Goal: Task Accomplishment & Management: Manage account settings

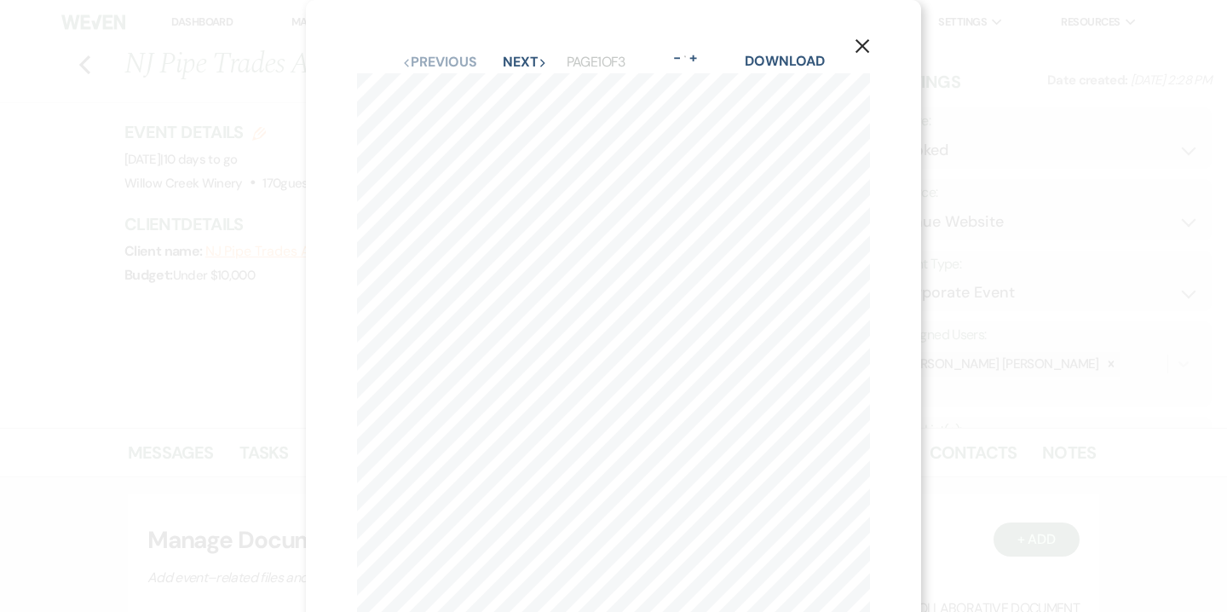
select select "5"
select select "9"
click at [859, 51] on icon "X" at bounding box center [862, 45] width 15 height 15
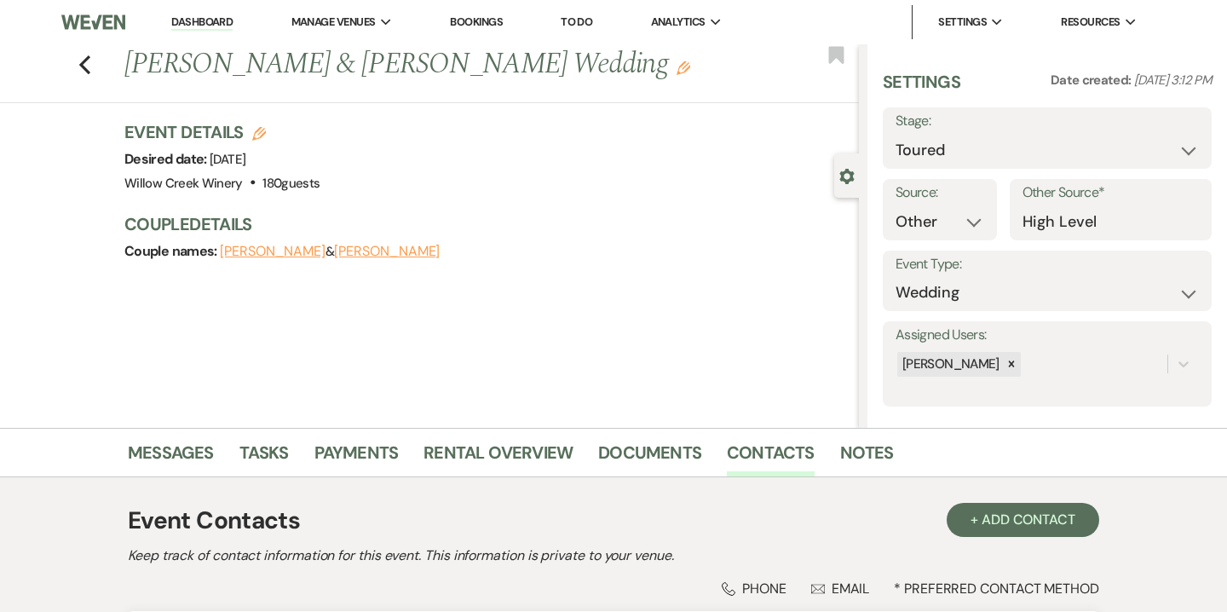
select select "5"
select select "14"
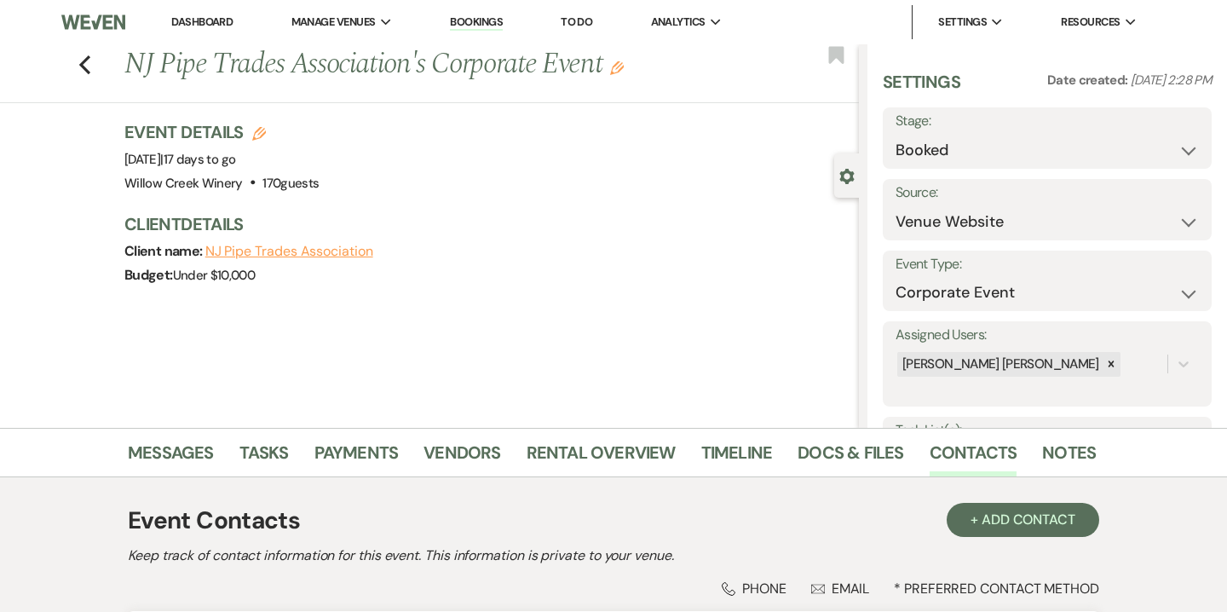
select select "5"
select select "9"
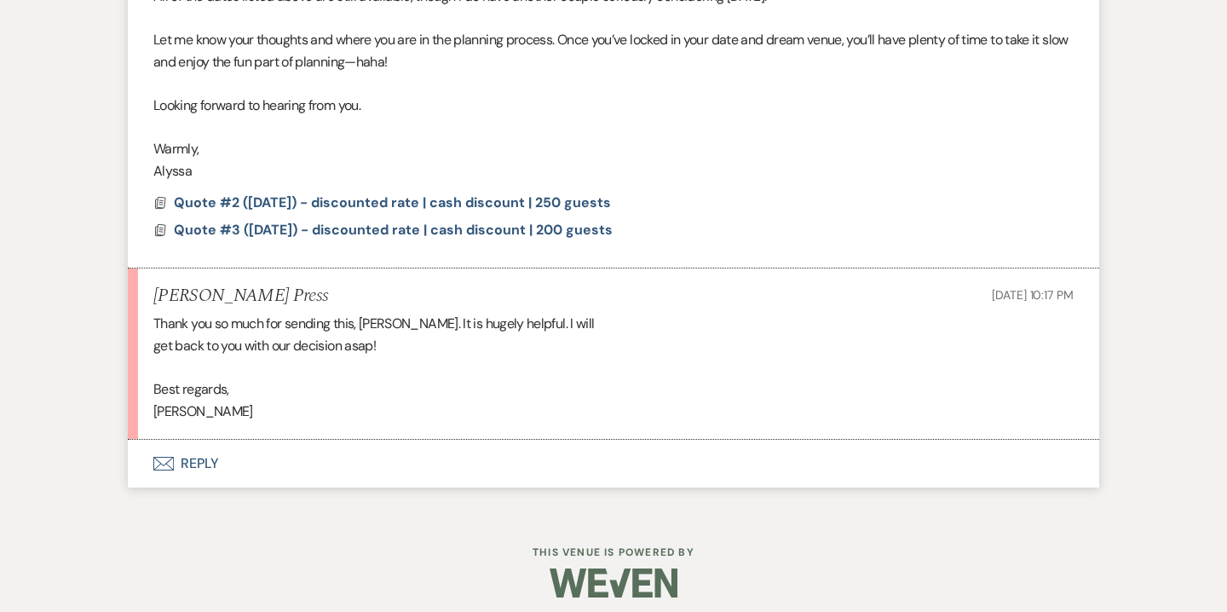
scroll to position [4498, 0]
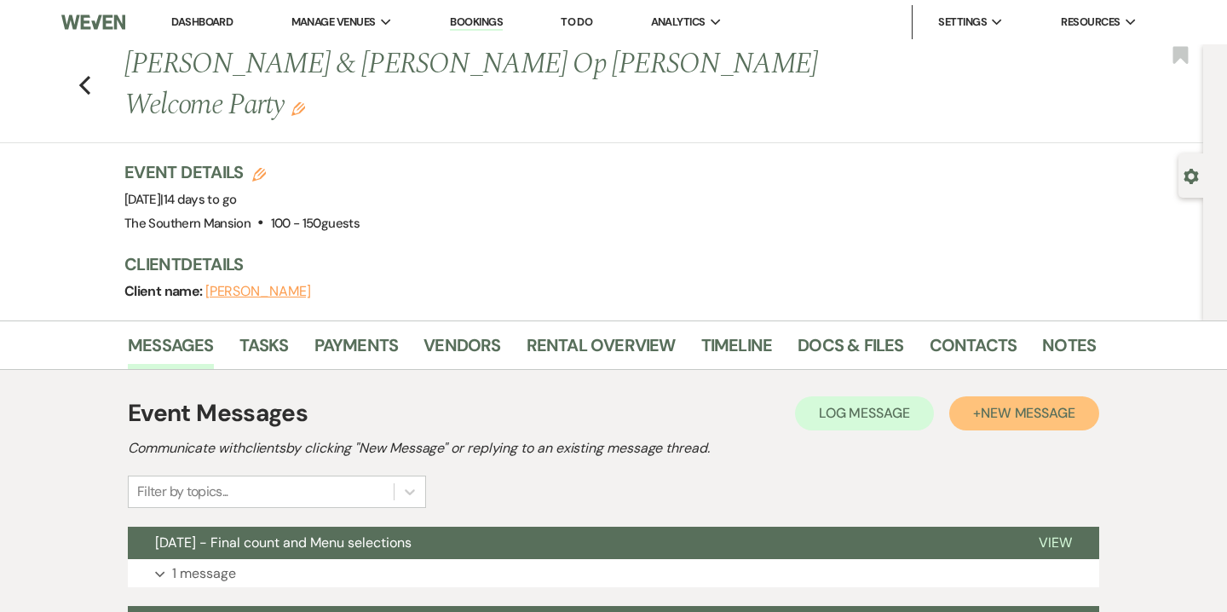
click at [1058, 404] on span "New Message" at bounding box center [1028, 413] width 95 height 18
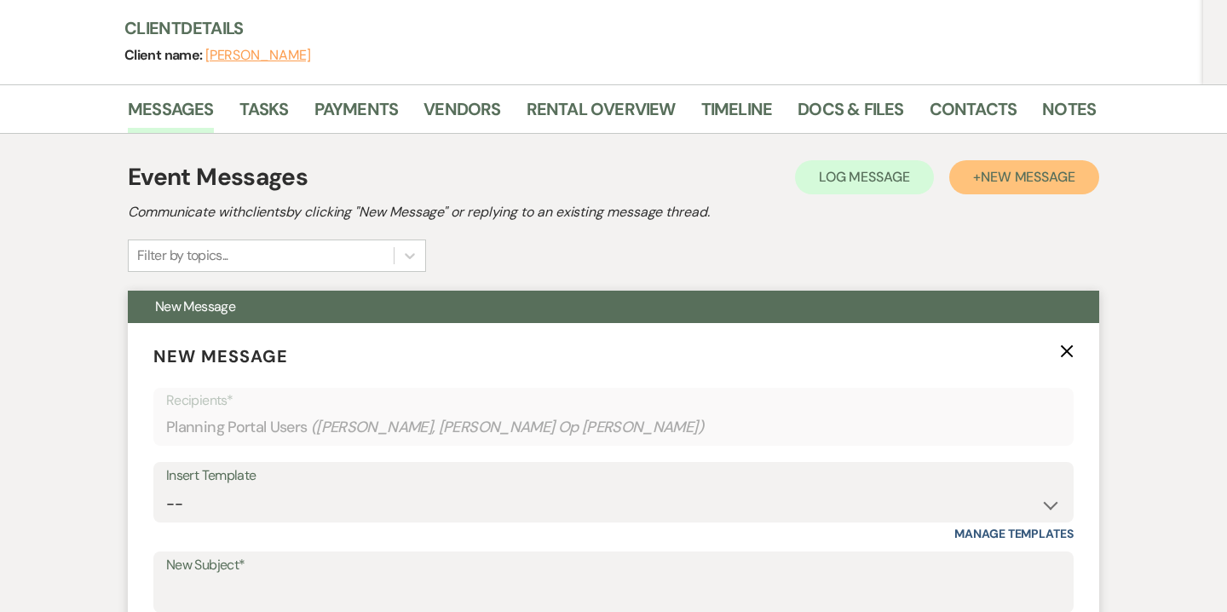
scroll to position [237, 0]
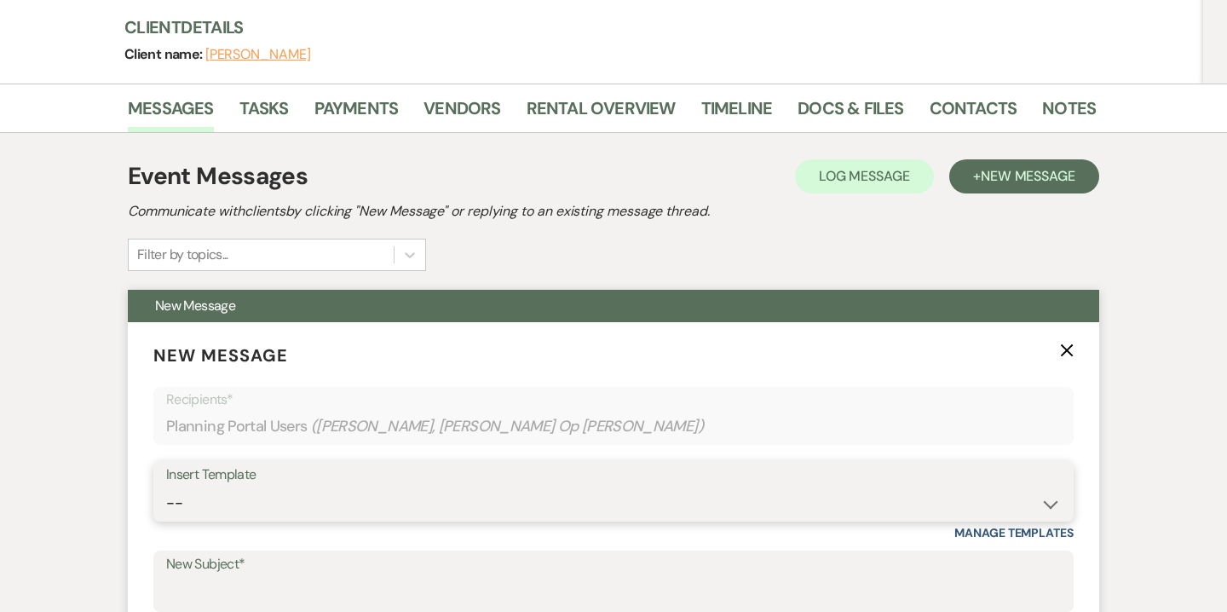
click at [514, 487] on select "-- Weven Planning Portal Introduction (Booked Events) Contract (Pre-Booked Lead…" at bounding box center [613, 503] width 895 height 33
select select "3840"
click at [166, 487] on select "-- Weven Planning Portal Introduction (Booked Events) Contract (Pre-Booked Lead…" at bounding box center [613, 503] width 895 height 33
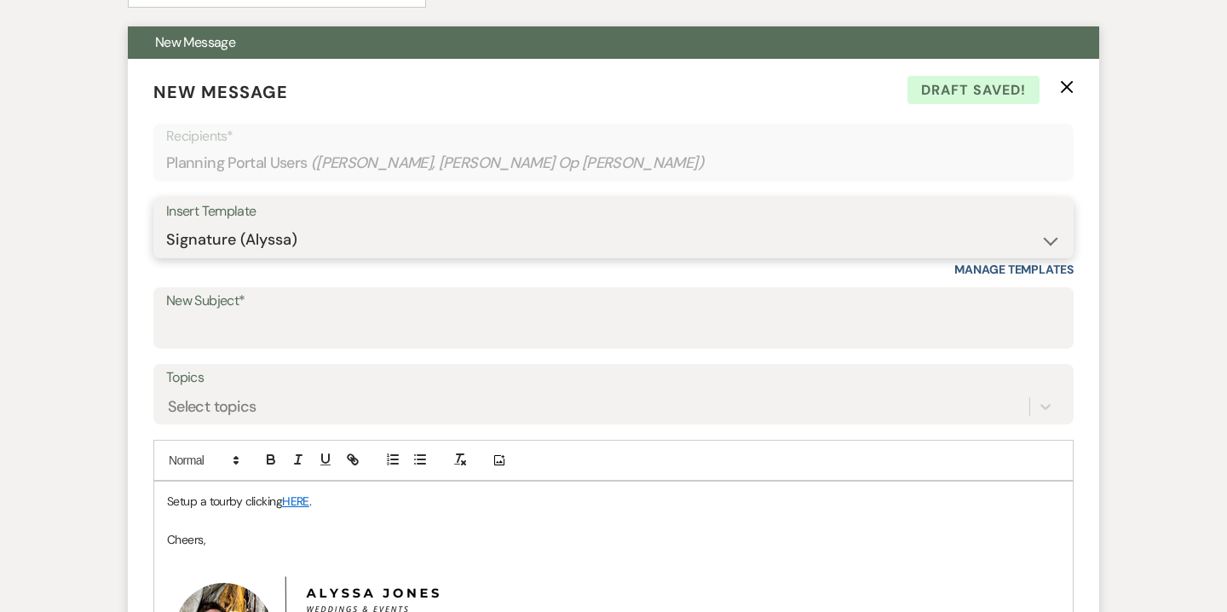
scroll to position [505, 0]
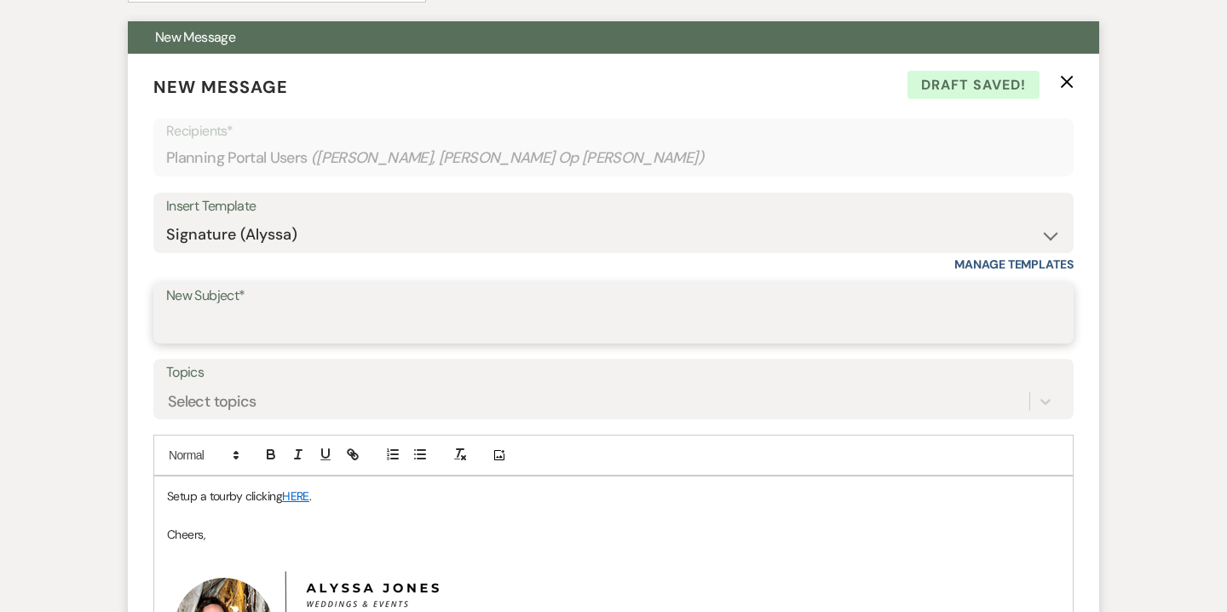
click at [405, 308] on input "New Subject*" at bounding box center [613, 324] width 895 height 33
type input "Specialty Beers"
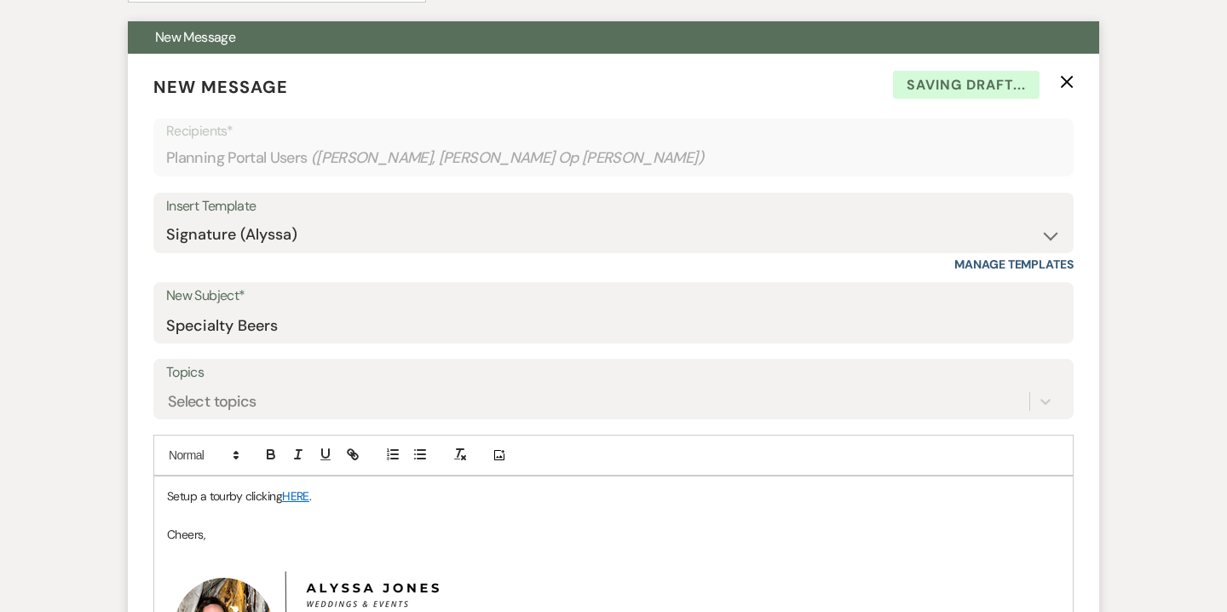
click at [228, 488] on span "Setup a tour" at bounding box center [198, 495] width 62 height 15
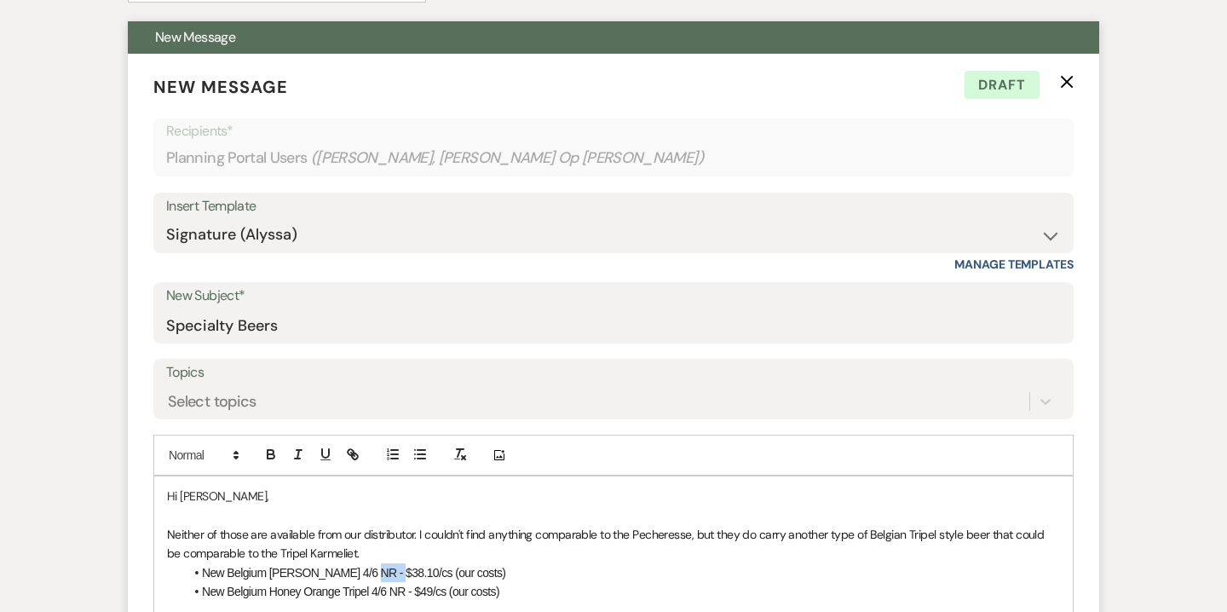
drag, startPoint x: 354, startPoint y: 529, endPoint x: 377, endPoint y: 530, distance: 23.9
click at [377, 566] on span "New Belgium Trippel 4/6 NR - $38.10/cs (our costs)" at bounding box center [353, 573] width 303 height 14
drag, startPoint x: 372, startPoint y: 550, endPoint x: 407, endPoint y: 550, distance: 34.9
click at [407, 585] on span "New Belgium Honey Orange Tripel 4/6 NR - $49/cs (our costs)" at bounding box center [350, 592] width 297 height 14
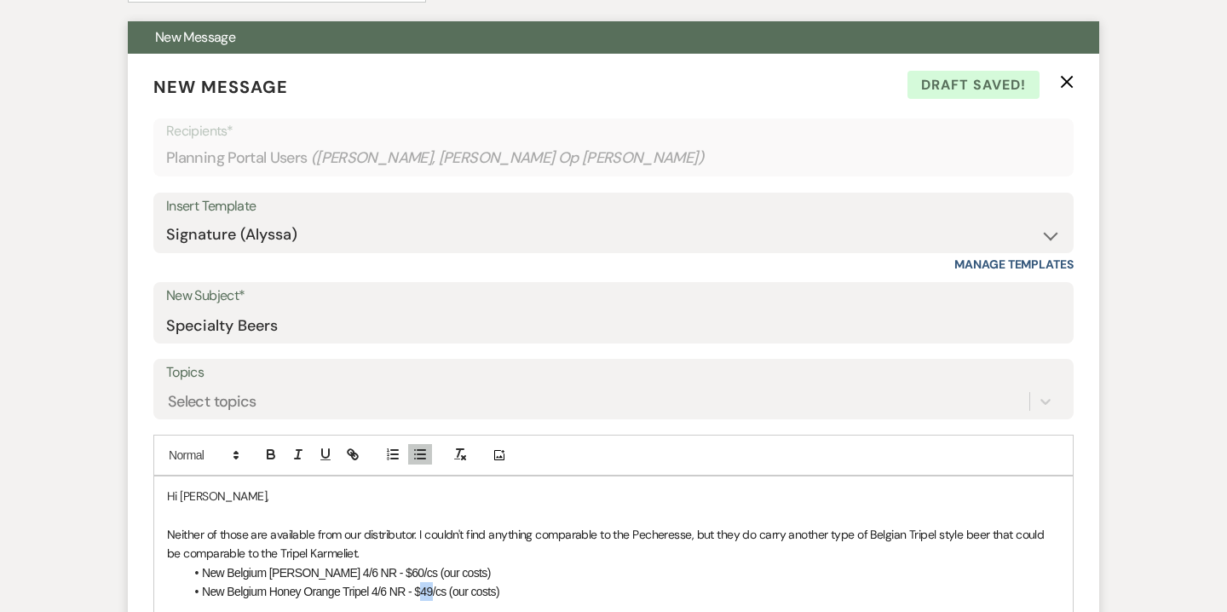
drag, startPoint x: 423, startPoint y: 553, endPoint x: 432, endPoint y: 551, distance: 9.5
click at [432, 585] on span "New Belgium Honey Orange Tripel 4/6 NR - $49/cs (our costs)" at bounding box center [350, 592] width 297 height 14
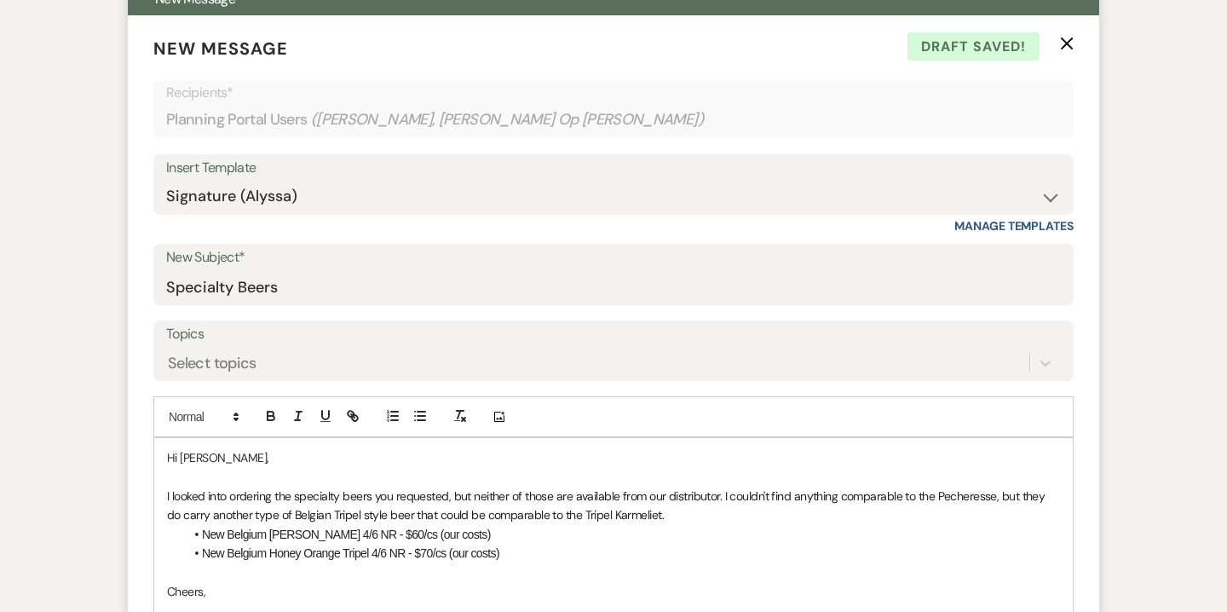
scroll to position [591, 0]
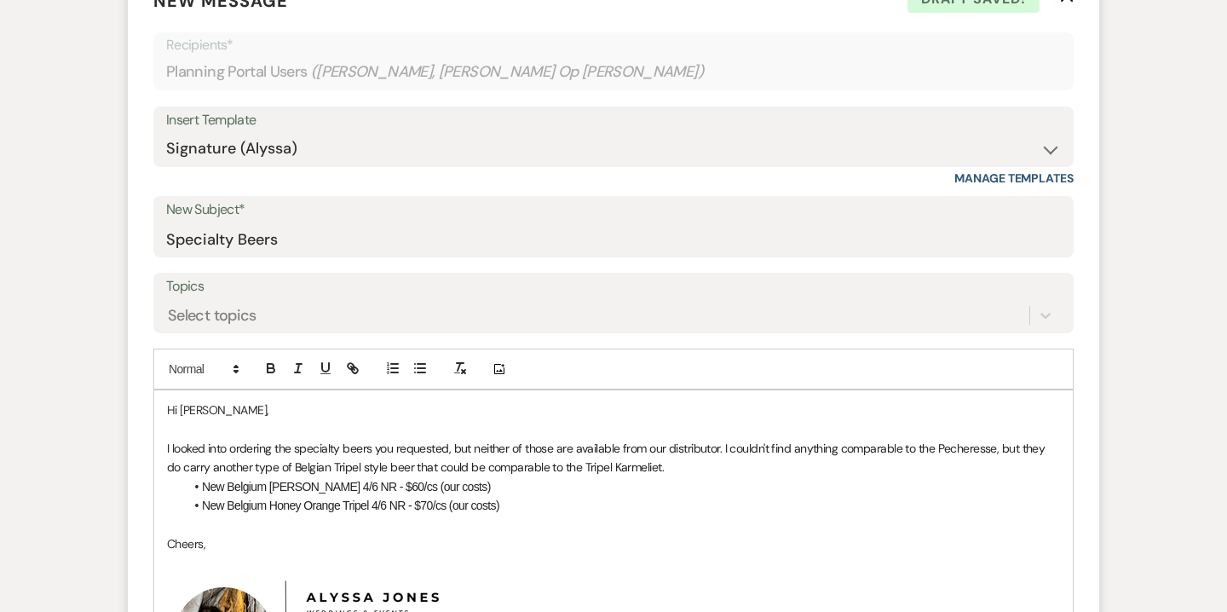
click at [671, 439] on p "I looked into ordering the specialty beers you requested, but neither of those …" at bounding box center [613, 458] width 893 height 38
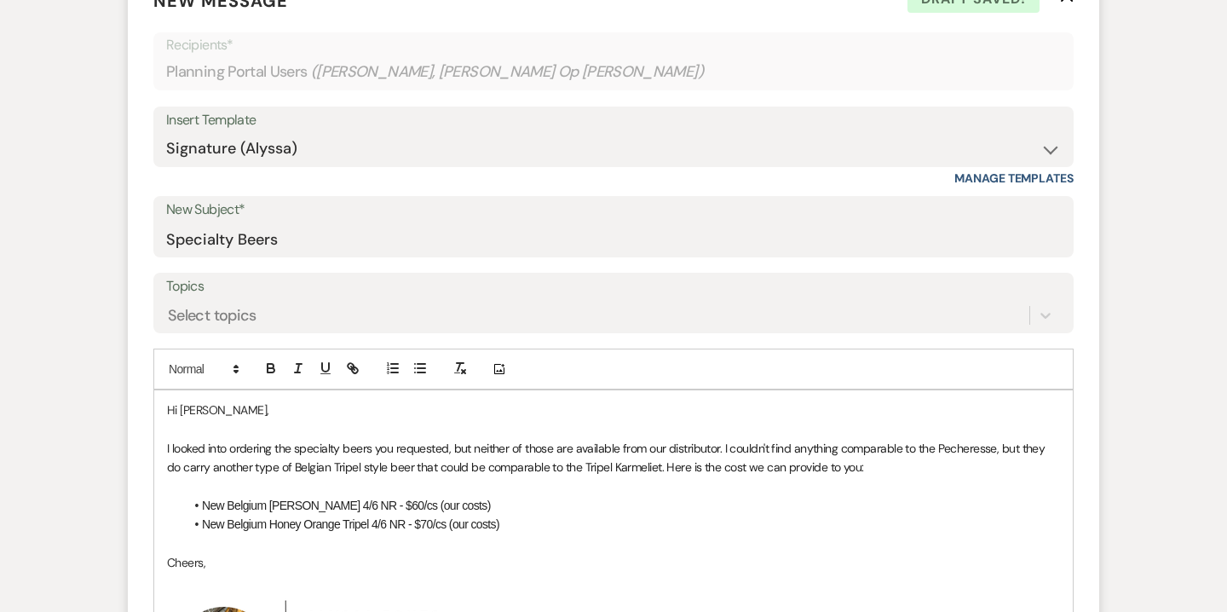
click at [214, 441] on span "I looked into ordering the specialty beers you requested, but neither of those …" at bounding box center [607, 458] width 881 height 34
drag, startPoint x: 210, startPoint y: 425, endPoint x: 250, endPoint y: 425, distance: 39.2
click at [250, 441] on span "I looked into ordering the specialty beers you requested, but neither of those …" at bounding box center [607, 458] width 881 height 34
click at [274, 477] on p at bounding box center [613, 486] width 893 height 19
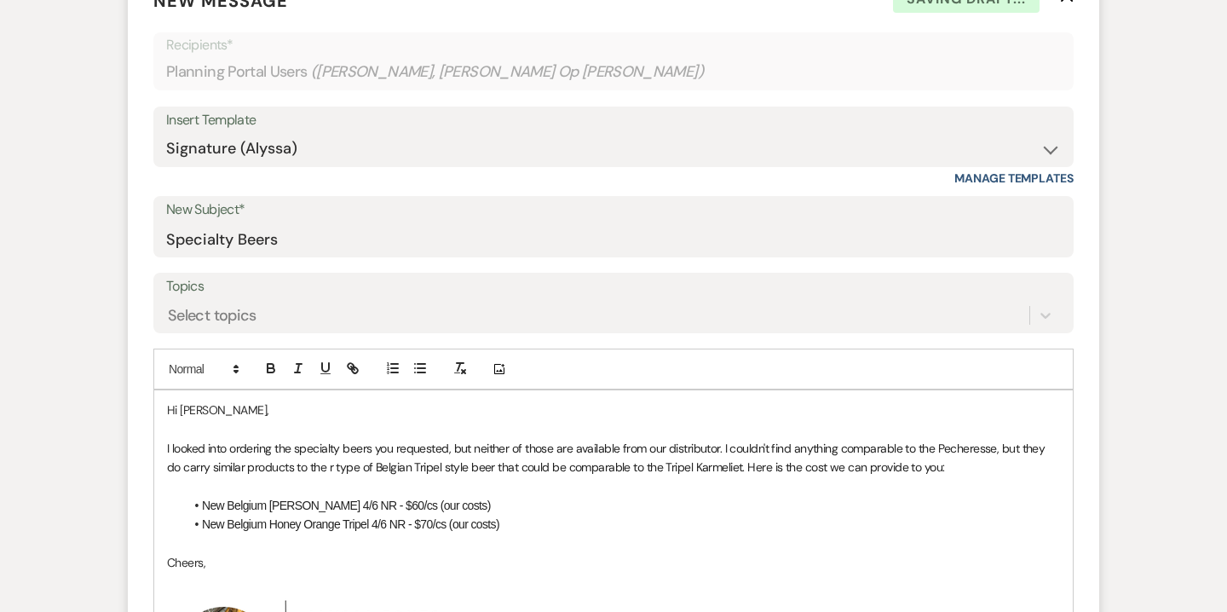
click at [274, 477] on p at bounding box center [613, 486] width 893 height 19
click at [337, 441] on span "I looked into ordering the specialty beers you requested, but neither of those …" at bounding box center [607, 458] width 881 height 34
click at [170, 553] on p "Cheers," at bounding box center [613, 562] width 893 height 19
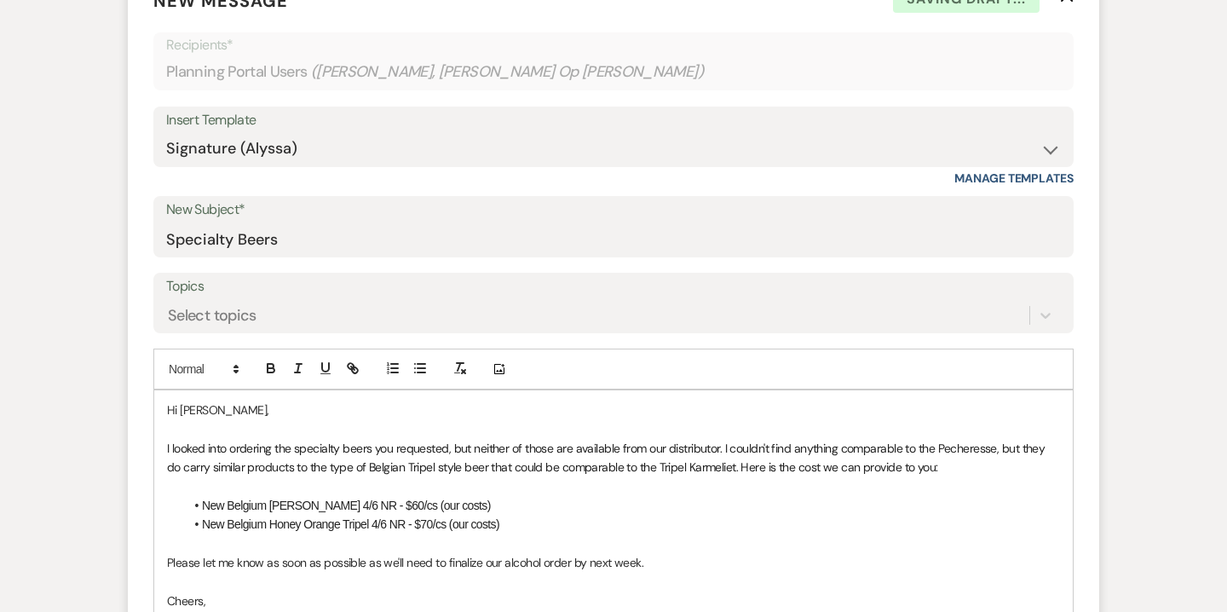
click at [588, 553] on p "Please let me know as soon as possible as we'll need to finalize our alcohol or…" at bounding box center [613, 562] width 893 height 19
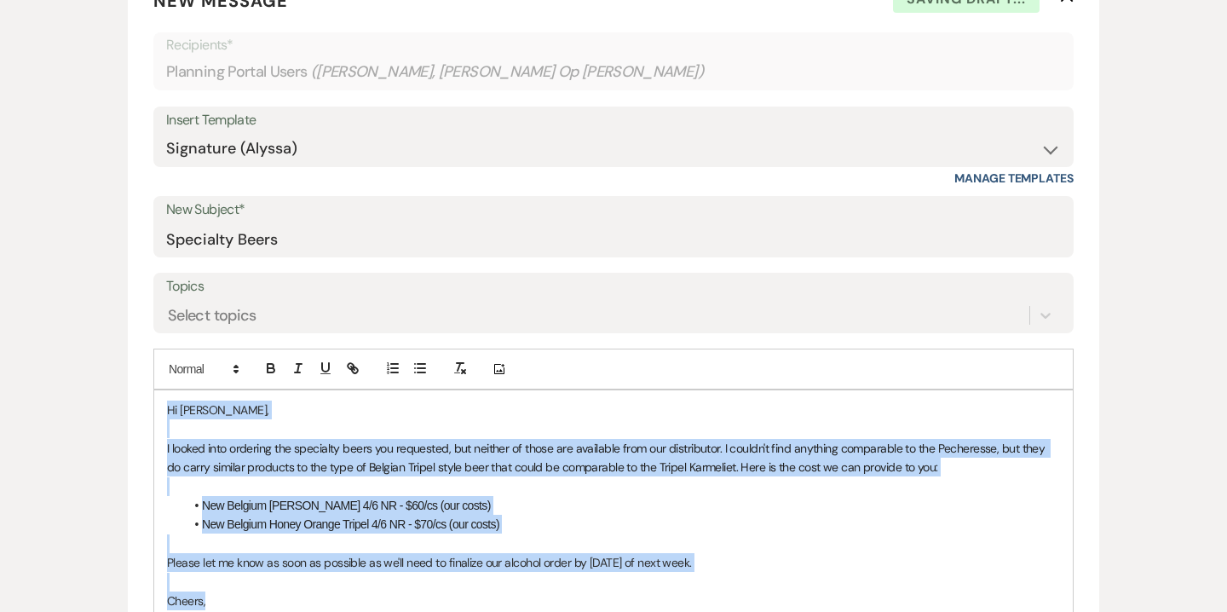
drag, startPoint x: 168, startPoint y: 366, endPoint x: 237, endPoint y: 558, distance: 203.8
click at [237, 558] on div "Hi Michelle, I looked into ordering the specialty beers you requested, but neit…" at bounding box center [613, 600] width 919 height 420
copy div "Hi Michelle, I looked into ordering the specialty beers you requested, but neit…"
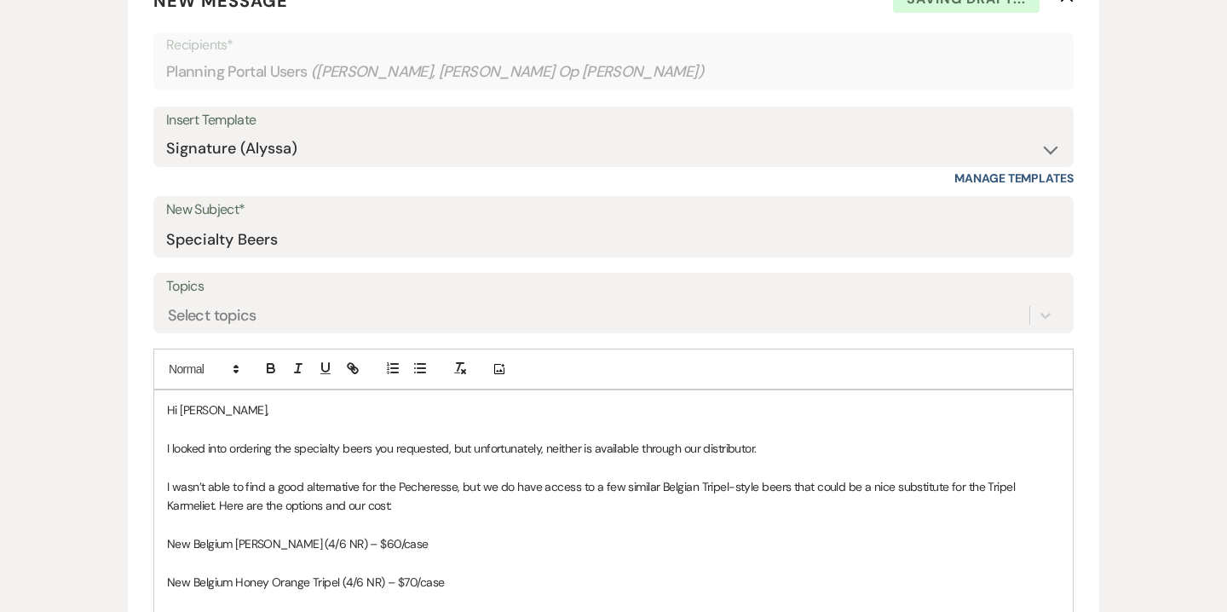
click at [418, 360] on icon "button" at bounding box center [419, 367] width 15 height 15
click at [424, 372] on line "button" at bounding box center [422, 372] width 8 height 0
click at [193, 553] on p at bounding box center [613, 562] width 893 height 19
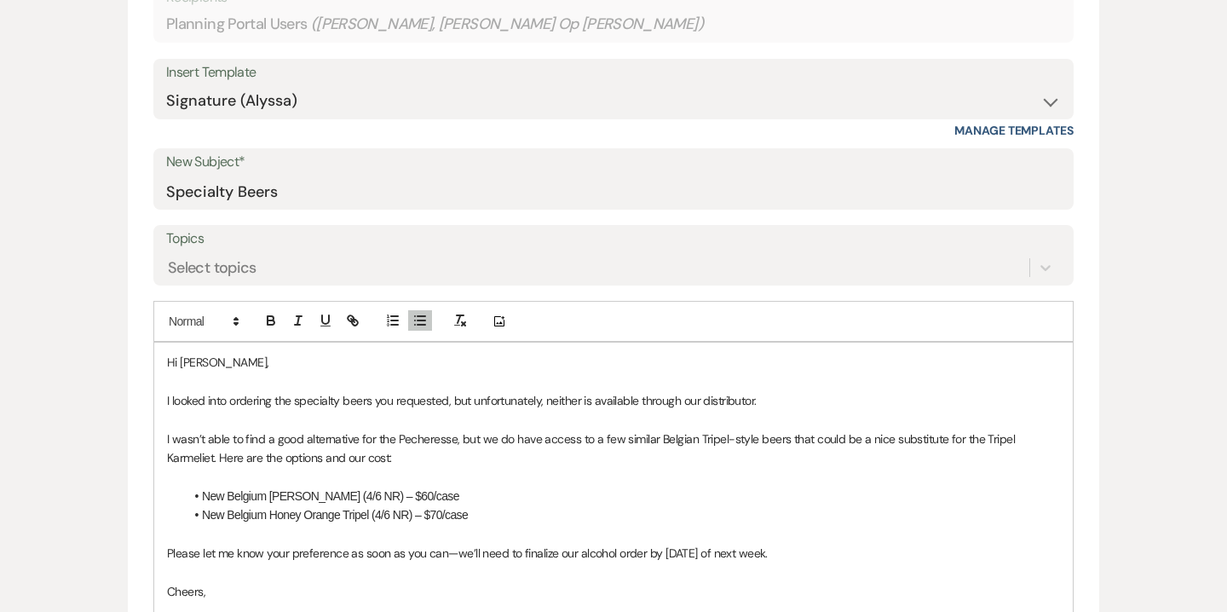
scroll to position [642, 0]
drag, startPoint x: 365, startPoint y: 418, endPoint x: 344, endPoint y: 414, distance: 20.7
click at [344, 427] on p "I wasn’t able to find a good alternative for the Pecheresse, but we do have acc…" at bounding box center [613, 446] width 893 height 38
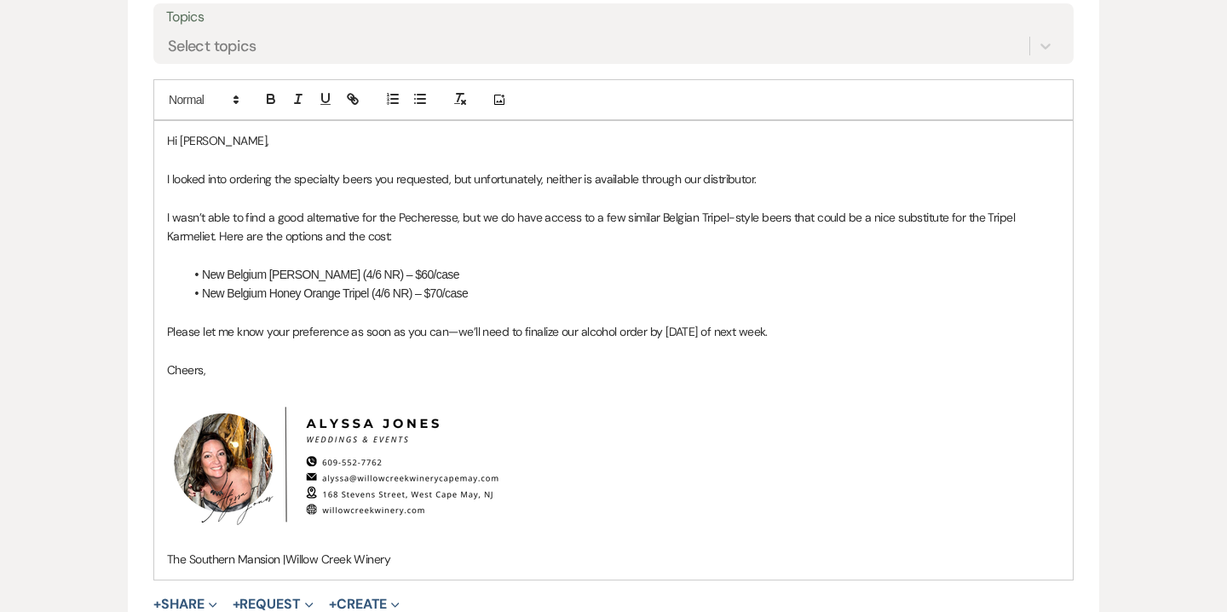
scroll to position [883, 0]
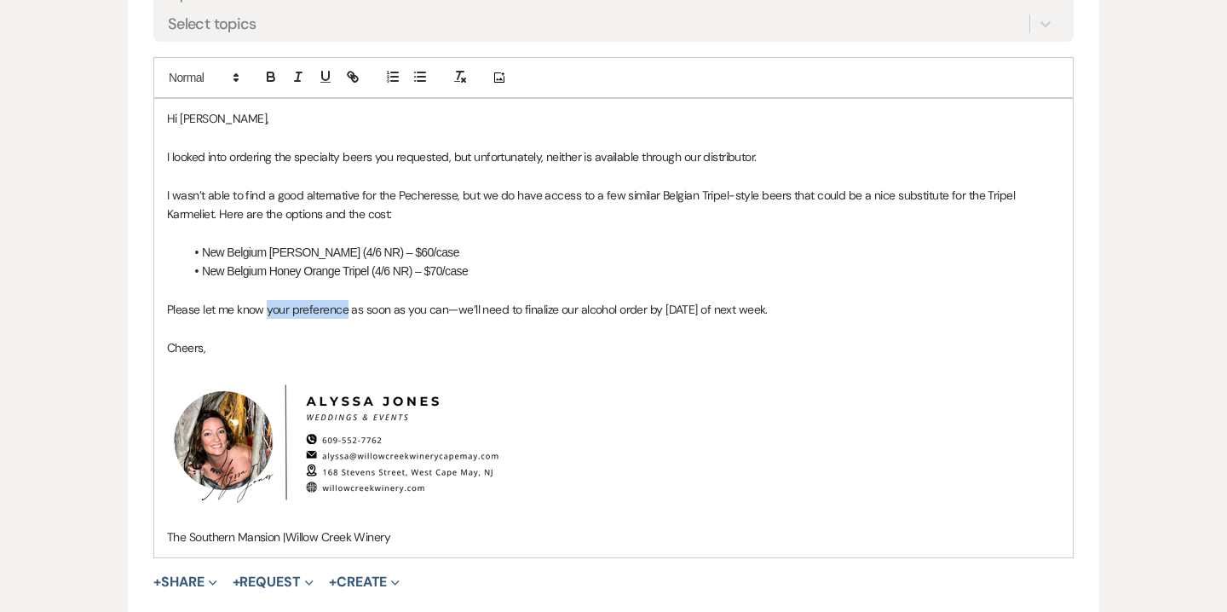
drag, startPoint x: 268, startPoint y: 269, endPoint x: 346, endPoint y: 274, distance: 78.6
click at [346, 300] on p "Please let me know your preference as soon as you can—we’ll need to finalize ou…" at bounding box center [613, 309] width 893 height 19
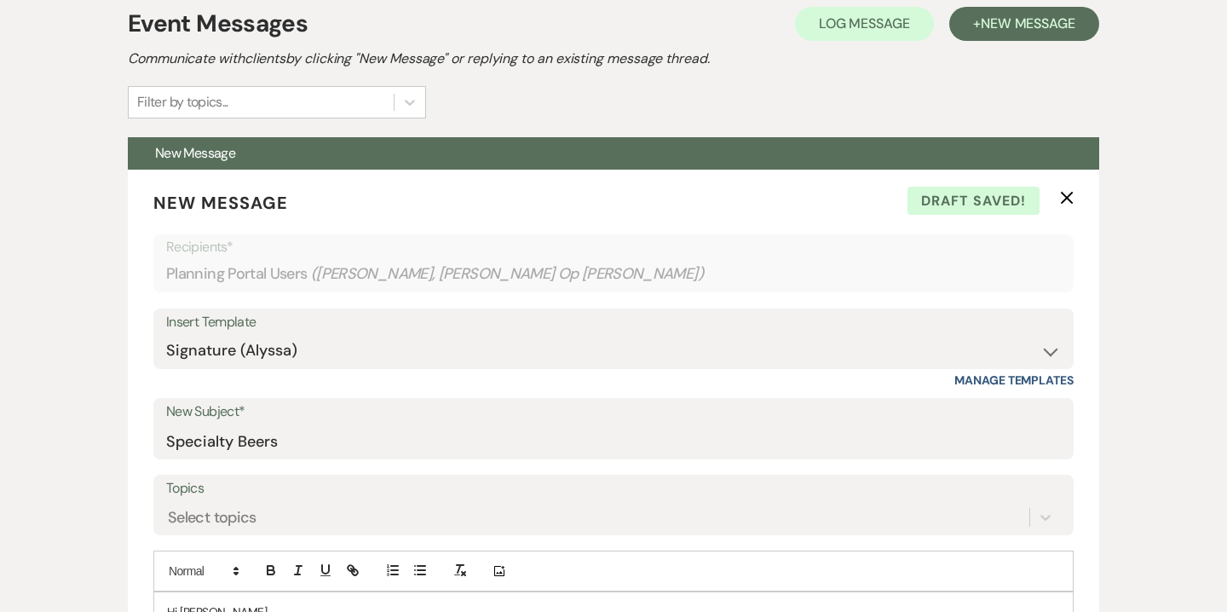
scroll to position [511, 0]
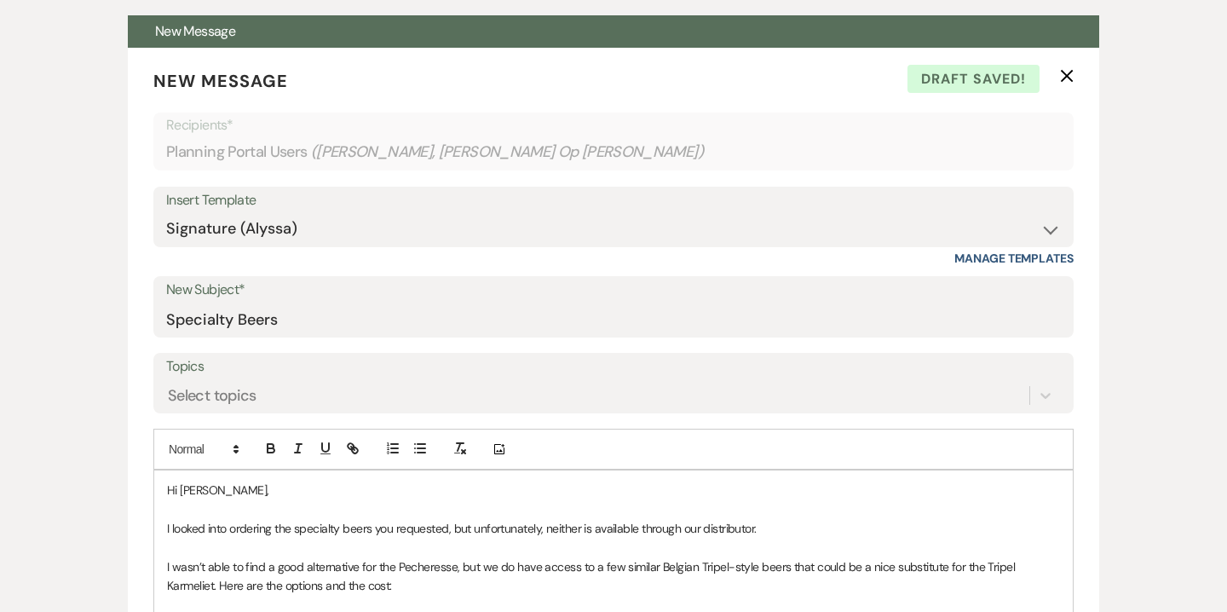
click at [221, 481] on p "Hi Michelle," at bounding box center [613, 490] width 893 height 19
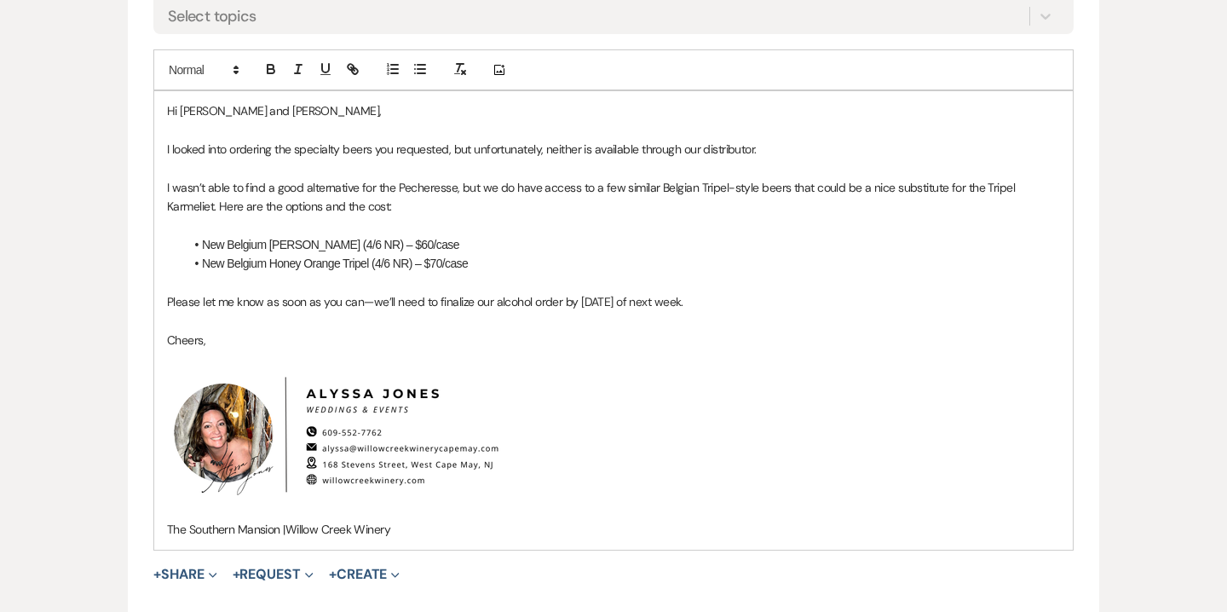
scroll to position [937, 0]
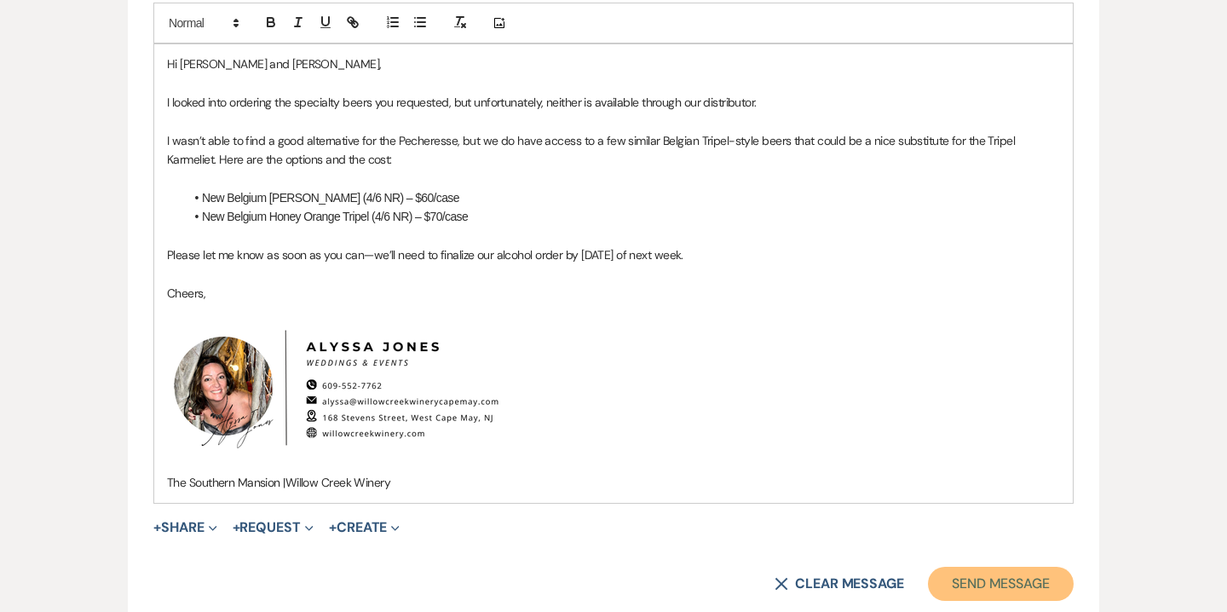
click at [978, 567] on button "Send Message" at bounding box center [1001, 584] width 146 height 34
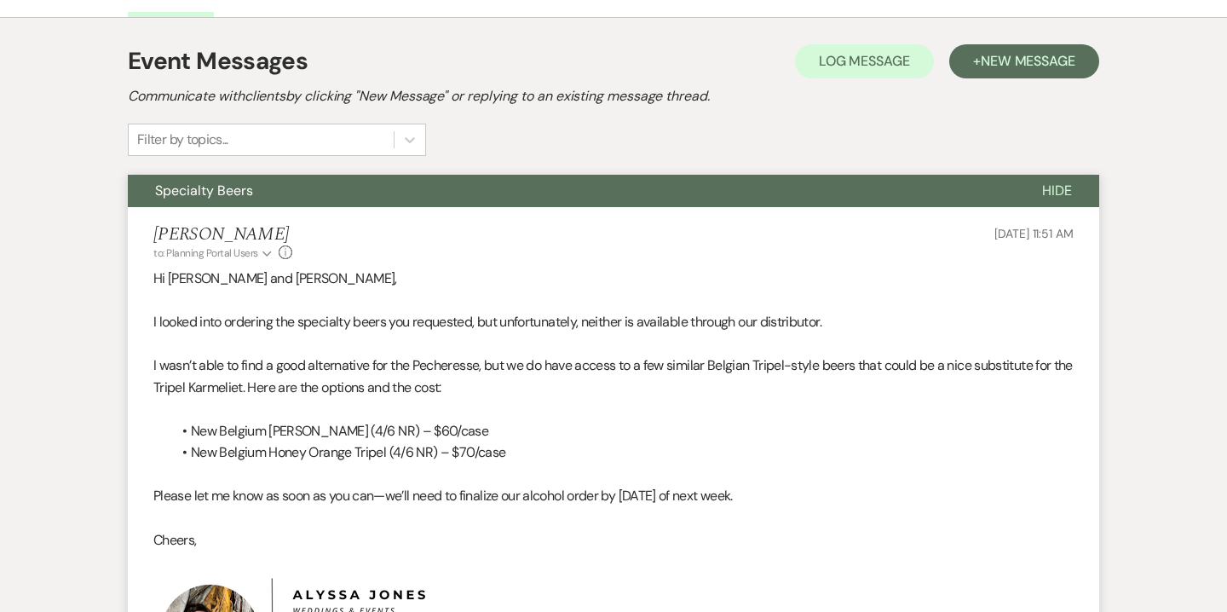
scroll to position [353, 0]
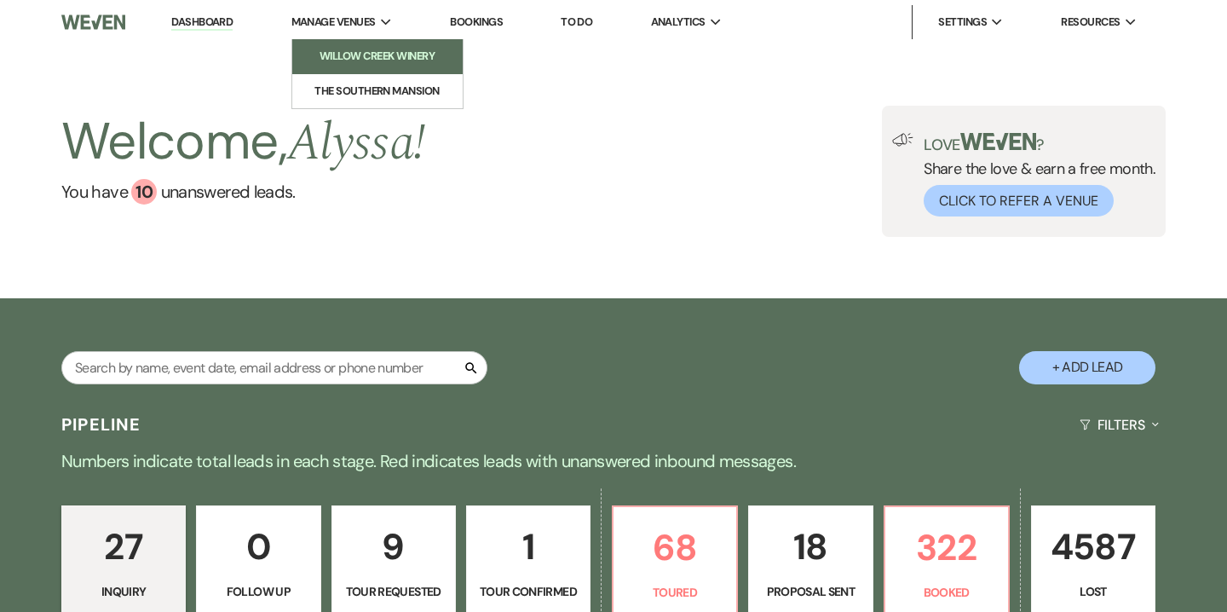
click at [364, 59] on li "Willow Creek Winery" at bounding box center [377, 56] width 153 height 17
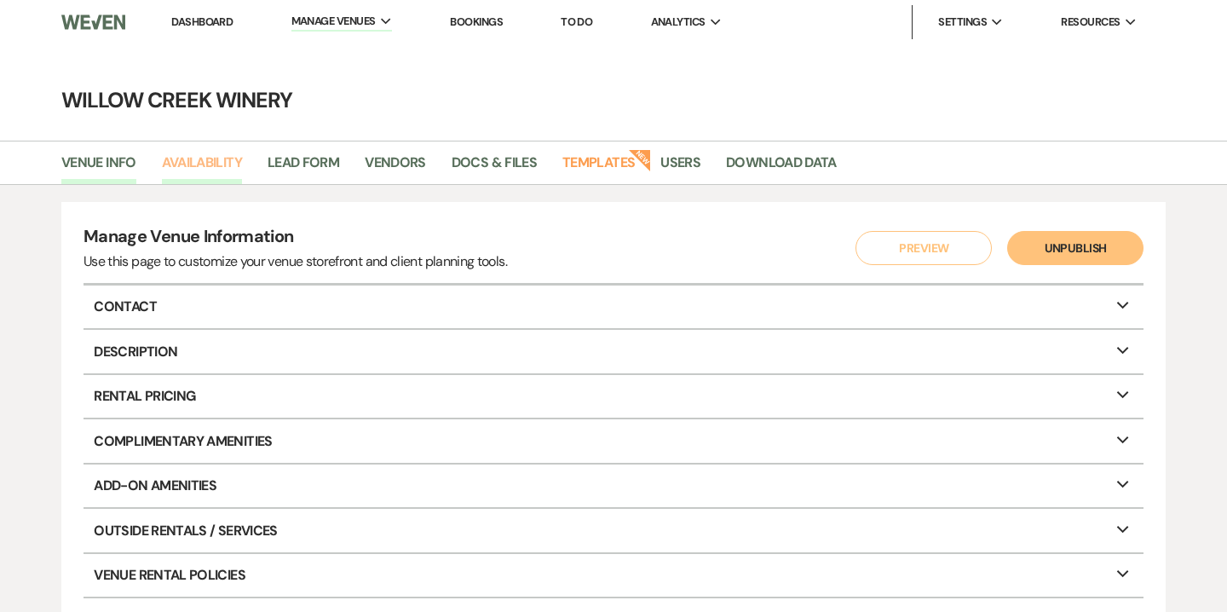
click at [230, 171] on link "Availability" at bounding box center [202, 168] width 80 height 32
select select "2"
select select "2026"
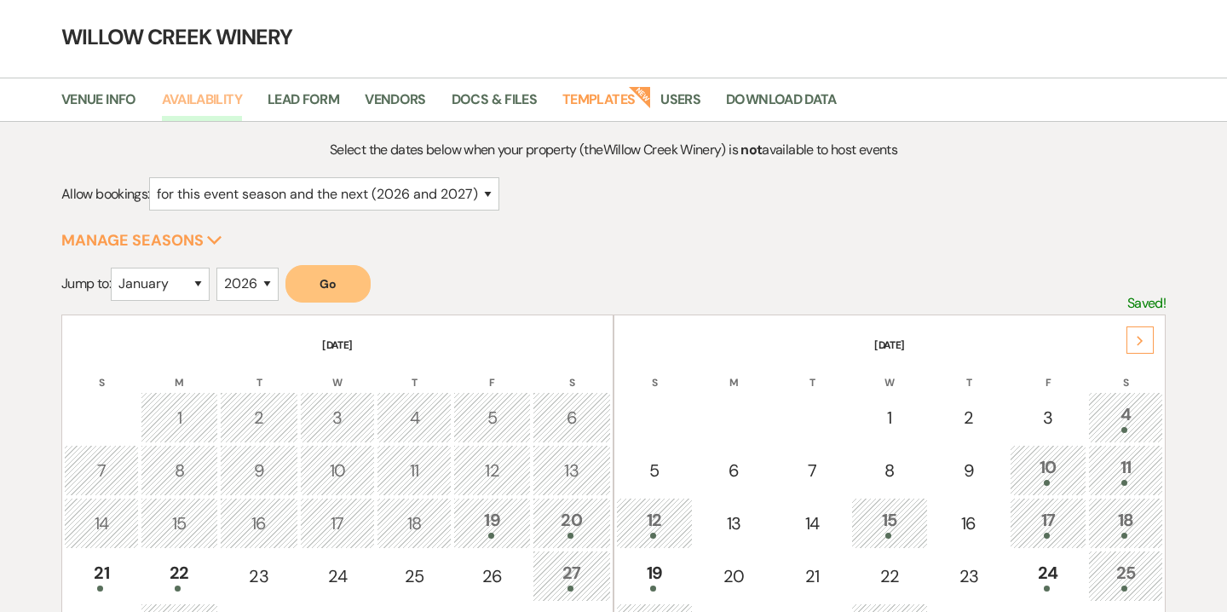
scroll to position [148, 0]
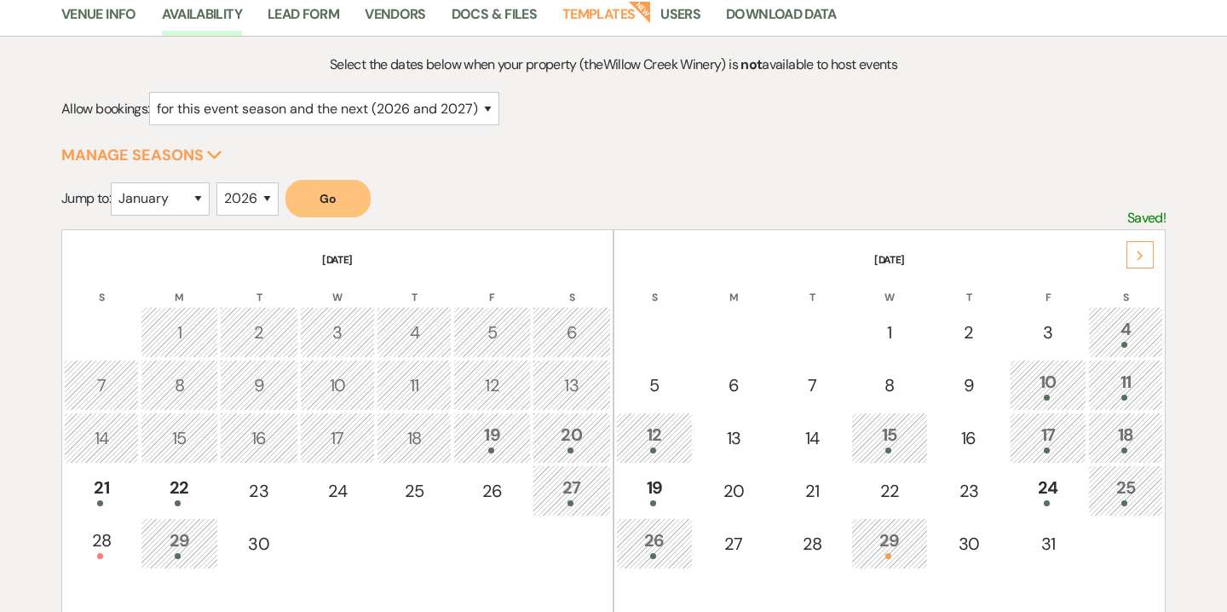
click at [1131, 509] on td "25" at bounding box center [1125, 490] width 75 height 51
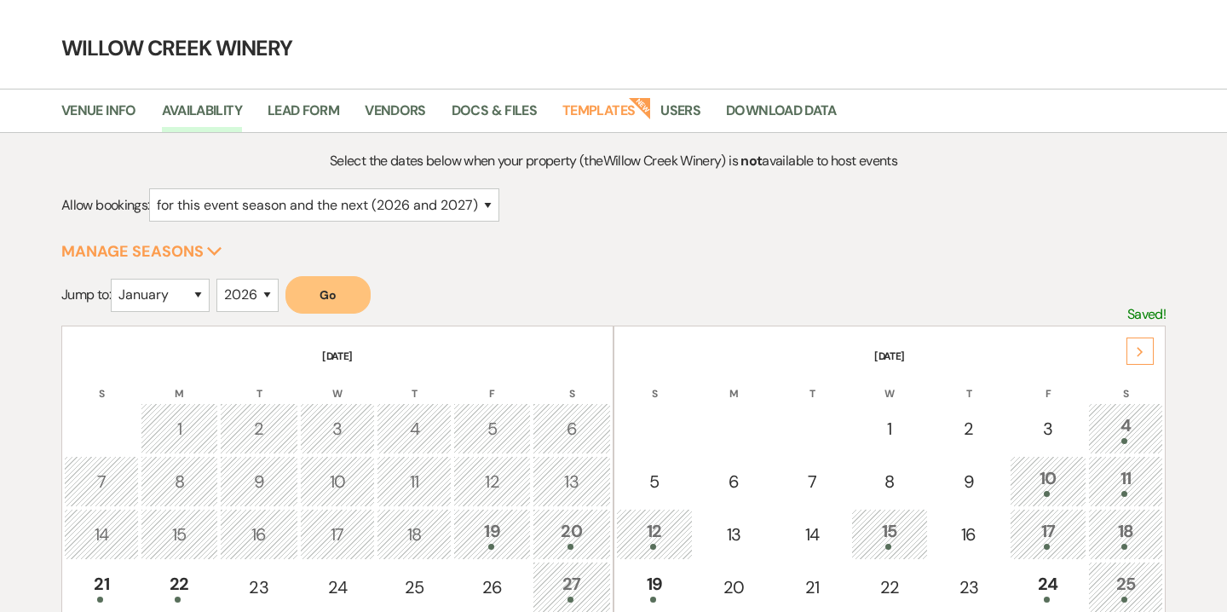
scroll to position [0, 0]
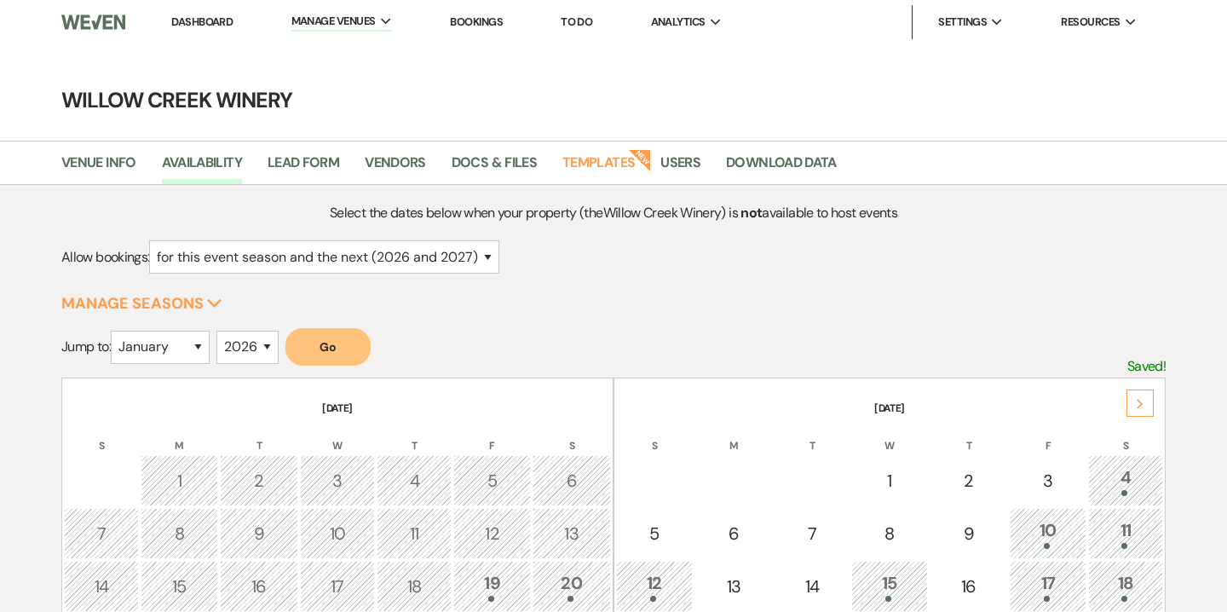
click at [222, 18] on link "Dashboard" at bounding box center [201, 21] width 61 height 14
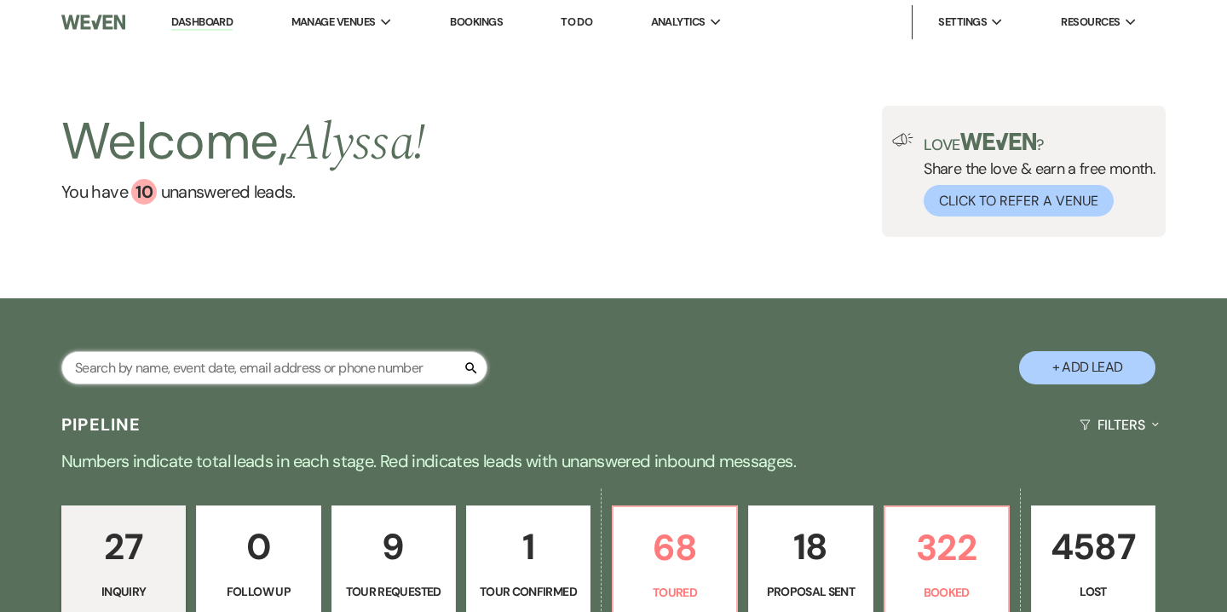
click at [332, 368] on input "text" at bounding box center [274, 367] width 426 height 33
type input "emma"
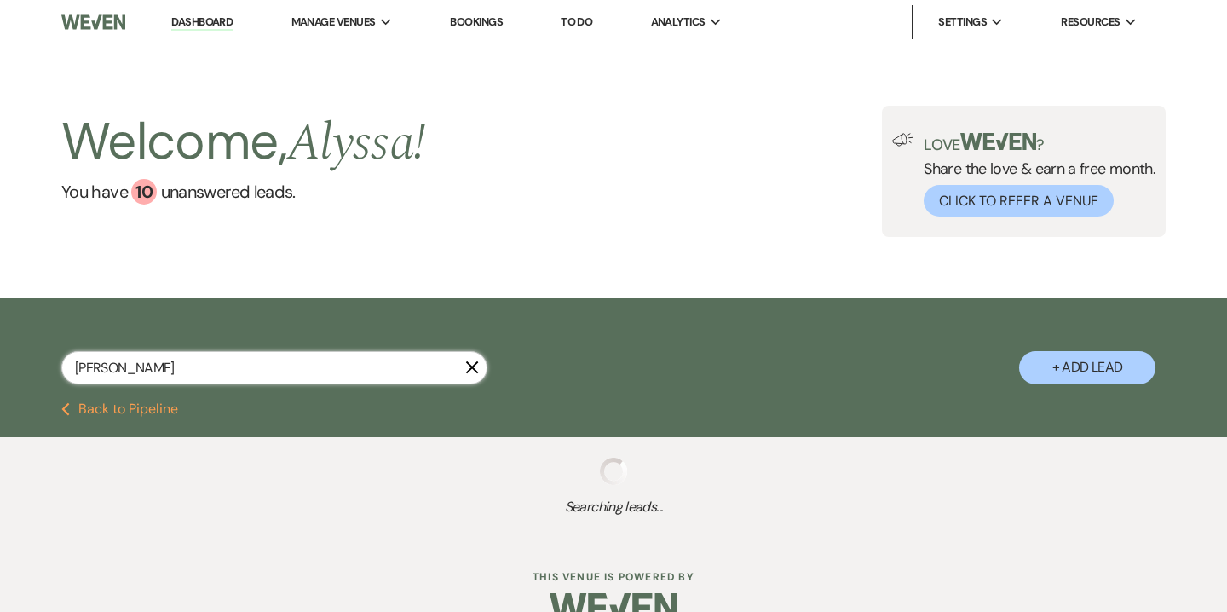
select select "5"
select select "8"
select select "5"
select select "8"
select select "5"
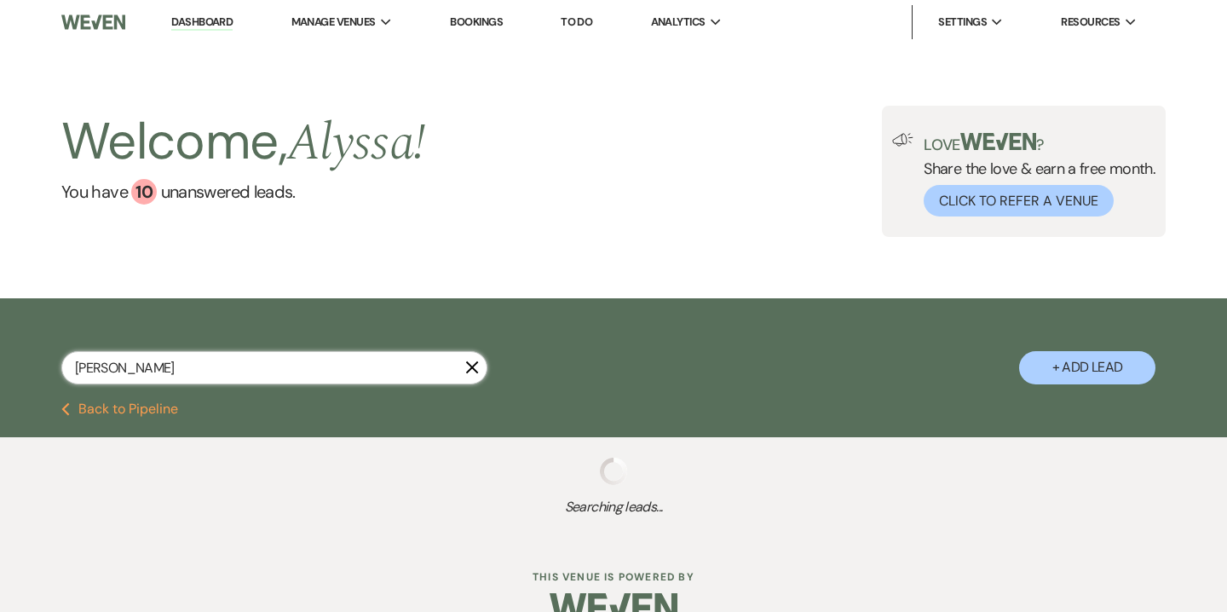
select select "8"
select select "7"
select select "8"
select select "5"
select select "8"
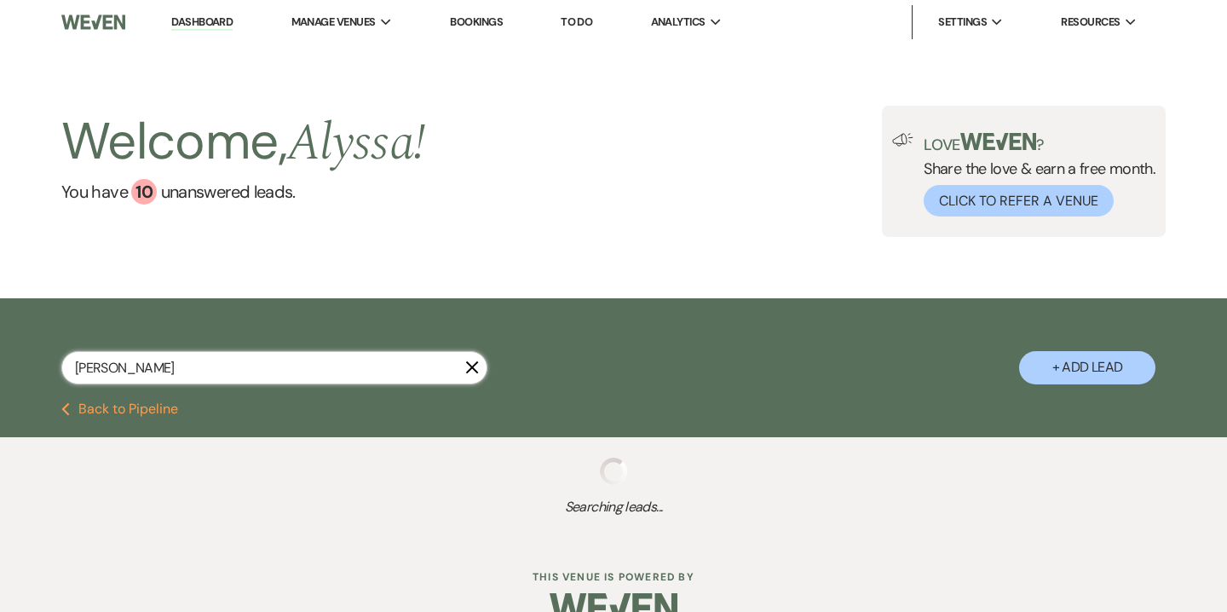
select select "5"
select select "8"
select select "5"
select select "8"
select select "5"
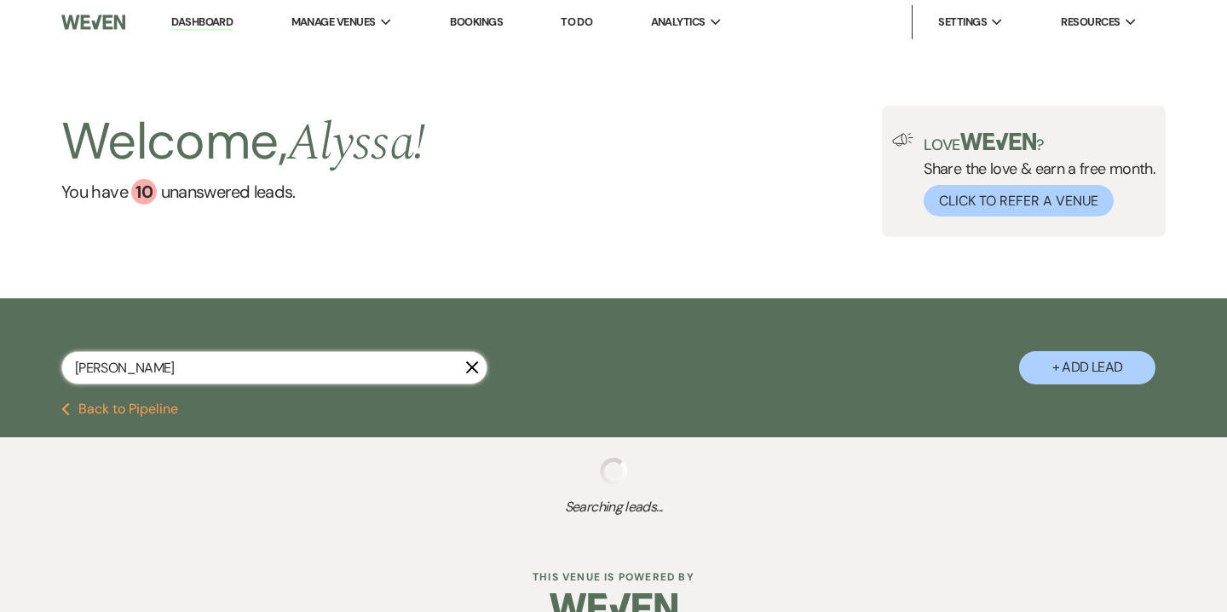
select select "8"
select select "5"
select select "8"
select select "5"
select select "8"
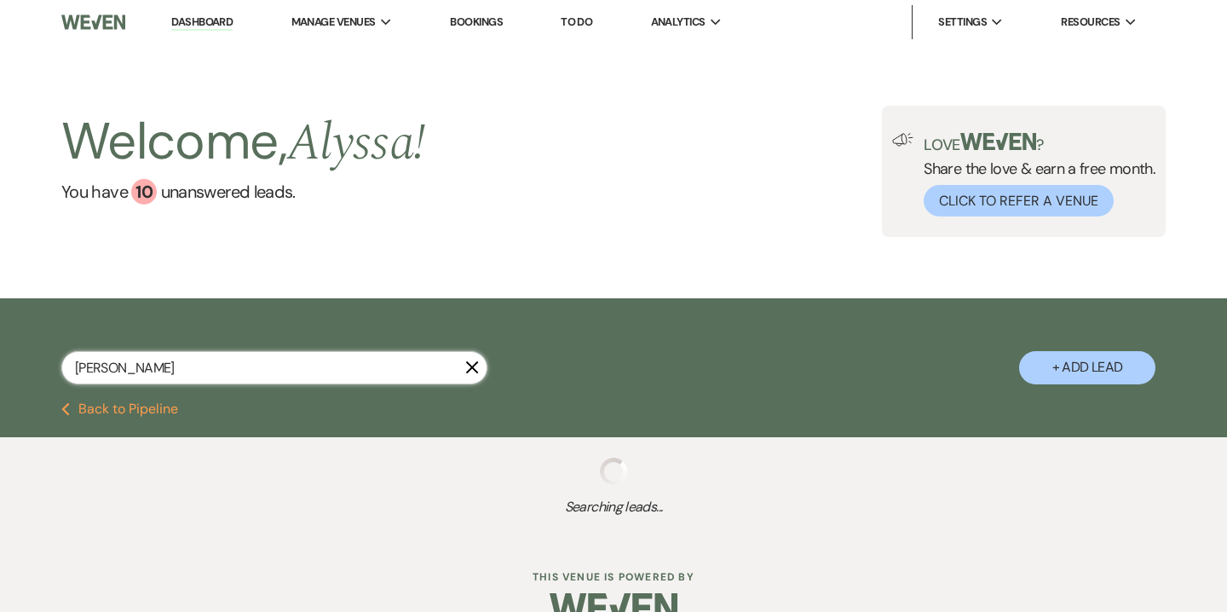
select select "1"
select select "8"
select select "5"
select select "8"
select select "5"
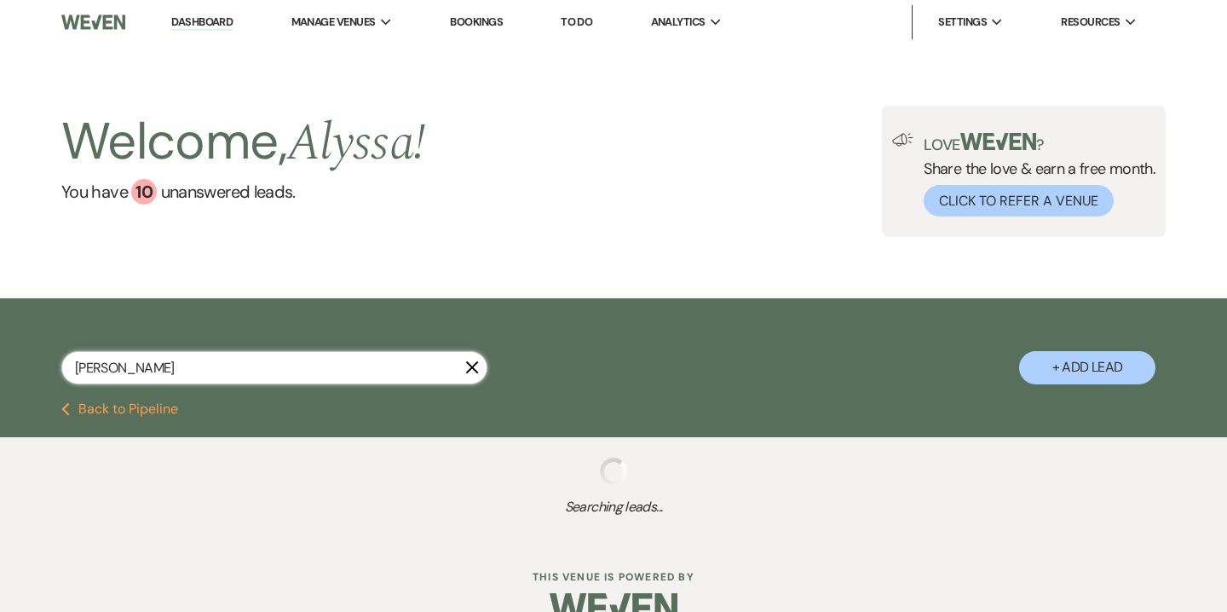
select select "8"
select select "5"
select select "8"
select select "5"
select select "8"
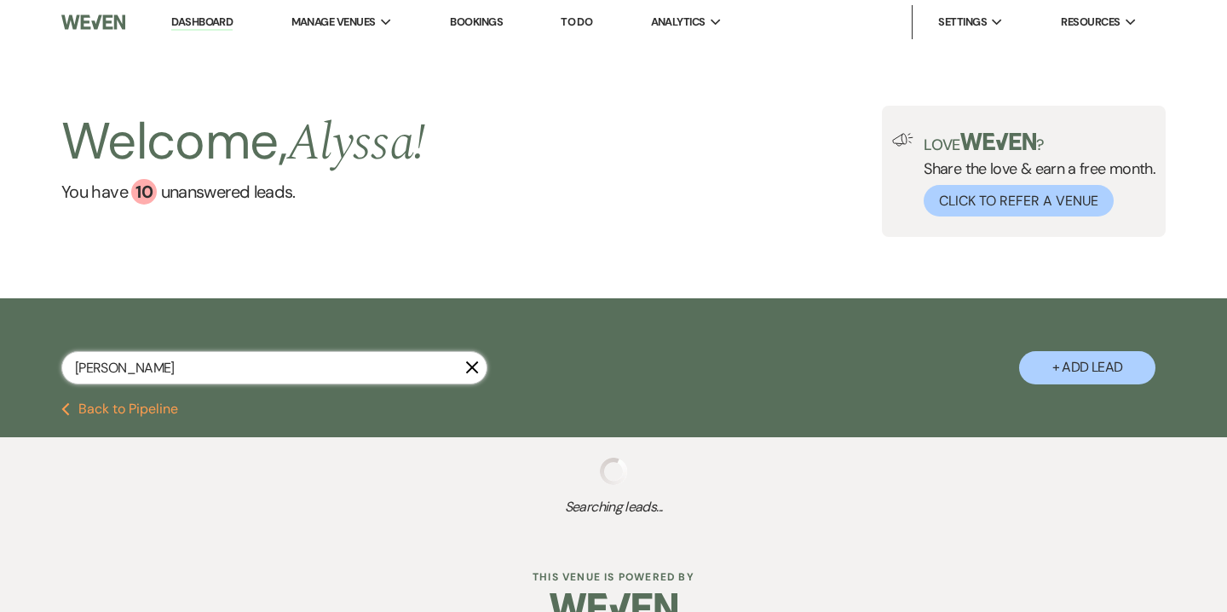
select select "5"
select select "8"
select select "5"
select select "8"
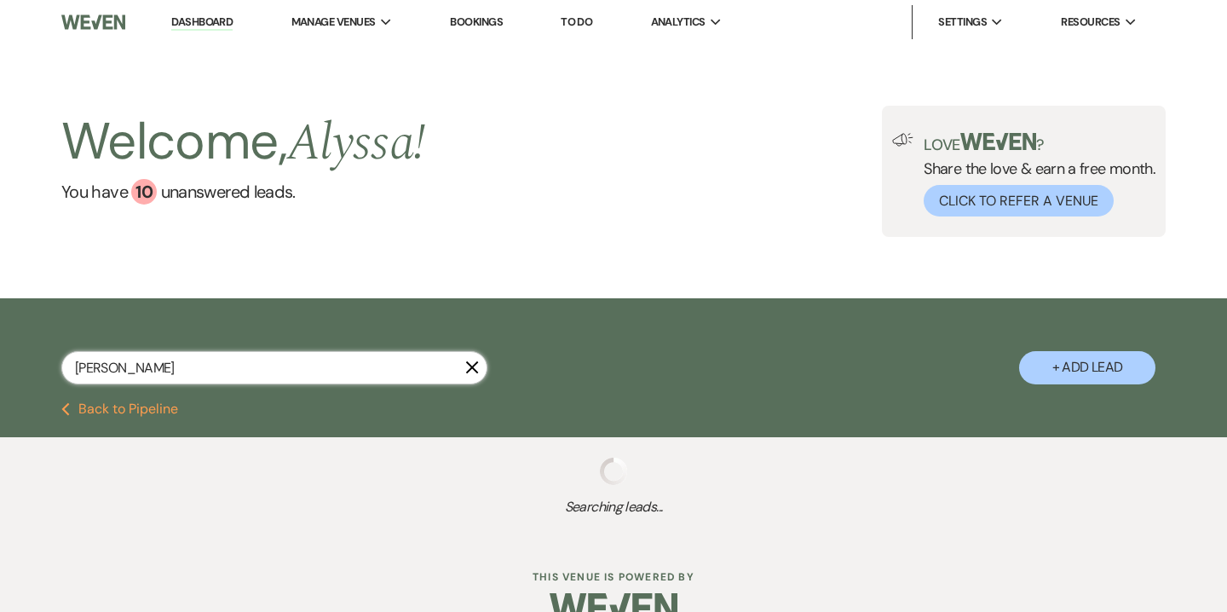
select select "6"
select select "8"
select select "5"
select select "8"
select select "2"
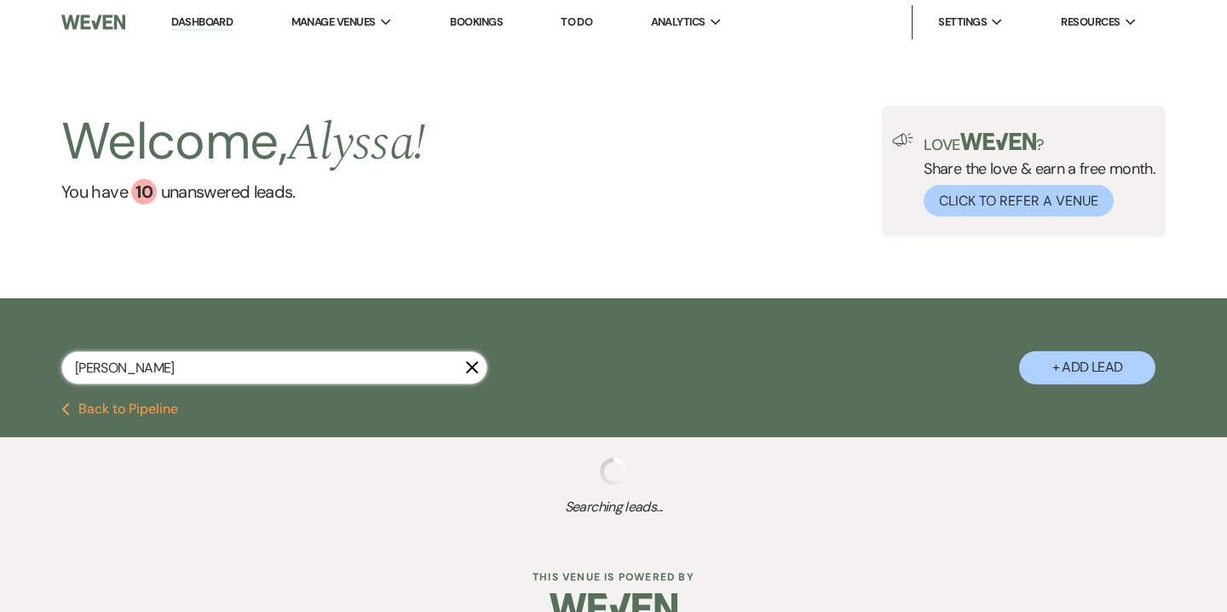
select select "8"
select select "2"
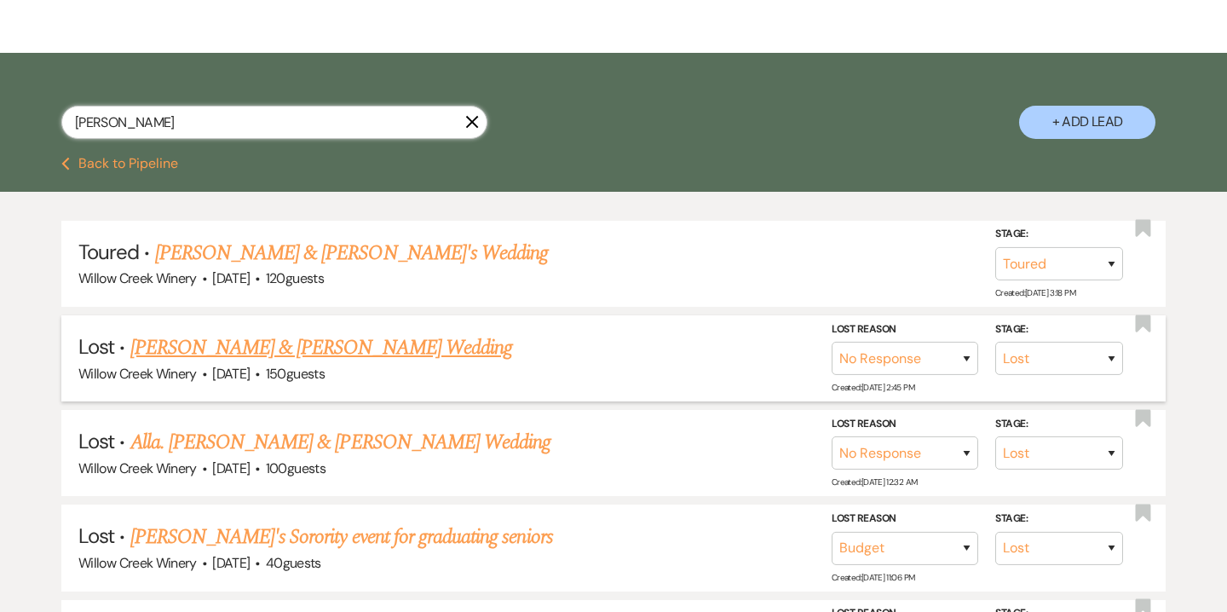
scroll to position [249, 0]
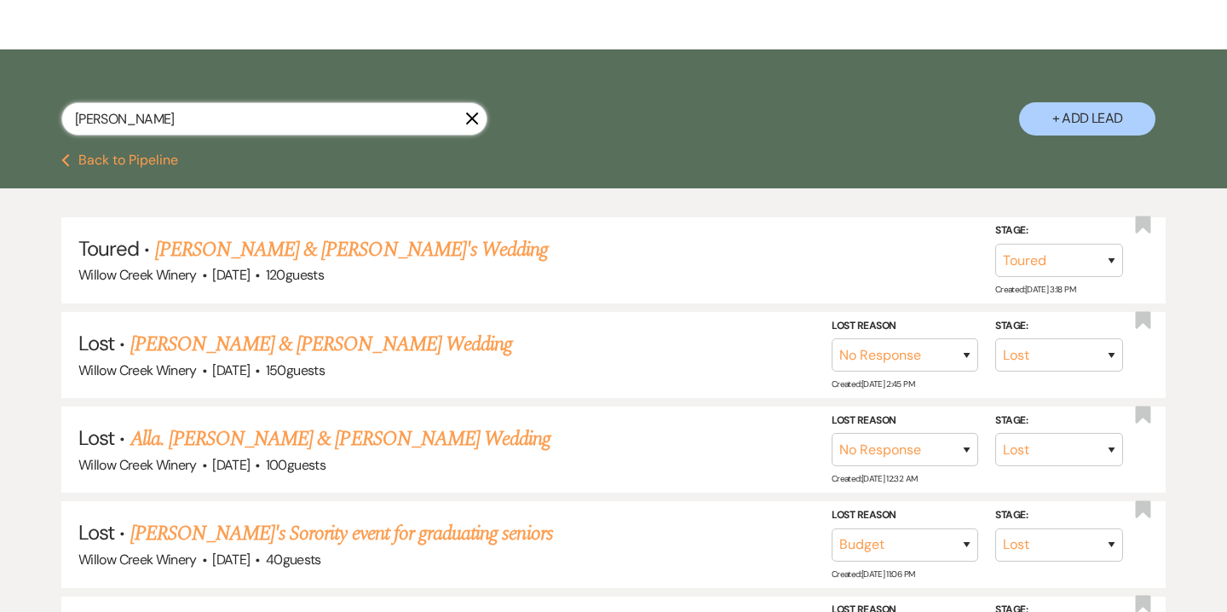
click at [216, 114] on input "emma" at bounding box center [274, 118] width 426 height 33
type input "owen"
select select "8"
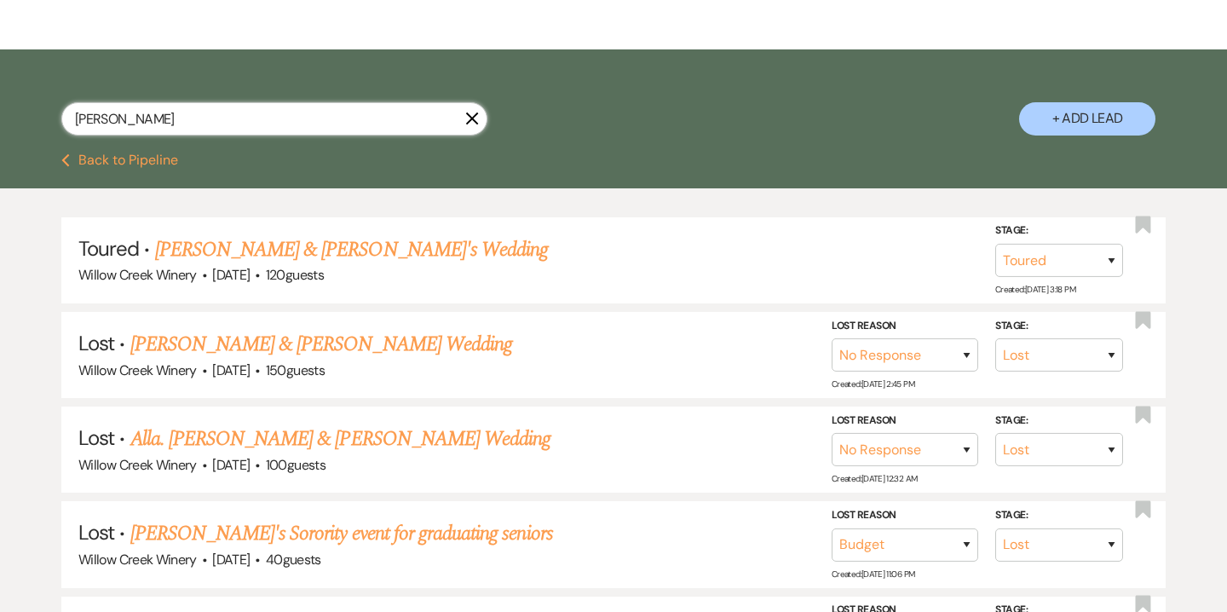
select select "6"
select select "8"
select select "5"
select select "8"
select select "7"
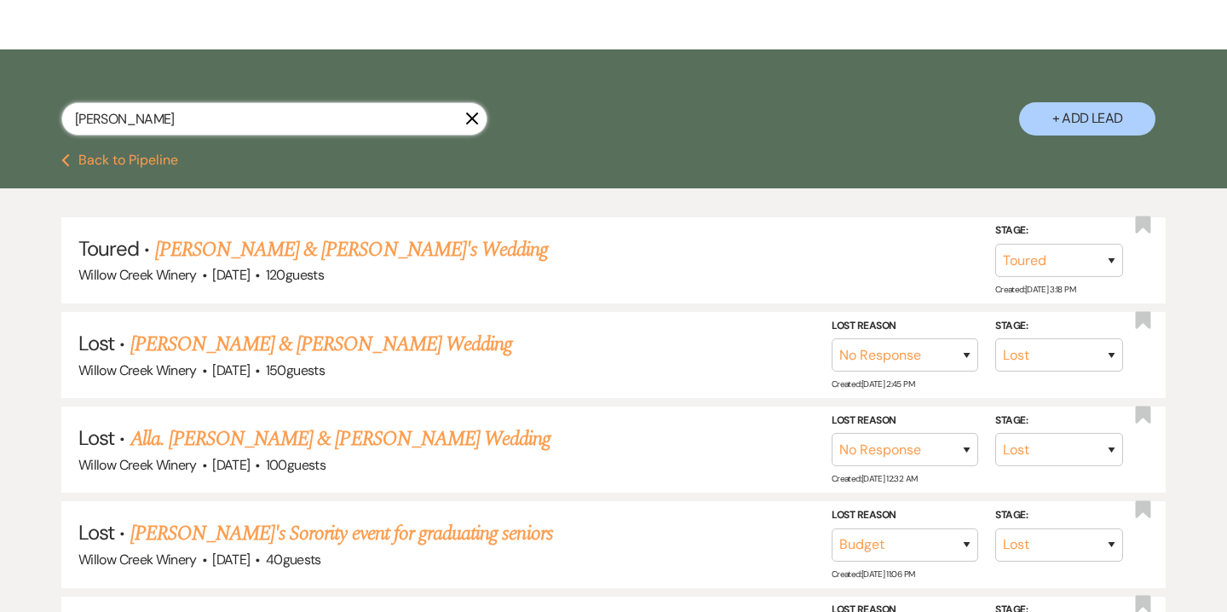
select select "8"
select select "5"
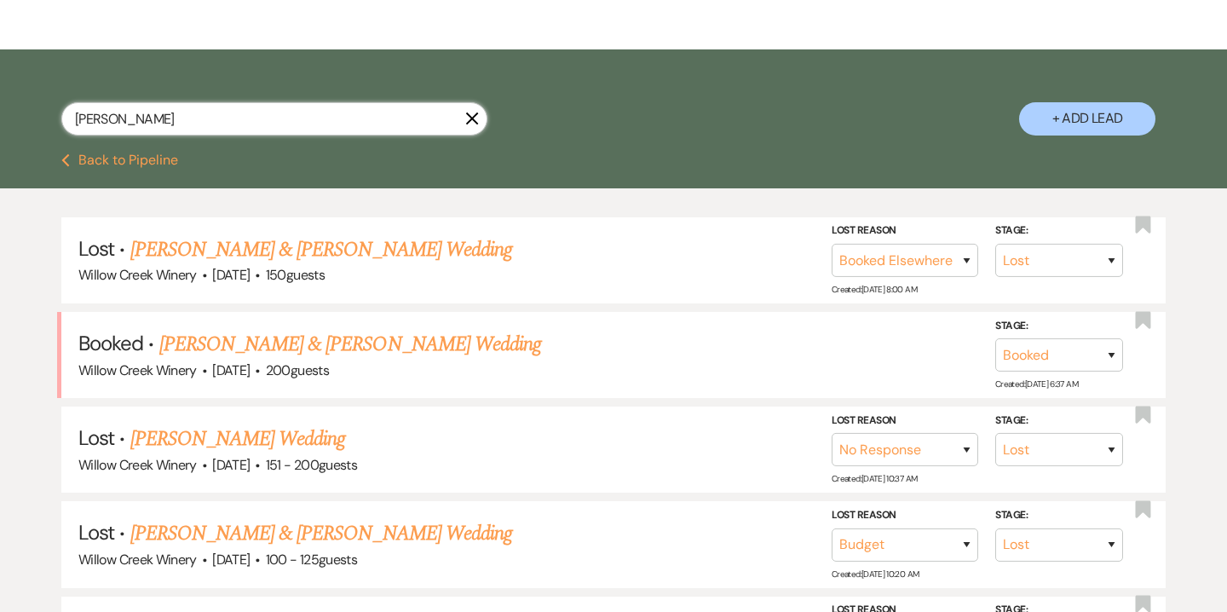
click at [291, 116] on input "owen" at bounding box center [274, 118] width 426 height 33
type input "jackie"
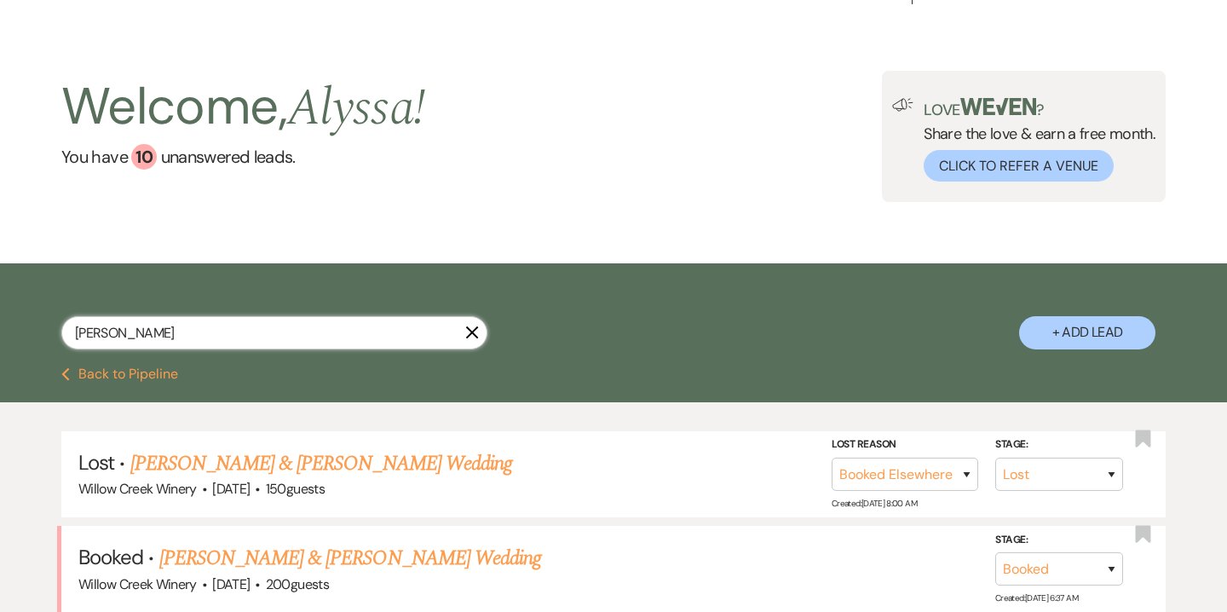
select select "8"
select select "10"
select select "8"
select select "10"
select select "8"
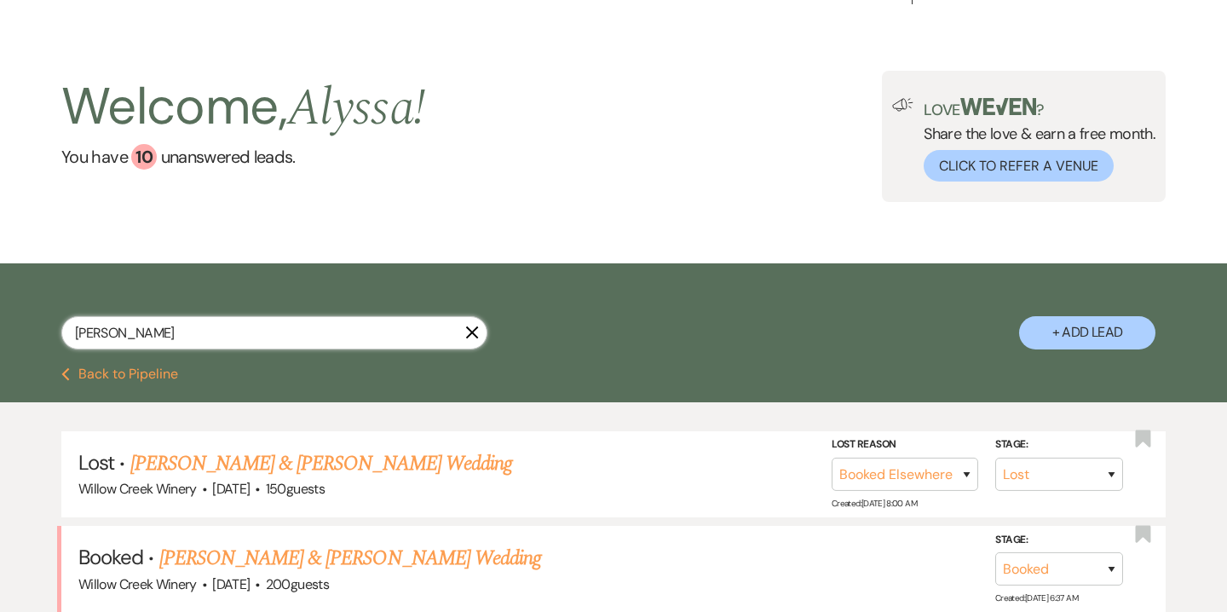
select select "5"
select select "8"
select select "5"
select select "8"
select select "5"
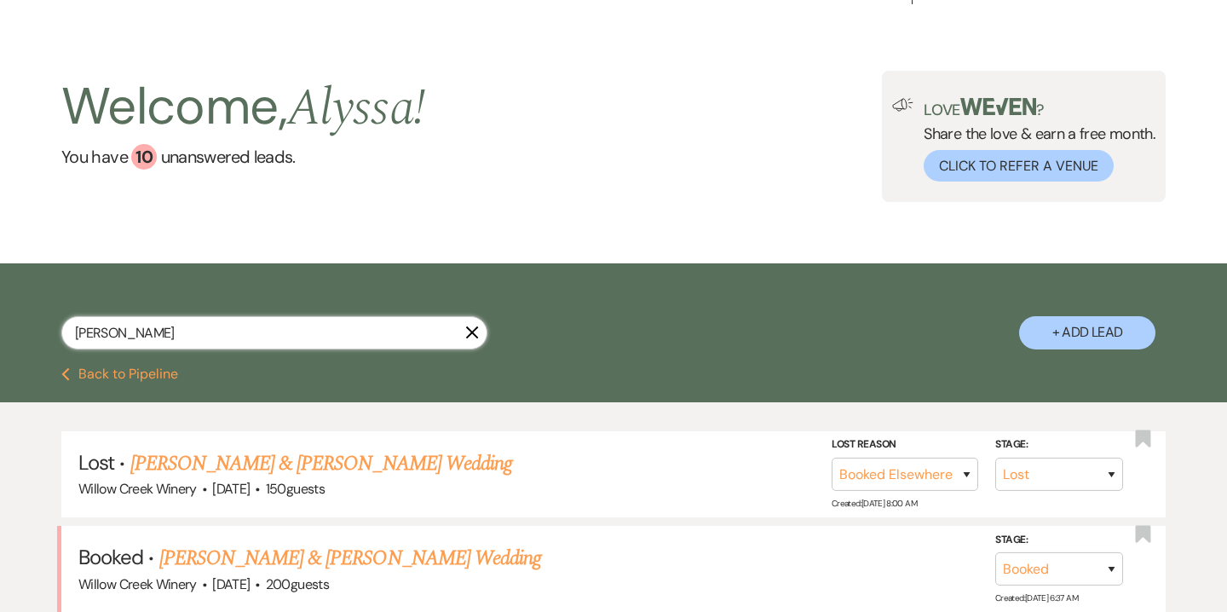
select select "8"
select select "5"
select select "8"
select select "5"
select select "8"
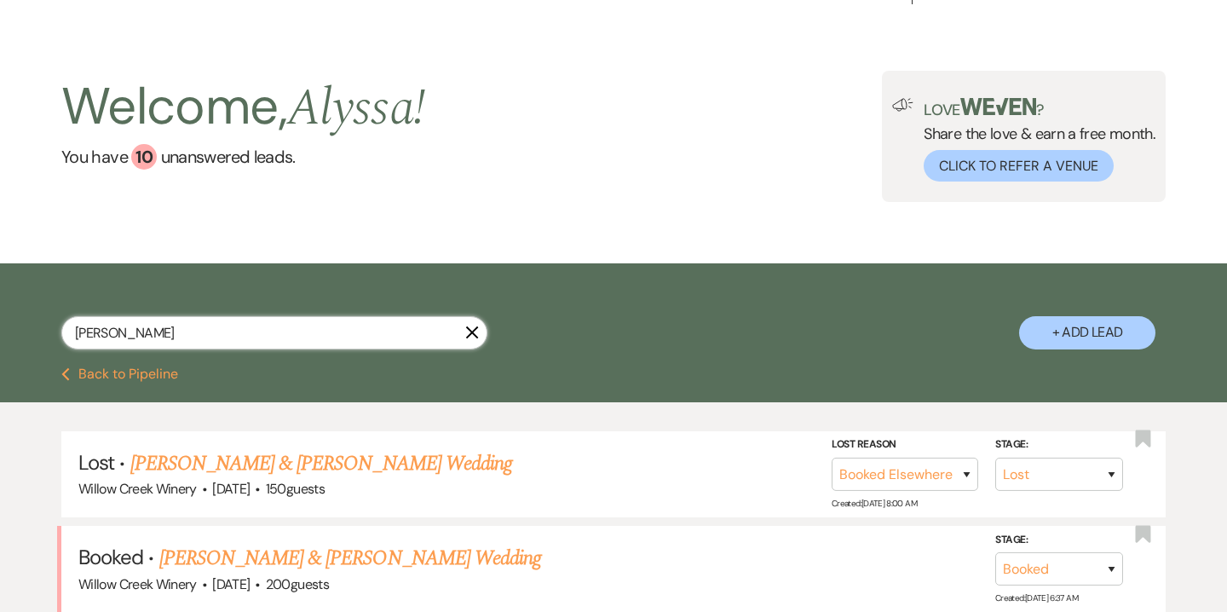
select select "5"
select select "8"
select select "5"
select select "8"
select select "5"
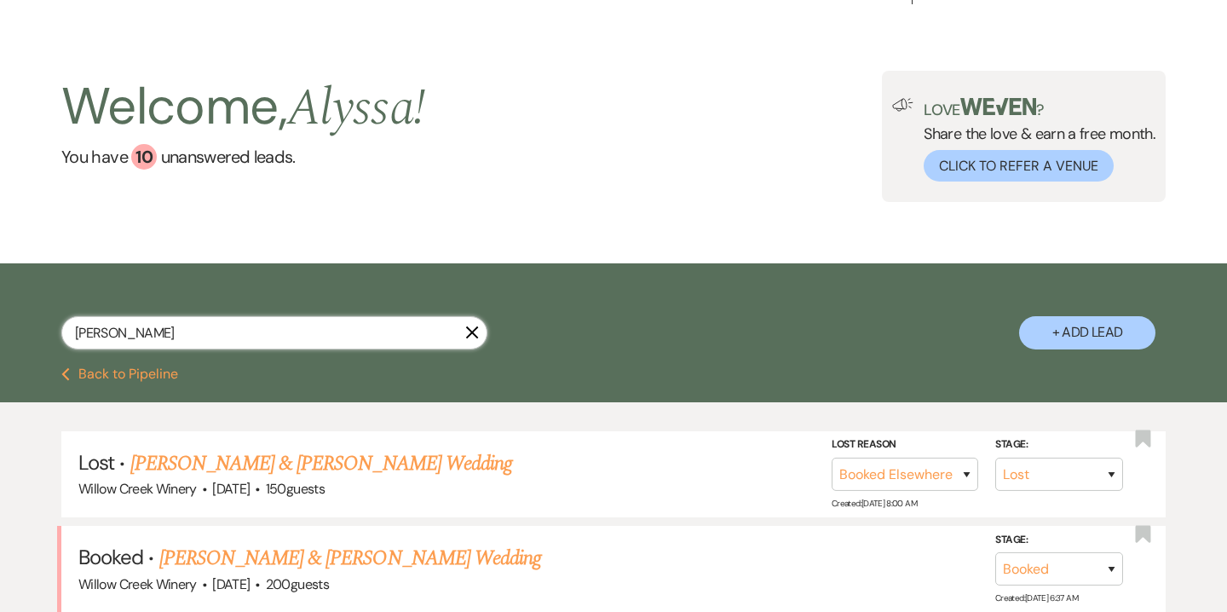
select select "8"
select select "5"
select select "8"
select select "5"
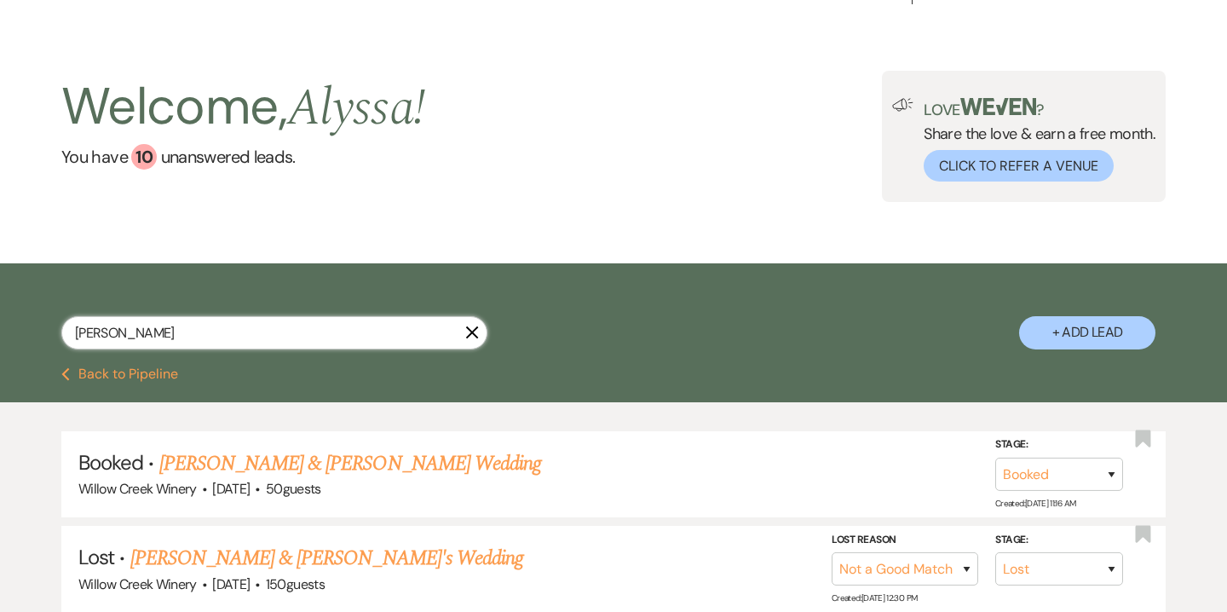
scroll to position [249, 0]
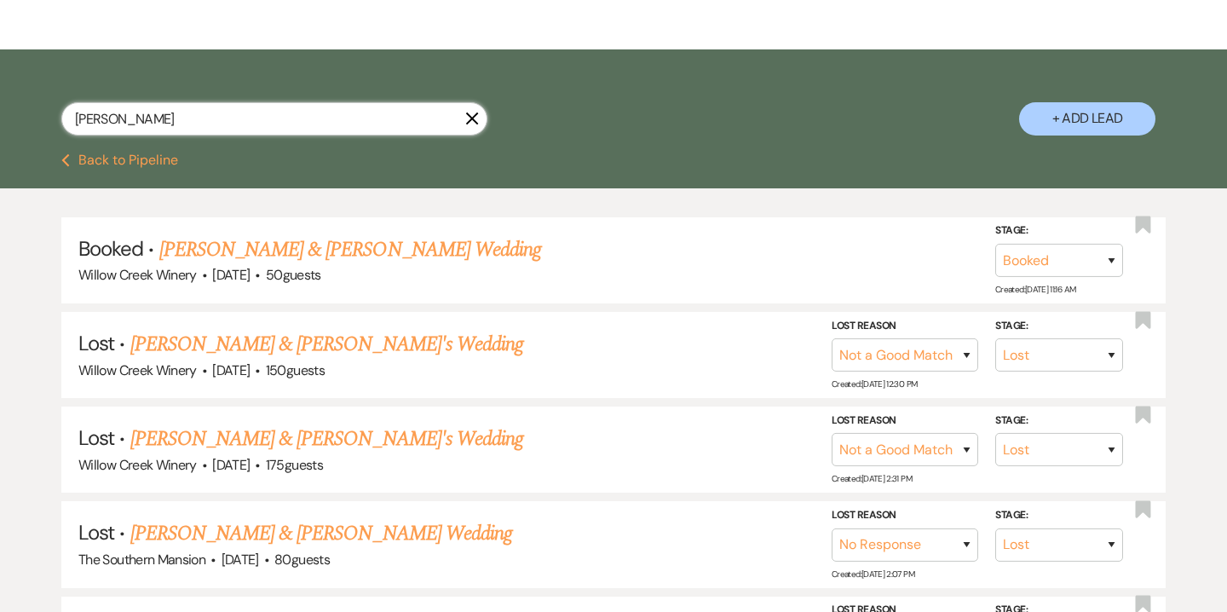
click at [214, 117] on input "jackie" at bounding box center [274, 118] width 426 height 33
click at [320, 115] on input "text" at bounding box center [274, 118] width 426 height 33
paste input "Jacqueline Newell"
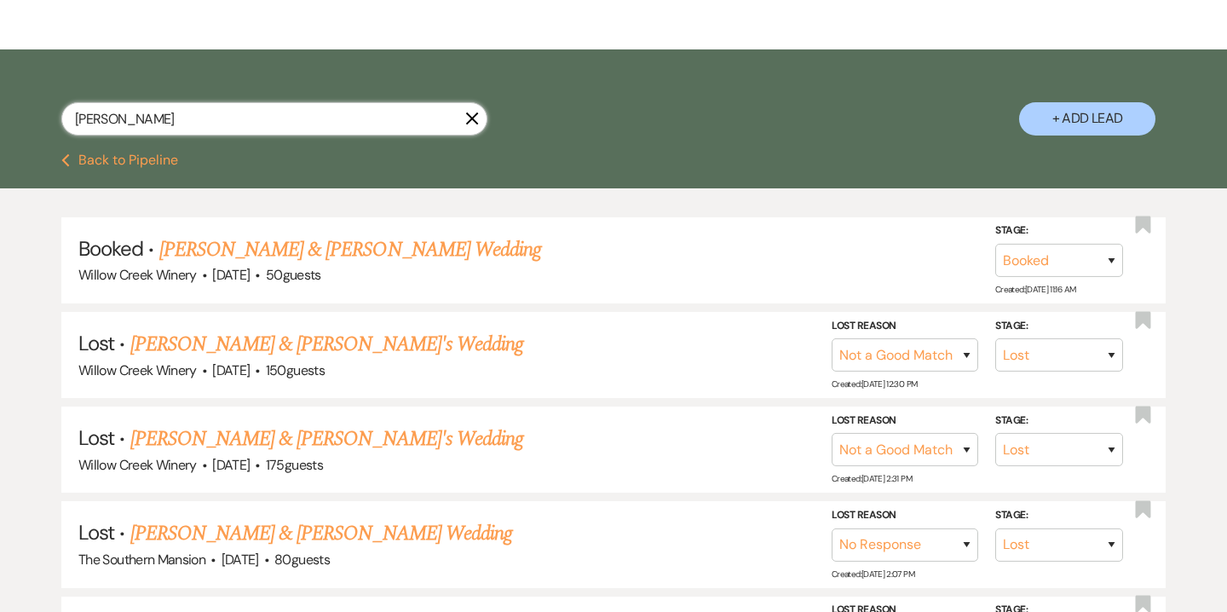
type input "Jacqueline Newell"
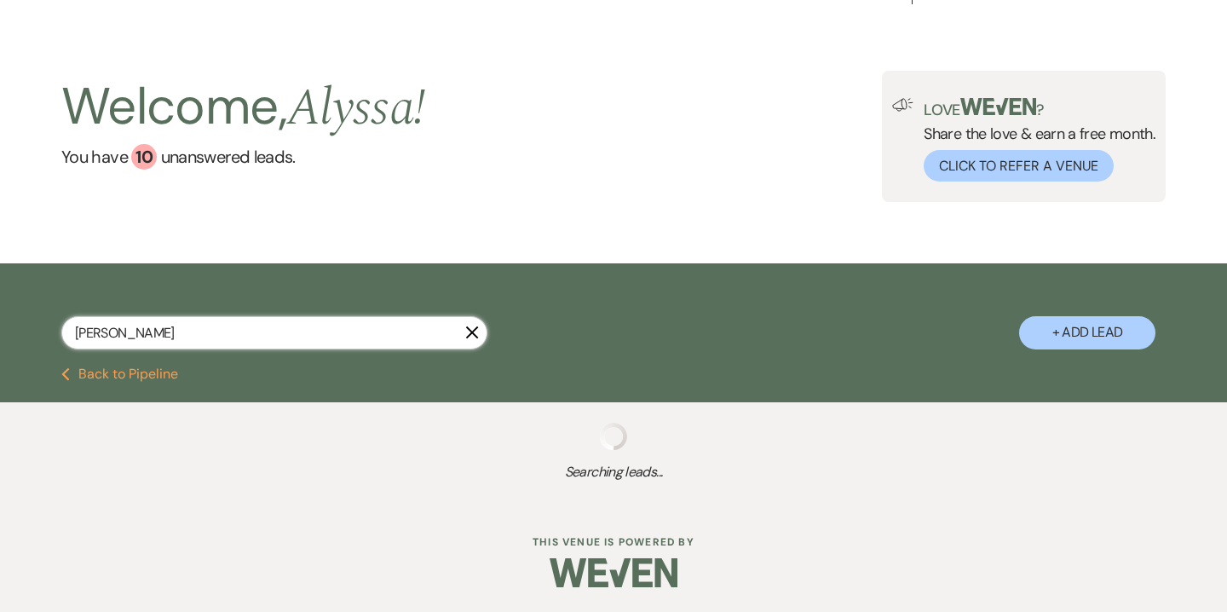
select select "5"
select select "8"
select select "6"
select select "8"
select select "5"
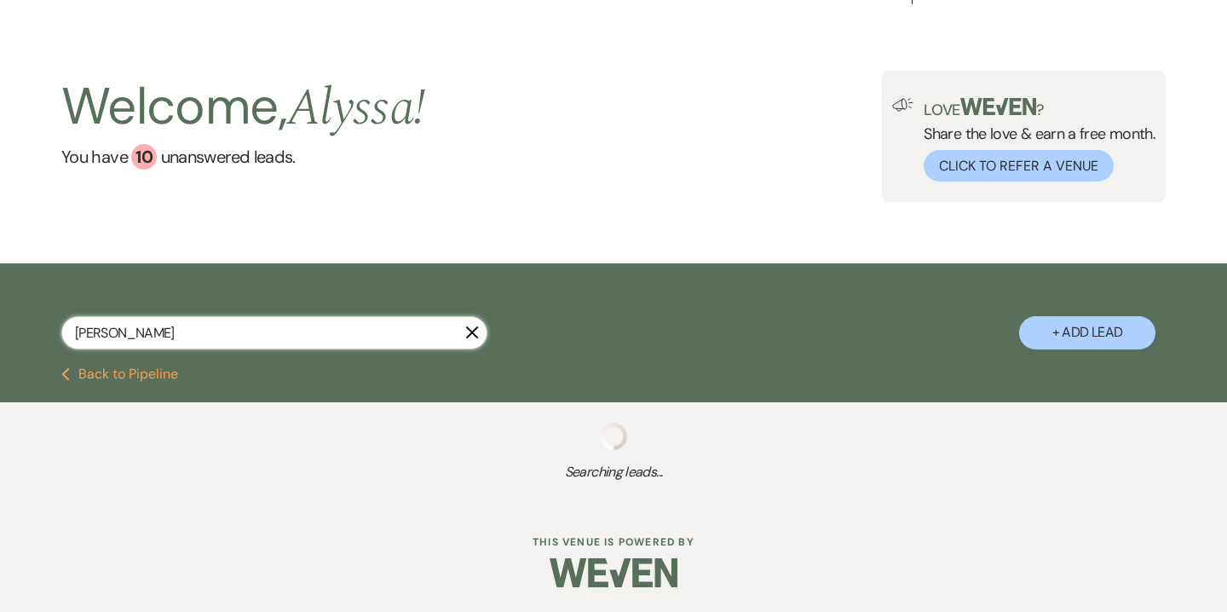
select select "6"
select select "8"
select select "5"
select select "8"
select select "5"
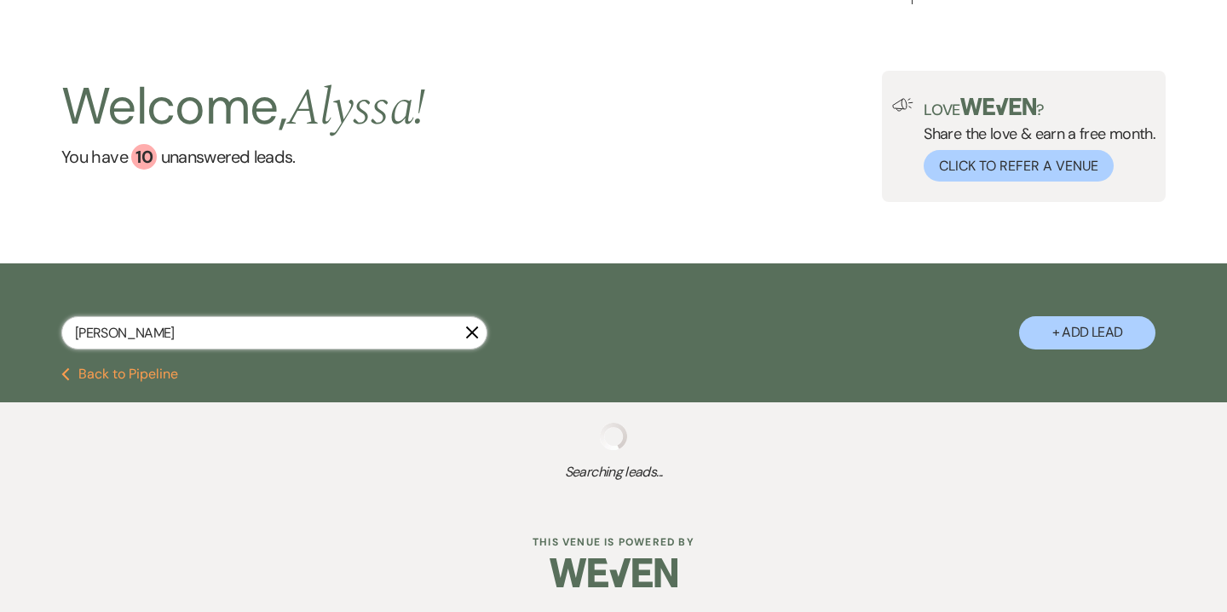
select select "8"
select select "4"
select select "8"
select select "4"
select select "8"
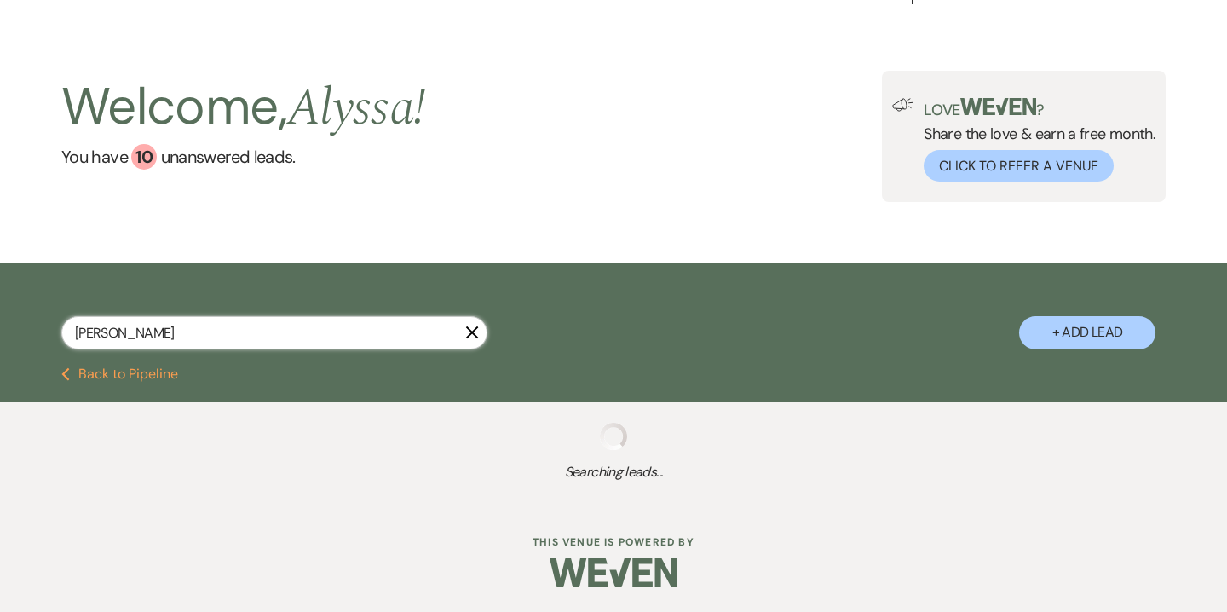
select select "5"
select select "8"
select select "5"
select select "8"
select select "5"
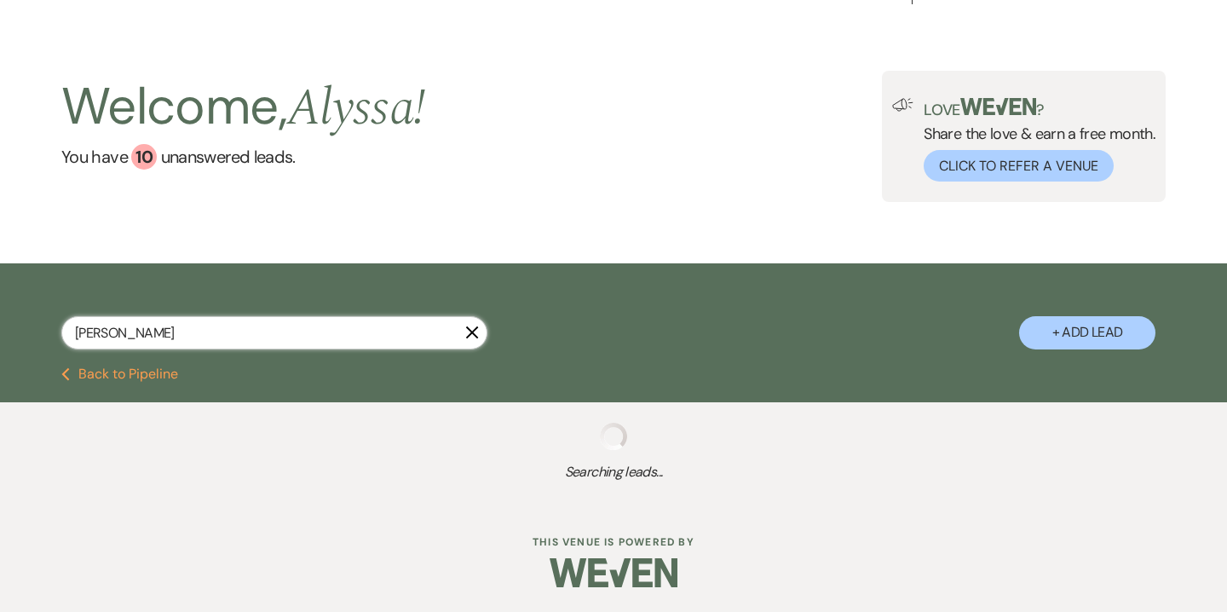
select select "8"
select select "5"
select select "8"
select select "5"
select select "8"
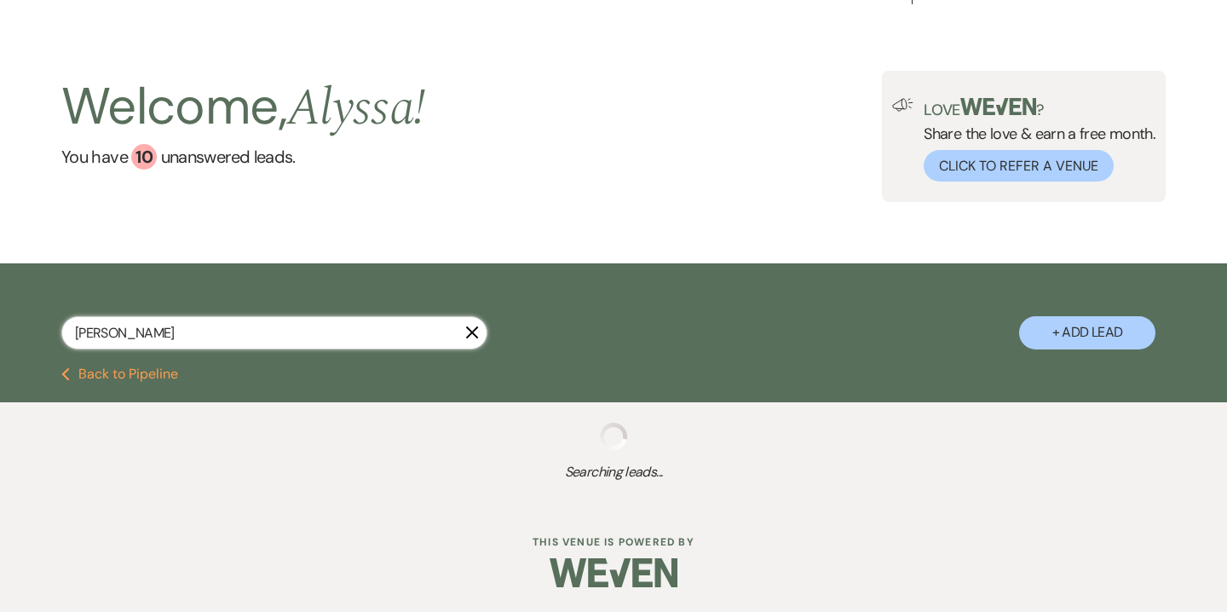
select select "5"
select select "8"
select select "3"
select select "8"
select select "6"
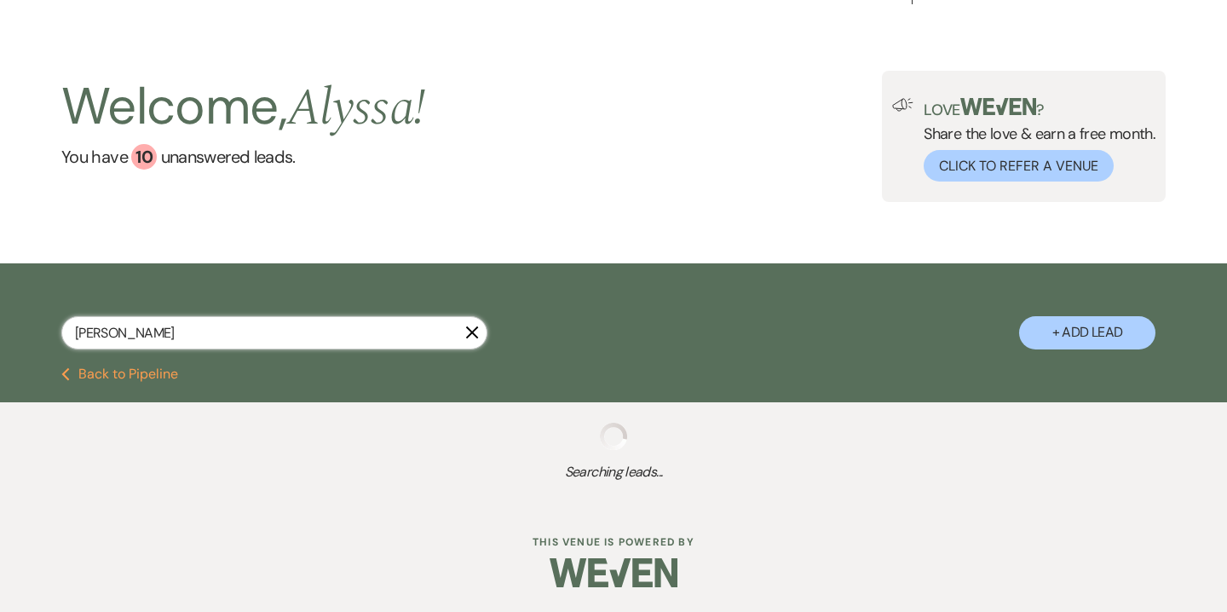
select select "8"
select select "5"
select select "8"
select select "5"
select select "8"
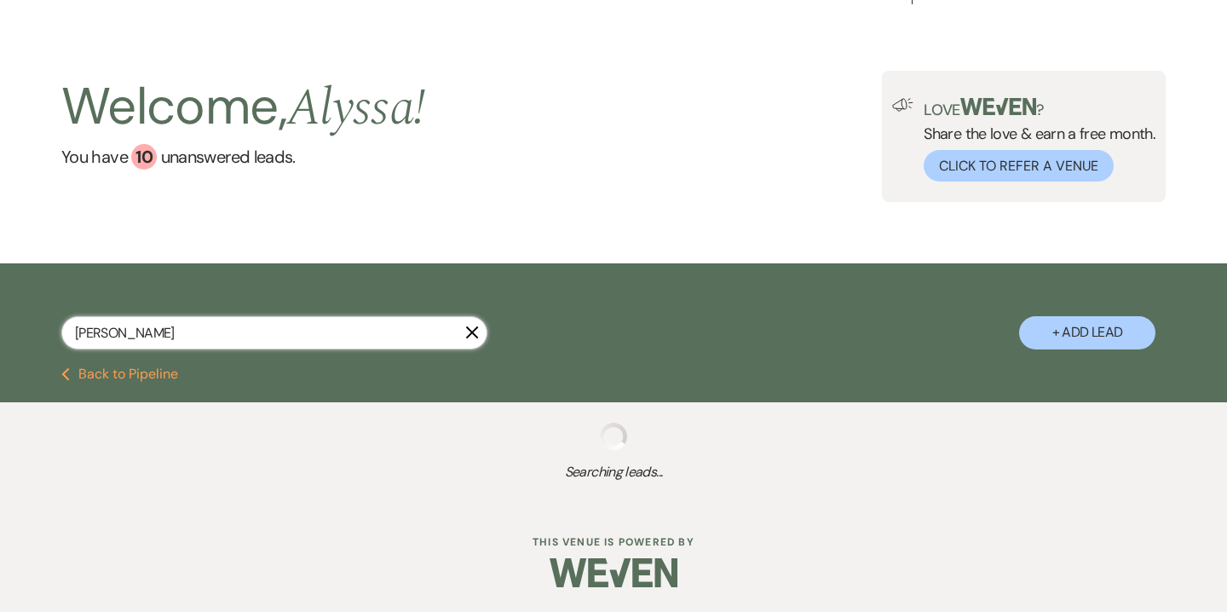
select select "5"
select select "8"
select select "2"
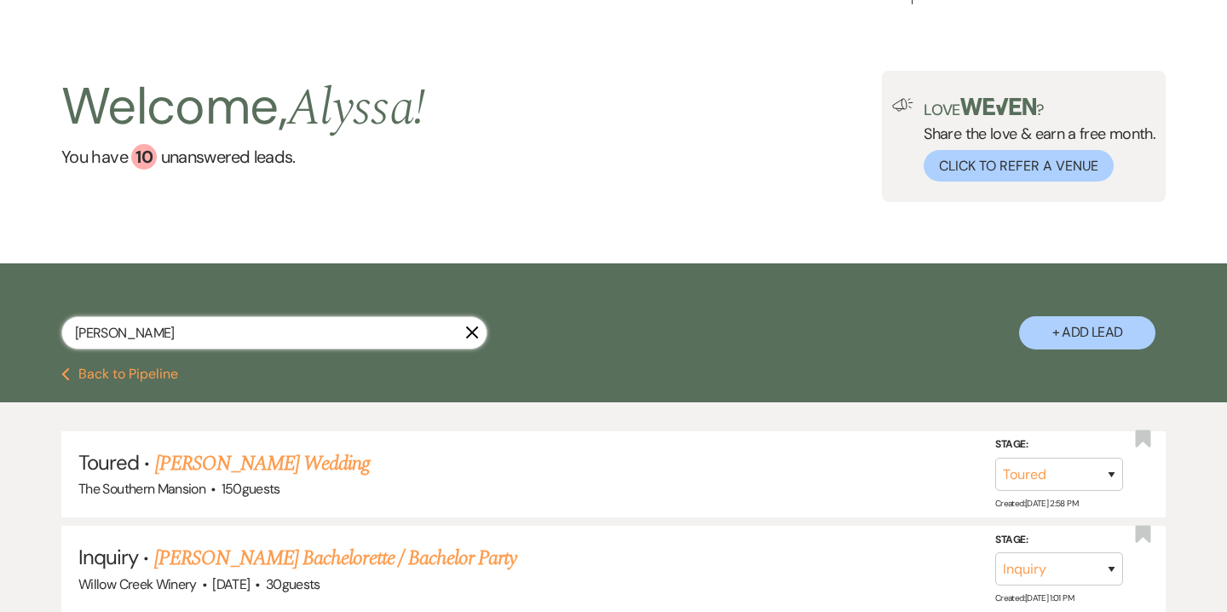
scroll to position [249, 0]
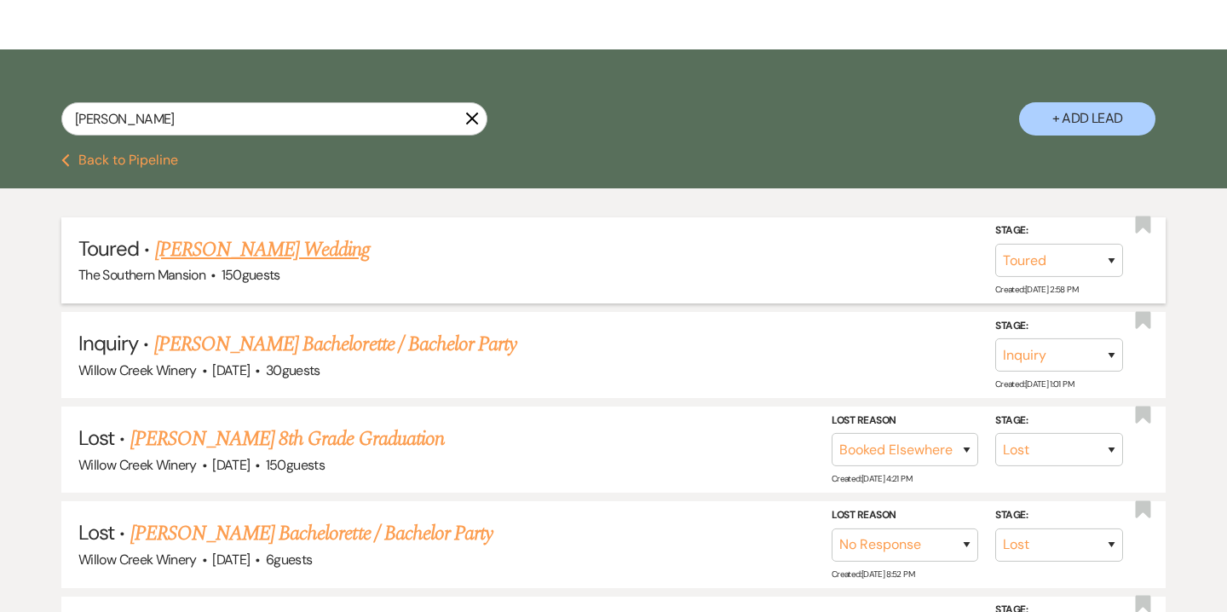
click at [341, 243] on link "Jacqueline Newell's Wedding" at bounding box center [263, 249] width 216 height 31
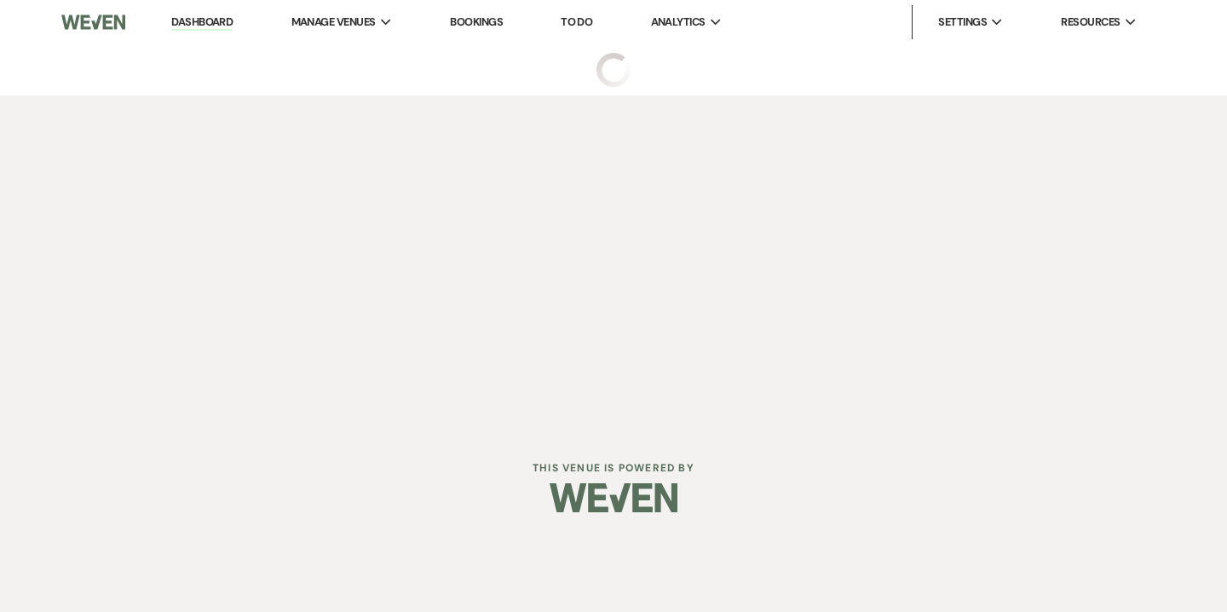
select select "5"
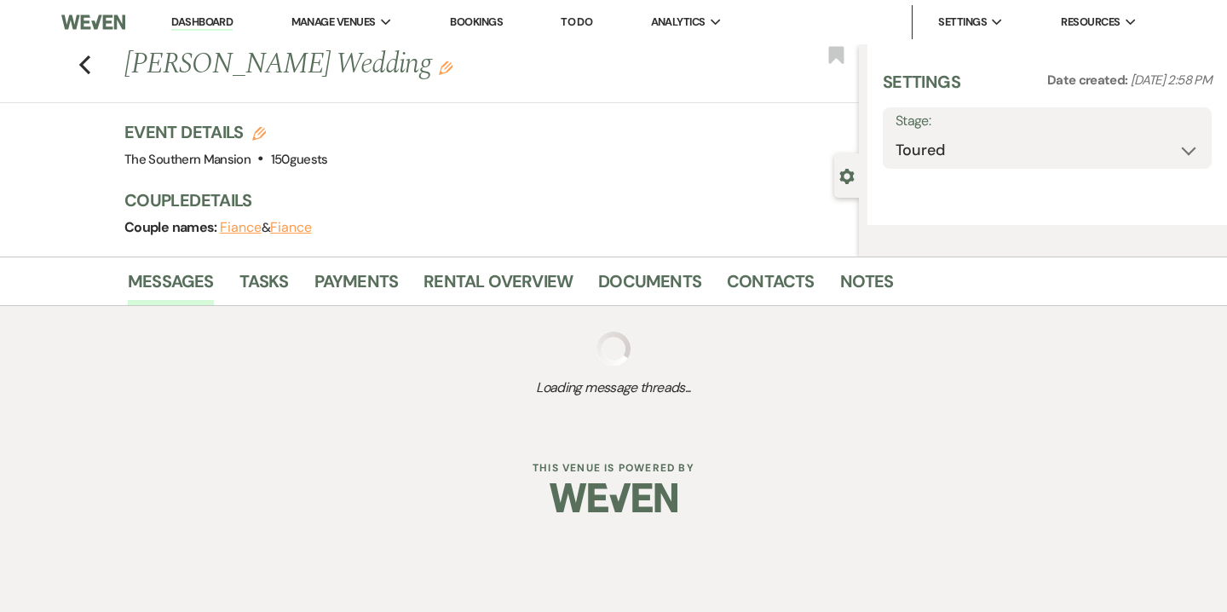
select select "14"
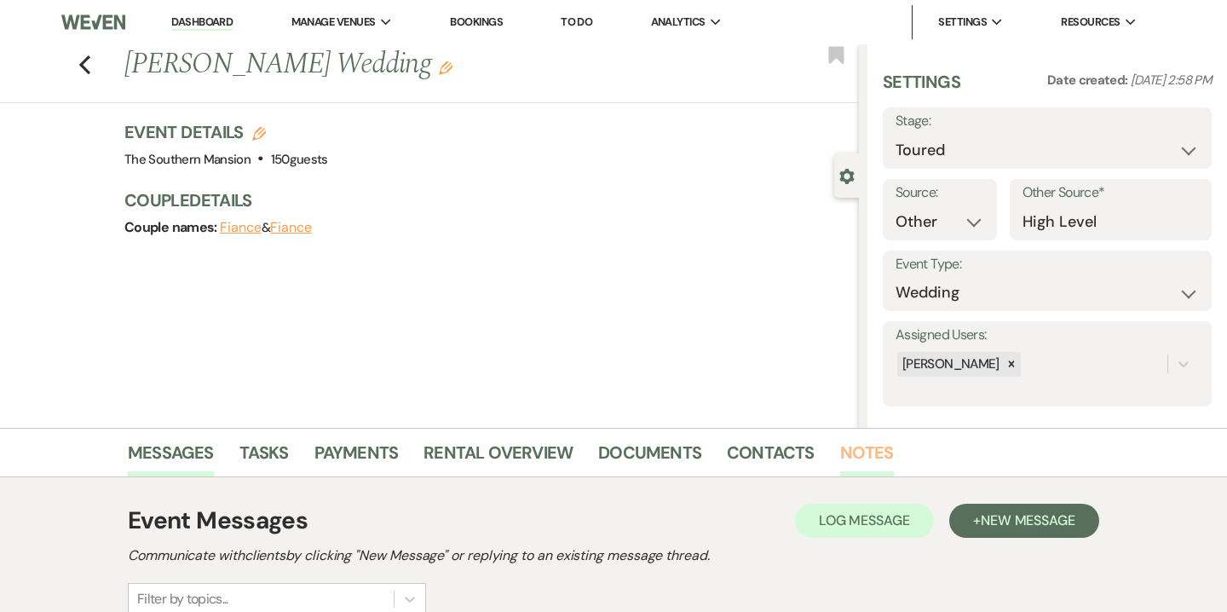
click at [871, 458] on link "Notes" at bounding box center [867, 457] width 54 height 37
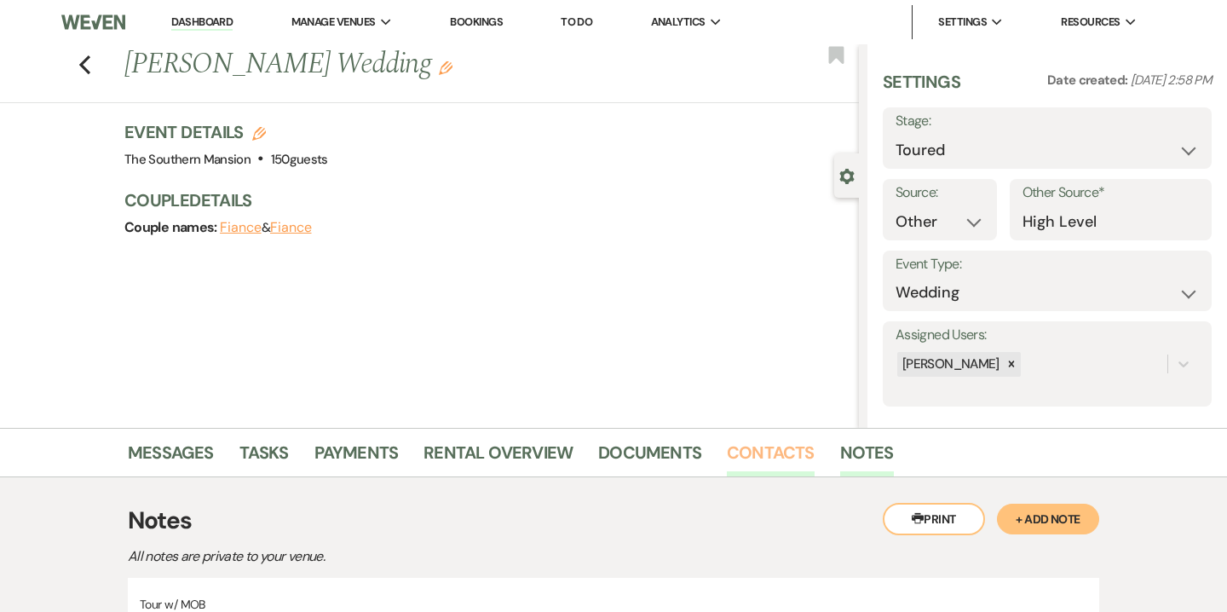
click at [776, 452] on link "Contacts" at bounding box center [771, 457] width 88 height 37
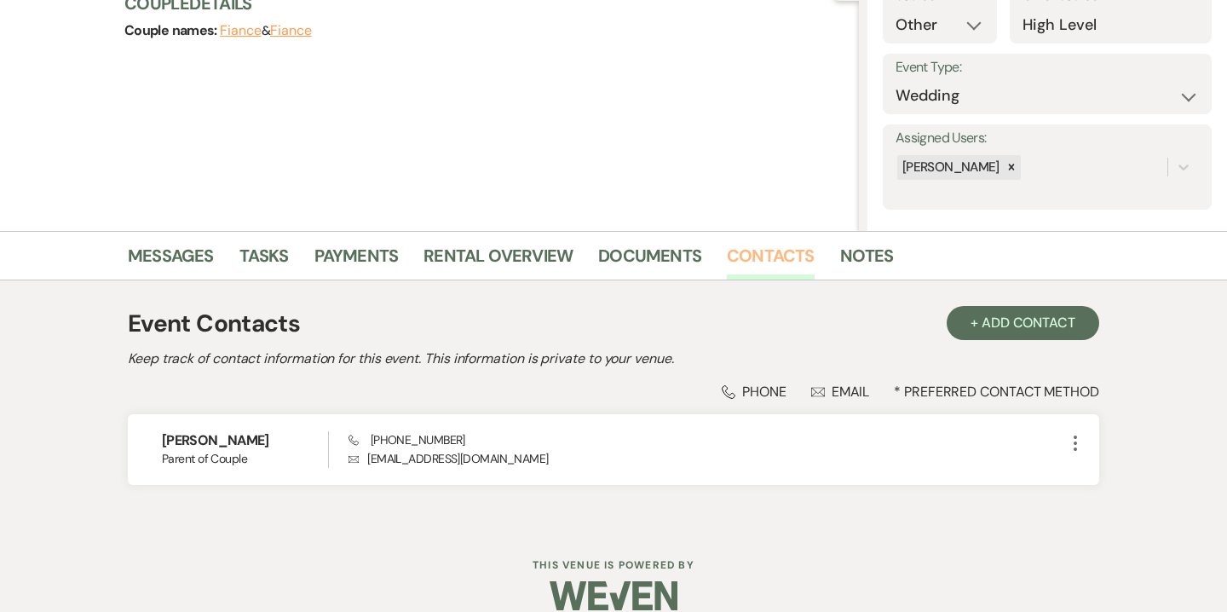
scroll to position [221, 0]
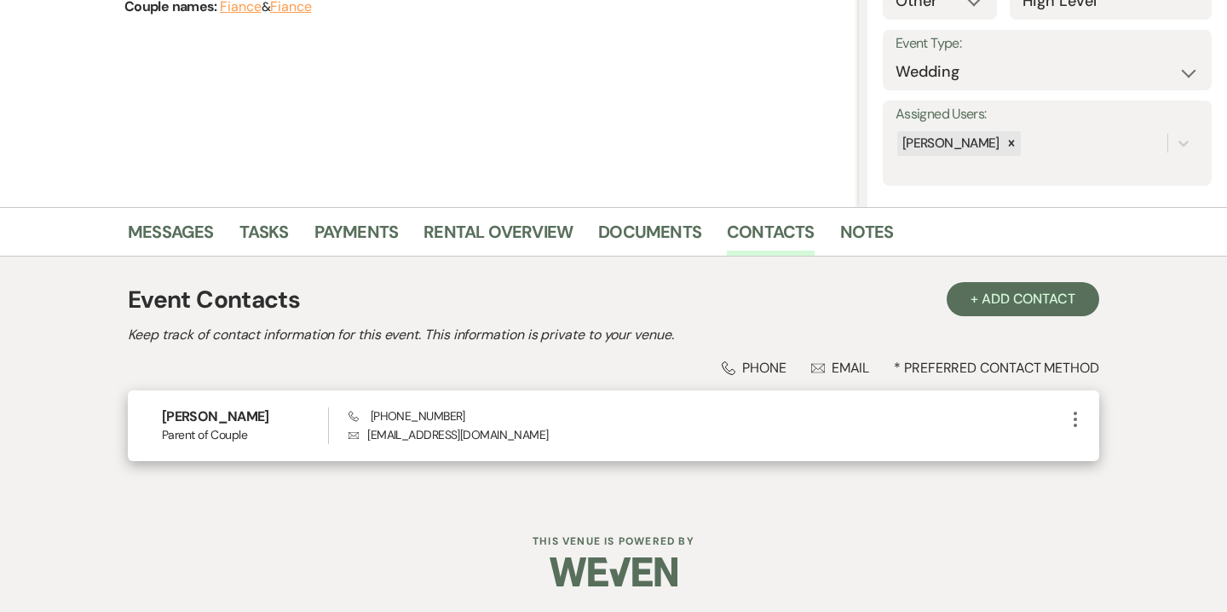
click at [1082, 412] on icon "More" at bounding box center [1075, 419] width 20 height 20
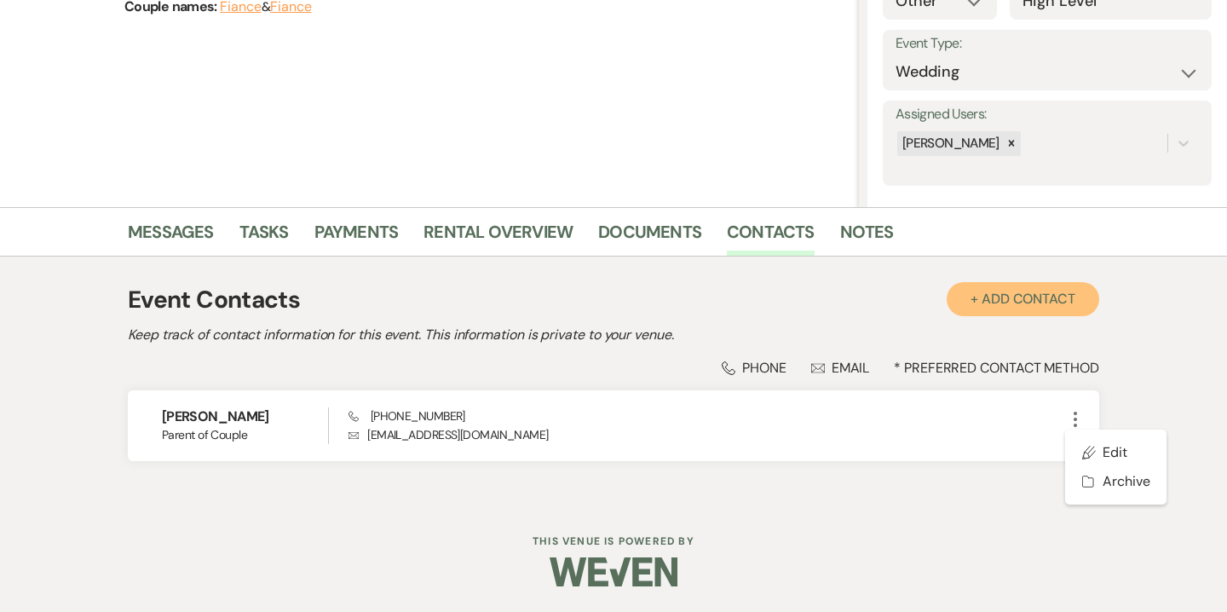
click at [1051, 303] on button "+ Add Contact" at bounding box center [1023, 299] width 153 height 34
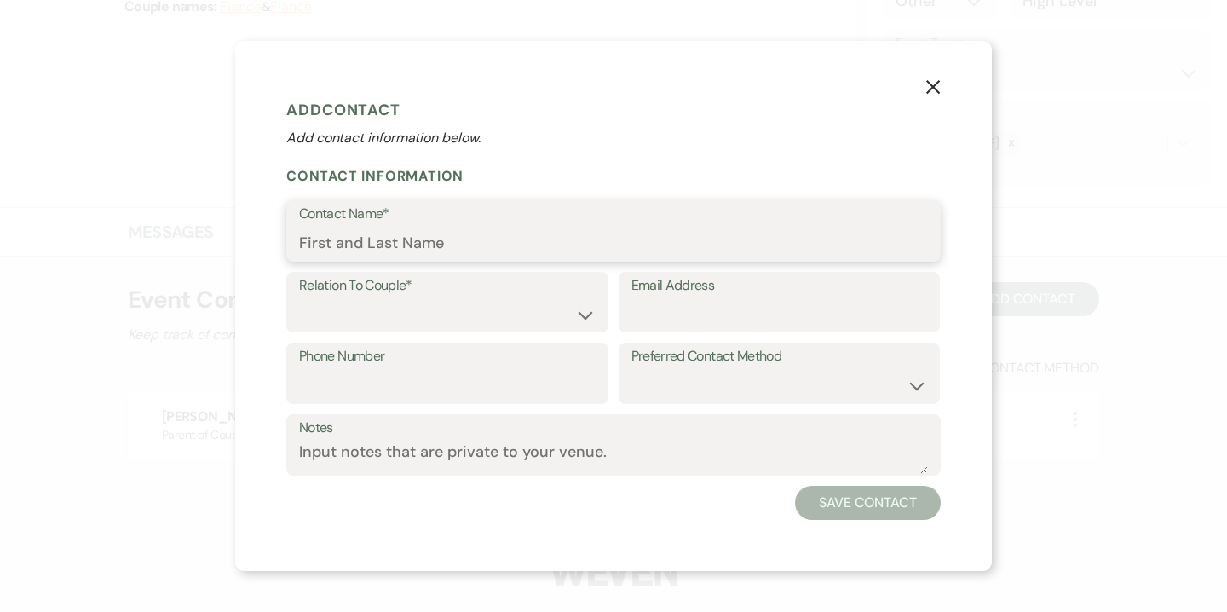
click at [458, 251] on input "Contact Name*" at bounding box center [613, 243] width 629 height 33
type input "Emma"
click at [426, 315] on select "Couple Planner Parent of Couple Family Member Friend Other" at bounding box center [447, 313] width 297 height 33
select select "1"
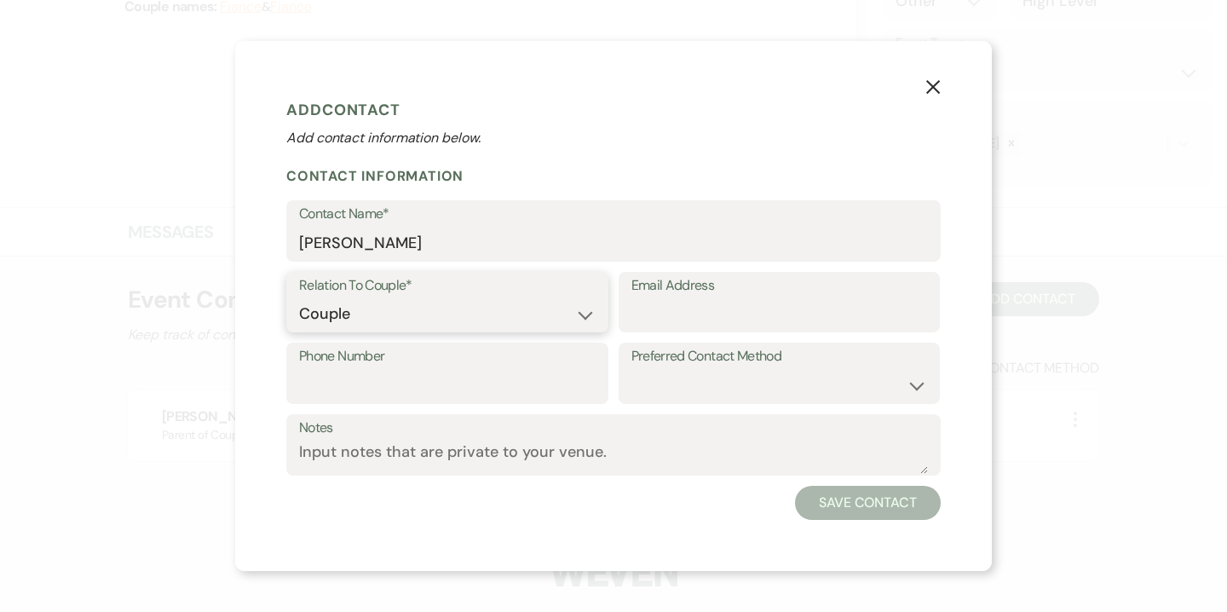
click at [299, 297] on select "Couple Planner Parent of Couple Family Member Friend Other" at bounding box center [447, 313] width 297 height 33
click at [852, 515] on button "Save Contact" at bounding box center [868, 503] width 146 height 34
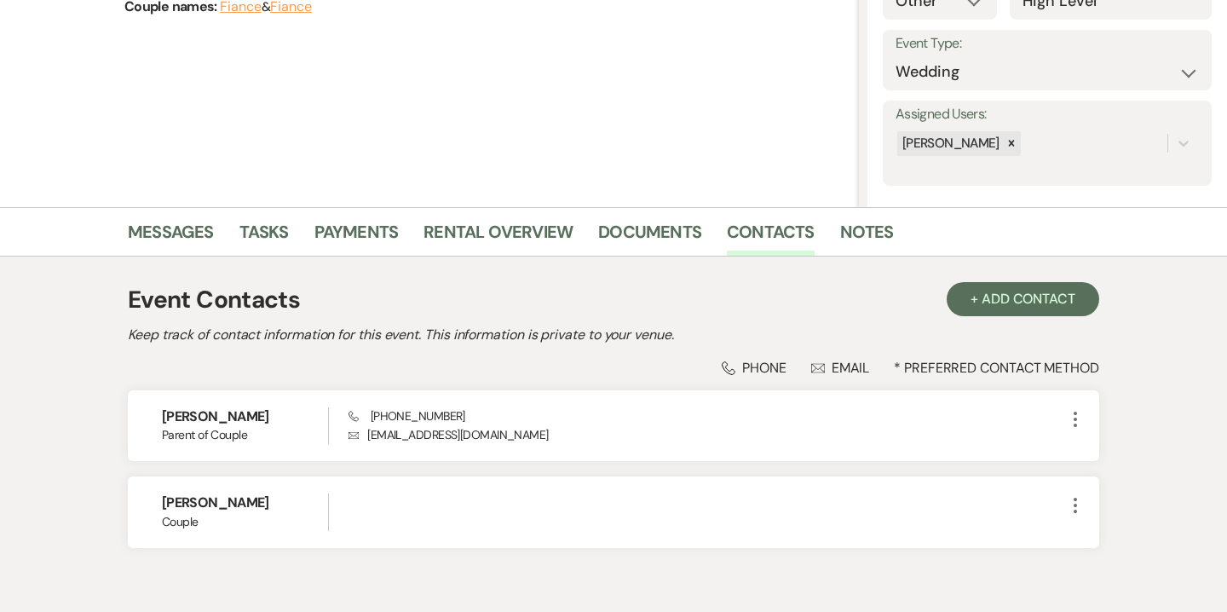
click at [1029, 316] on div "Event Contacts + Add Contact" at bounding box center [613, 300] width 971 height 36
click at [1029, 299] on button "+ Add Contact" at bounding box center [1023, 299] width 153 height 34
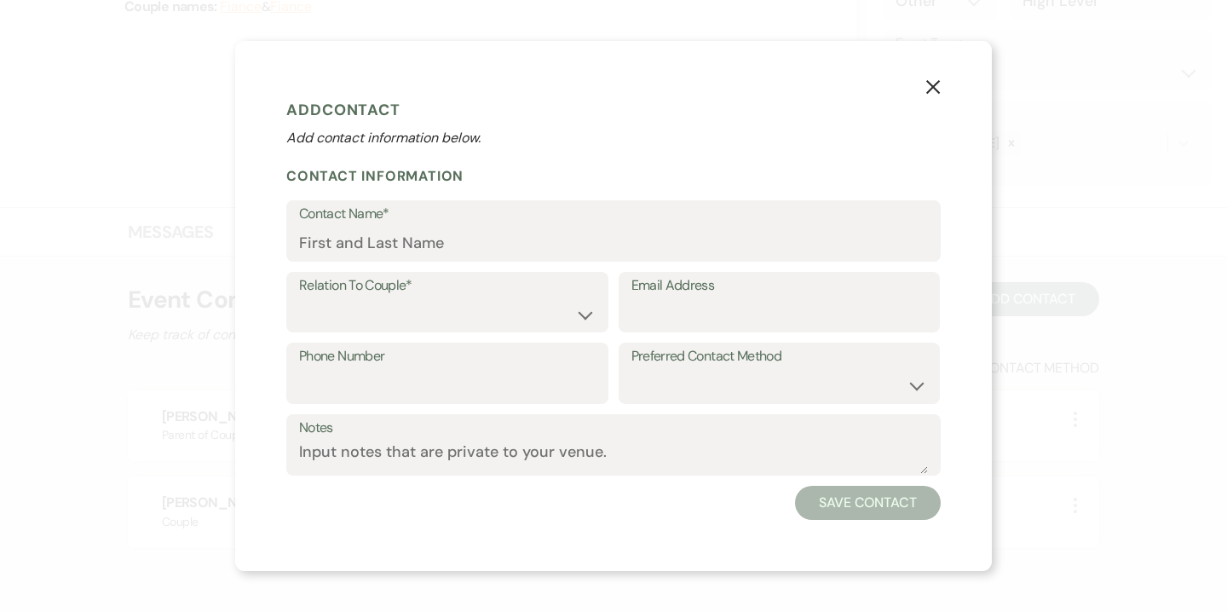
click at [468, 224] on label "Contact Name*" at bounding box center [613, 214] width 629 height 25
click at [468, 227] on input "Contact Name*" at bounding box center [613, 243] width 629 height 33
click at [467, 233] on input "Contact Name*" at bounding box center [613, 243] width 629 height 33
type input "Owen"
click at [439, 319] on select "Couple Planner Parent of Couple Family Member Friend Other" at bounding box center [447, 313] width 297 height 33
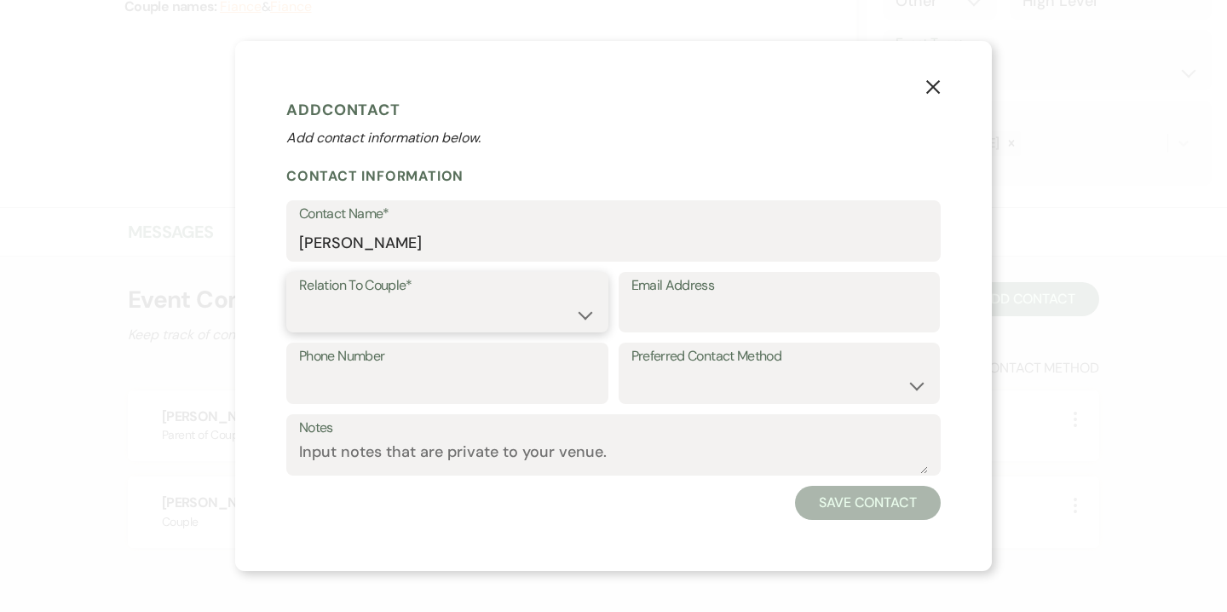
select select "1"
click at [299, 297] on select "Couple Planner Parent of Couple Family Member Friend Other" at bounding box center [447, 313] width 297 height 33
click at [851, 507] on button "Save Contact" at bounding box center [868, 503] width 146 height 34
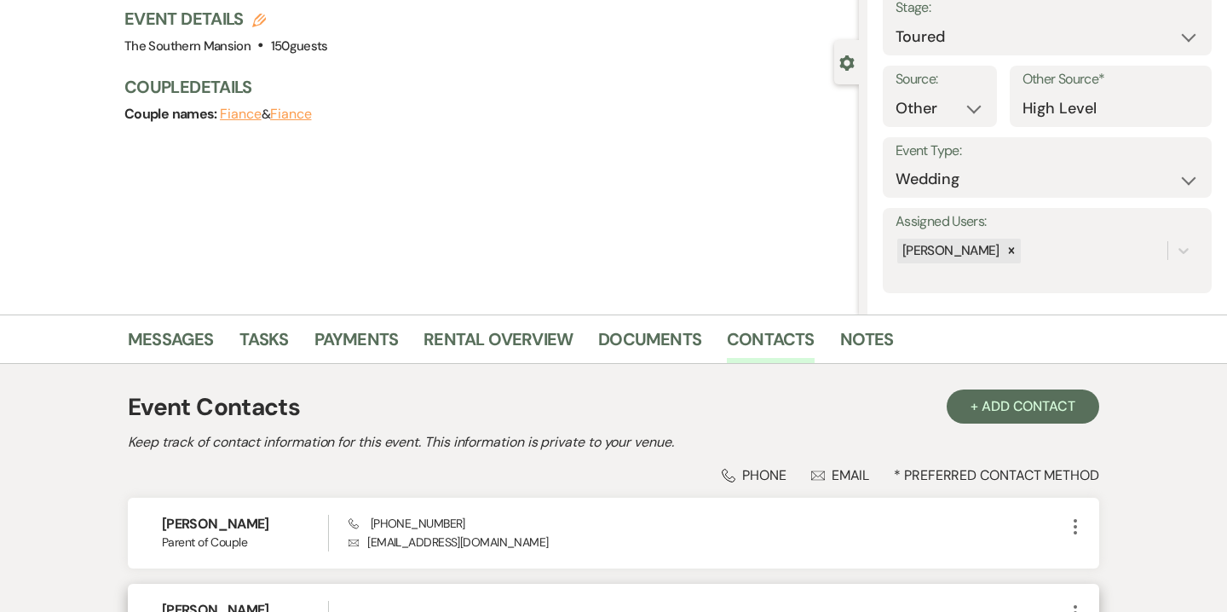
scroll to position [27, 0]
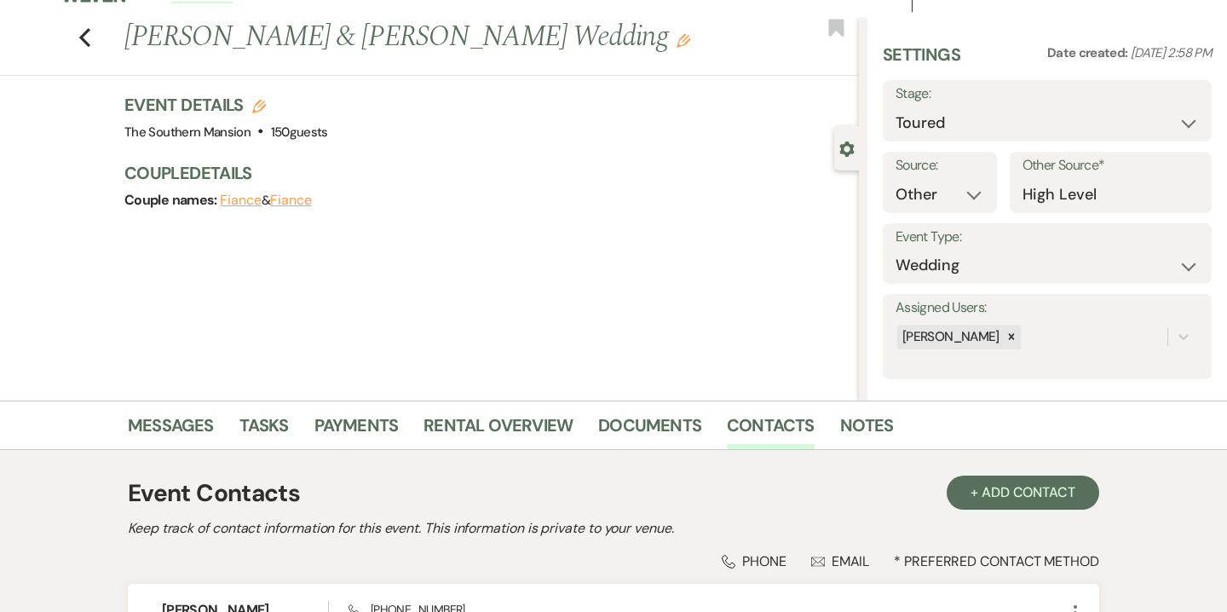
click at [261, 108] on use "button" at bounding box center [259, 107] width 14 height 14
select select "641"
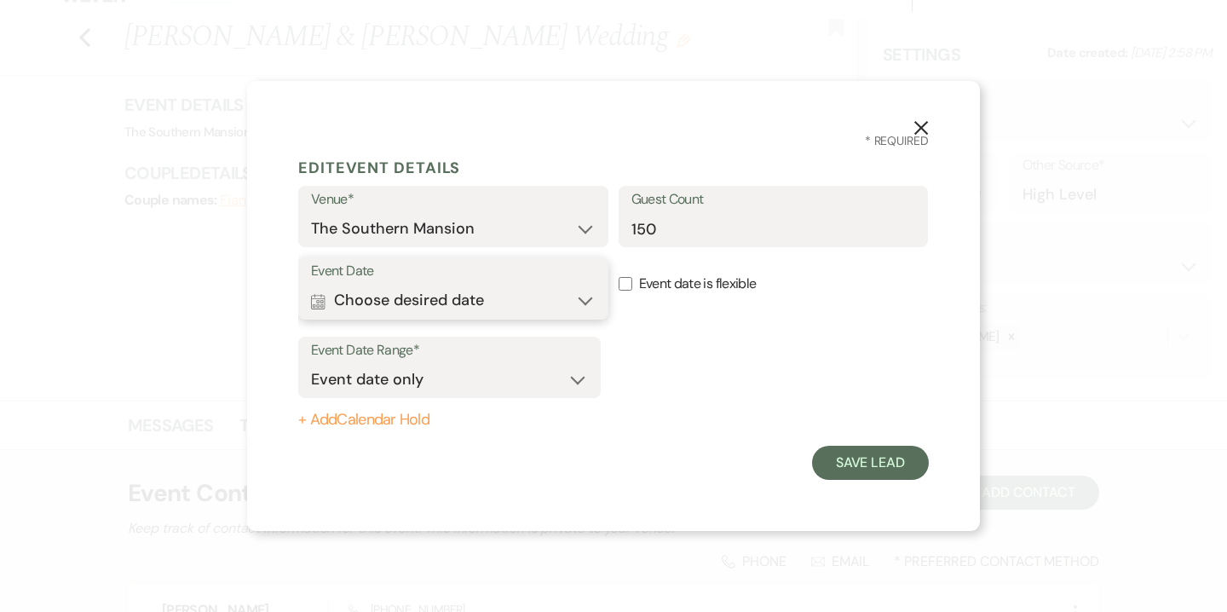
click at [373, 298] on button "Calendar Choose desired date Expand" at bounding box center [453, 301] width 285 height 34
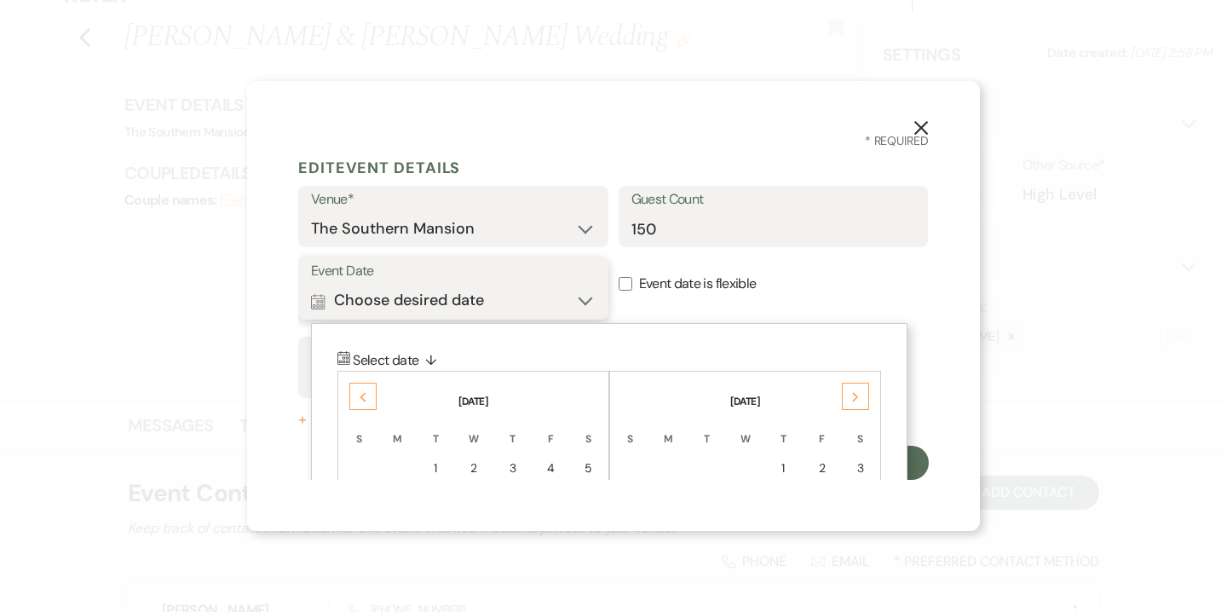
scroll to position [9, 0]
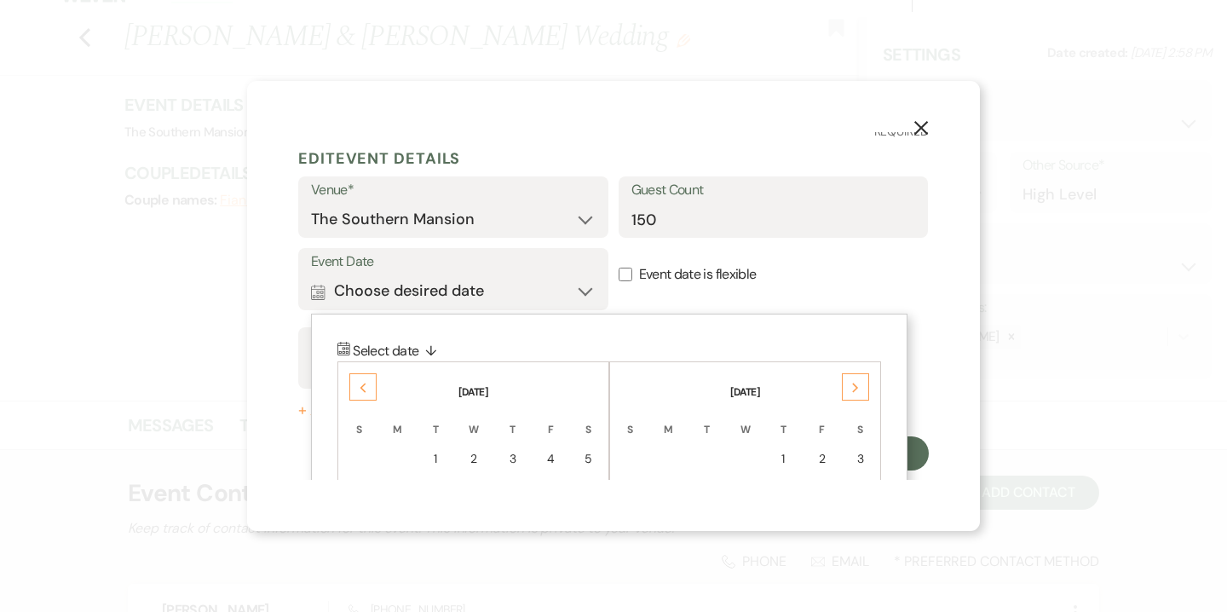
click at [860, 382] on div "Next" at bounding box center [855, 386] width 27 height 27
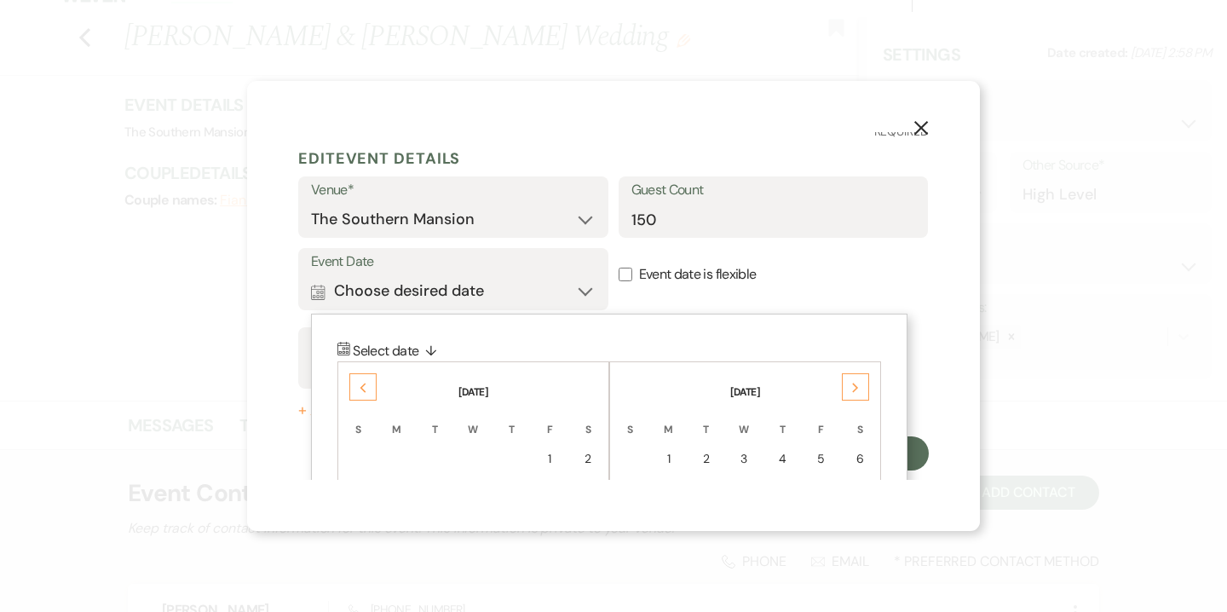
click at [860, 382] on div "Next" at bounding box center [855, 386] width 27 height 27
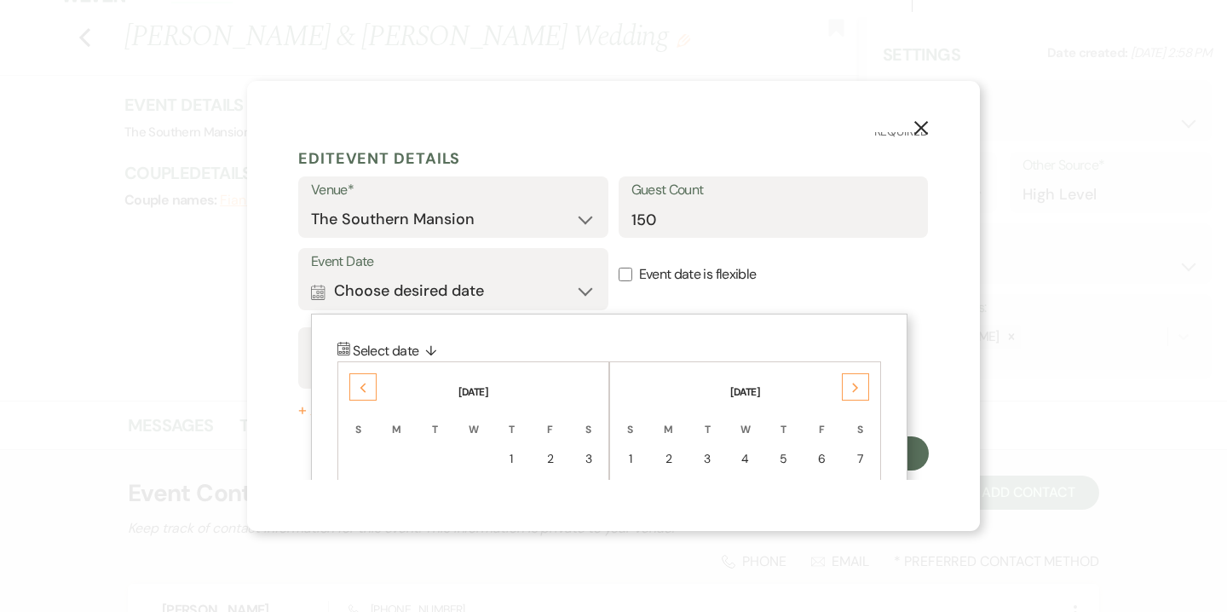
click at [860, 382] on div "Next" at bounding box center [855, 386] width 27 height 27
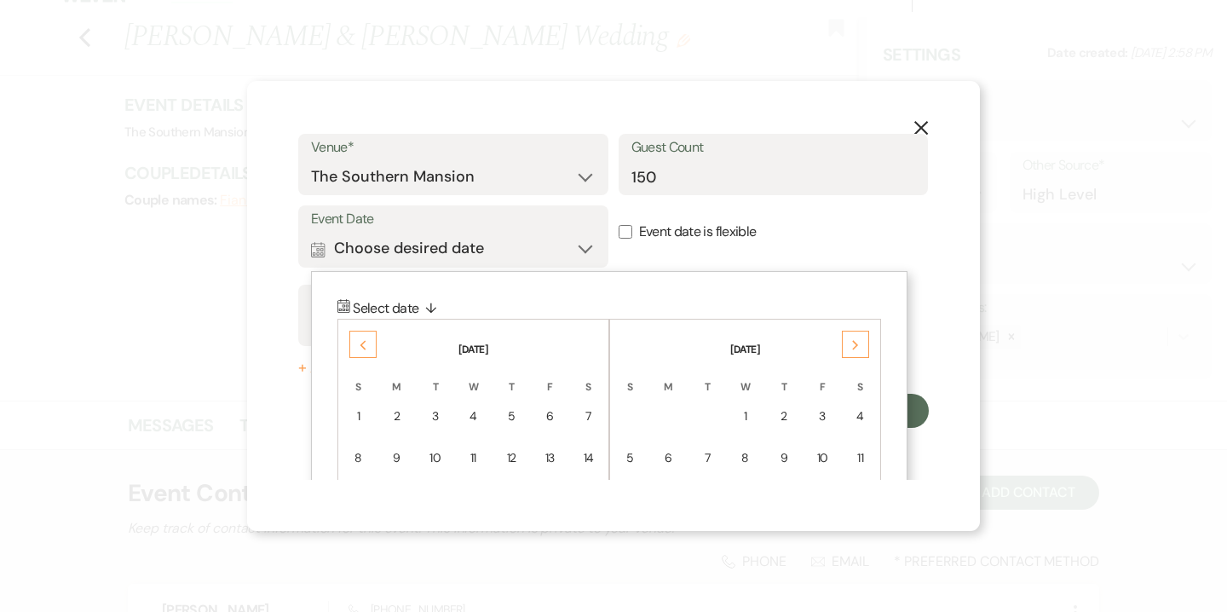
scroll to position [152, 0]
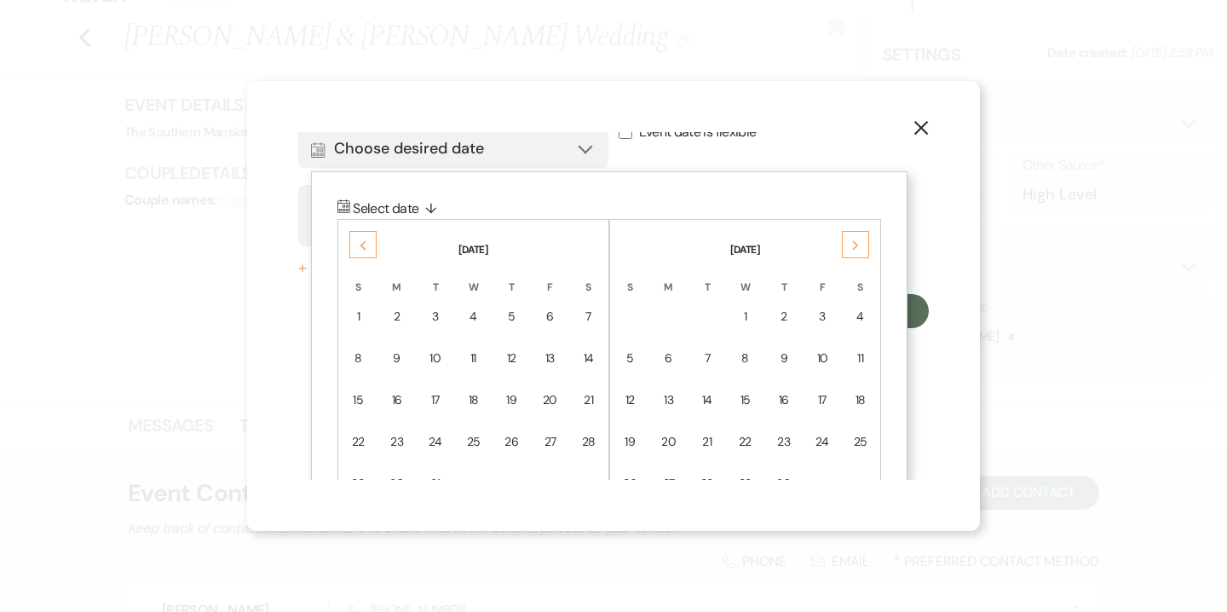
click at [860, 382] on td "18" at bounding box center [860, 400] width 37 height 40
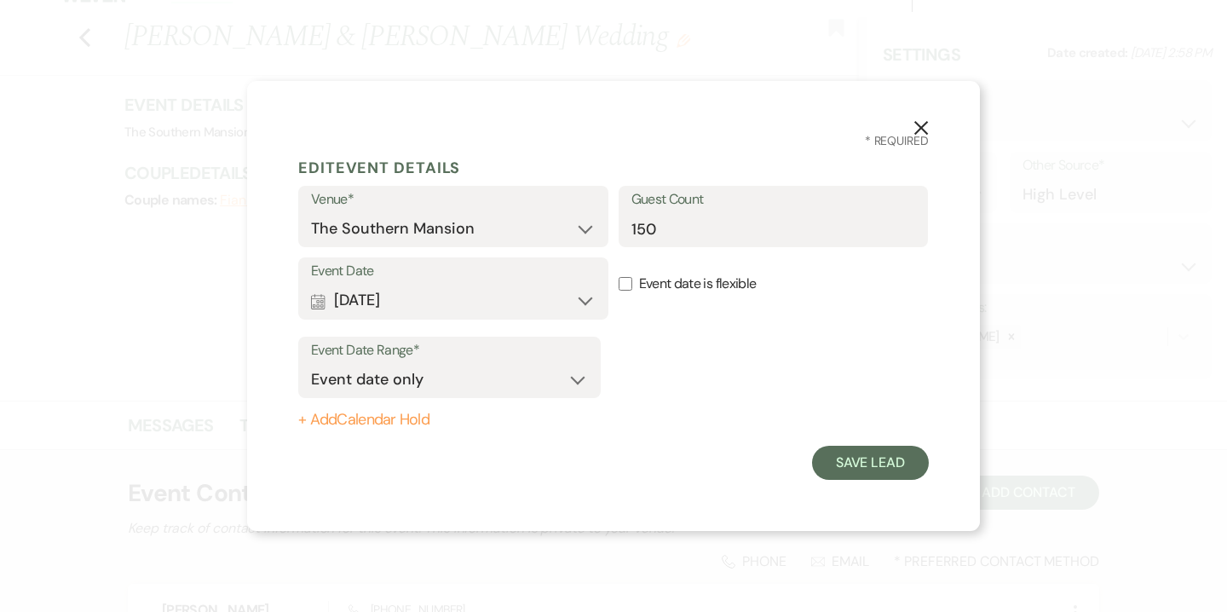
scroll to position [0, 0]
click at [883, 458] on button "Save Lead" at bounding box center [870, 463] width 117 height 34
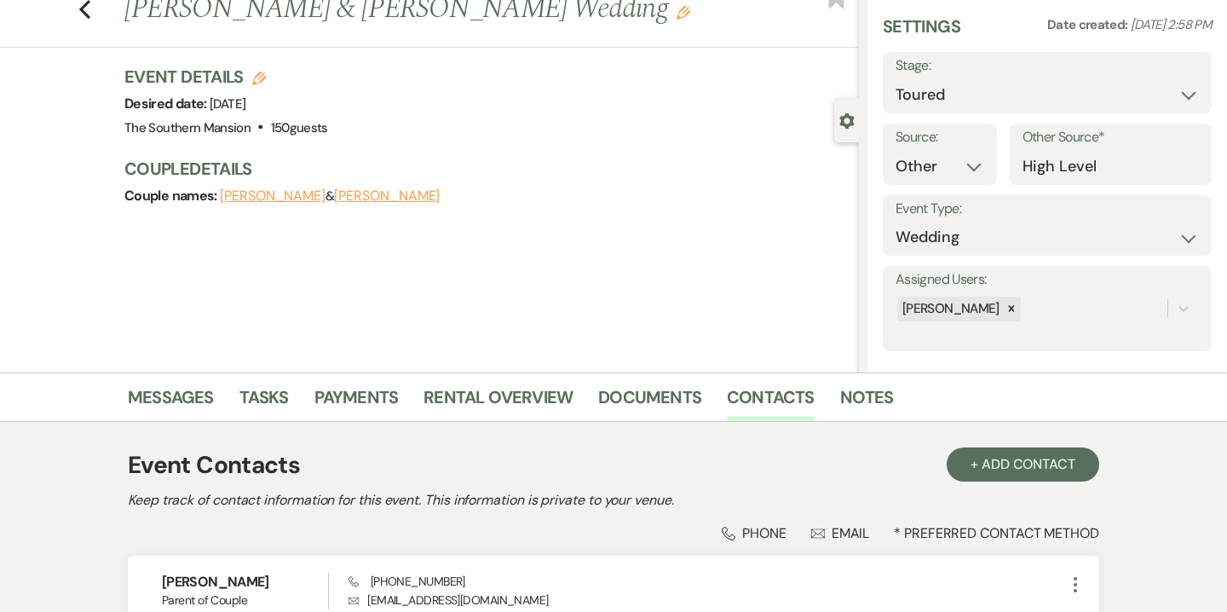
scroll to position [75, 0]
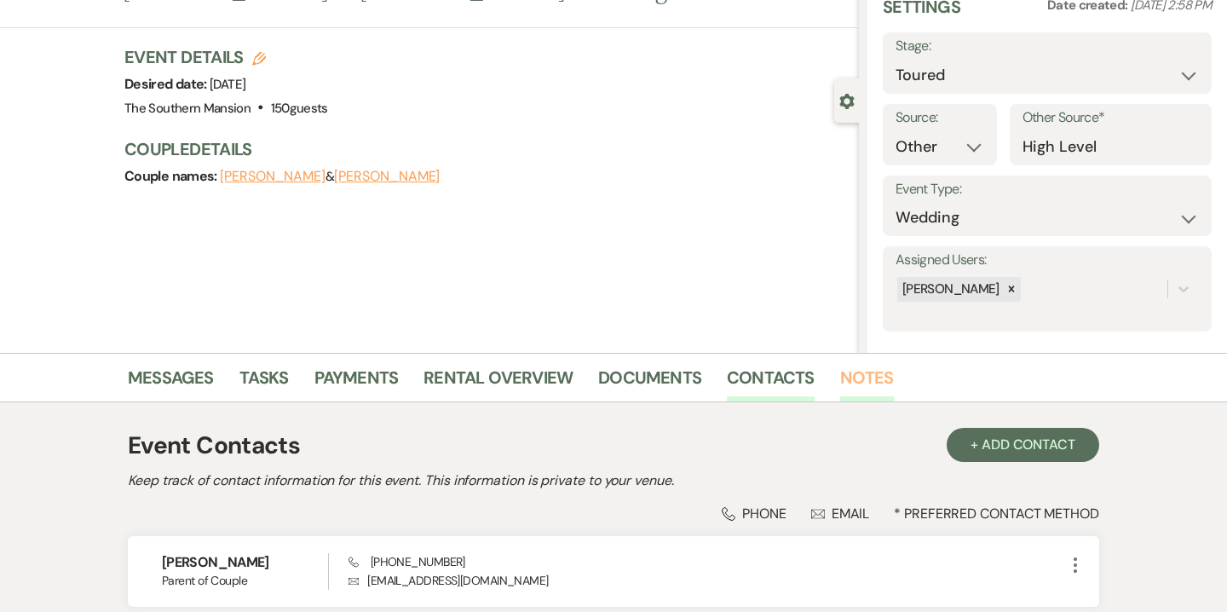
click at [871, 382] on link "Notes" at bounding box center [867, 382] width 54 height 37
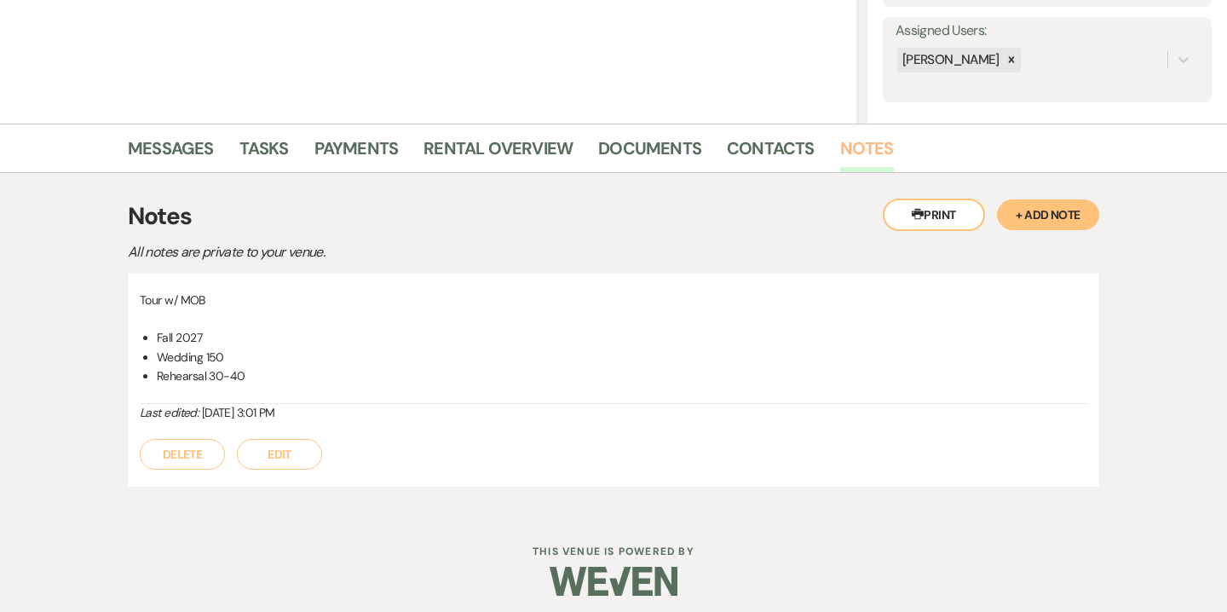
scroll to position [308, 0]
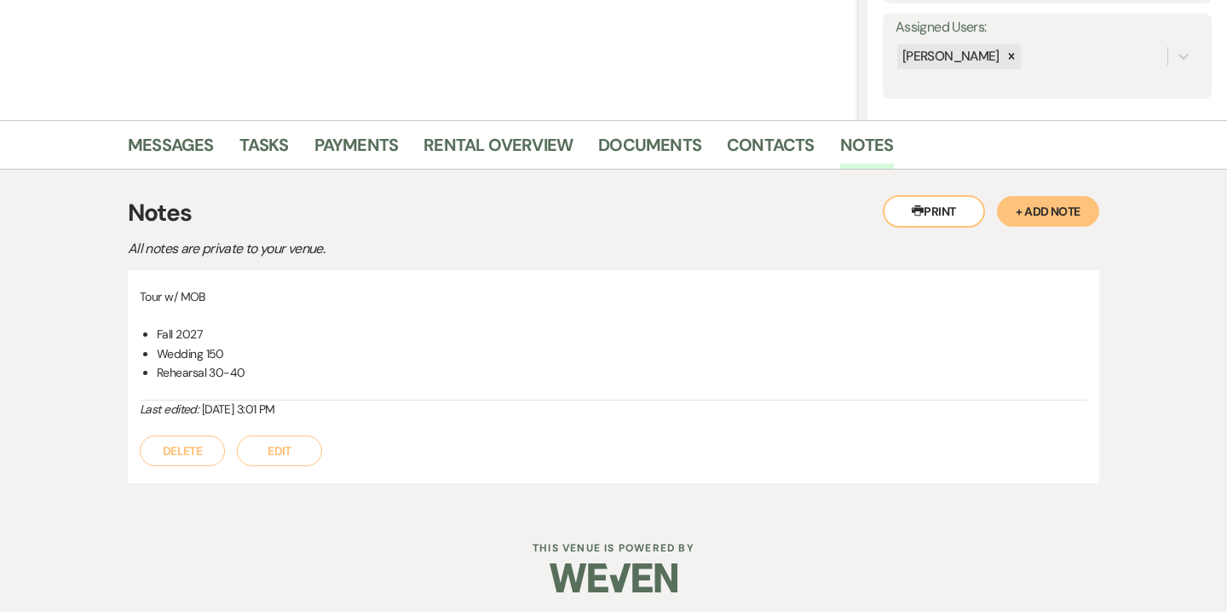
click at [285, 454] on button "Edit" at bounding box center [279, 450] width 85 height 31
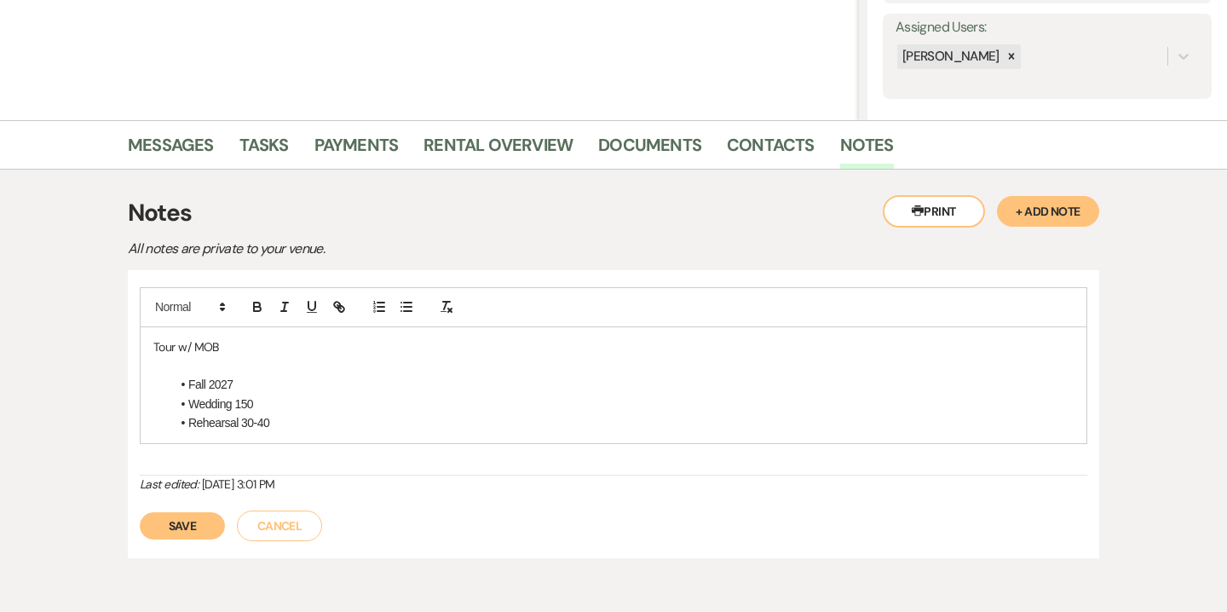
click at [281, 409] on li "Wedding 150" at bounding box center [621, 404] width 903 height 19
click at [280, 418] on li "Rehearsal 30-40" at bounding box center [621, 422] width 903 height 19
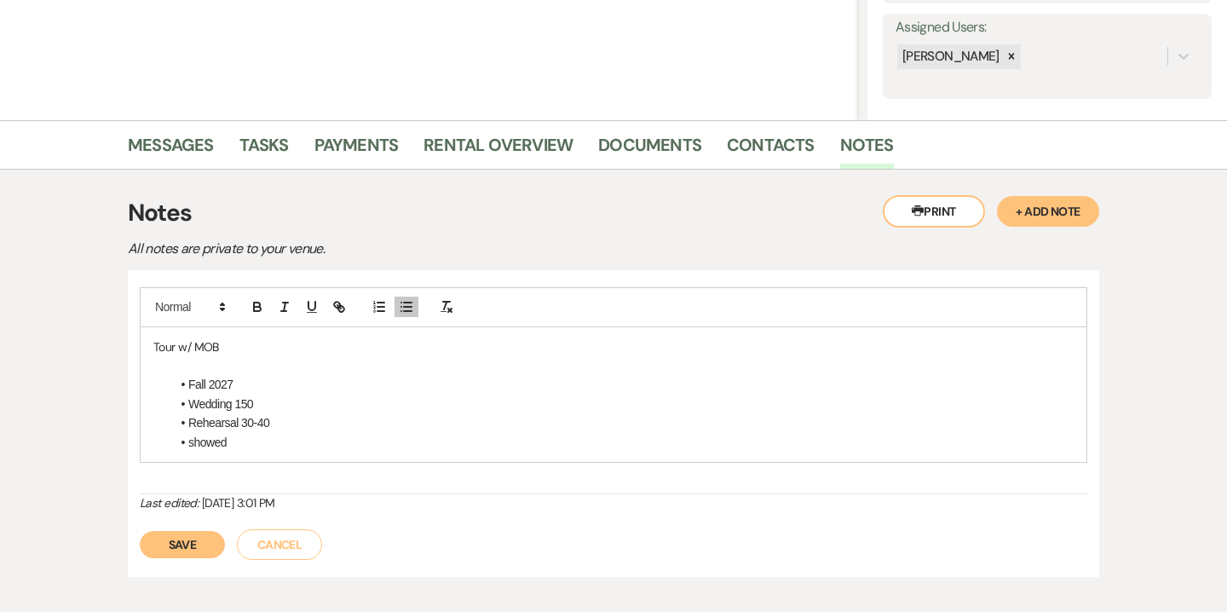
click at [259, 348] on p "Tour w/ MOB" at bounding box center [613, 346] width 920 height 19
click at [216, 347] on p "Tour w/ MOB, MOG Denise" at bounding box center [613, 346] width 920 height 19
click at [372, 346] on p "Tour w/ MOB Jackie, MOG Denise" at bounding box center [613, 346] width 920 height 19
click at [249, 443] on li "showed" at bounding box center [621, 442] width 903 height 19
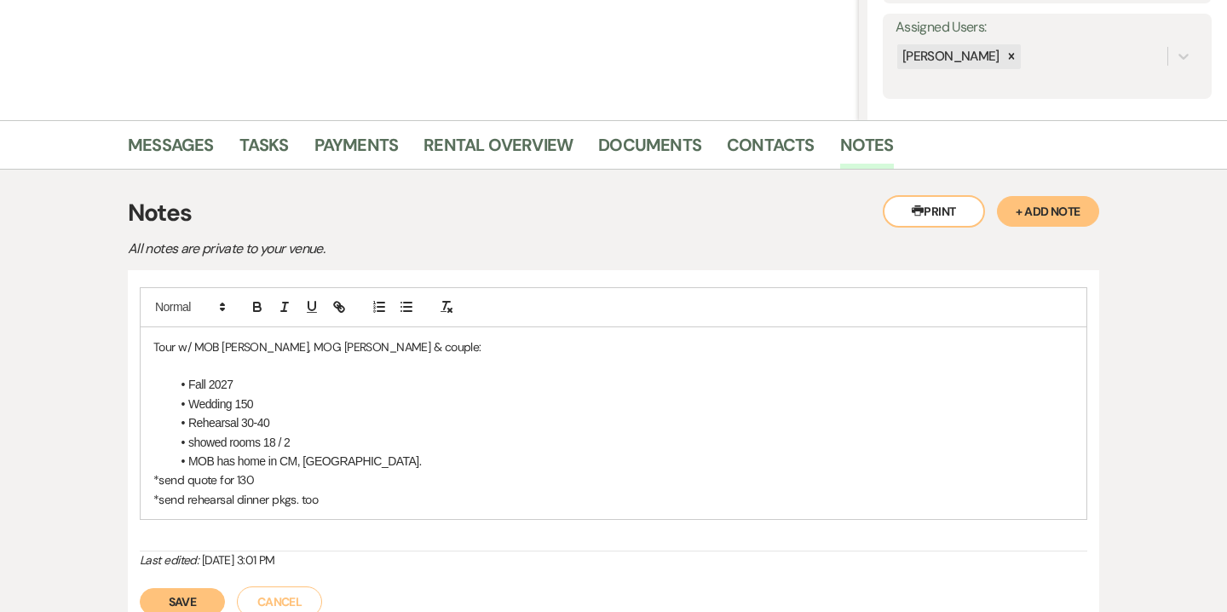
click at [271, 385] on li "Fall 2027" at bounding box center [621, 384] width 903 height 19
click at [276, 407] on li "Wedding 150" at bounding box center [621, 404] width 903 height 19
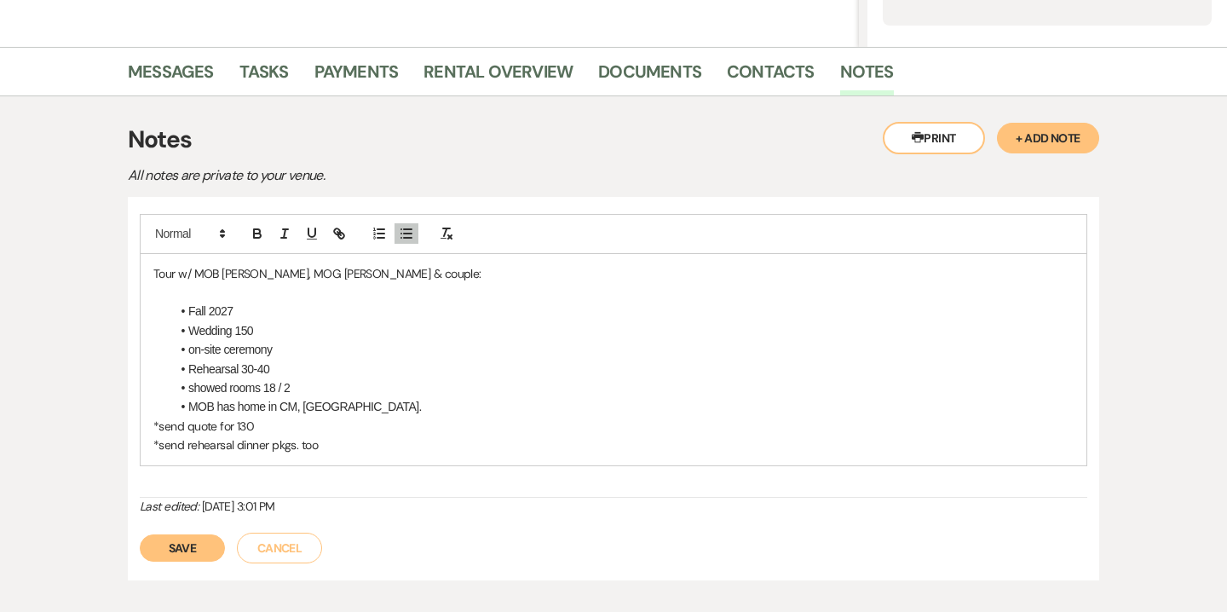
scroll to position [382, 0]
click at [201, 547] on button "Save" at bounding box center [182, 546] width 85 height 27
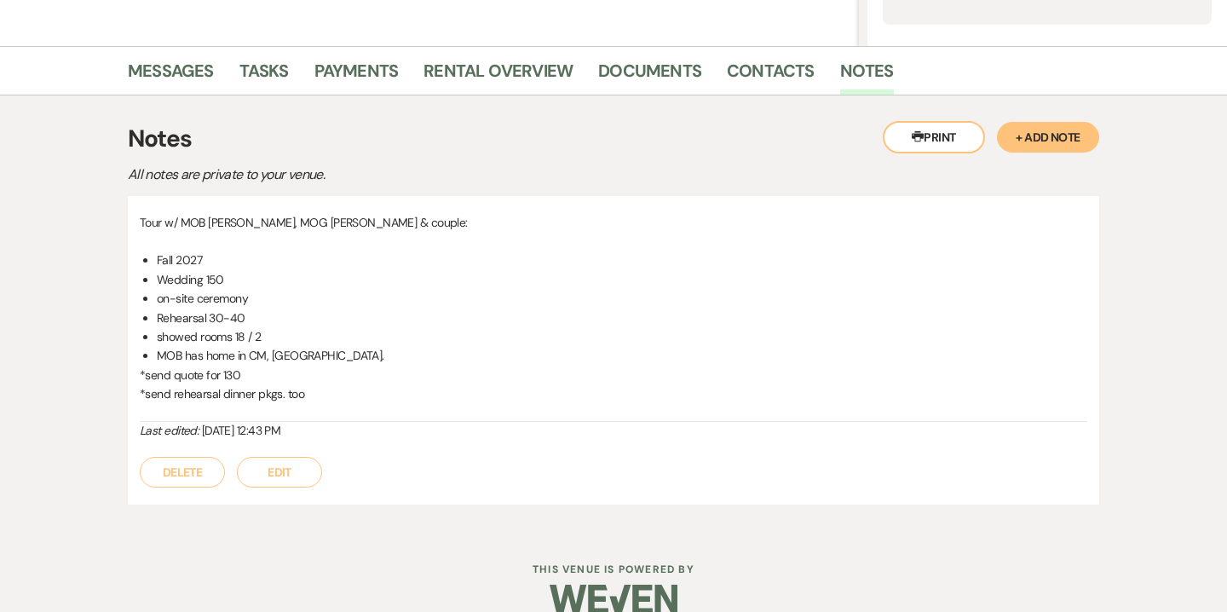
click at [292, 298] on li "on-site ceremony" at bounding box center [622, 298] width 931 height 19
click at [284, 460] on button "Edit" at bounding box center [279, 472] width 85 height 31
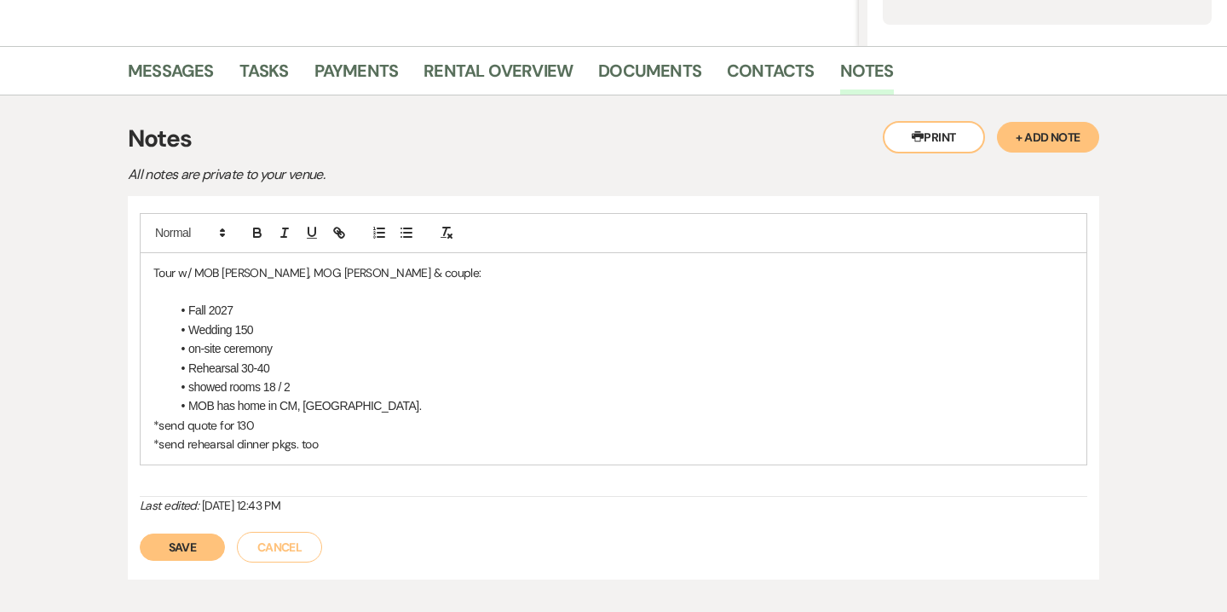
click at [292, 347] on li "on-site ceremony" at bounding box center [621, 348] width 903 height 19
click at [294, 372] on li "Rehearsal 30-40" at bounding box center [621, 368] width 903 height 19
click at [205, 547] on button "Save" at bounding box center [182, 546] width 85 height 27
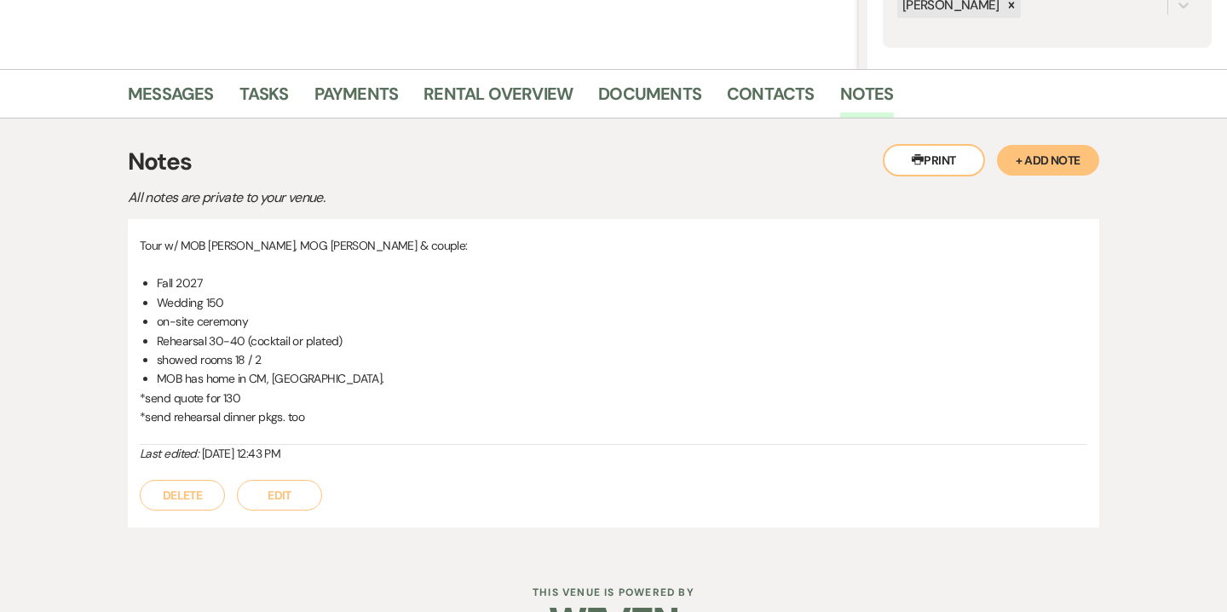
scroll to position [358, 0]
click at [779, 105] on link "Contacts" at bounding box center [771, 99] width 88 height 37
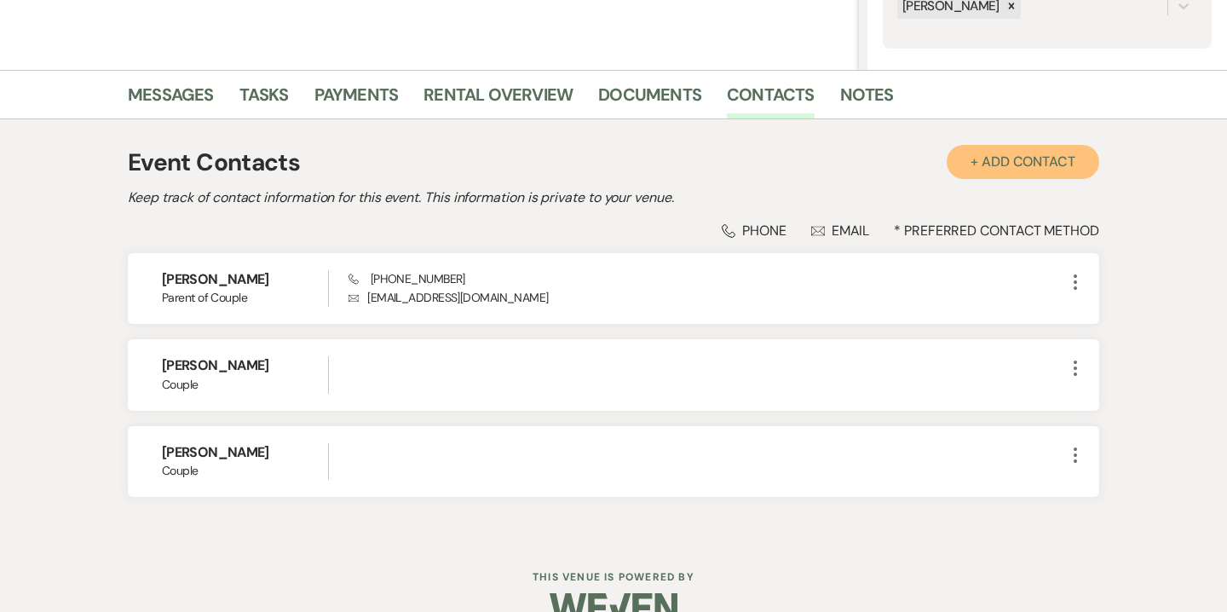
click at [1056, 171] on button "+ Add Contact" at bounding box center [1023, 162] width 153 height 34
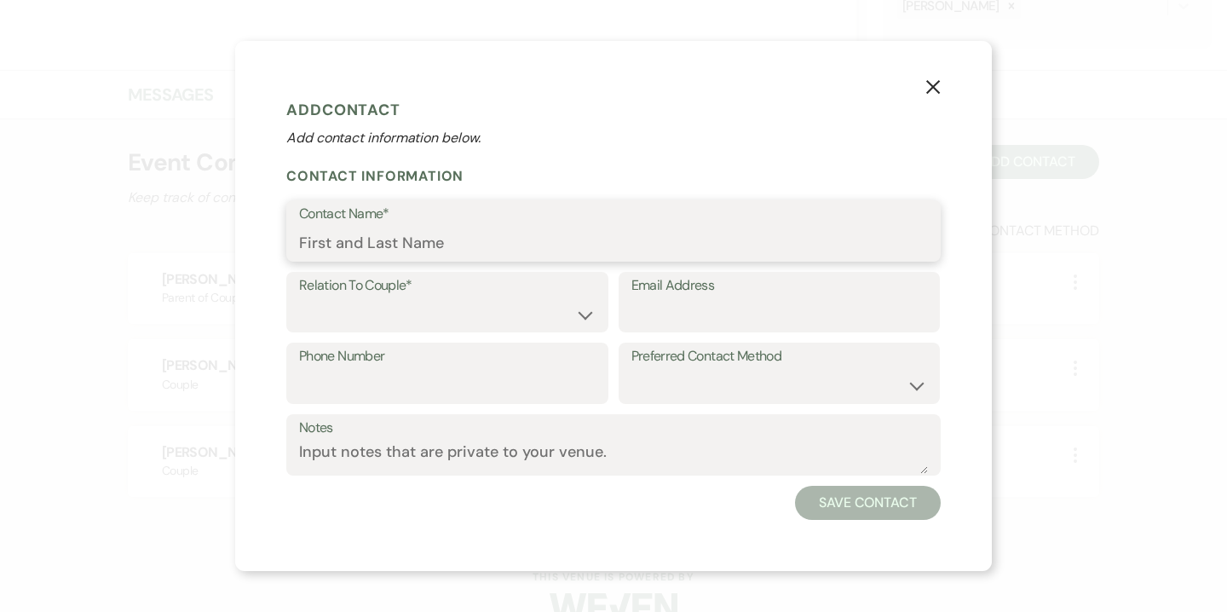
click at [508, 239] on input "Contact Name*" at bounding box center [613, 243] width 629 height 33
type input "Denise Gaynor"
click at [454, 306] on select "Couple Planner Parent of Couple Family Member Friend Other" at bounding box center [447, 313] width 297 height 33
select select "3"
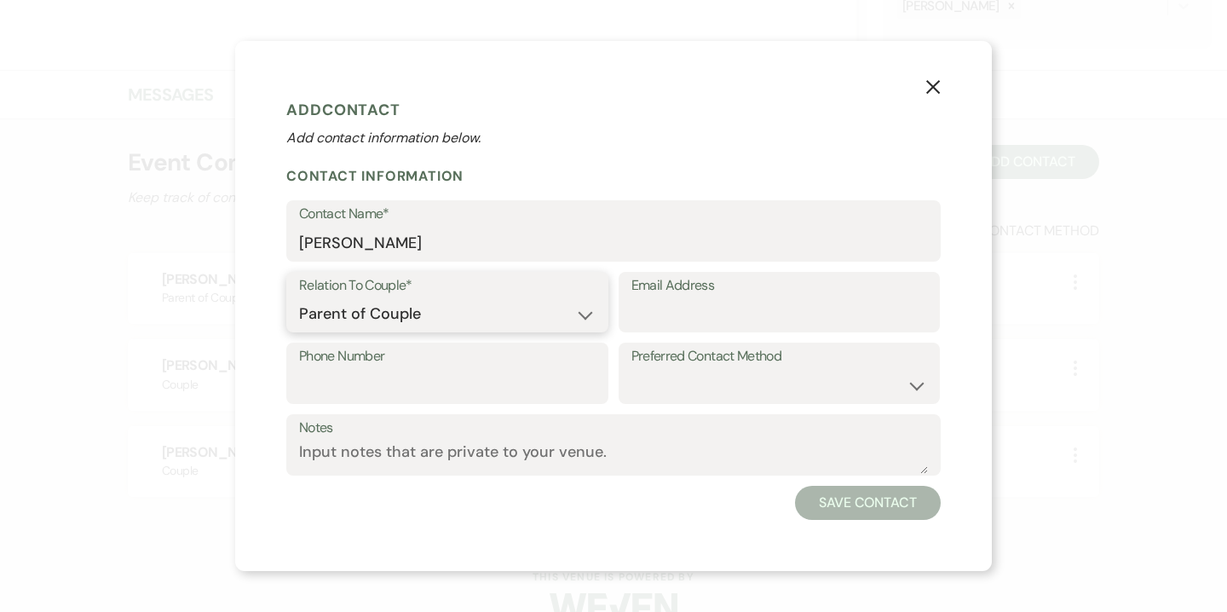
click at [299, 297] on select "Couple Planner Parent of Couple Family Member Friend Other" at bounding box center [447, 313] width 297 height 33
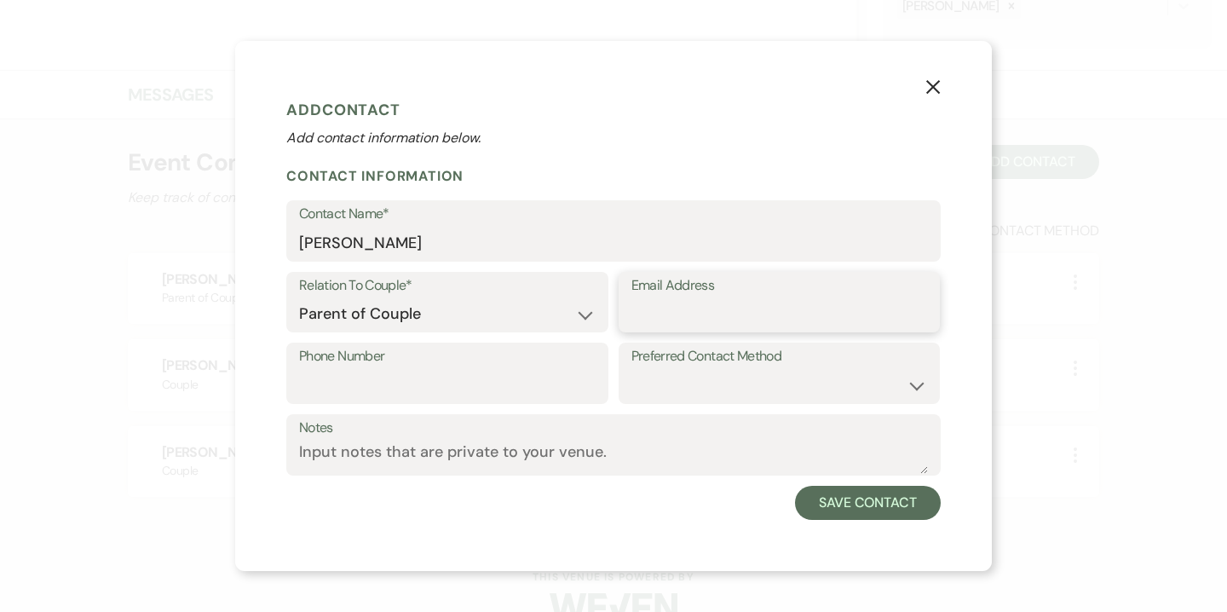
click at [661, 318] on input "Email Address" at bounding box center [779, 313] width 297 height 33
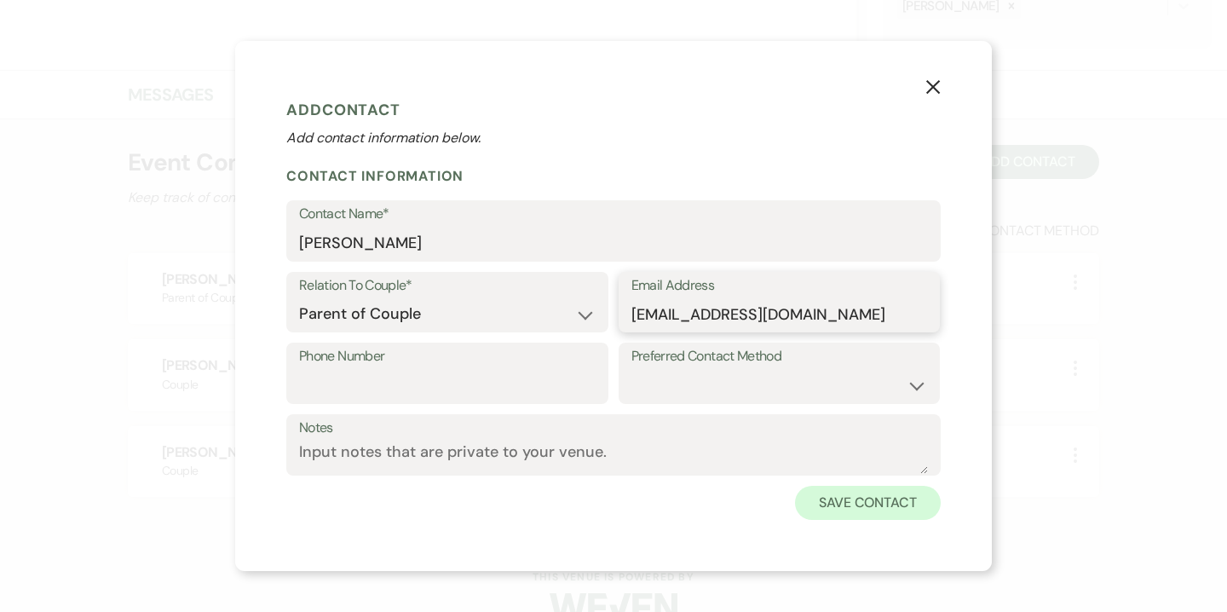
type input "denisegaynor@hotmail.com"
click at [873, 519] on button "Save Contact" at bounding box center [868, 503] width 146 height 34
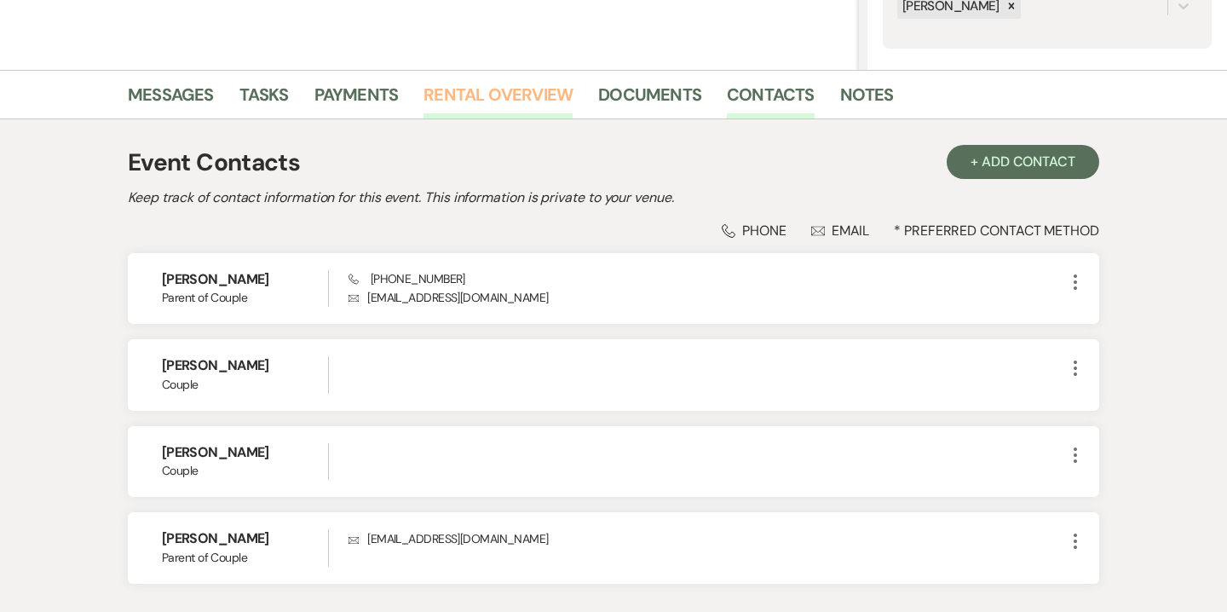
click at [518, 98] on link "Rental Overview" at bounding box center [498, 99] width 149 height 37
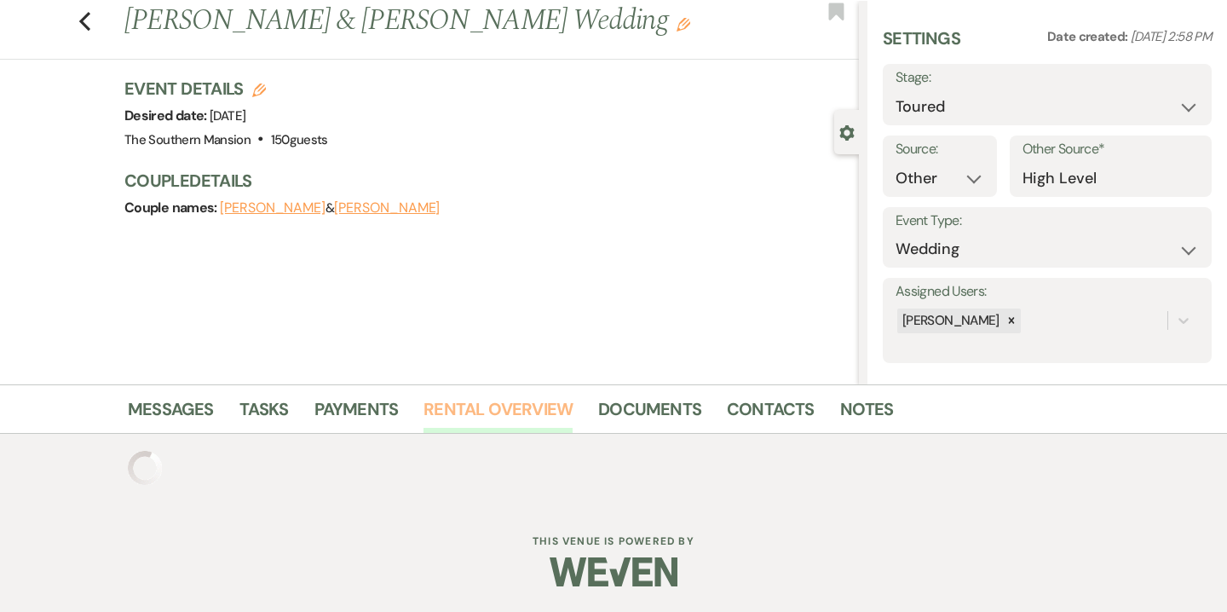
scroll to position [179, 0]
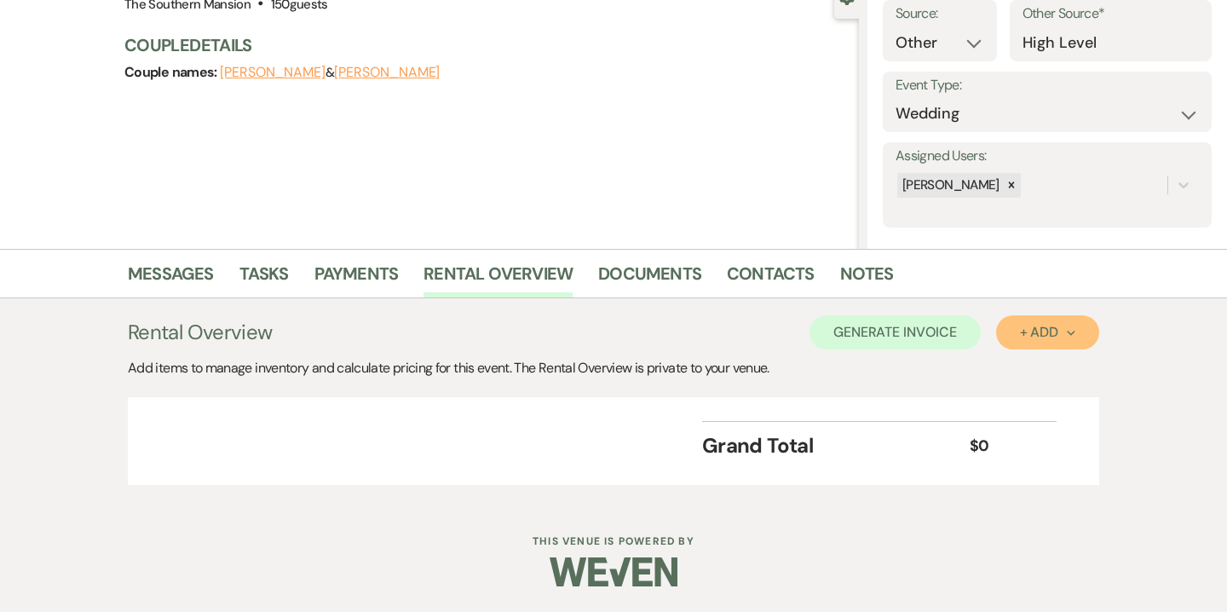
click at [1047, 337] on div "+ Add Next" at bounding box center [1047, 333] width 55 height 14
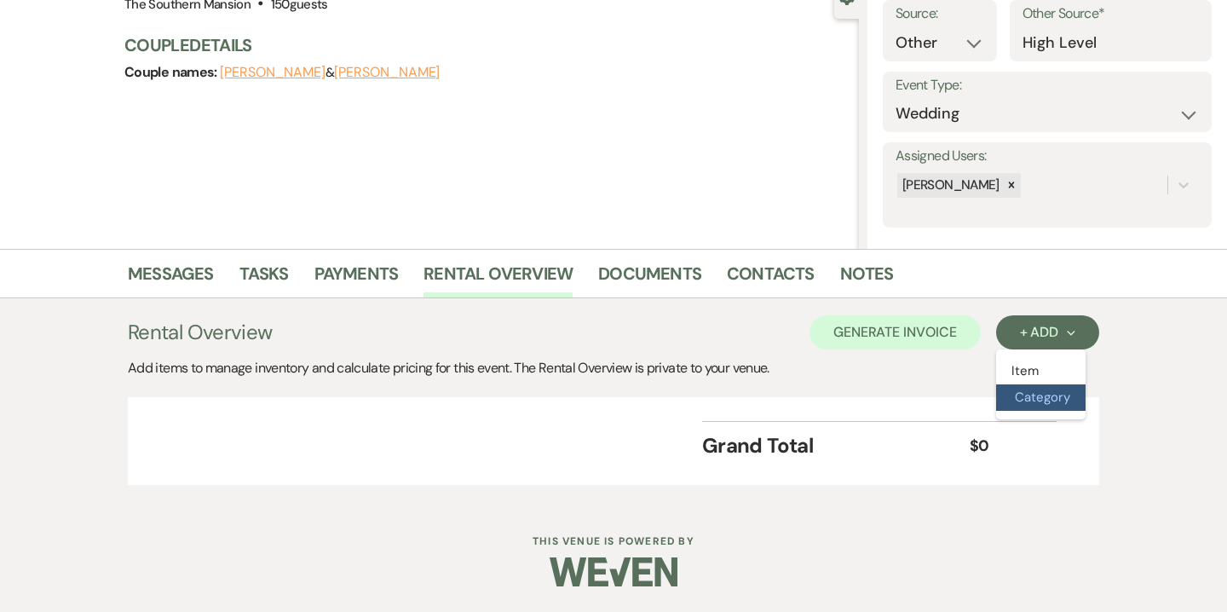
click at [1025, 395] on button "Category" at bounding box center [1040, 397] width 89 height 26
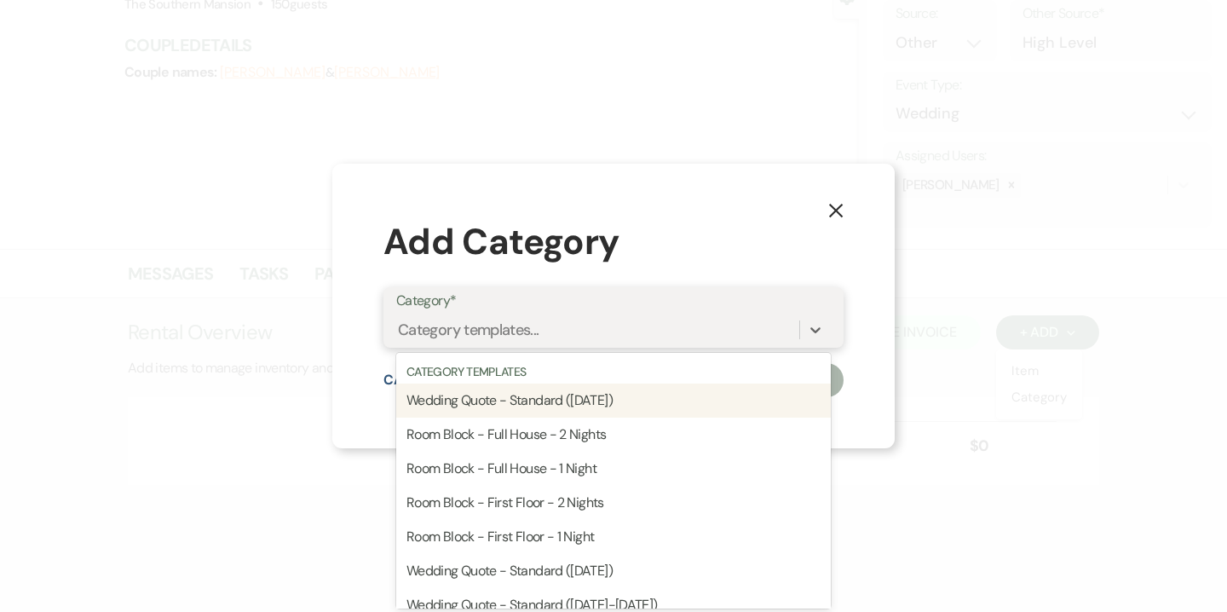
click at [551, 329] on div "Category templates..." at bounding box center [597, 329] width 403 height 30
click at [553, 403] on div "Wedding Quote - Standard (Saturday)" at bounding box center [613, 400] width 435 height 34
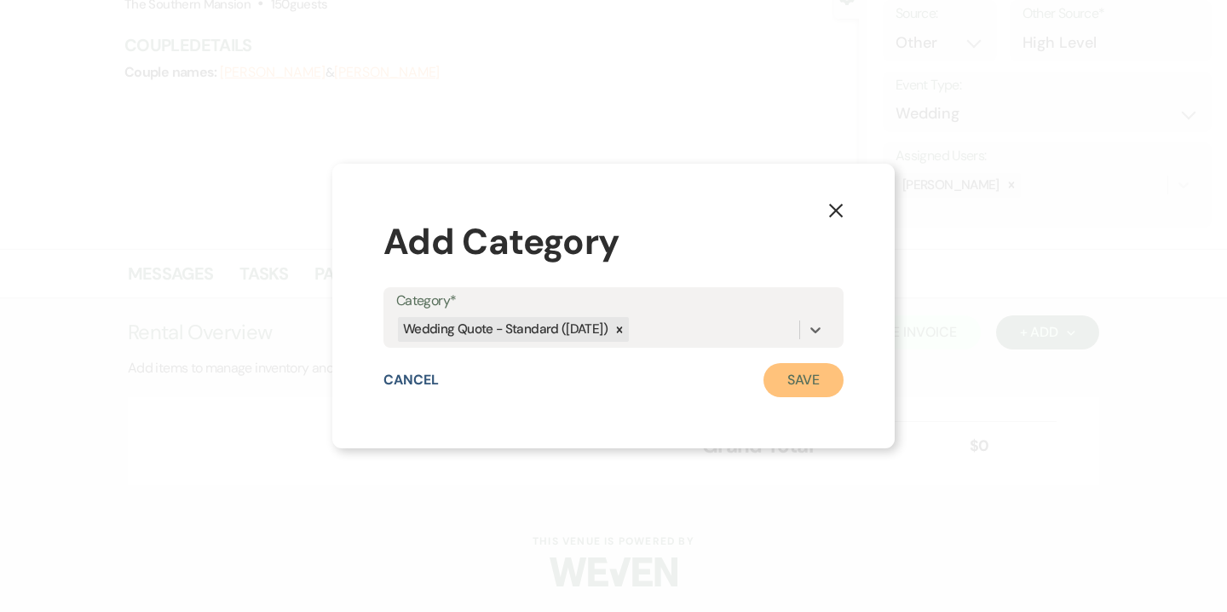
click at [788, 383] on button "Save" at bounding box center [803, 380] width 80 height 34
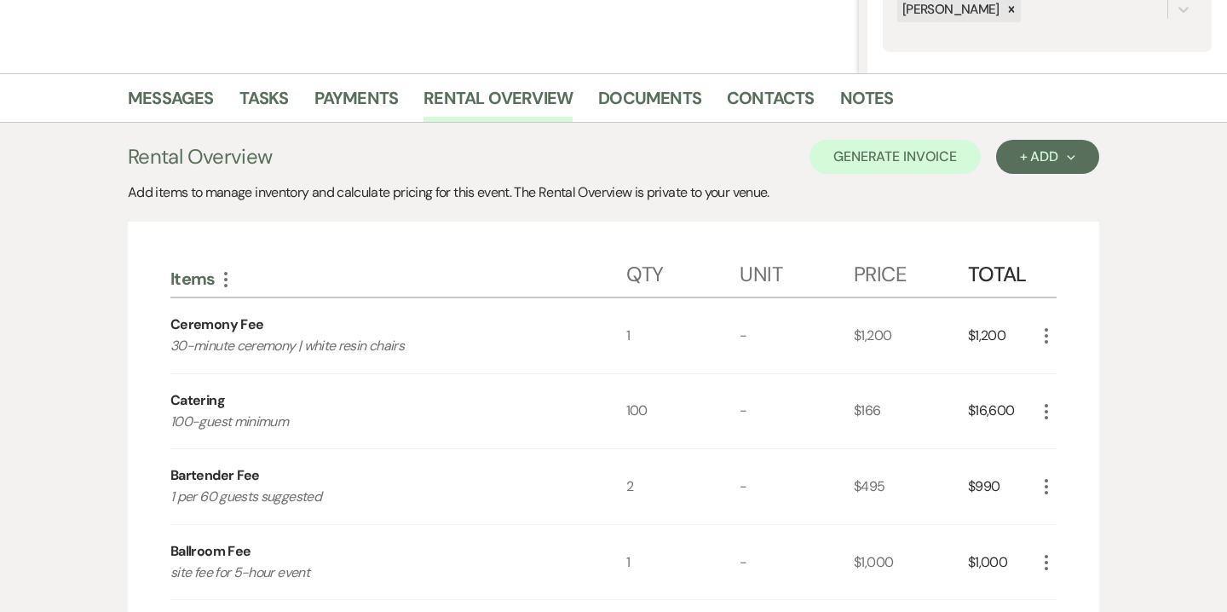
scroll to position [358, 0]
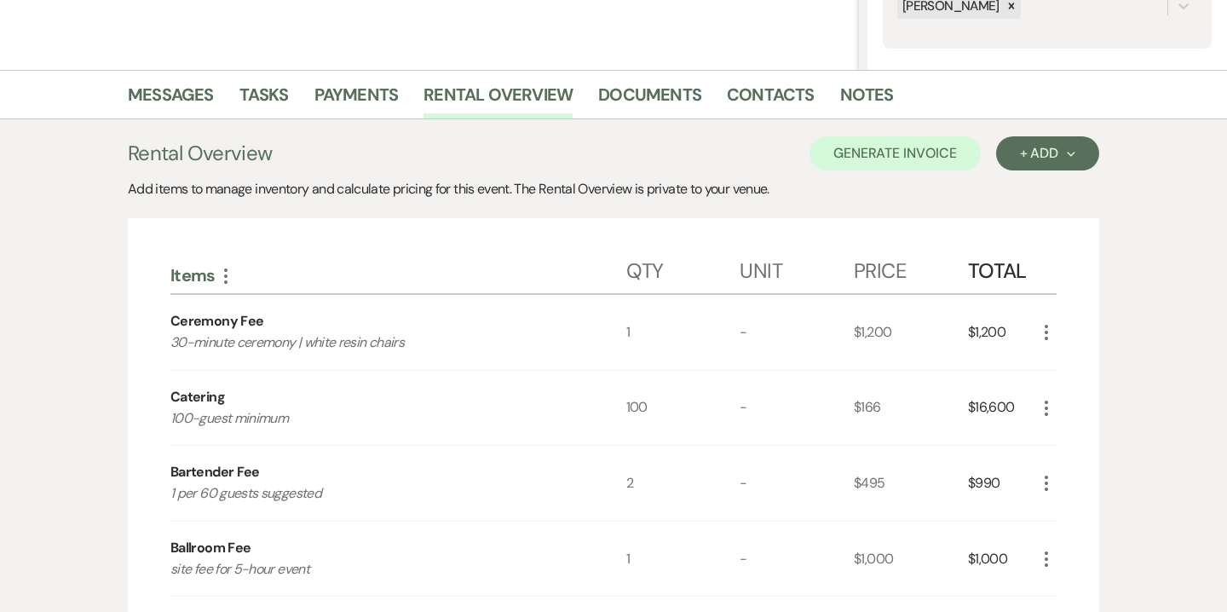
click at [1049, 405] on icon "More" at bounding box center [1046, 408] width 20 height 20
click at [1072, 433] on button "Pencil Edit" at bounding box center [1080, 441] width 89 height 27
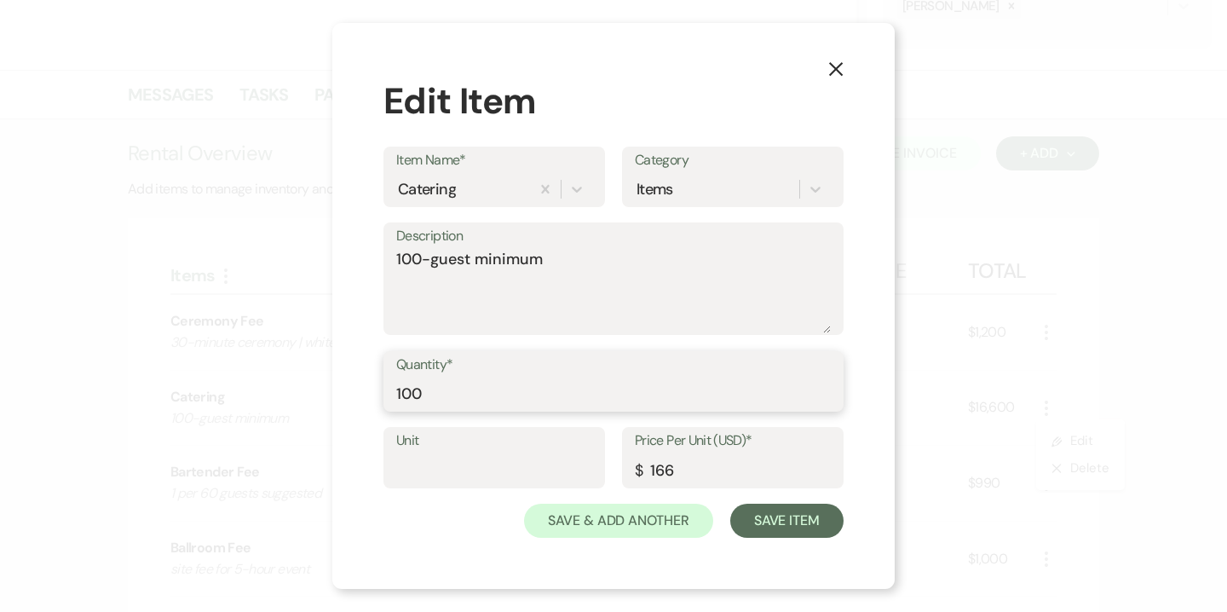
click at [418, 388] on input "100" at bounding box center [613, 393] width 435 height 33
type input "130"
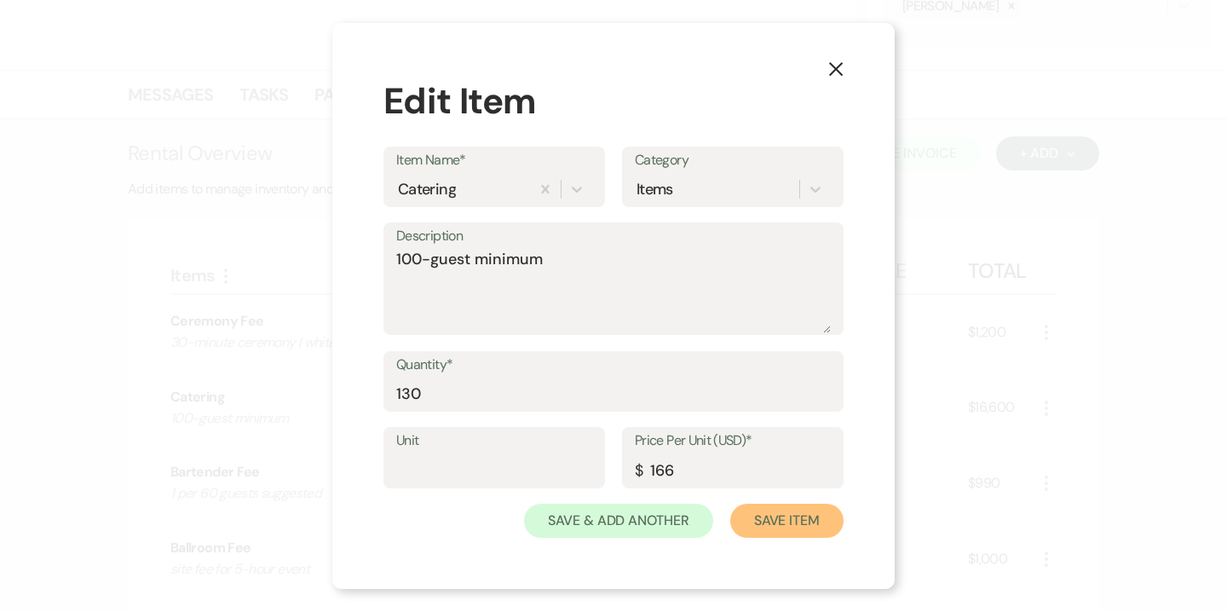
click at [779, 537] on button "Save Item" at bounding box center [786, 521] width 113 height 34
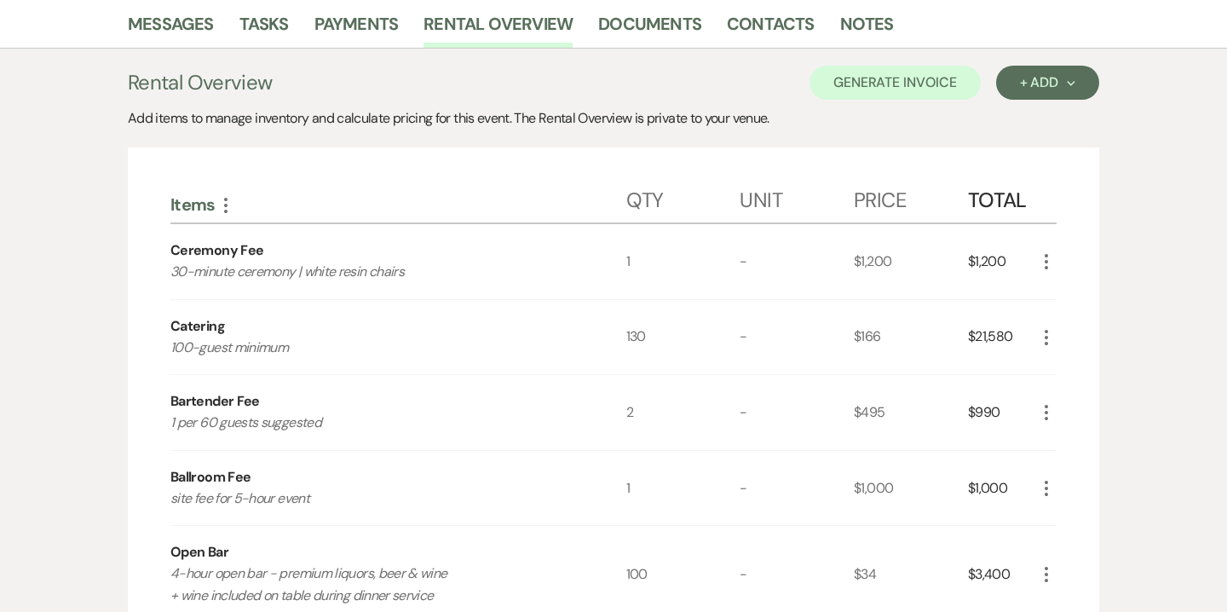
scroll to position [556, 0]
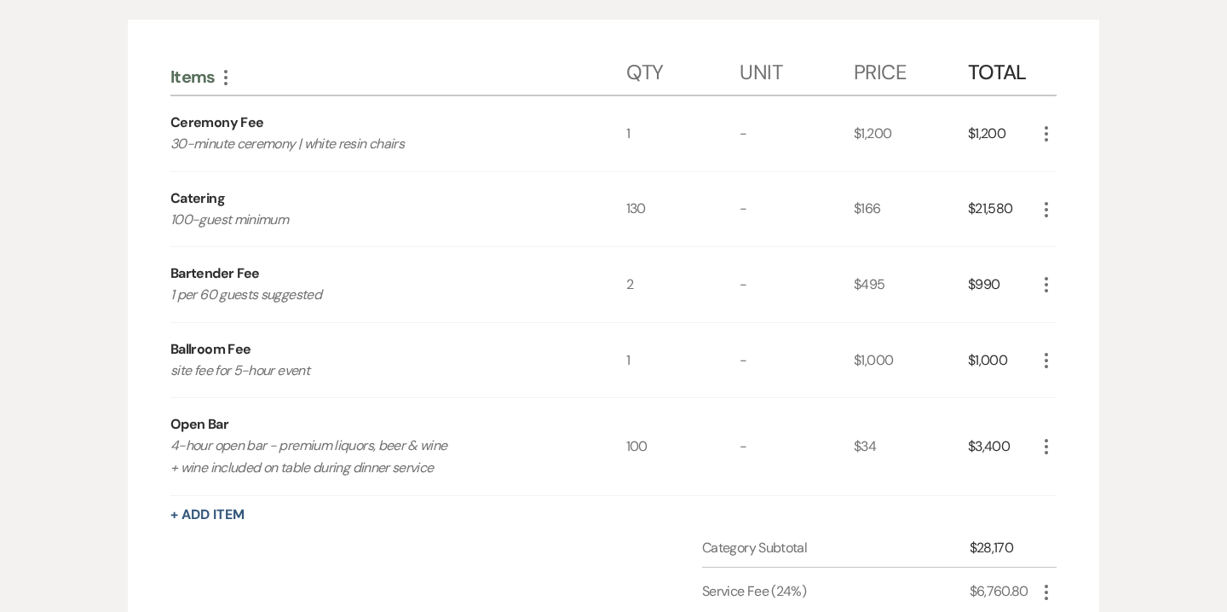
click at [1050, 446] on icon "More" at bounding box center [1046, 446] width 20 height 20
click at [1069, 477] on button "Pencil Edit" at bounding box center [1080, 479] width 89 height 27
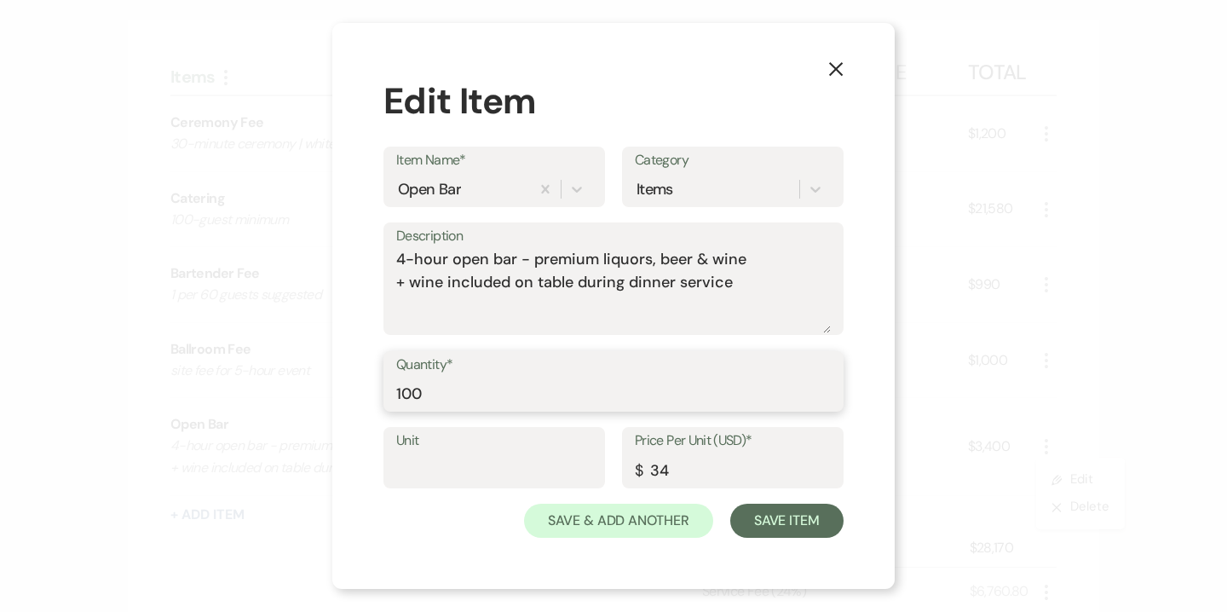
click at [413, 391] on input "100" at bounding box center [613, 393] width 435 height 33
type input "130"
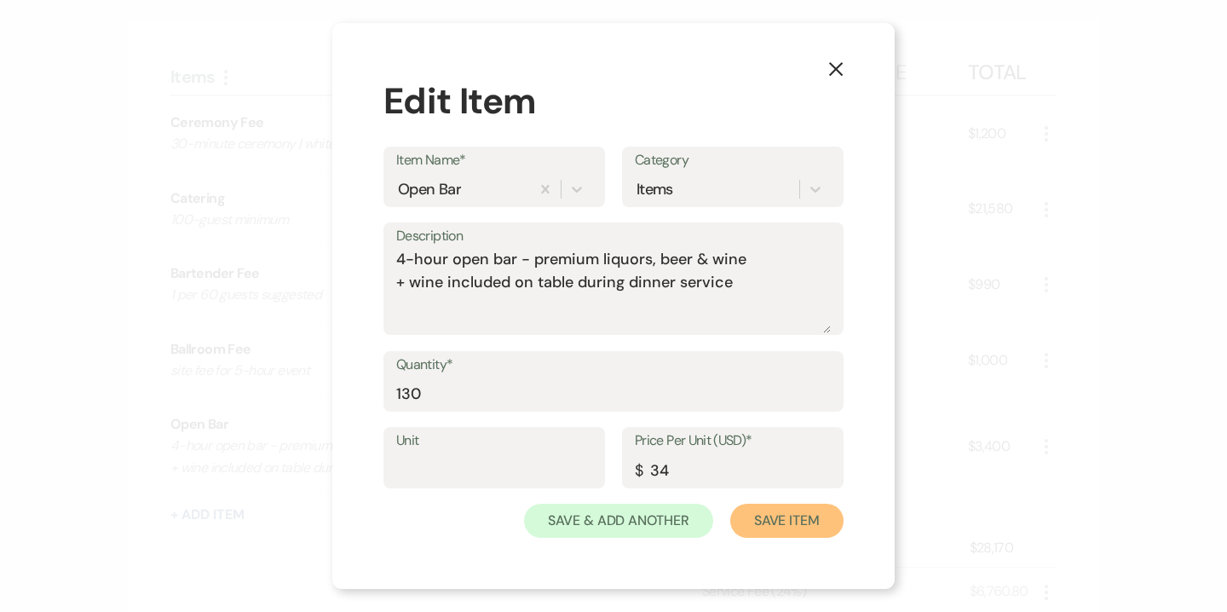
click at [792, 532] on button "Save Item" at bounding box center [786, 521] width 113 height 34
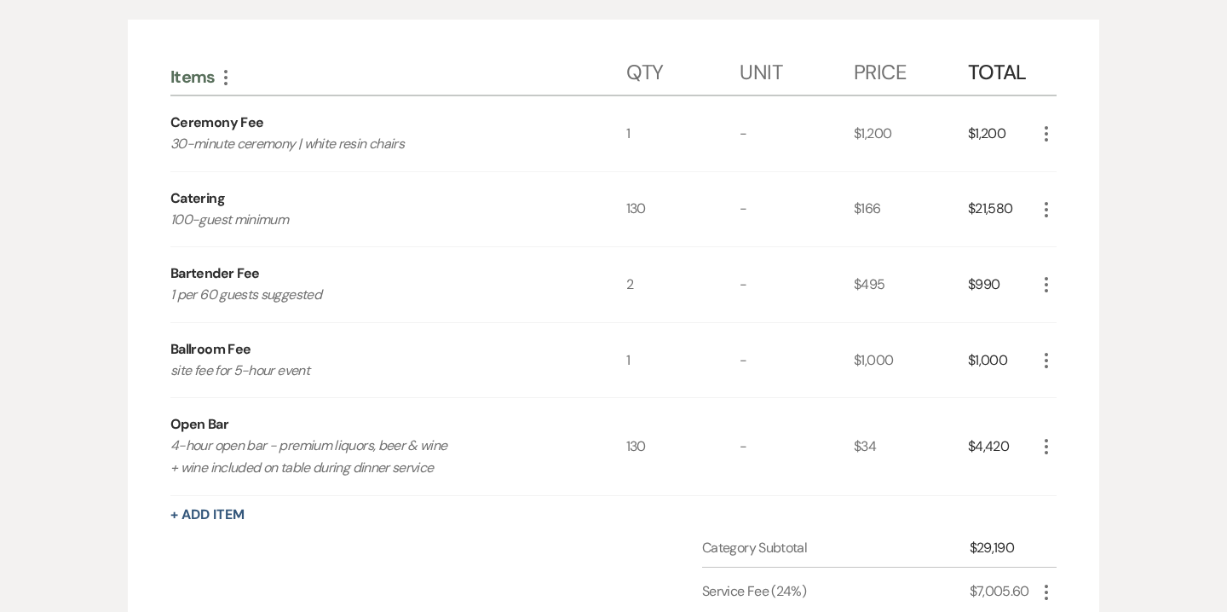
click at [1043, 289] on icon "More" at bounding box center [1046, 284] width 20 height 20
click at [1084, 318] on button "Pencil Edit" at bounding box center [1080, 317] width 89 height 27
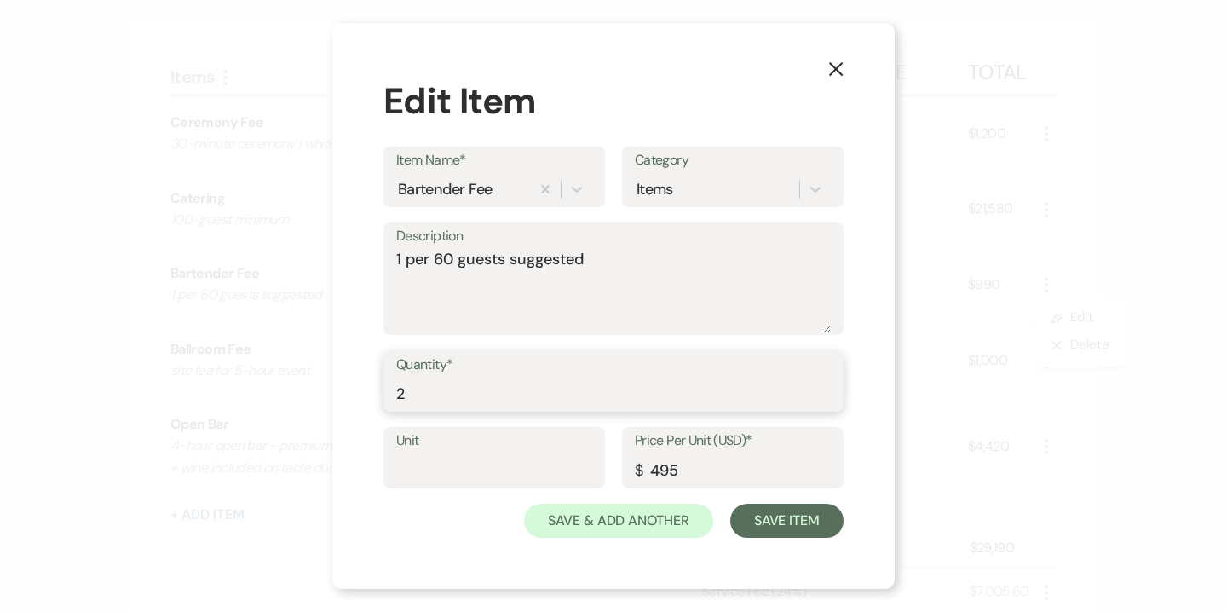
click at [430, 392] on input "2" at bounding box center [613, 393] width 435 height 33
type input "3"
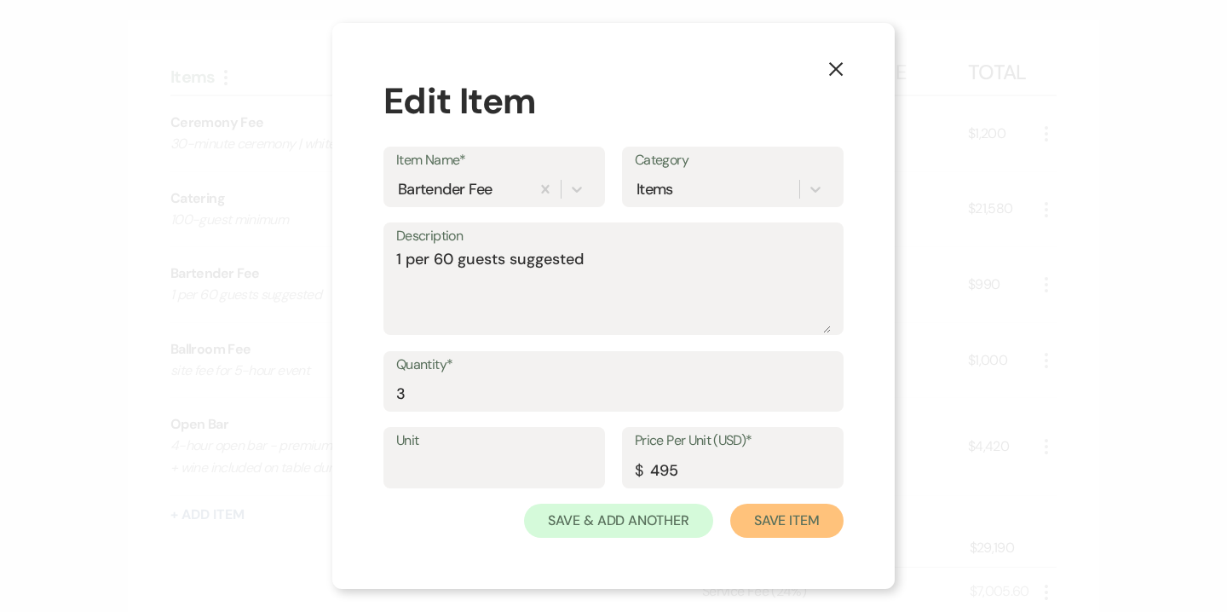
click at [784, 525] on button "Save Item" at bounding box center [786, 521] width 113 height 34
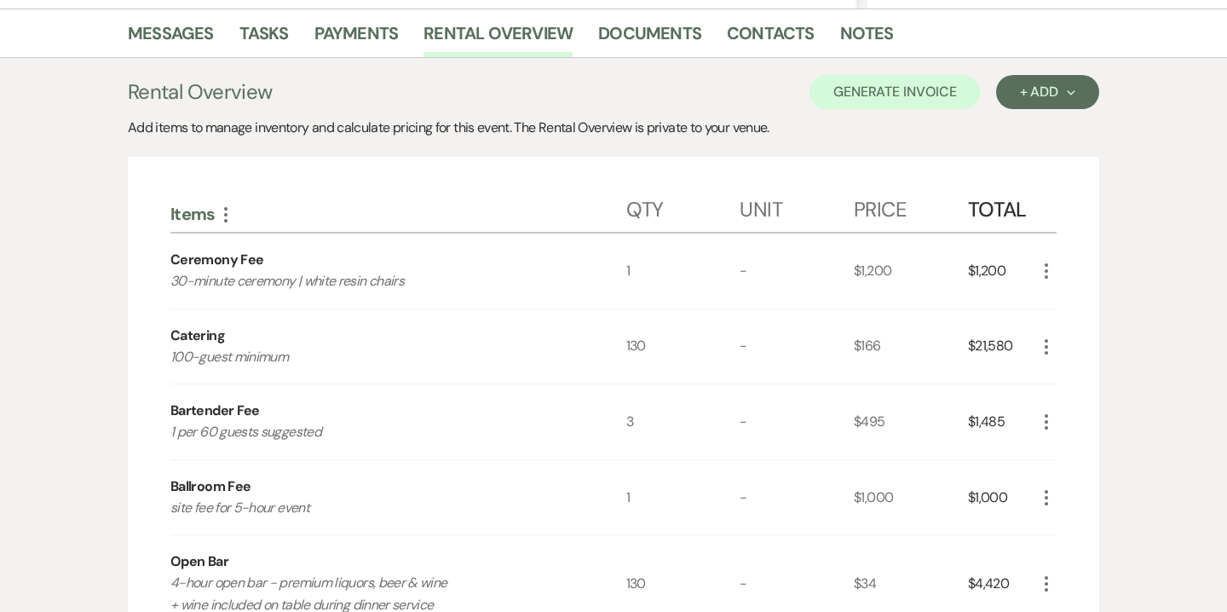
scroll to position [233, 0]
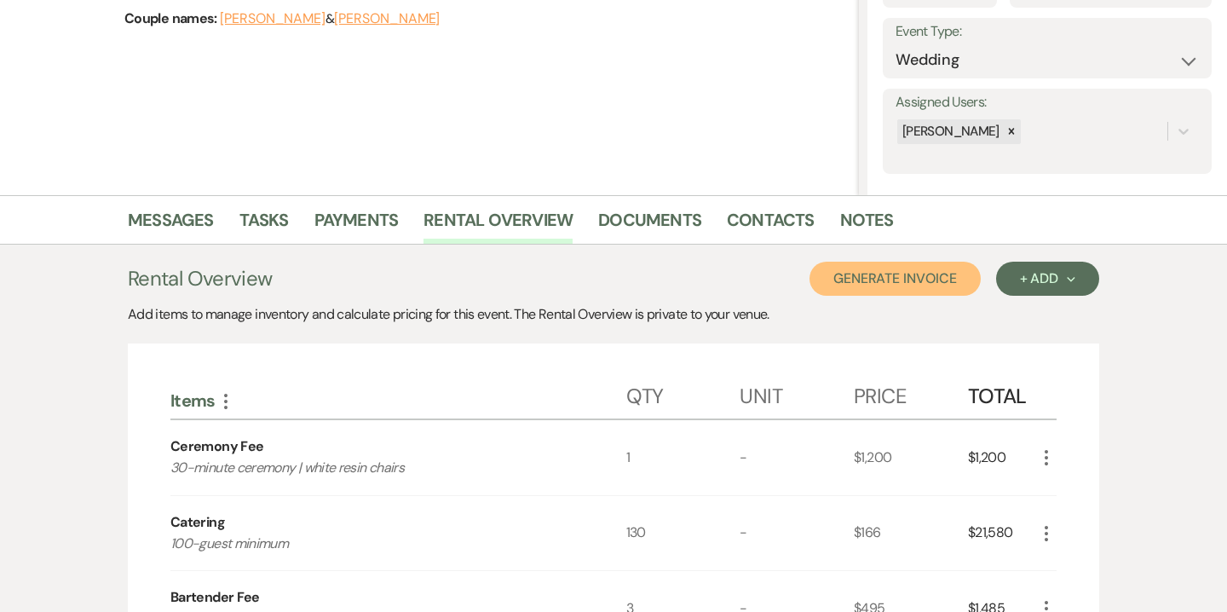
click at [896, 289] on button "Generate Invoice" at bounding box center [895, 279] width 171 height 34
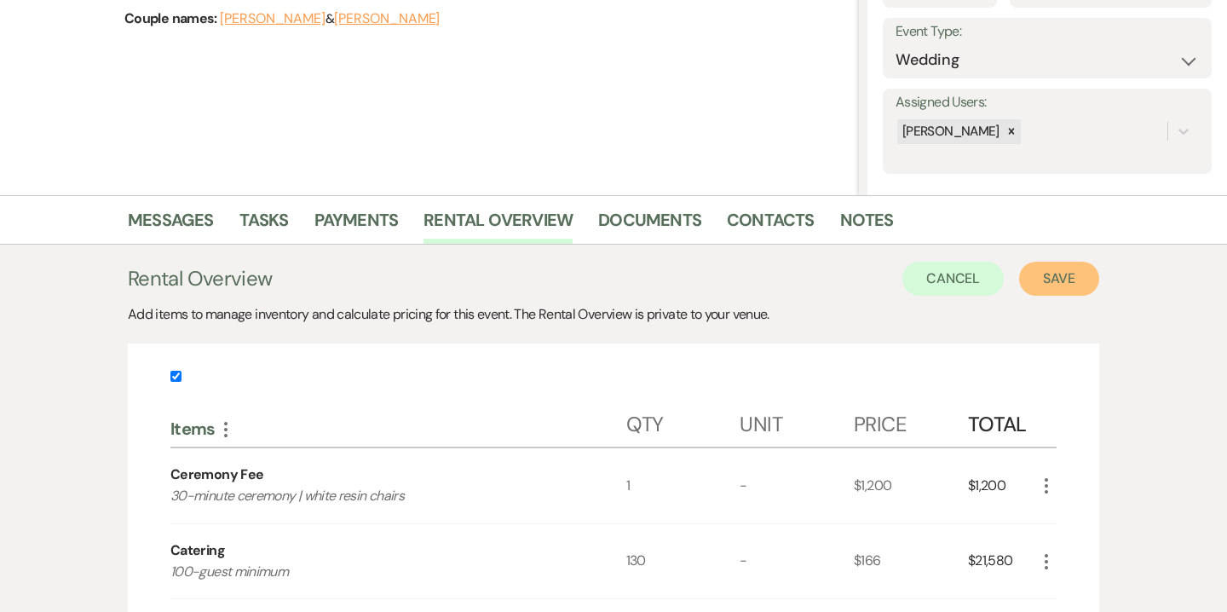
click at [1044, 288] on button "Save" at bounding box center [1059, 279] width 80 height 34
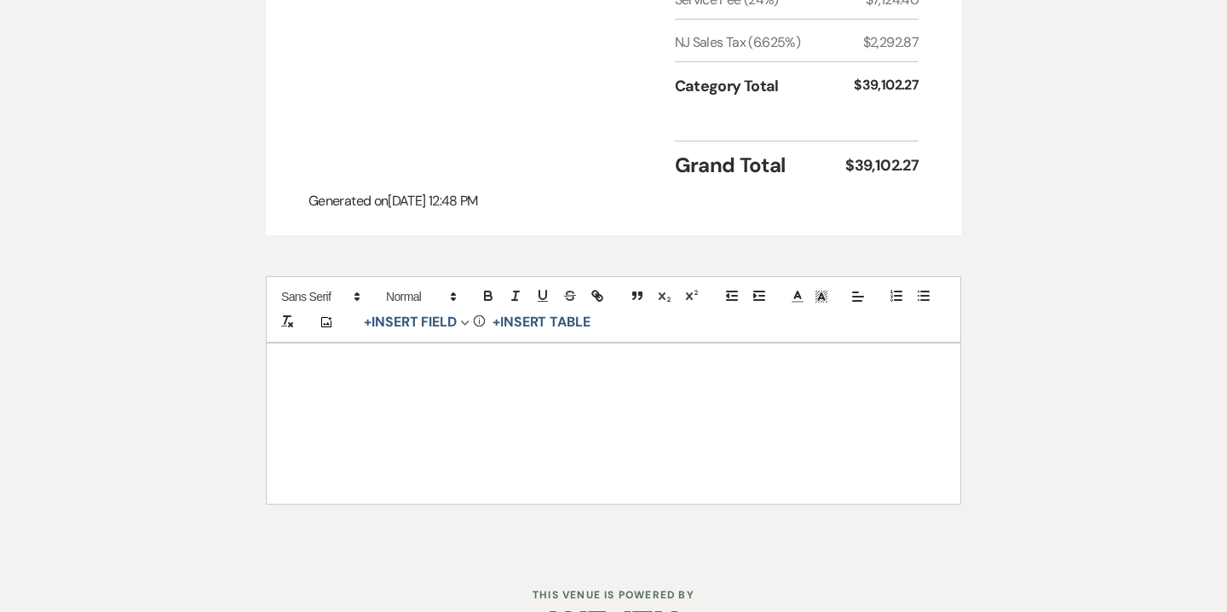
scroll to position [1067, 0]
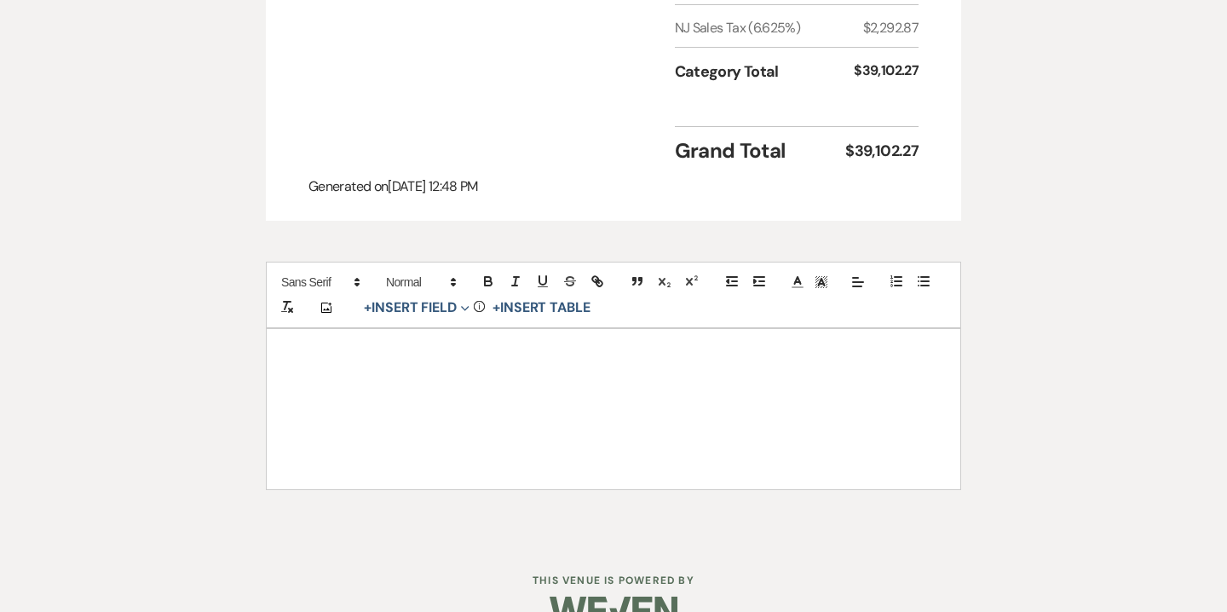
click at [766, 386] on p at bounding box center [614, 396] width 612 height 21
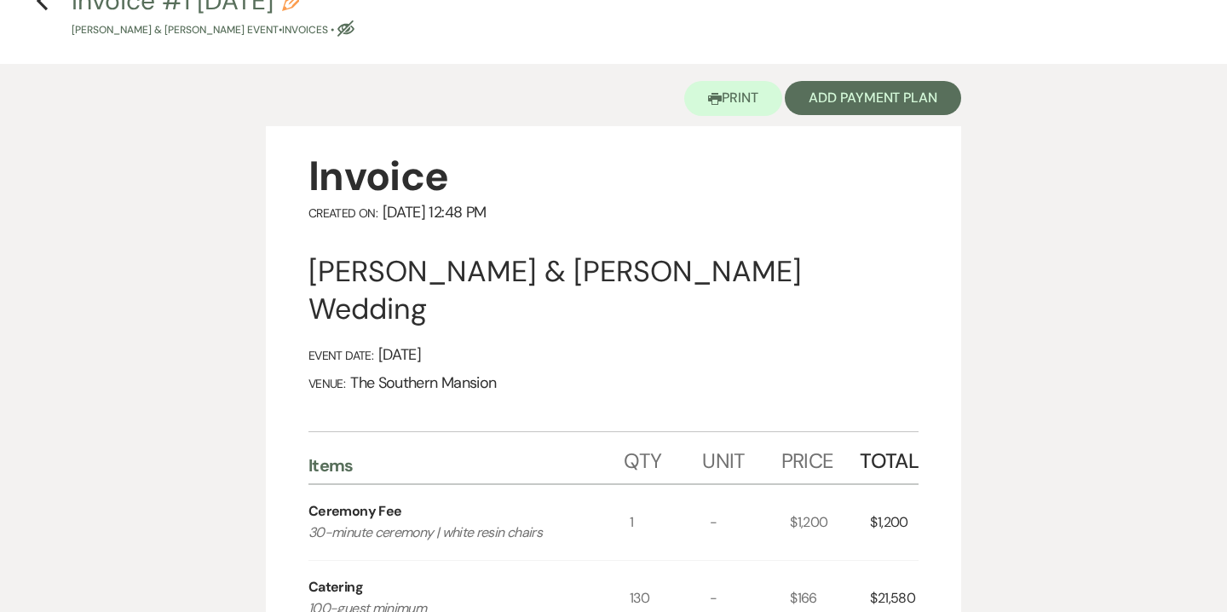
scroll to position [0, 0]
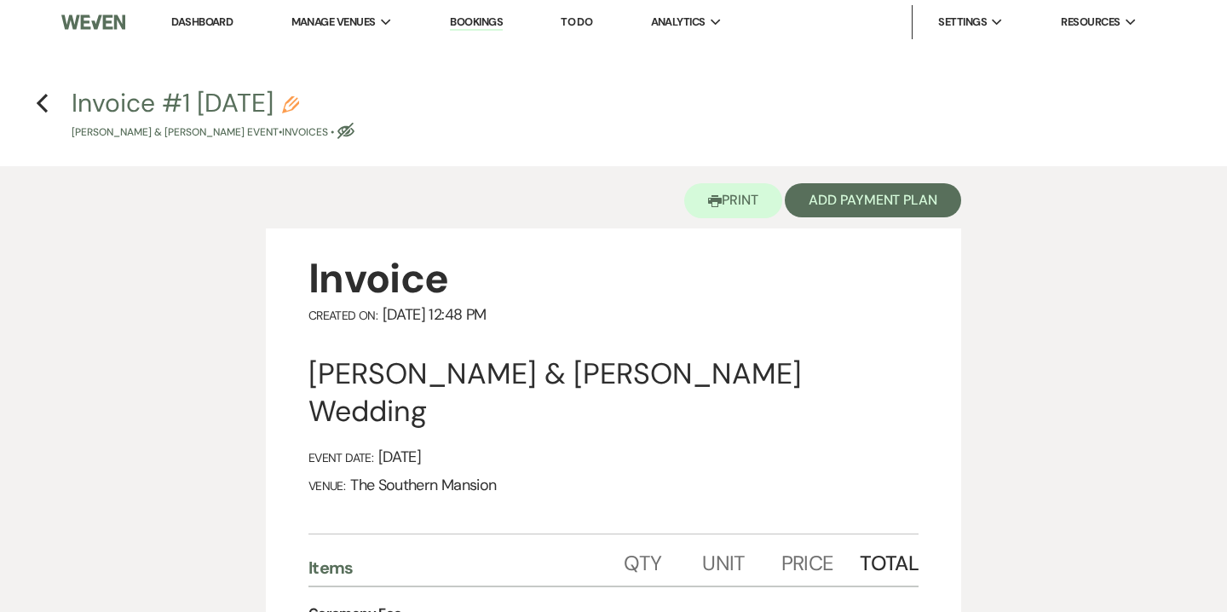
click at [350, 95] on button "Invoice #1 9-18-2025 Pencil Emma & Owen's Event • Invoices • Eye Blocked" at bounding box center [213, 115] width 283 height 50
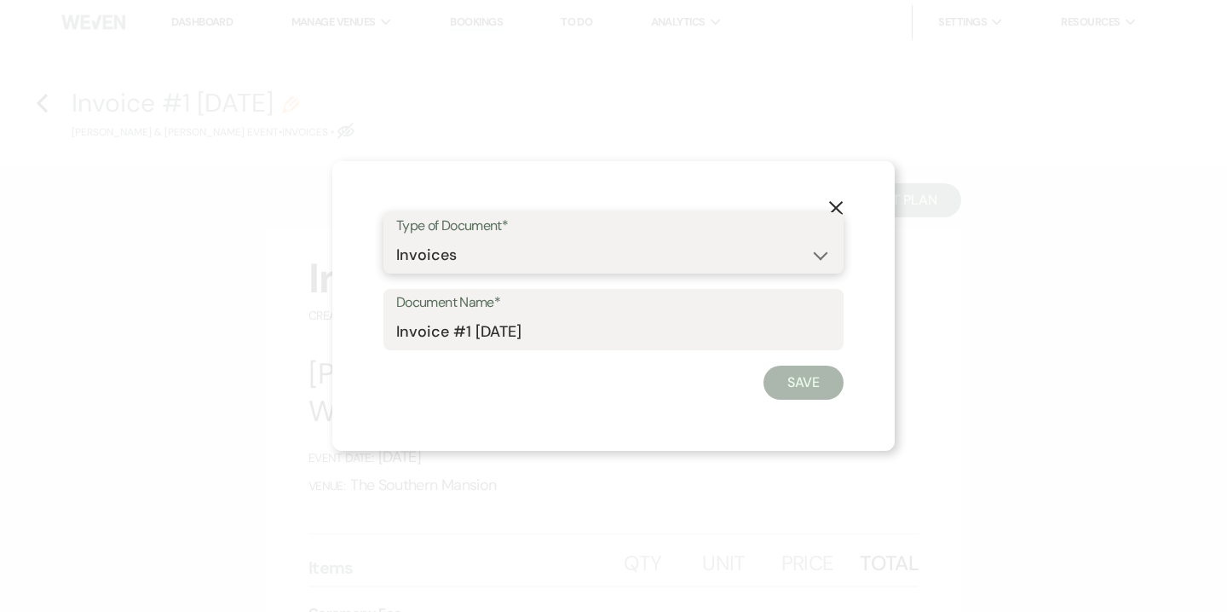
click at [407, 246] on select "Special Event Insurance Vendor Certificate of Insurance Contracts / Rental Agre…" at bounding box center [613, 255] width 435 height 33
select select "8"
click at [396, 239] on select "Special Event Insurance Vendor Certificate of Insurance Contracts / Rental Agre…" at bounding box center [613, 255] width 435 height 33
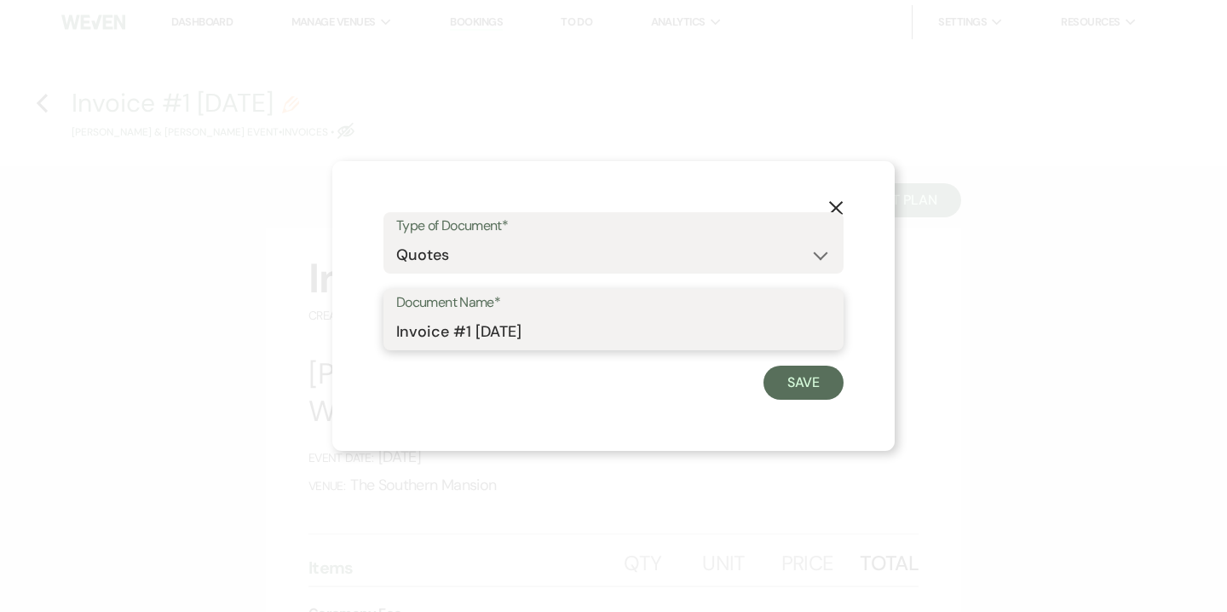
drag, startPoint x: 435, startPoint y: 331, endPoint x: 347, endPoint y: 323, distance: 89.0
click at [347, 323] on div "X Type of Document* Special Event Insurance Vendor Certificate of Insurance Con…" at bounding box center [613, 306] width 562 height 290
click at [469, 334] on input "Quote #1 9-18-2025" at bounding box center [613, 331] width 435 height 33
click at [566, 331] on input "Quote #1 (9-18-2025" at bounding box center [613, 331] width 435 height 33
type input "Quote #1 (9-18-2025) - 130 guests"
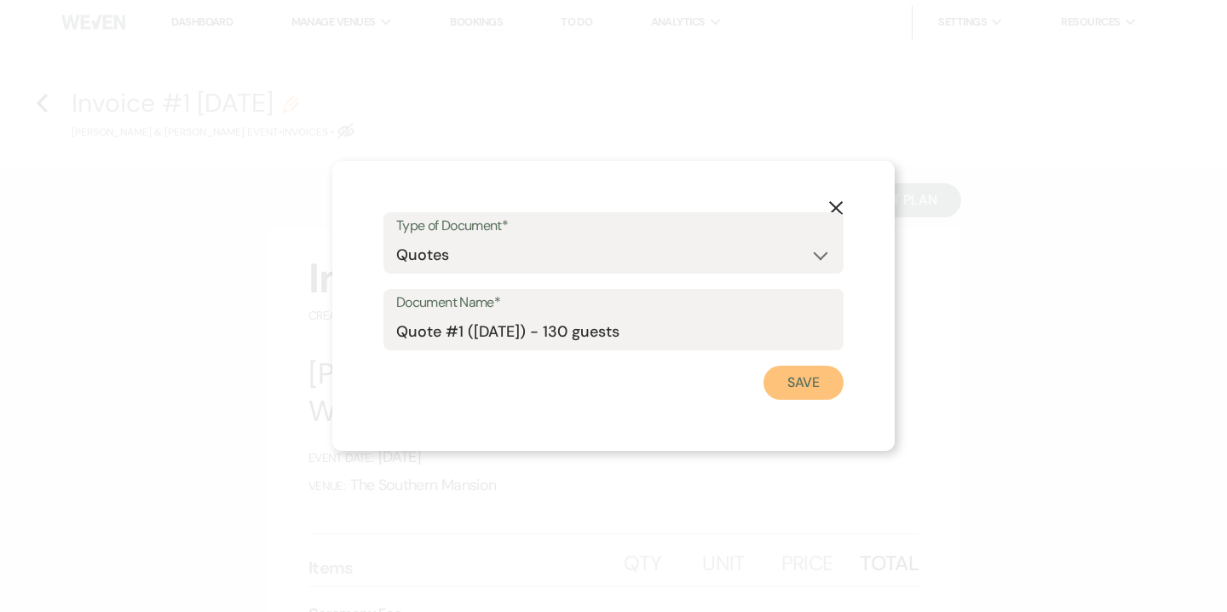
click at [783, 392] on button "Save" at bounding box center [803, 383] width 80 height 34
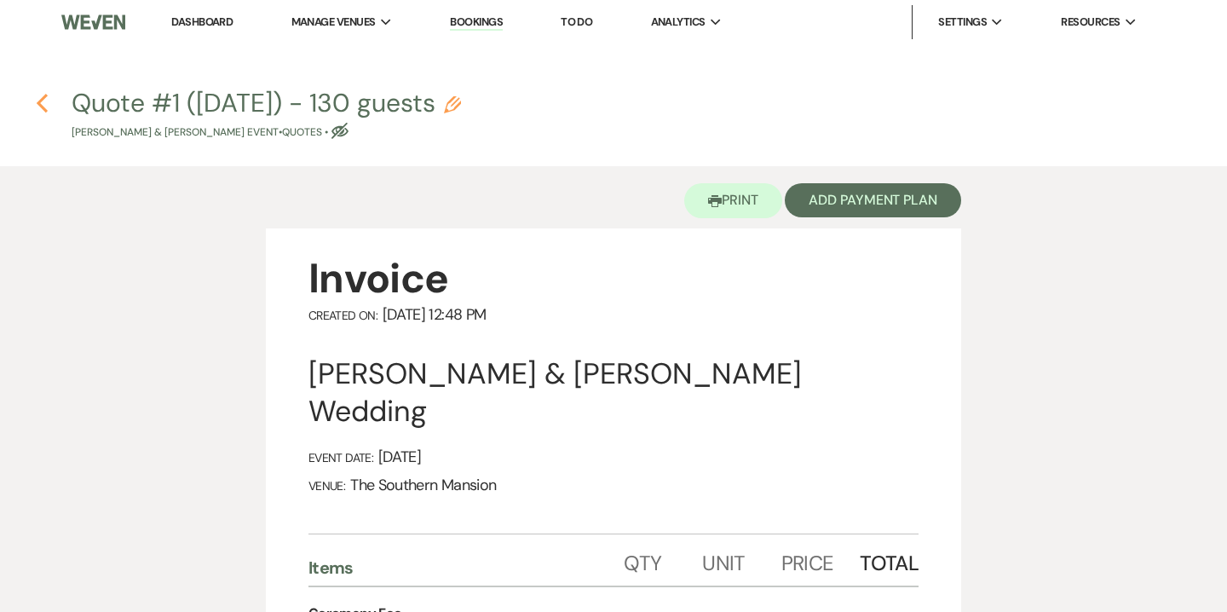
click at [37, 102] on use "button" at bounding box center [42, 103] width 11 height 19
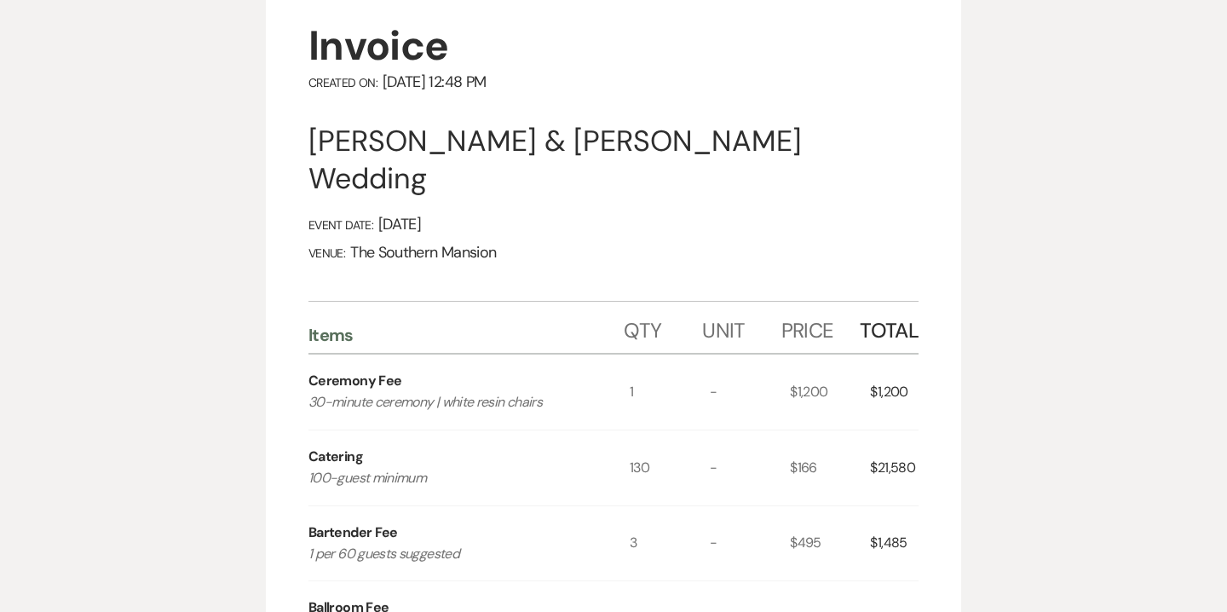
select select "5"
select select "14"
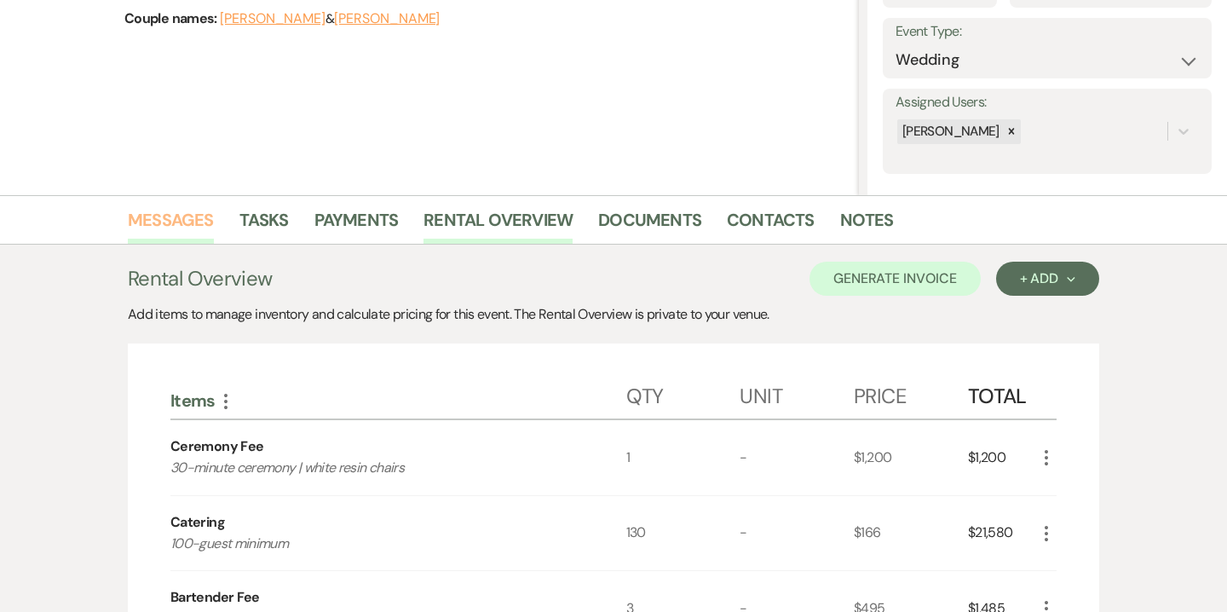
click at [186, 228] on link "Messages" at bounding box center [171, 224] width 86 height 37
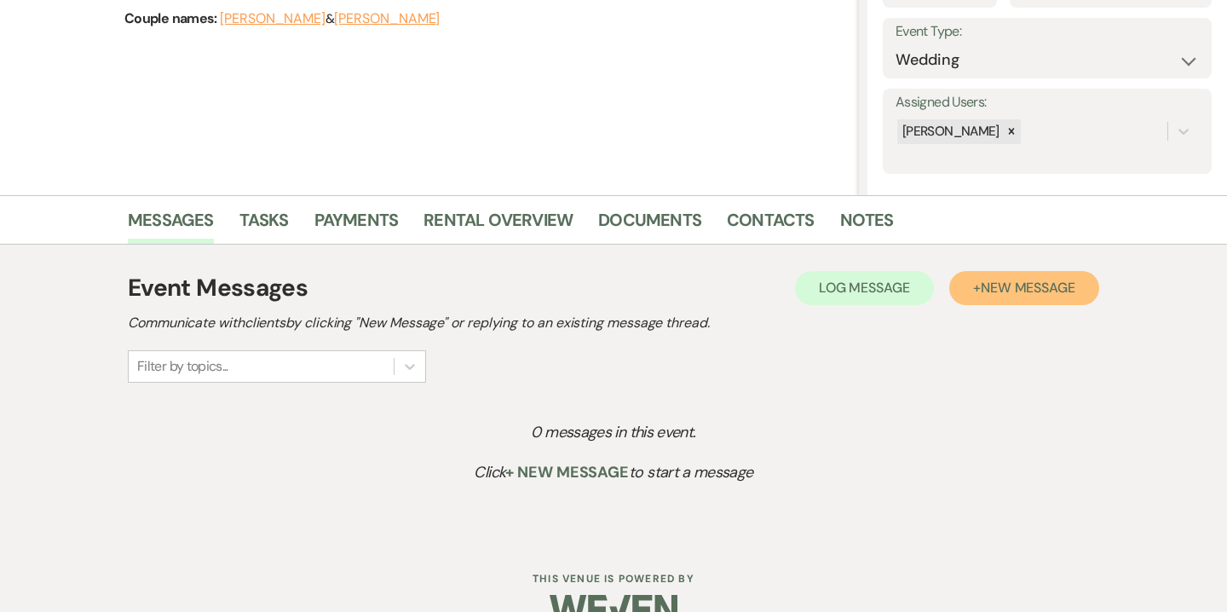
click at [1055, 281] on span "New Message" at bounding box center [1028, 288] width 95 height 18
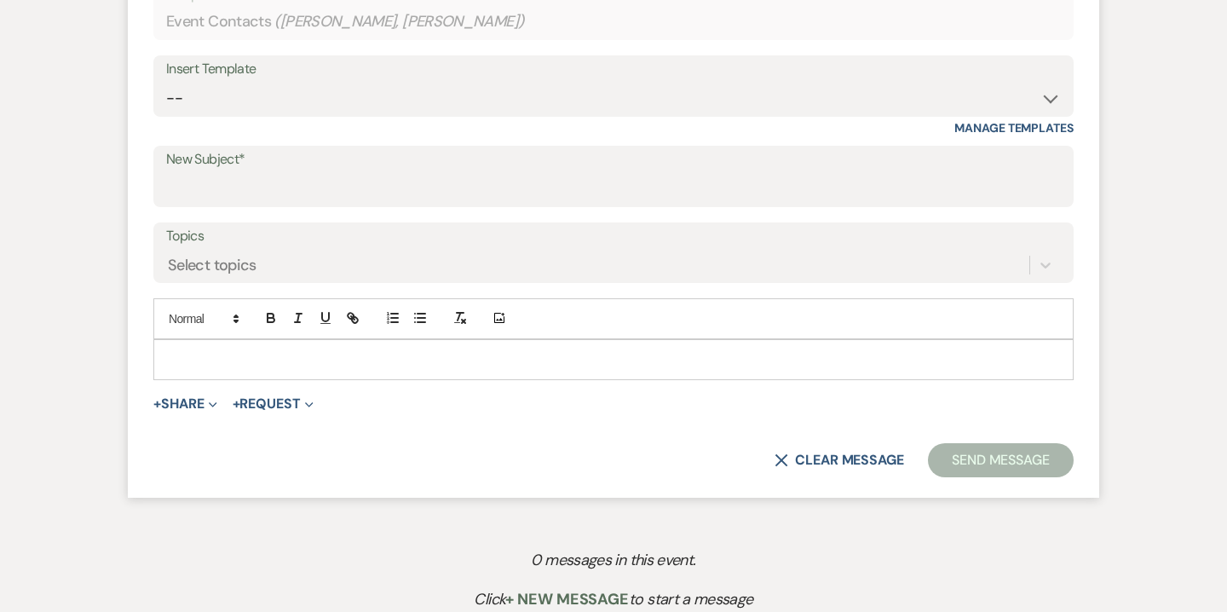
scroll to position [746, 0]
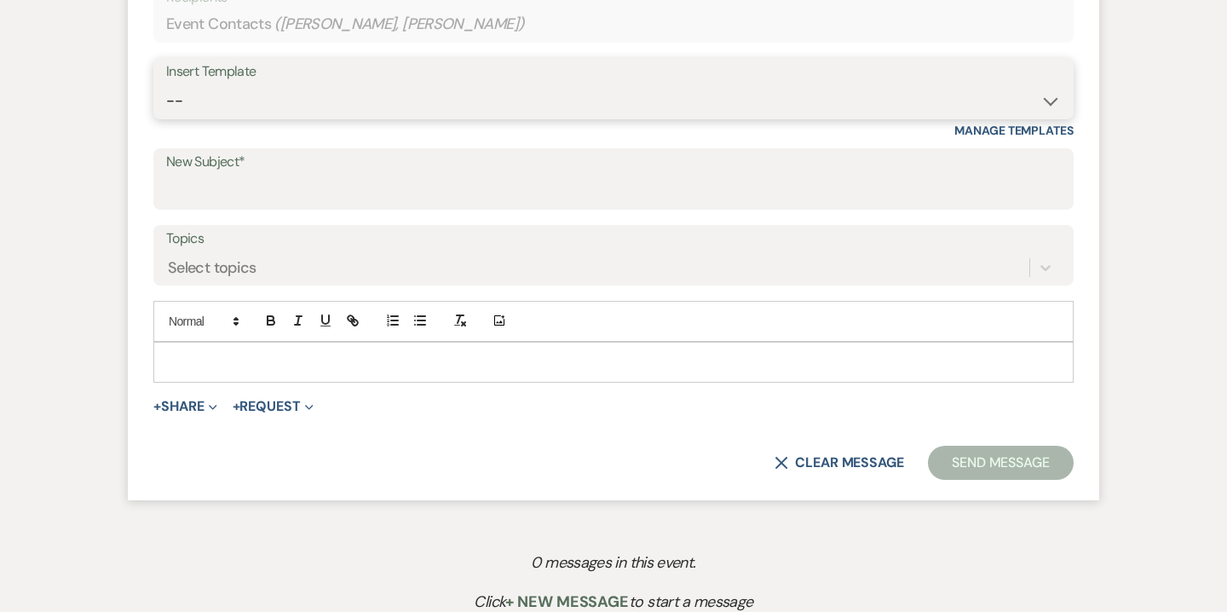
click at [867, 113] on select "-- Weven Planning Portal Introduction (Booked Events) Contract (Pre-Booked Lead…" at bounding box center [613, 100] width 895 height 33
select select "3985"
click at [166, 84] on select "-- Weven Planning Portal Introduction (Booked Events) Contract (Pre-Booked Lead…" at bounding box center [613, 100] width 895 height 33
type input "So Nice to Meet You!"
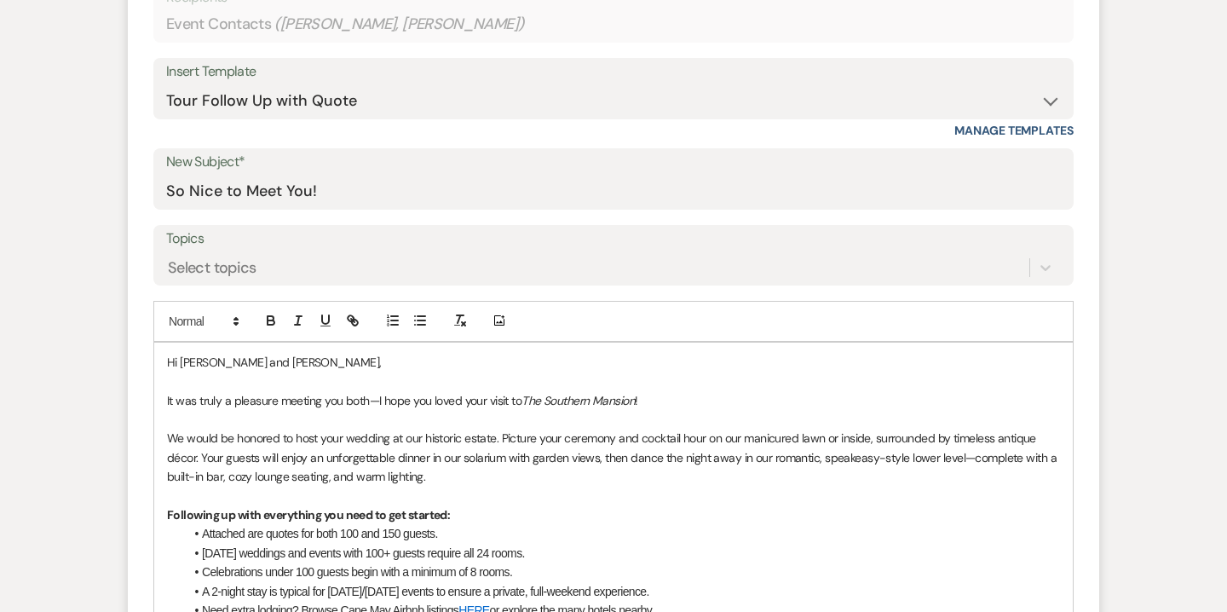
click at [368, 398] on span "It was truly a pleasure meeting you both—I hope you loved your visit to" at bounding box center [344, 400] width 354 height 15
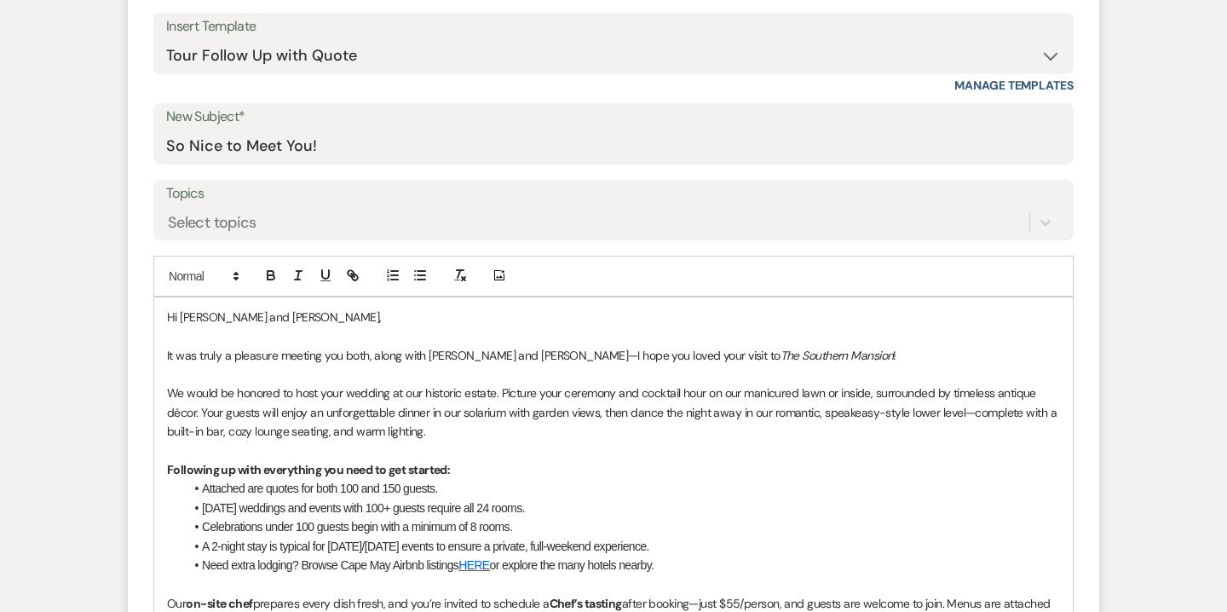
scroll to position [795, 0]
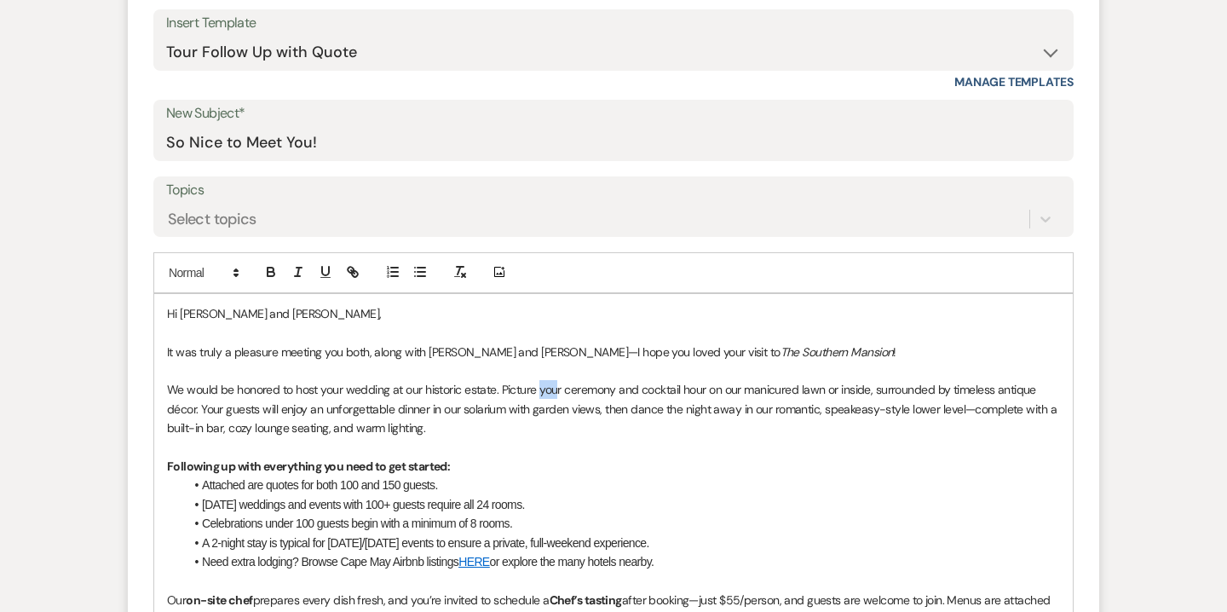
drag, startPoint x: 539, startPoint y: 387, endPoint x: 558, endPoint y: 389, distance: 18.8
click at [558, 389] on span "We would be honored to host your wedding at our historic estate. Picture your c…" at bounding box center [613, 409] width 892 height 54
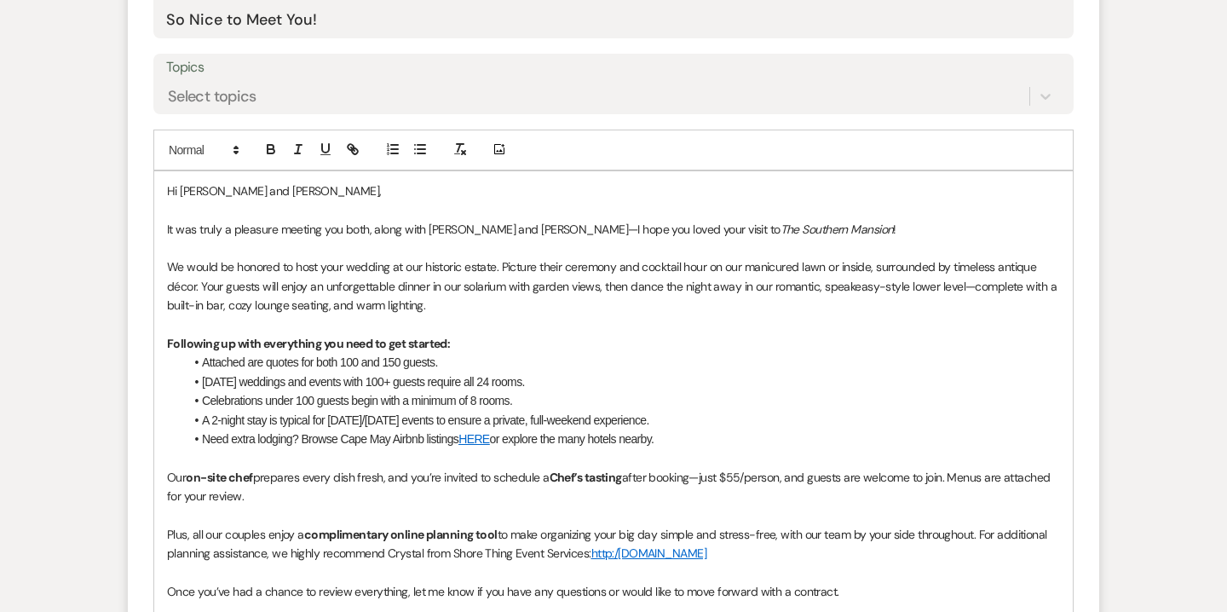
scroll to position [926, 0]
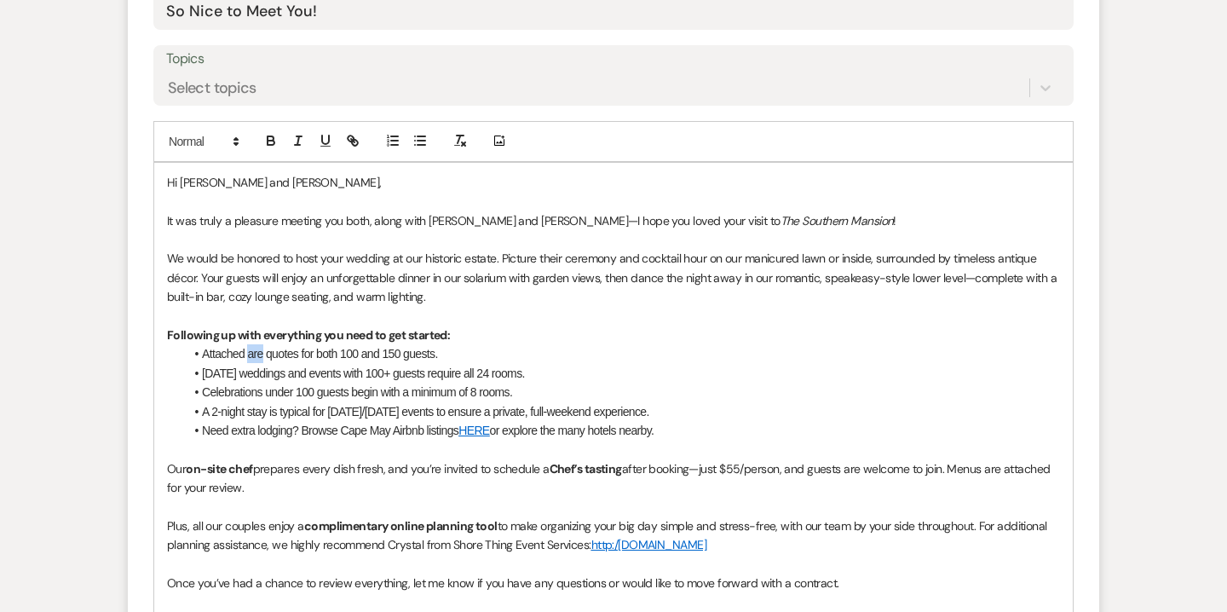
drag, startPoint x: 250, startPoint y: 350, endPoint x: 262, endPoint y: 351, distance: 12.8
click at [262, 351] on span "Attached are quotes for both 100 and 150 guests." at bounding box center [320, 354] width 236 height 14
click at [301, 357] on span "Attached is a quotes for both 100 and 150 guests." at bounding box center [320, 354] width 237 height 14
drag, startPoint x: 314, startPoint y: 355, endPoint x: 383, endPoint y: 354, distance: 68.2
click at [383, 354] on span "Attached is a quote for both 100 and 150 guests." at bounding box center [317, 354] width 231 height 14
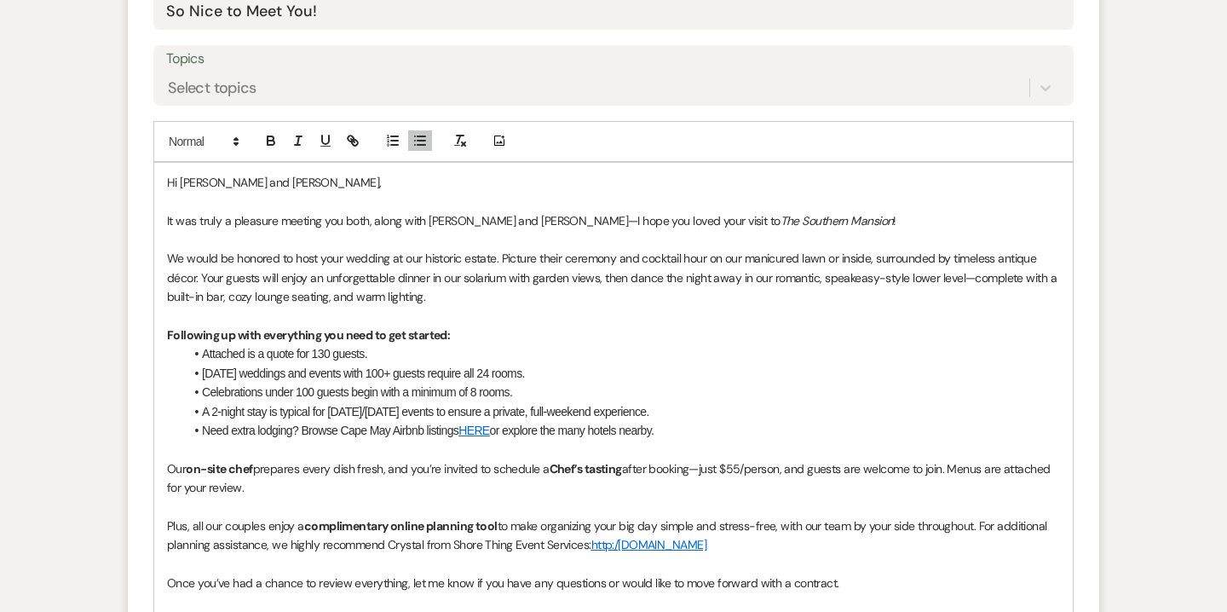
click at [393, 393] on li "Celebrations under 100 guests begin with a minimum of 8 rooms." at bounding box center [622, 392] width 876 height 19
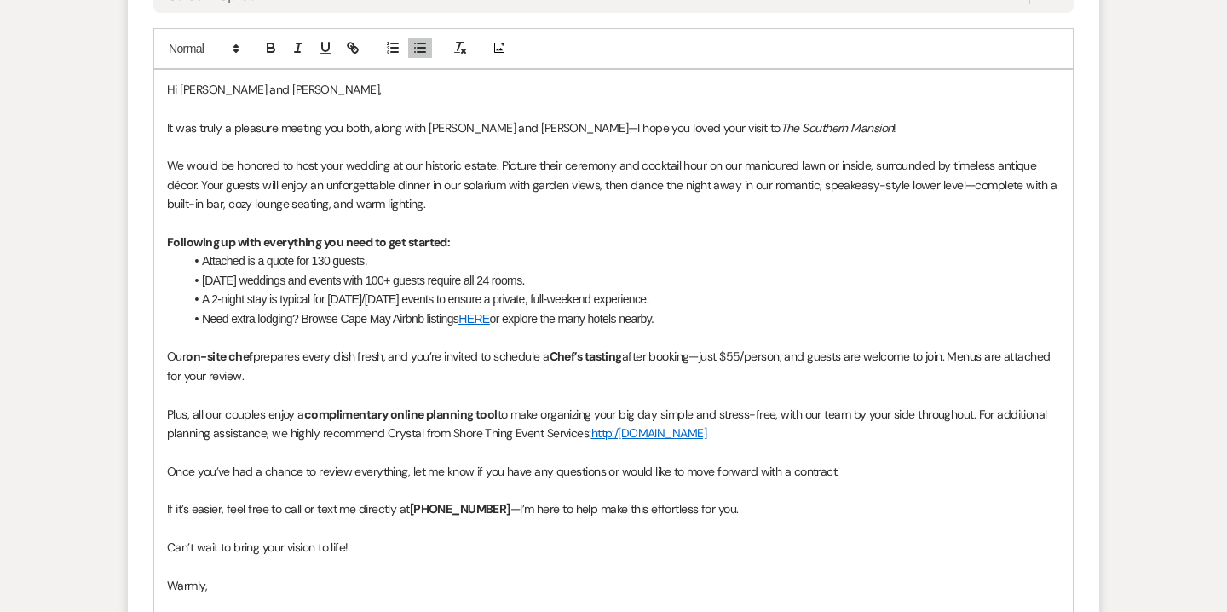
scroll to position [1017, 0]
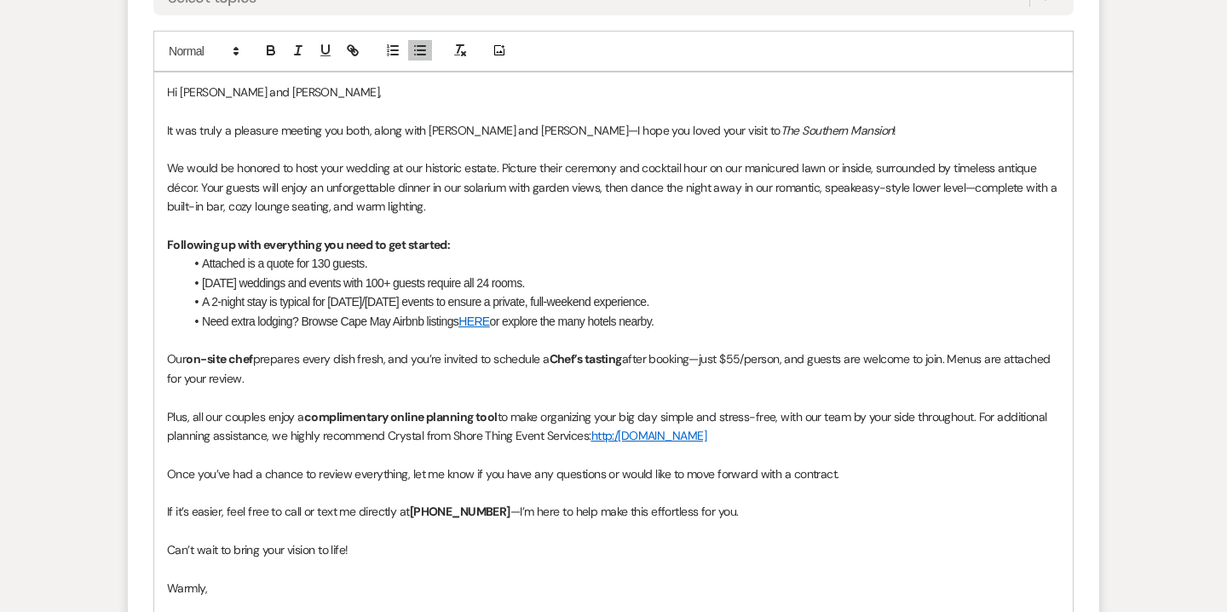
click at [369, 513] on span "If it’s easier, feel free to call or text me directly at" at bounding box center [288, 511] width 243 height 15
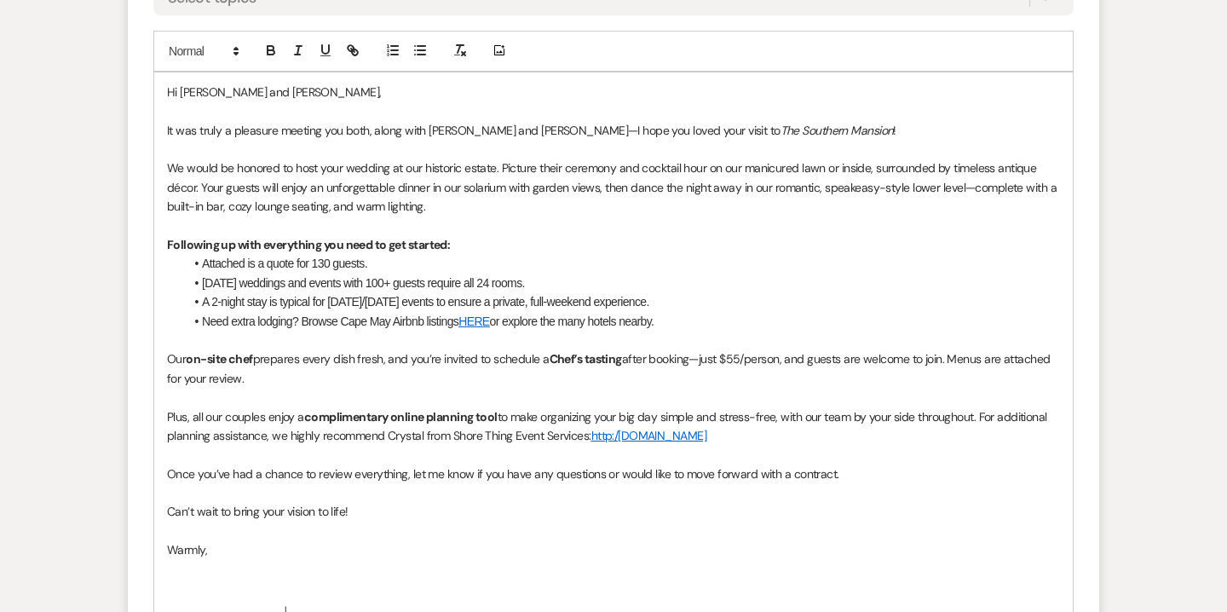
click at [286, 514] on span "Can’t wait to bring your vision to life!" at bounding box center [258, 511] width 182 height 15
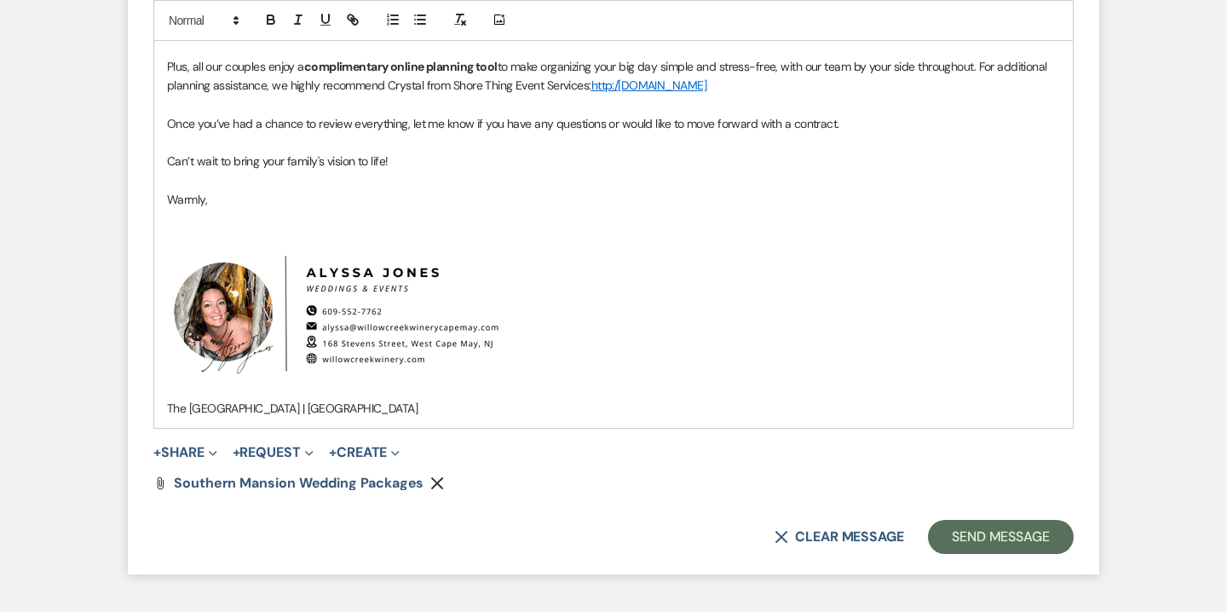
scroll to position [1368, 0]
click at [208, 449] on span "Expand" at bounding box center [211, 451] width 13 height 18
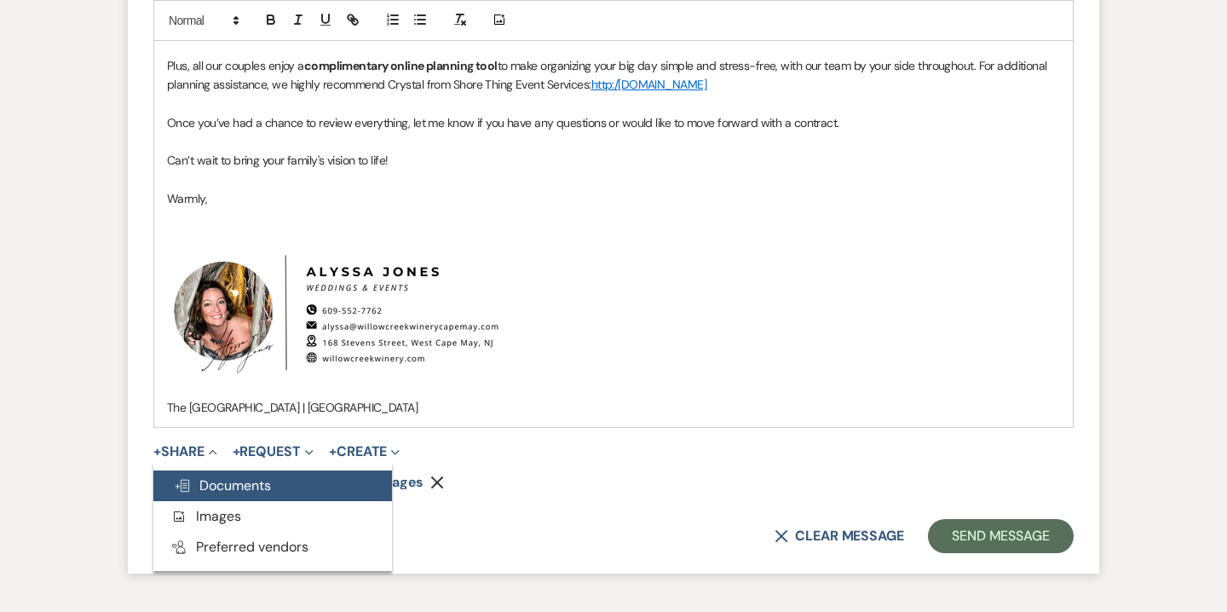
click at [247, 487] on span "Doc Upload Documents" at bounding box center [222, 485] width 97 height 18
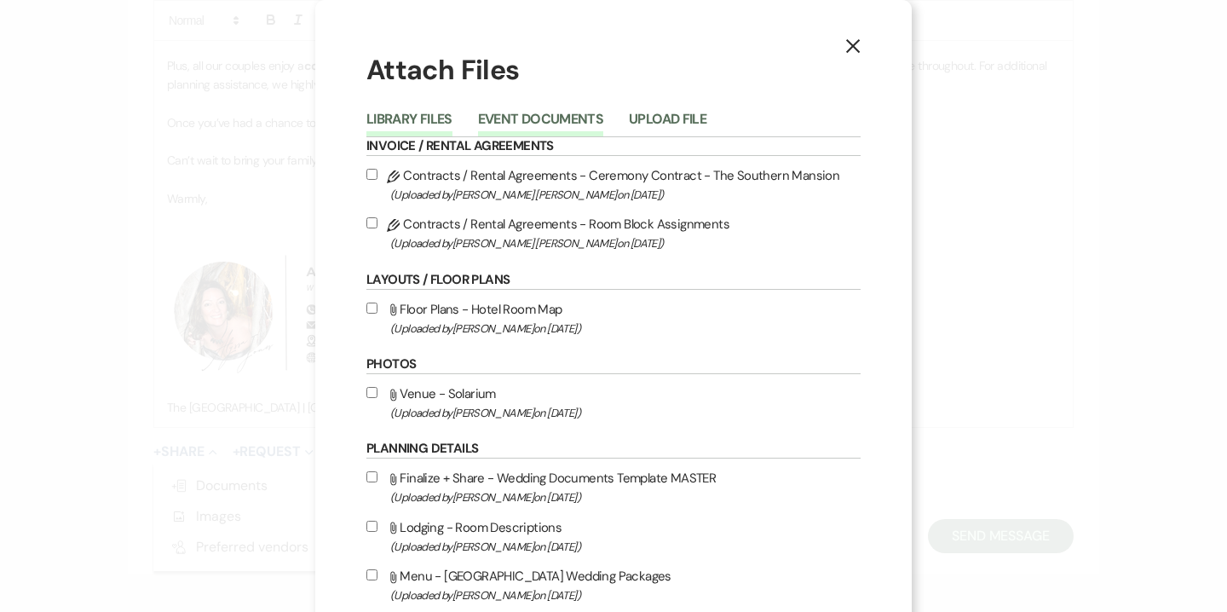
click at [554, 121] on button "Event Documents" at bounding box center [540, 124] width 125 height 24
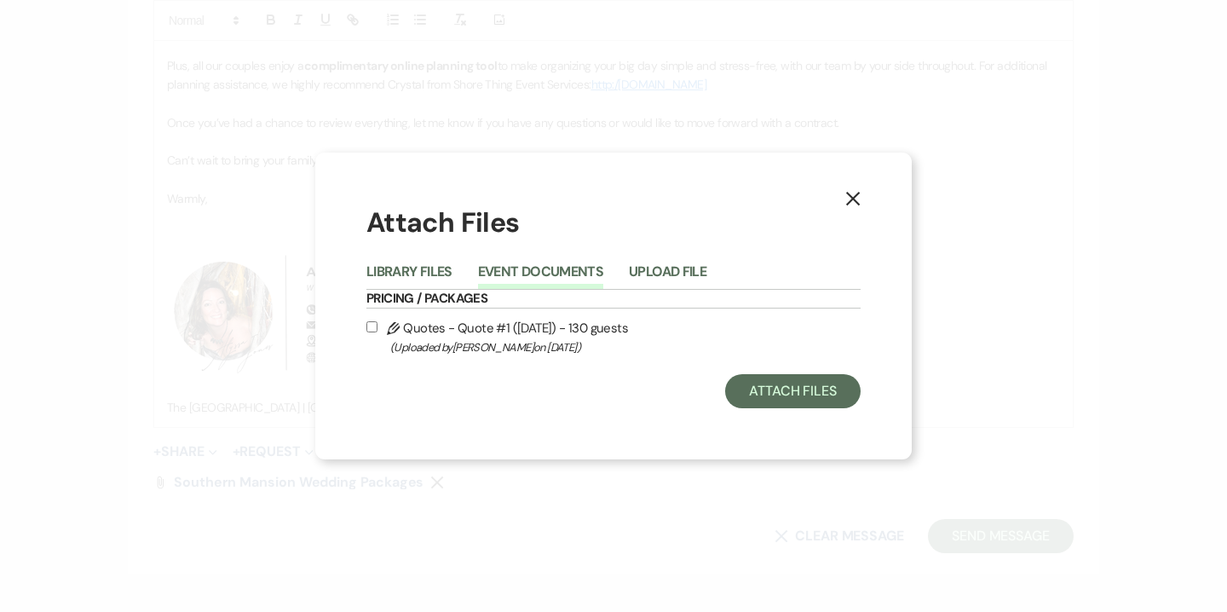
click at [526, 340] on span "(Uploaded by Alyssa Jones on Sep 18th, 2025 )" at bounding box center [625, 347] width 470 height 20
click at [377, 332] on input "Pencil Quotes - Quote #1 (9-18-2025) - 130 guests (Uploaded by Alyssa Jones on …" at bounding box center [371, 326] width 11 height 11
checkbox input "true"
click at [770, 383] on button "Attach Files" at bounding box center [792, 391] width 135 height 34
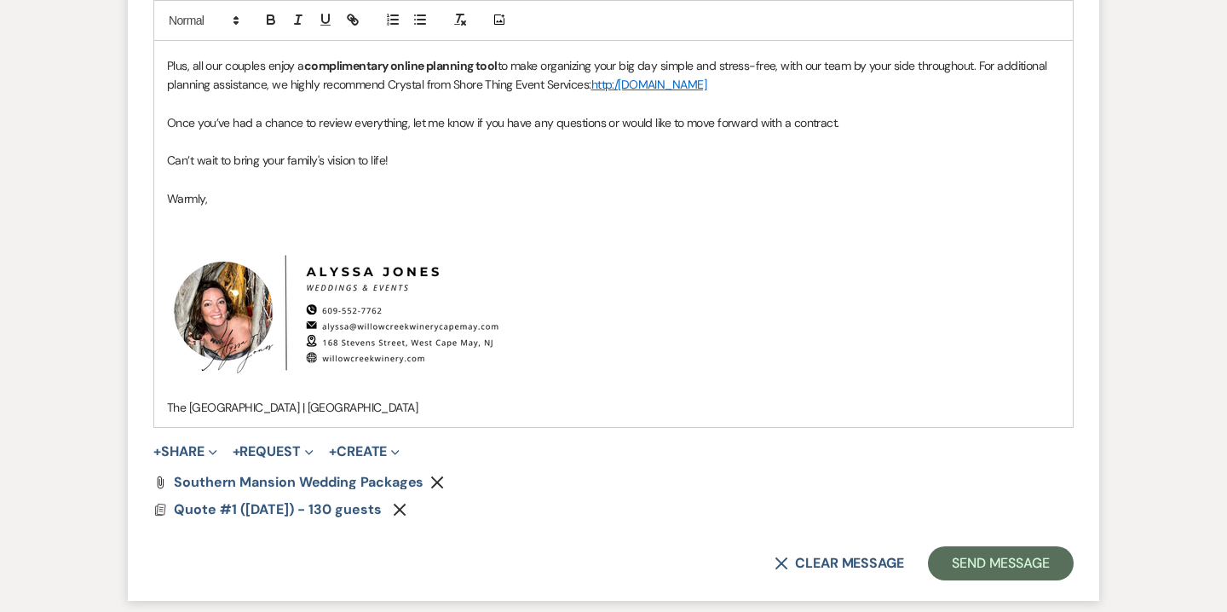
click at [200, 441] on span "+ Share Expand Doc Upload Documents Add Photo Images Pref Vendors Preferred ven…" at bounding box center [185, 451] width 64 height 20
click at [200, 456] on button "+ Share Expand" at bounding box center [185, 452] width 64 height 14
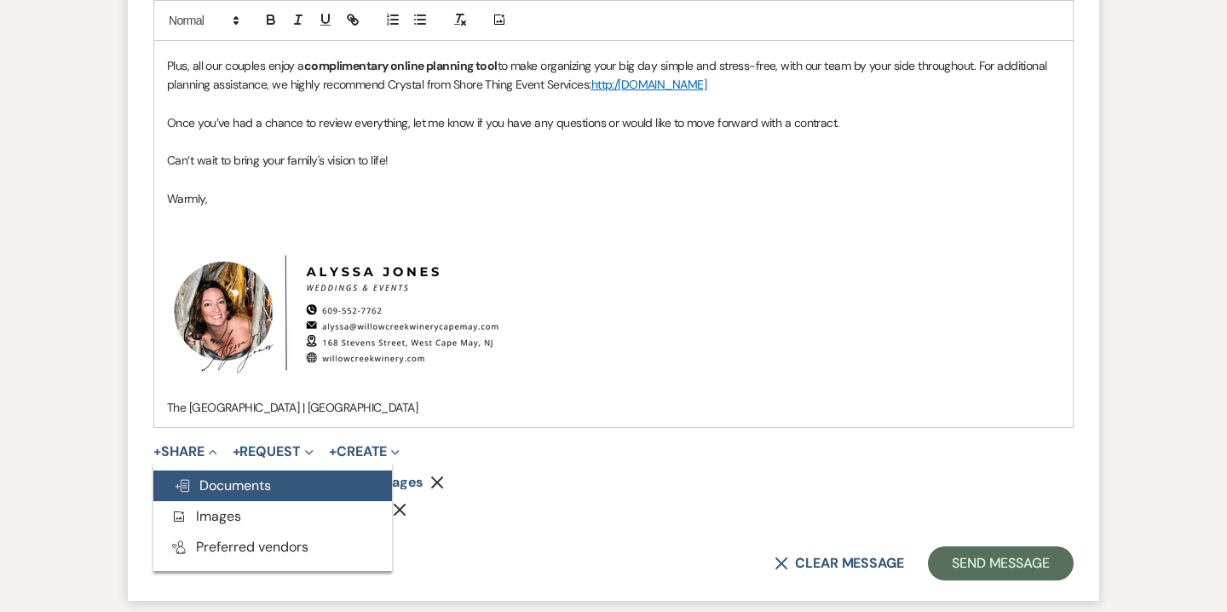
click at [328, 481] on button "Doc Upload Documents" at bounding box center [272, 485] width 239 height 31
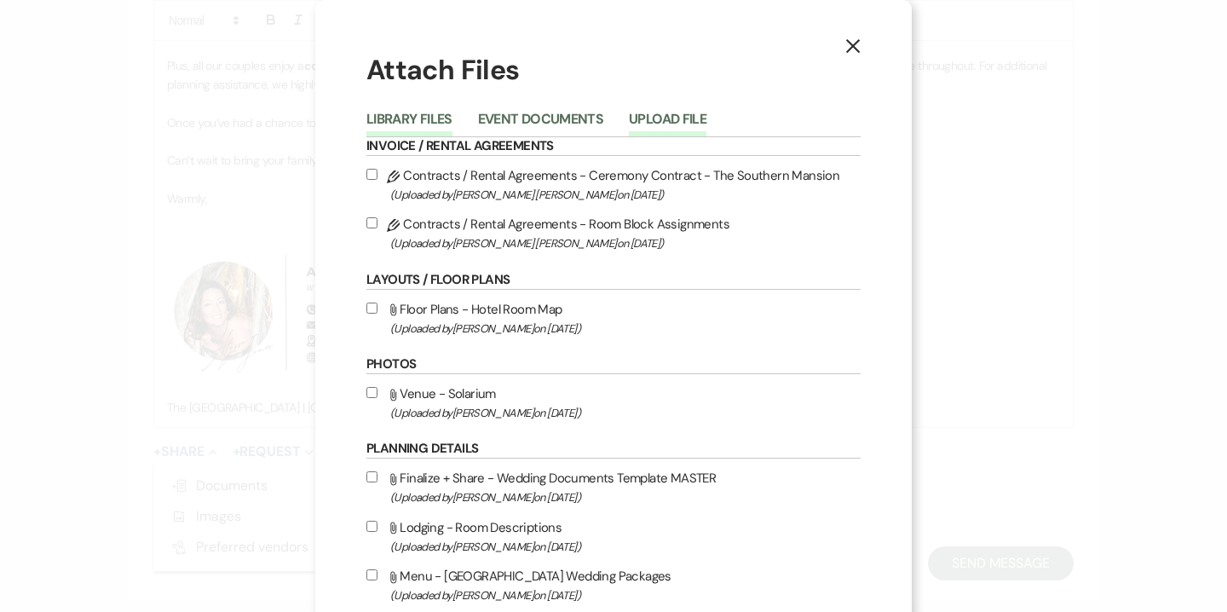
click at [666, 121] on button "Upload File" at bounding box center [668, 124] width 78 height 24
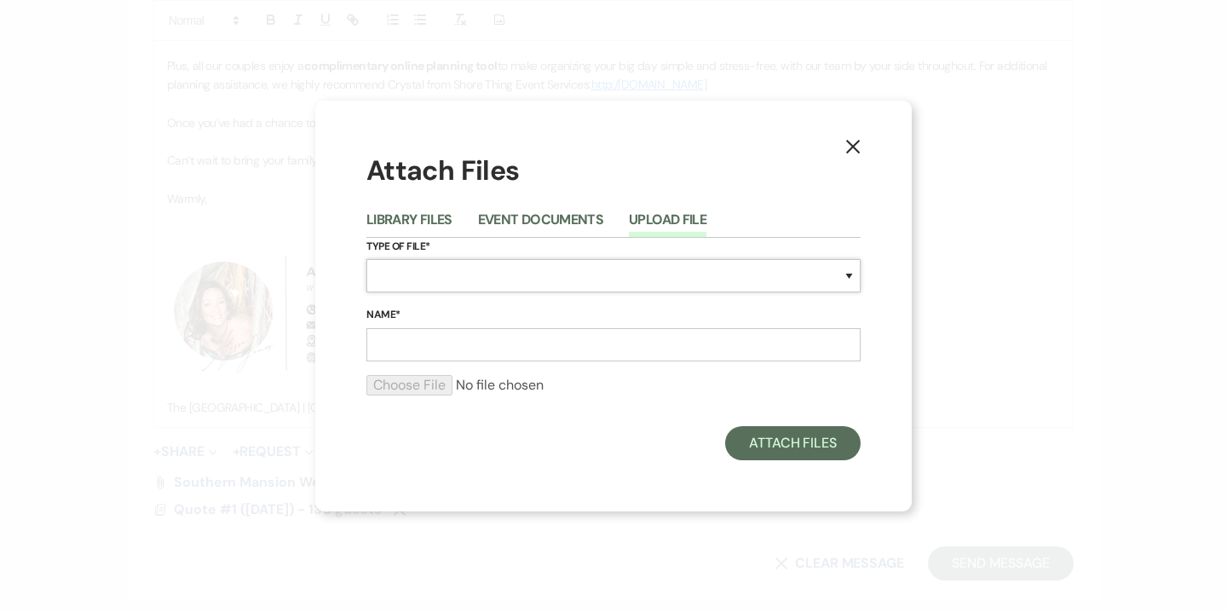
click at [513, 280] on select "Special Event Insurance Vendor Certificate of Insurance Contracts / Rental Agre…" at bounding box center [613, 275] width 494 height 33
select select "66"
click at [366, 259] on select "Special Event Insurance Vendor Certificate of Insurance Contracts / Rental Agre…" at bounding box center [613, 275] width 494 height 33
click at [493, 353] on input "Name*" at bounding box center [613, 344] width 494 height 33
type input "Southern Mansion event pricing guide"
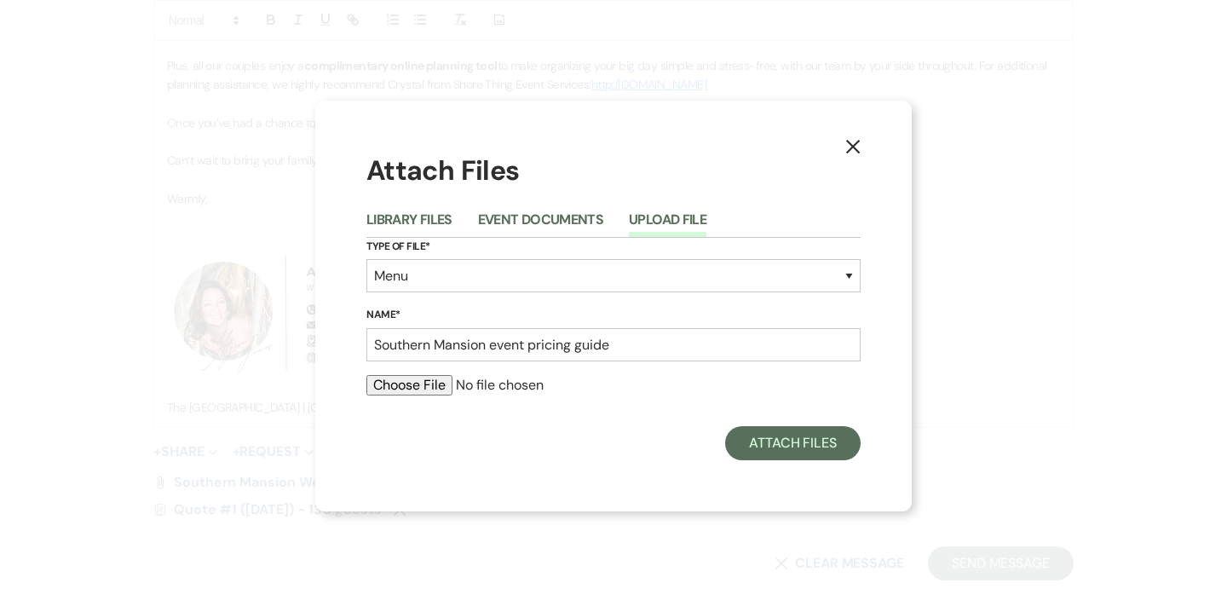
click at [418, 394] on input "file" at bounding box center [613, 385] width 494 height 20
type input "C:\fakepath\The Southern Mansion - Event Pricing Guide.pdf"
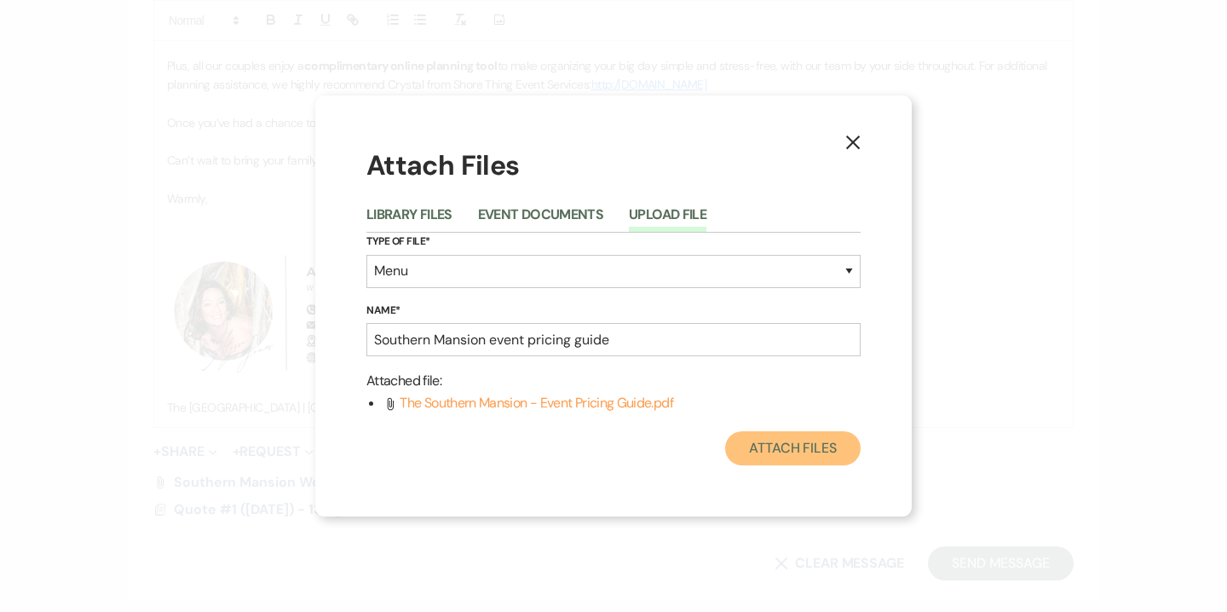
click at [785, 448] on button "Attach Files" at bounding box center [792, 448] width 135 height 34
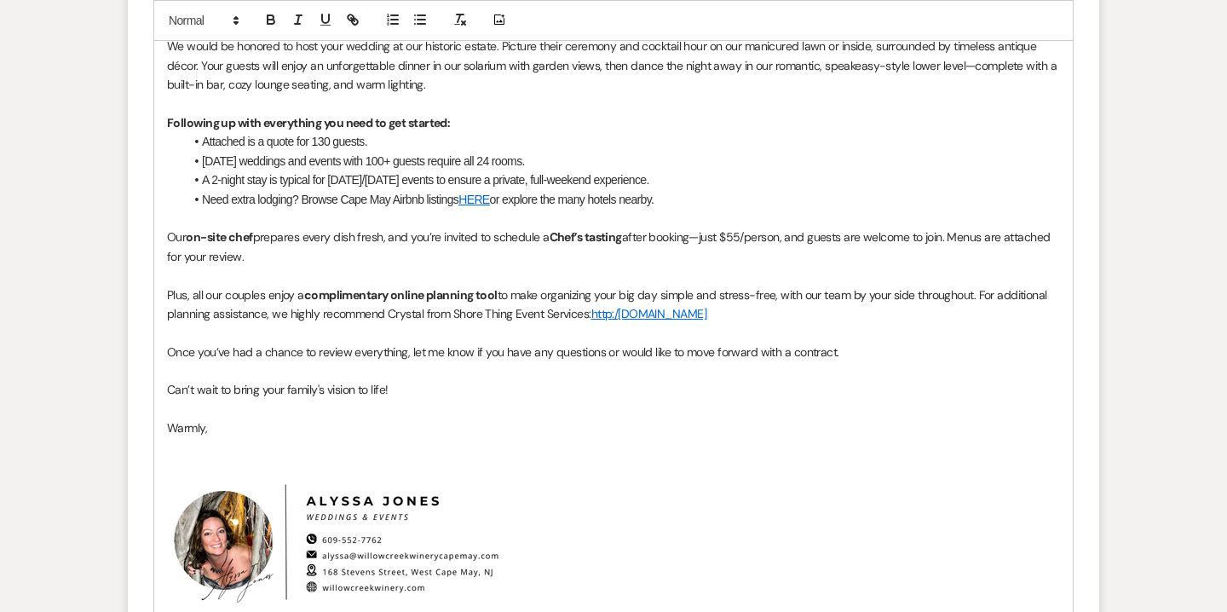
scroll to position [1144, 0]
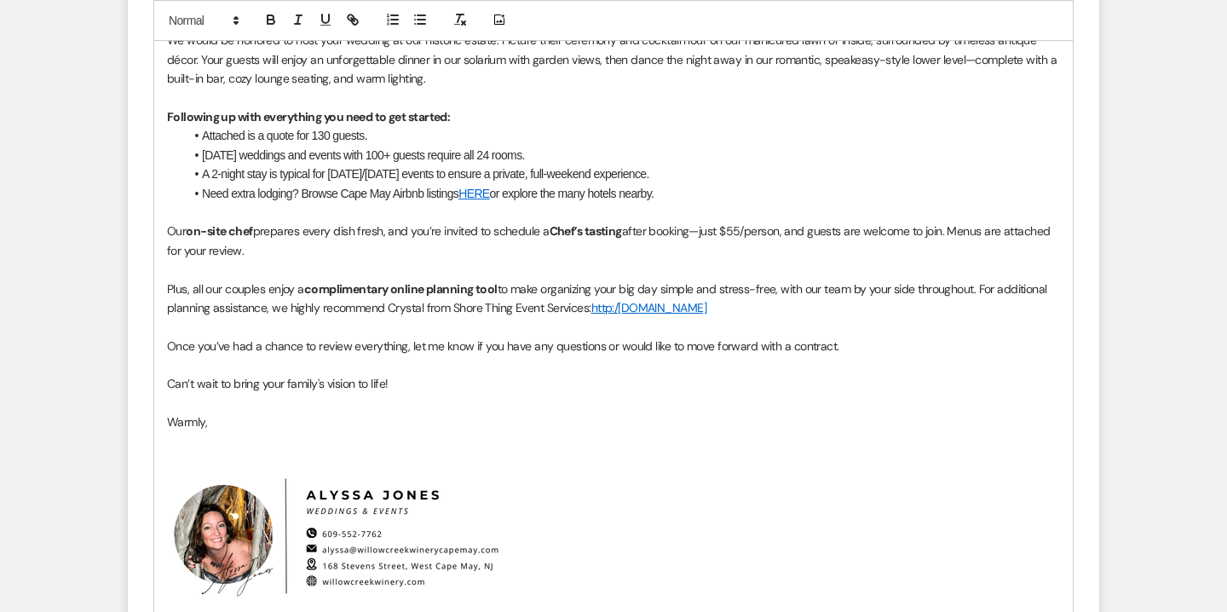
click at [812, 310] on p "Plus, all our couples enjoy a complimentary online planning tool to make organi…" at bounding box center [613, 298] width 893 height 38
click at [170, 349] on span "Once you’ve had a chance to review everything, let me know if you have any ques…" at bounding box center [503, 345] width 672 height 15
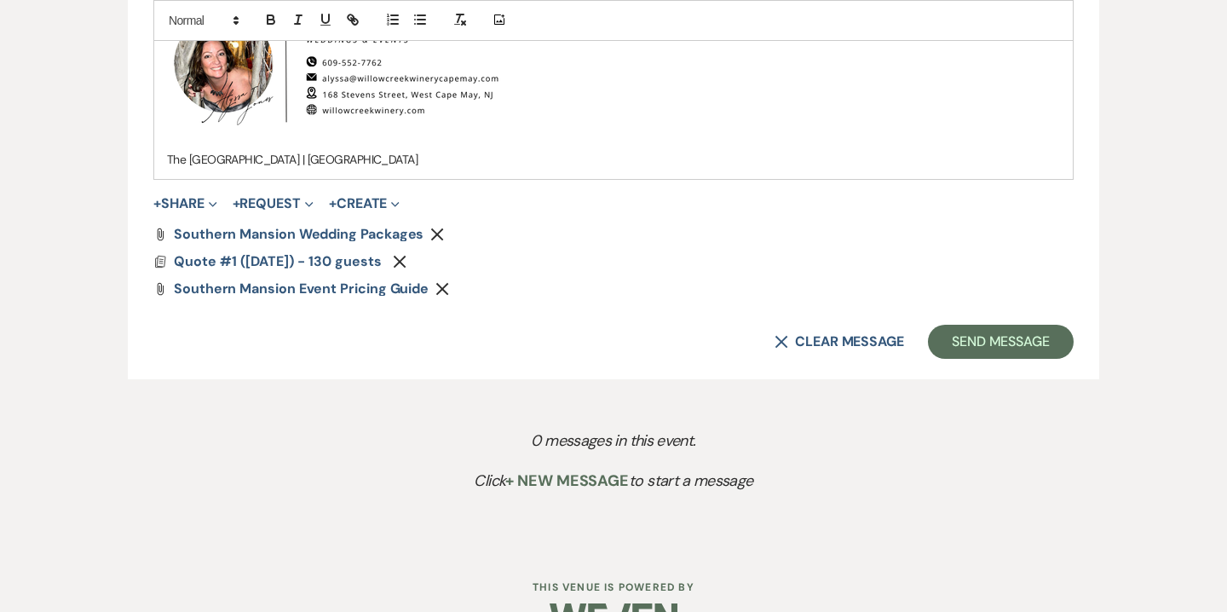
scroll to position [1700, 0]
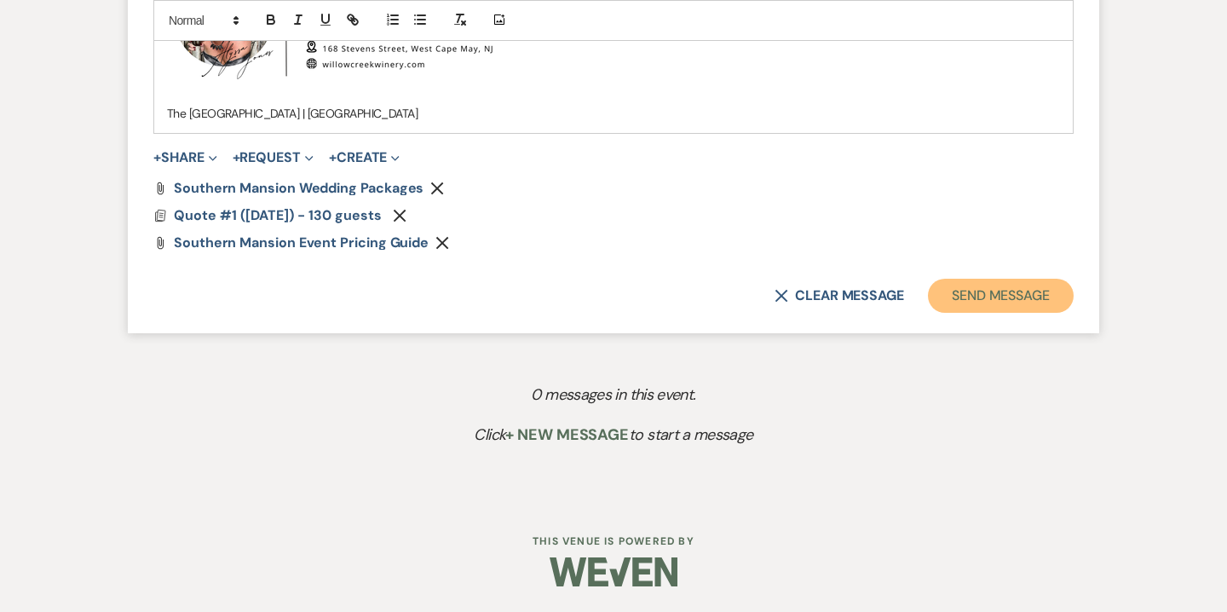
click at [1017, 300] on button "Send Message" at bounding box center [1001, 296] width 146 height 34
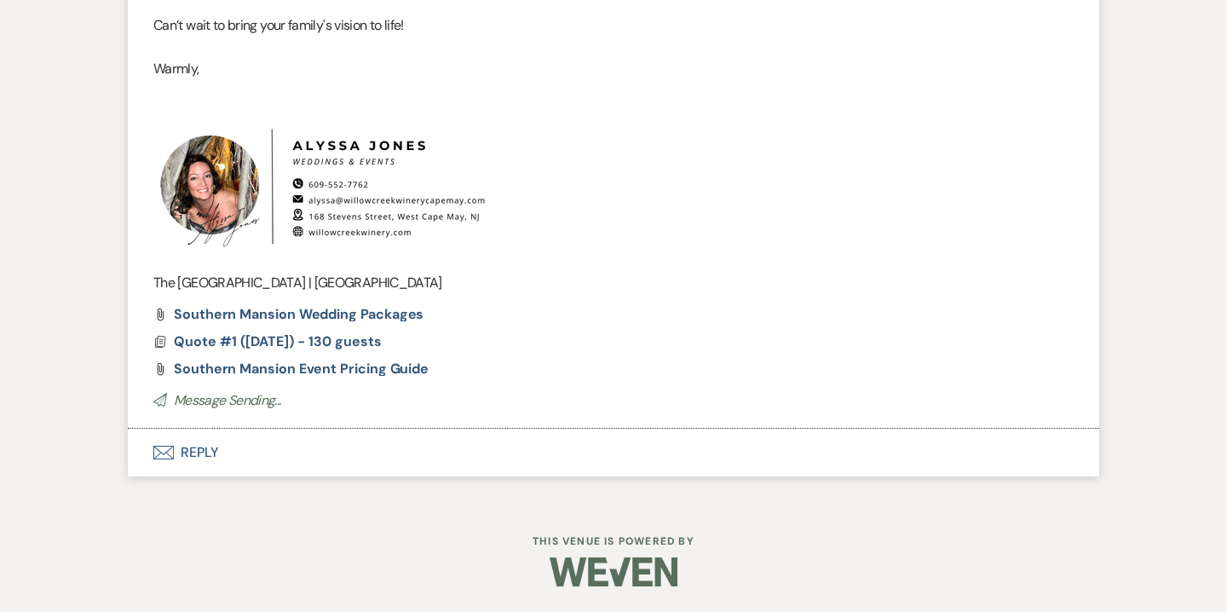
scroll to position [923, 0]
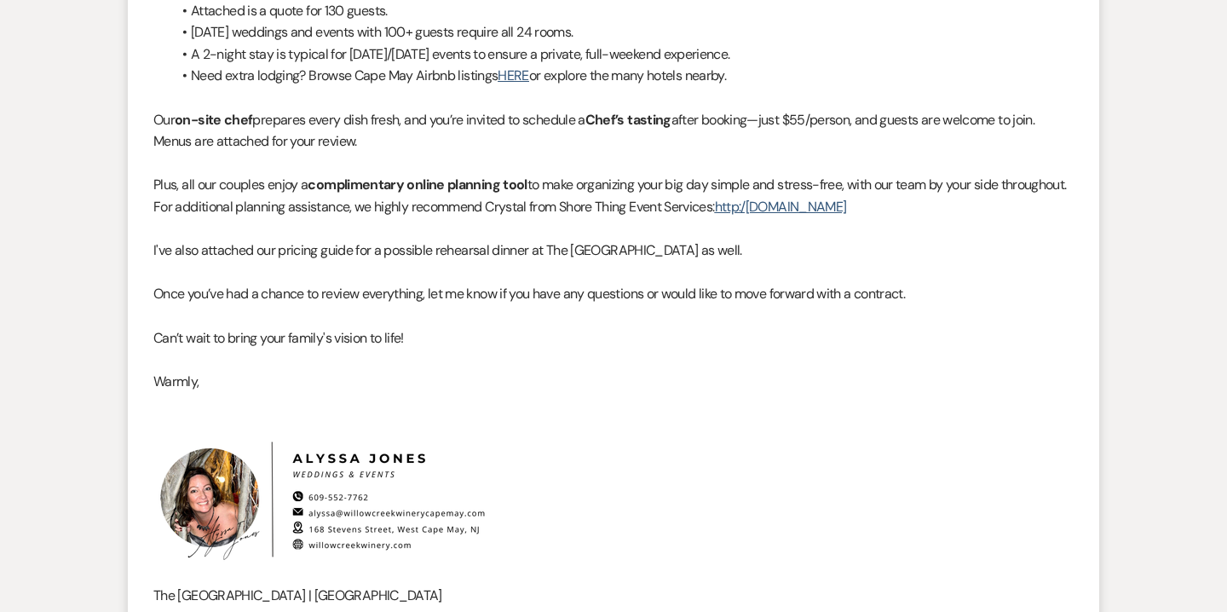
click at [1030, 210] on p "Plus, all our couples enjoy a complimentary online planning tool to make organi…" at bounding box center [613, 195] width 920 height 43
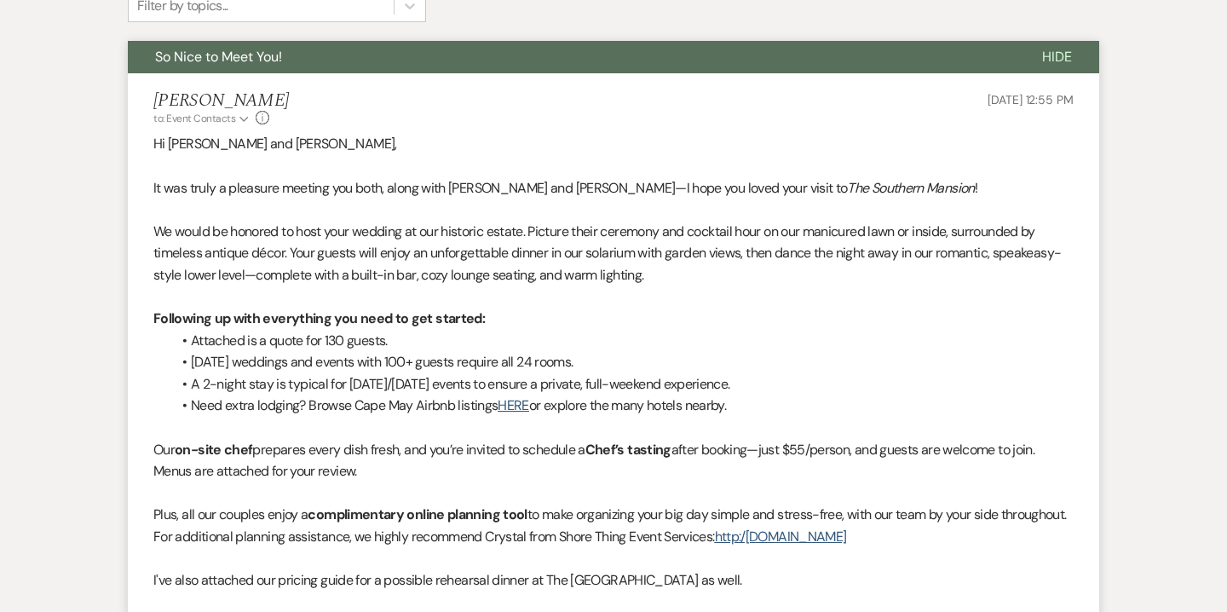
scroll to position [446, 0]
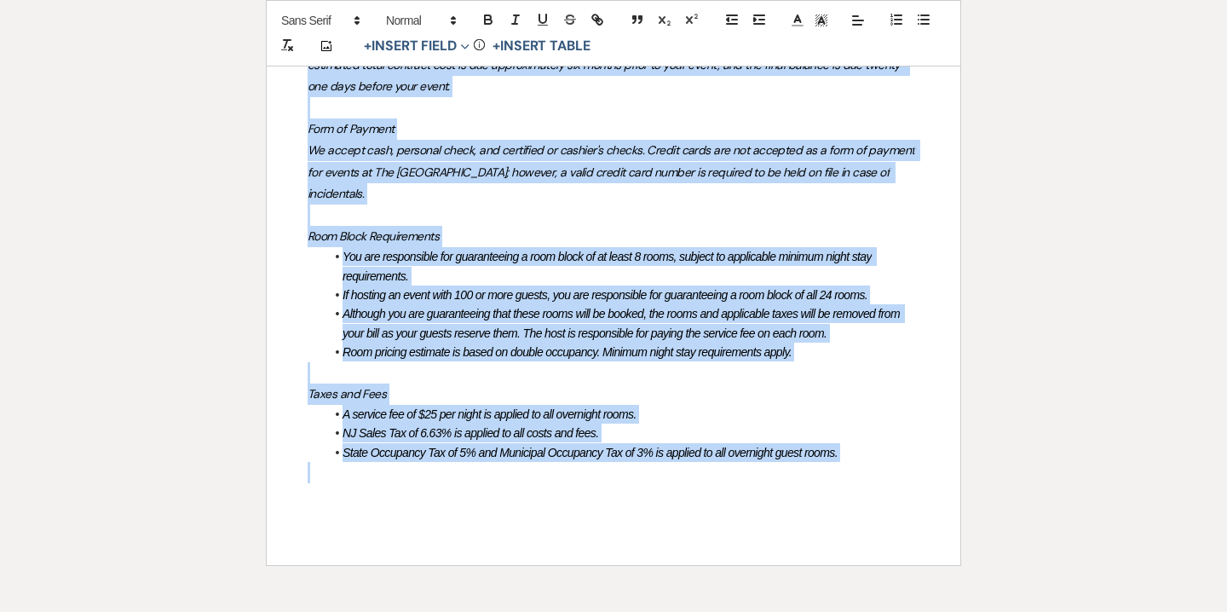
scroll to position [1868, 0]
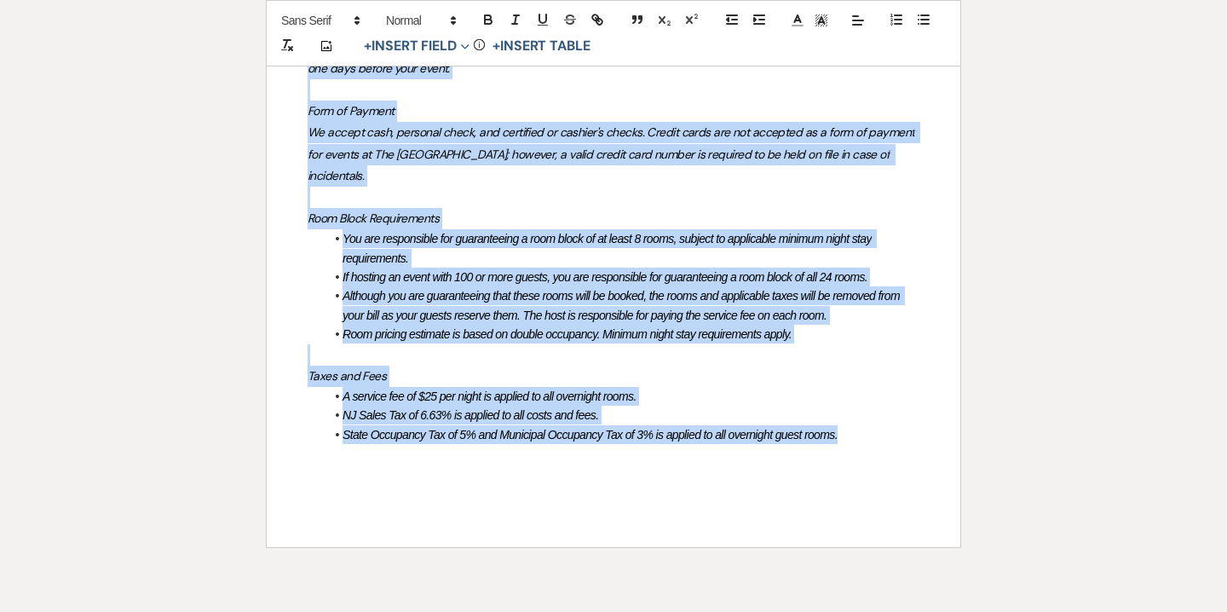
drag, startPoint x: 301, startPoint y: 425, endPoint x: 947, endPoint y: 435, distance: 646.0
click at [947, 435] on div "The Southern Mansion Wedding Experience Includes: Expert Assistance from your V…" at bounding box center [614, 7] width 694 height 1079
copy div "The Southern Mansion Wedding Experience Includes: Expert Assistance from your V…"
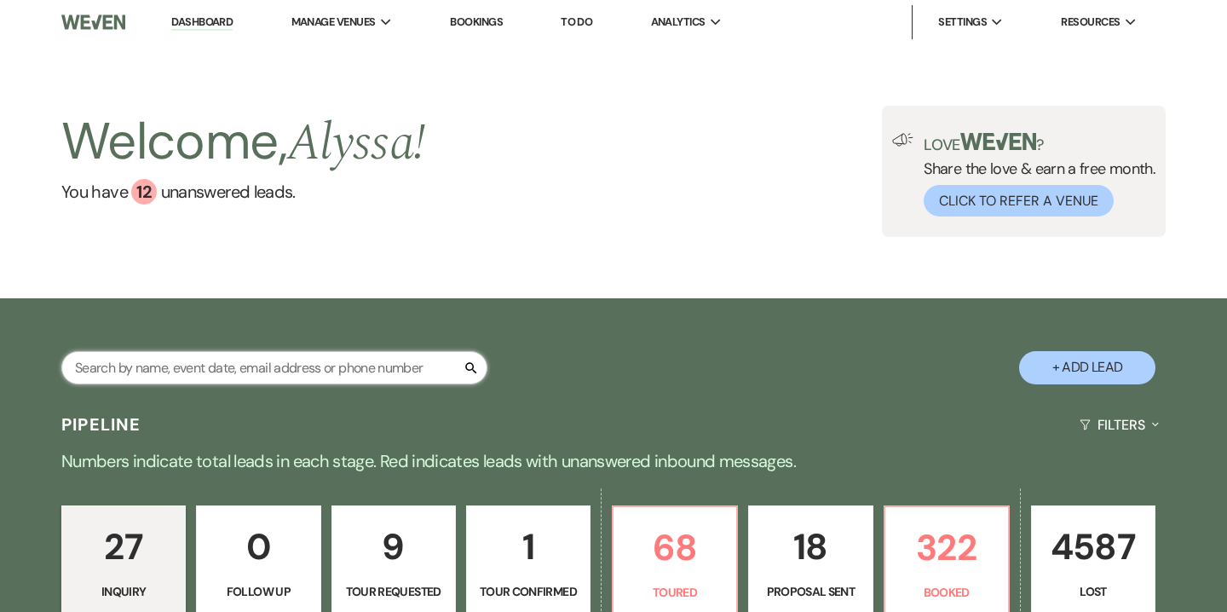
click at [411, 368] on input "text" at bounding box center [274, 367] width 426 height 33
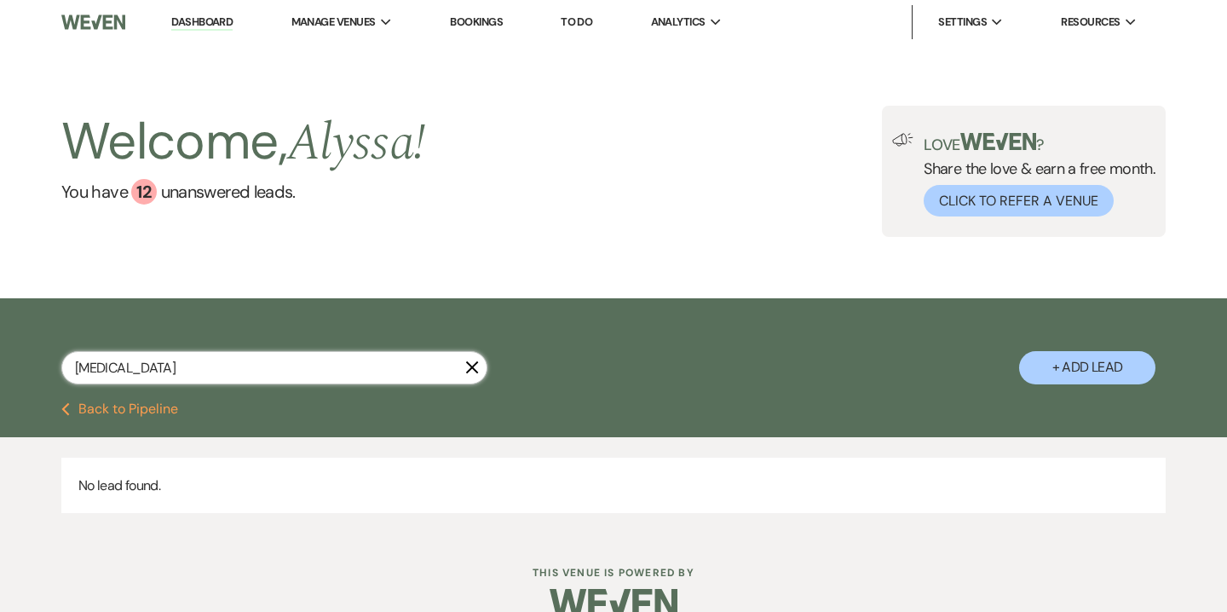
click at [172, 371] on input "kyra" at bounding box center [274, 367] width 426 height 33
paste input ".kosh@aol.com"
type input "[MEDICAL_DATA][EMAIL_ADDRESS][DOMAIN_NAME]"
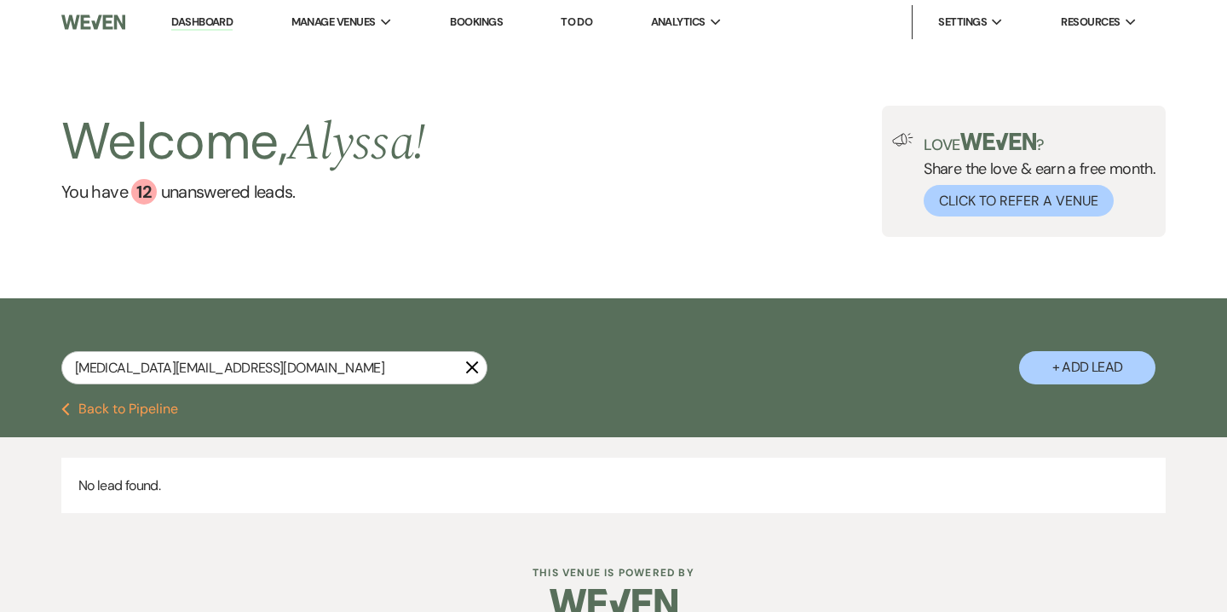
click at [1075, 361] on button "+ Add Lead" at bounding box center [1087, 367] width 136 height 33
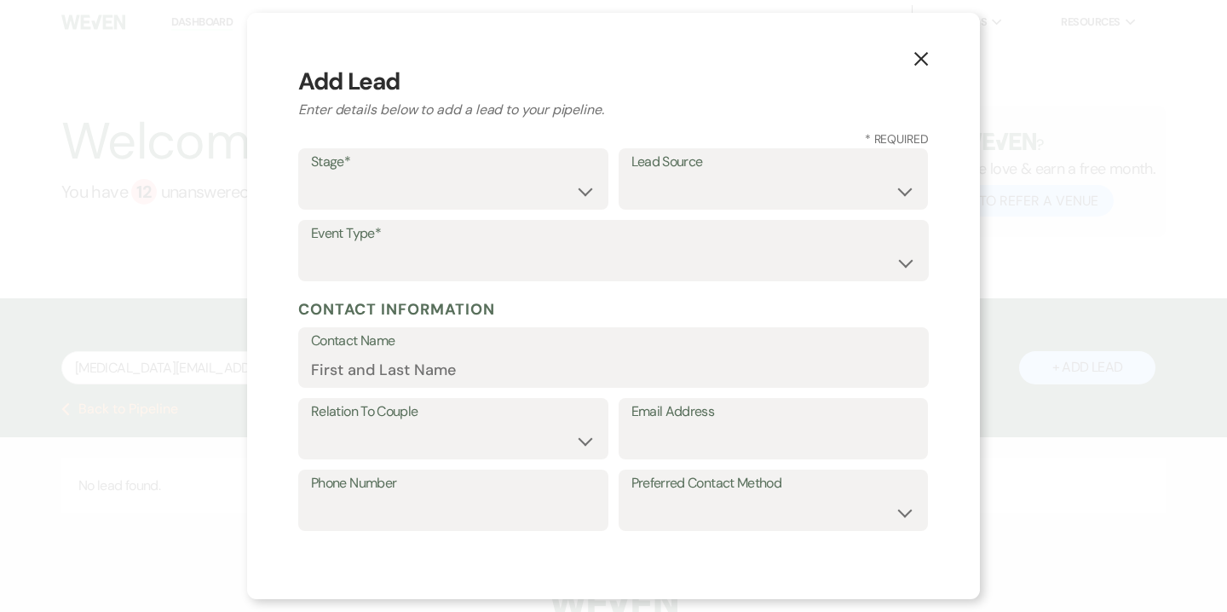
click at [509, 422] on label "Relation To Couple" at bounding box center [453, 412] width 285 height 25
click at [509, 429] on select "Couple Planner Parent of Couple Family Member Friend Other" at bounding box center [453, 440] width 285 height 33
click at [311, 424] on select "Couple Planner Parent of Couple Family Member Friend Other" at bounding box center [453, 440] width 285 height 33
click at [495, 433] on select "Couple Planner Parent of Couple Family Member Friend Other" at bounding box center [453, 440] width 285 height 33
select select "1"
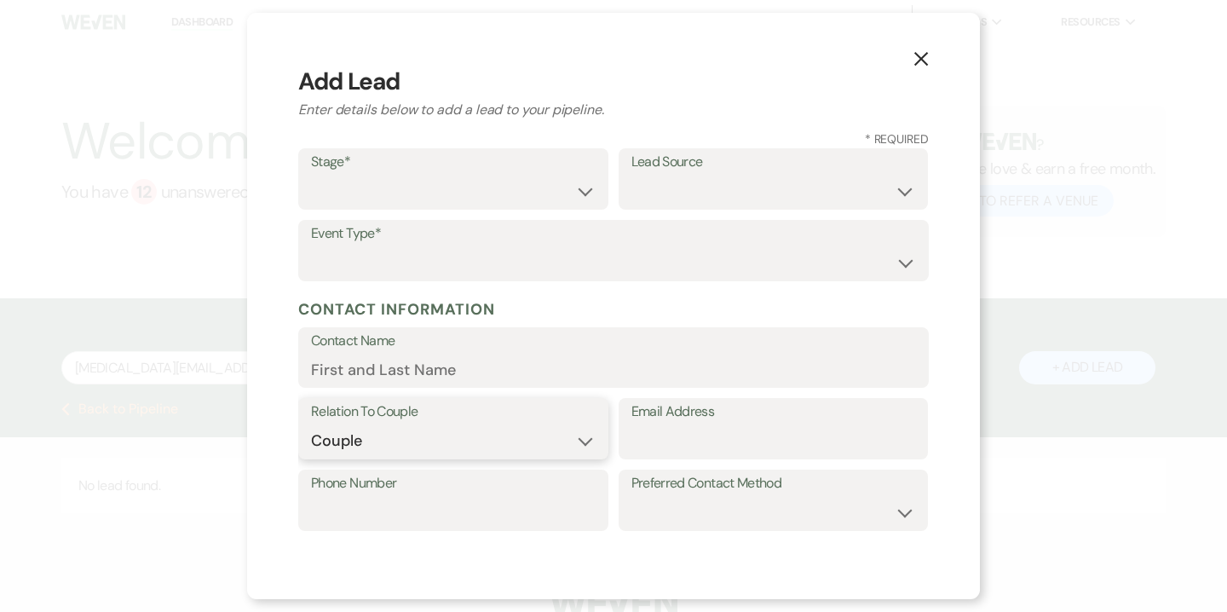
click at [311, 424] on select "Couple Planner Parent of Couple Family Member Friend Other" at bounding box center [453, 440] width 285 height 33
click at [727, 434] on input "Email Address" at bounding box center [773, 440] width 285 height 33
paste input "[MEDICAL_DATA][EMAIL_ADDRESS][DOMAIN_NAME]"
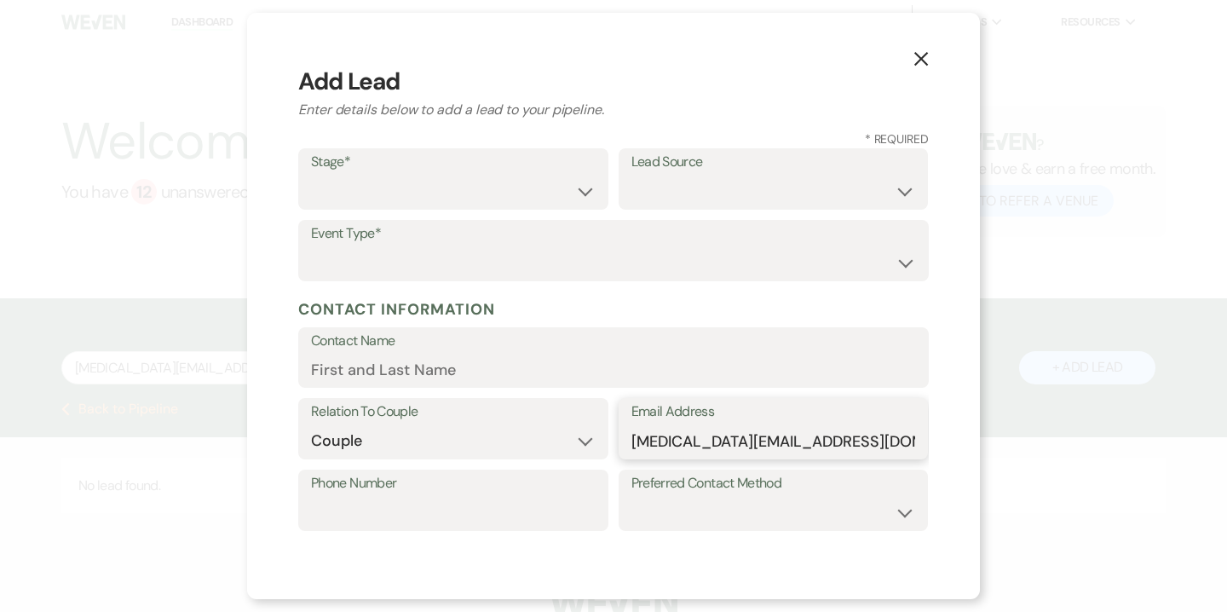
type input "[MEDICAL_DATA][EMAIL_ADDRESS][DOMAIN_NAME]"
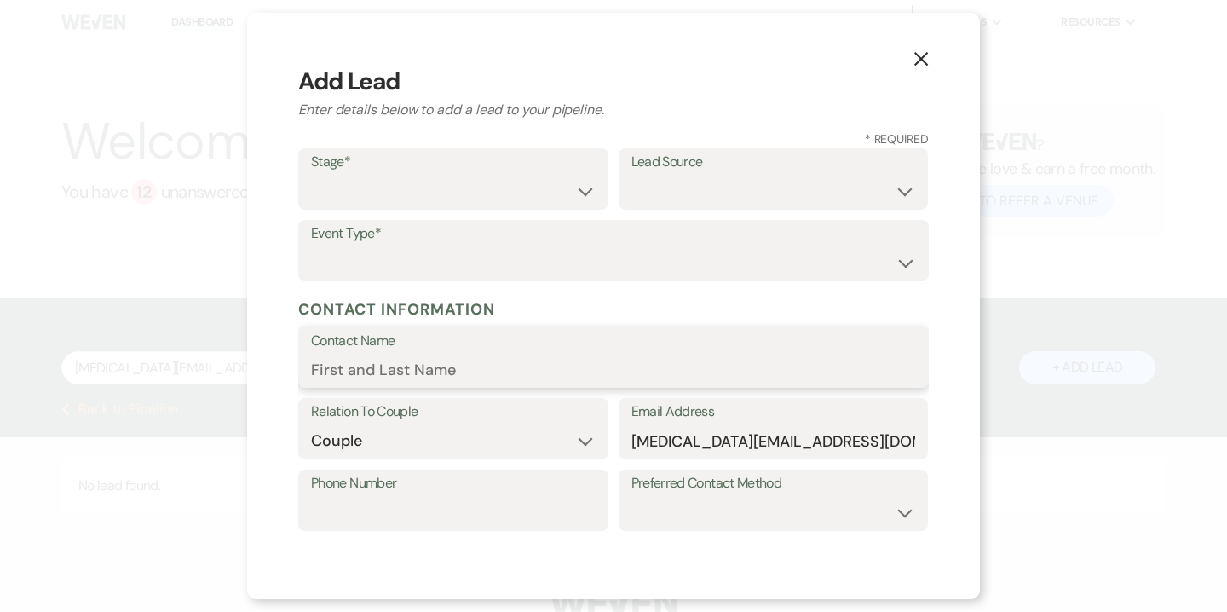
click at [414, 373] on input "Contact Name" at bounding box center [613, 369] width 605 height 33
type input "[MEDICAL_DATA][PERSON_NAME]"
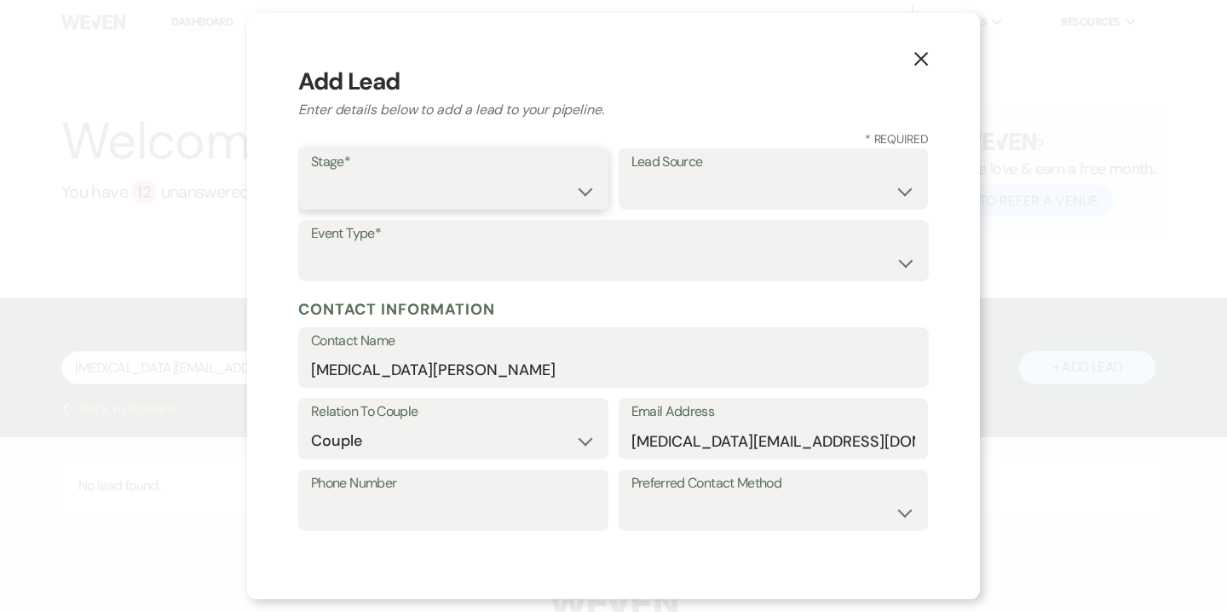
click at [453, 186] on select "Inquiry Follow Up Tour Requested Tour Confirmed Toured Proposal Sent Booked Lost" at bounding box center [453, 191] width 285 height 33
select select "5"
click at [311, 175] on select "Inquiry Follow Up Tour Requested Tour Confirmed Toured Proposal Sent Booked Lost" at bounding box center [453, 191] width 285 height 33
click at [676, 190] on select "Weven Venue Website Instagram Facebook Pinterest Google The Knot Wedding Wire H…" at bounding box center [773, 191] width 285 height 33
select select "14"
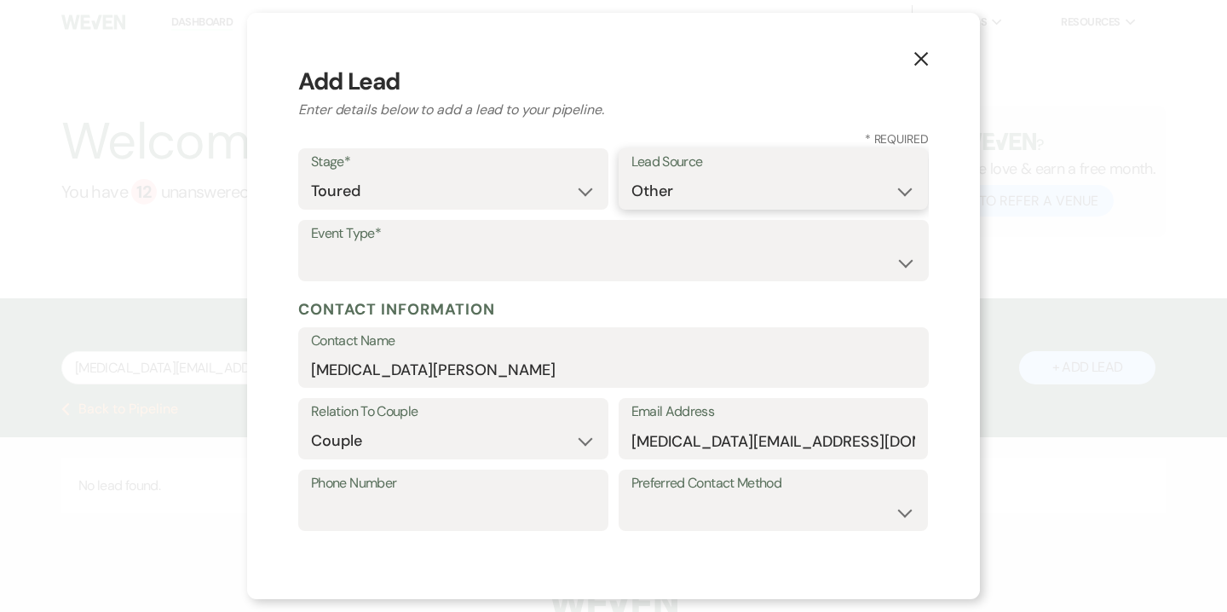
click at [631, 208] on select "Weven Venue Website Instagram Facebook Pinterest Google The Knot Wedding Wire H…" at bounding box center [773, 191] width 285 height 33
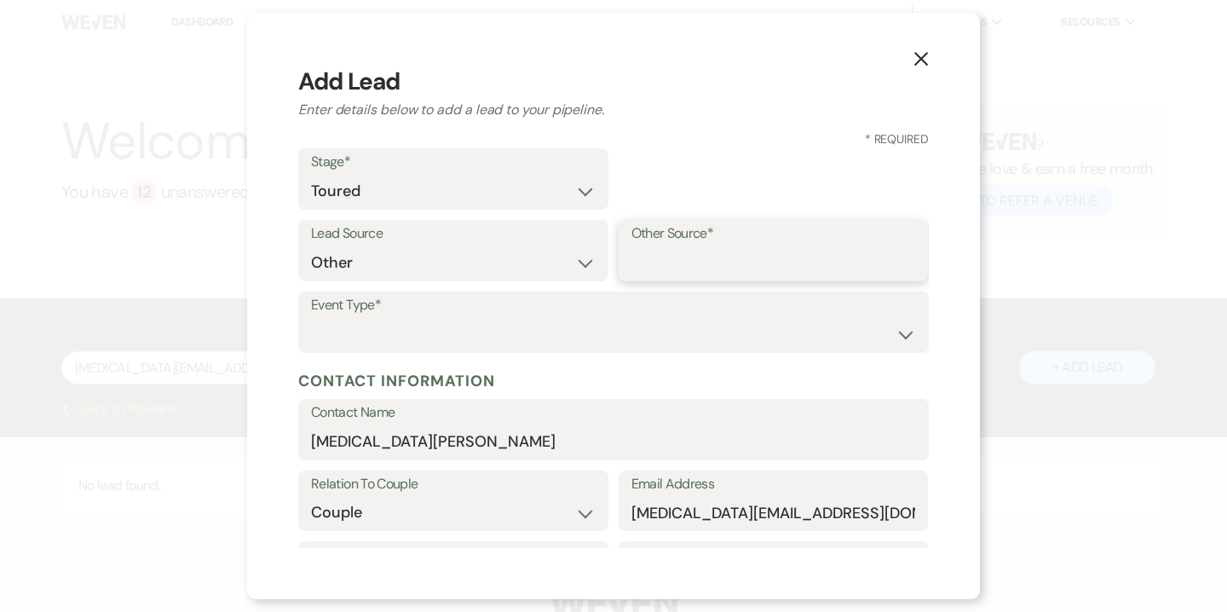
click at [663, 247] on input "Other Source*" at bounding box center [773, 262] width 285 height 33
type input "High Level"
click at [556, 321] on select "Wedding Anniversary Party Baby Shower Bachelorette / Bachelor Party Birthday Pa…" at bounding box center [613, 334] width 605 height 33
select select "1"
click at [311, 318] on select "Wedding Anniversary Party Baby Shower Bachelorette / Bachelor Party Birthday Pa…" at bounding box center [613, 334] width 605 height 33
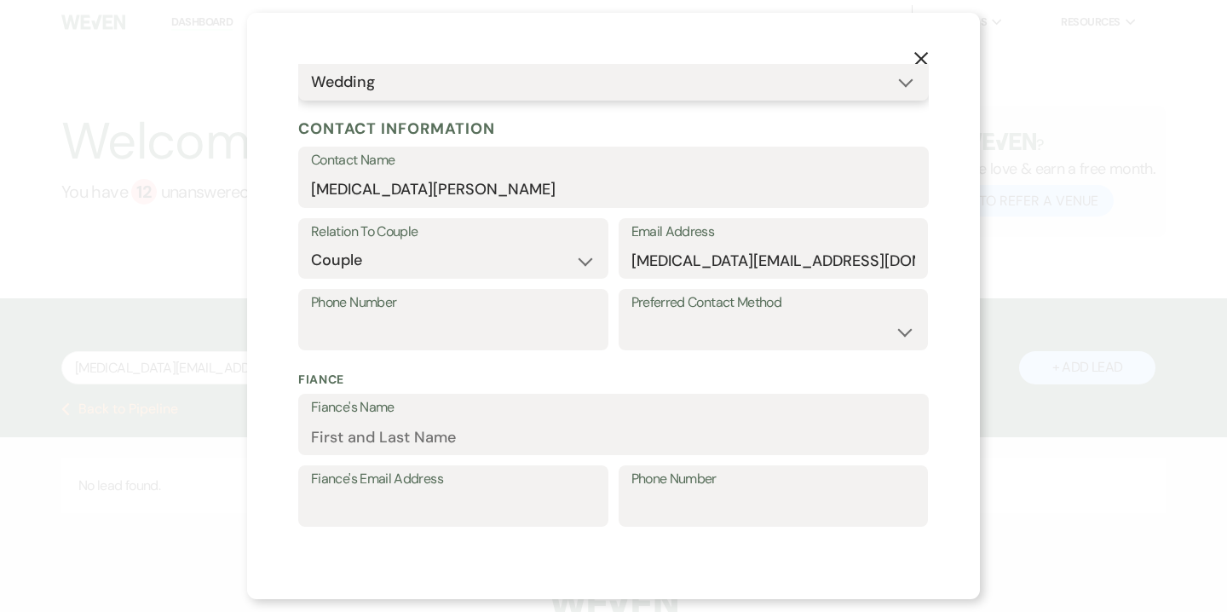
scroll to position [304, 0]
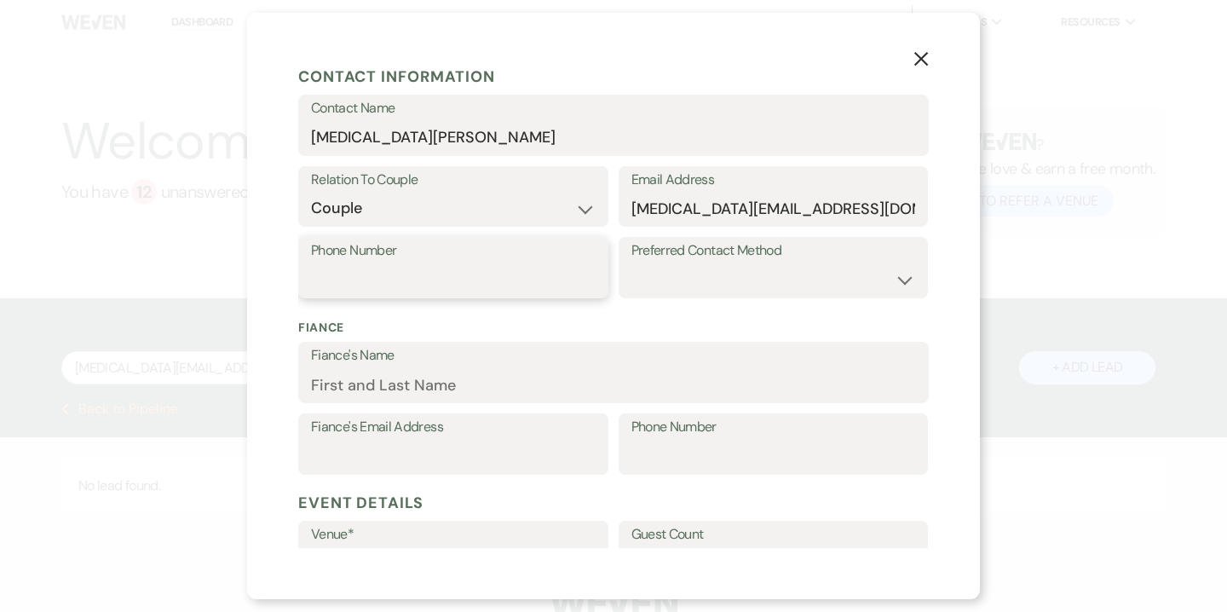
click at [509, 265] on input "Phone Number" at bounding box center [453, 279] width 285 height 33
paste input "(908) 278-7265"
type input "(908) 278-7265"
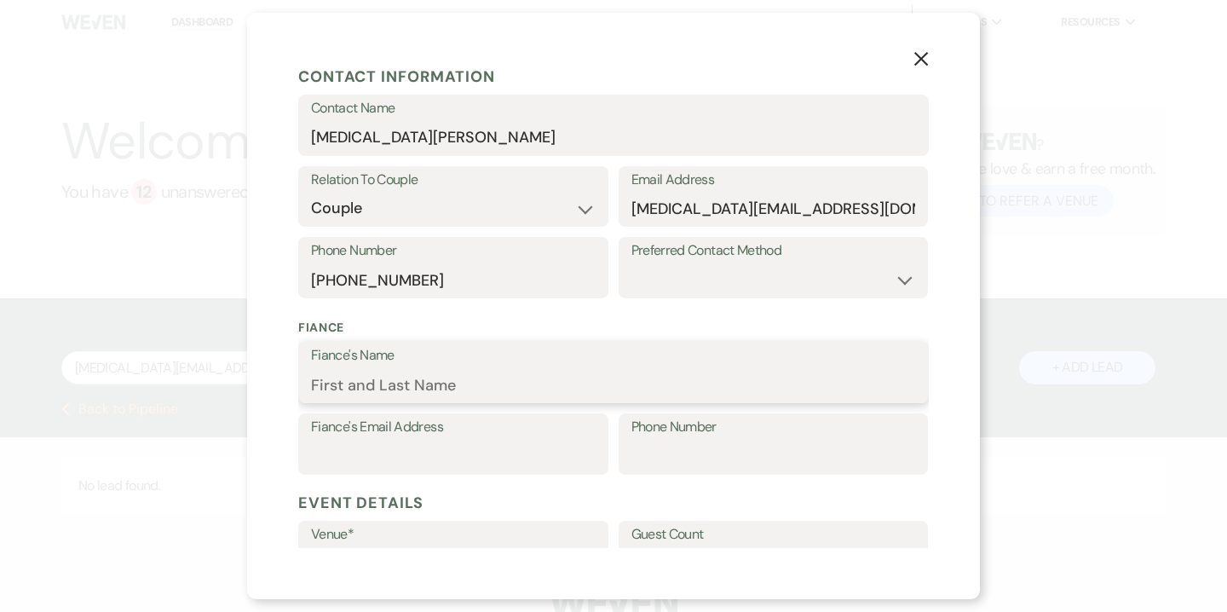
click at [393, 379] on input "Fiance's Name" at bounding box center [613, 384] width 605 height 33
type input "Will"
click at [585, 491] on h5 "Event Details" at bounding box center [613, 503] width 631 height 26
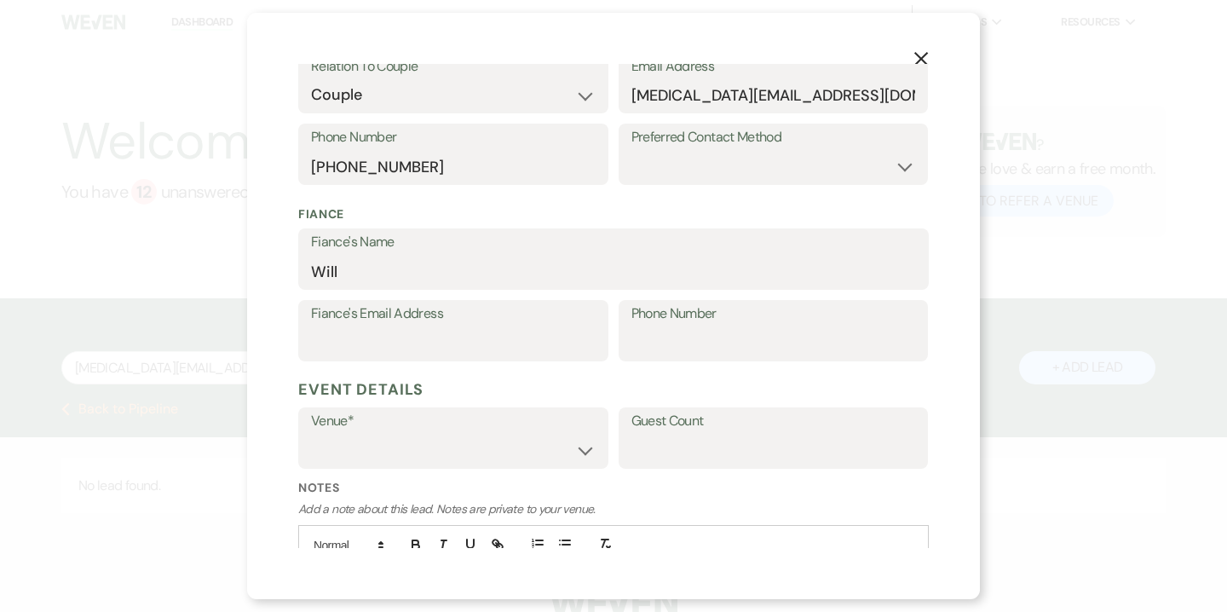
scroll to position [430, 0]
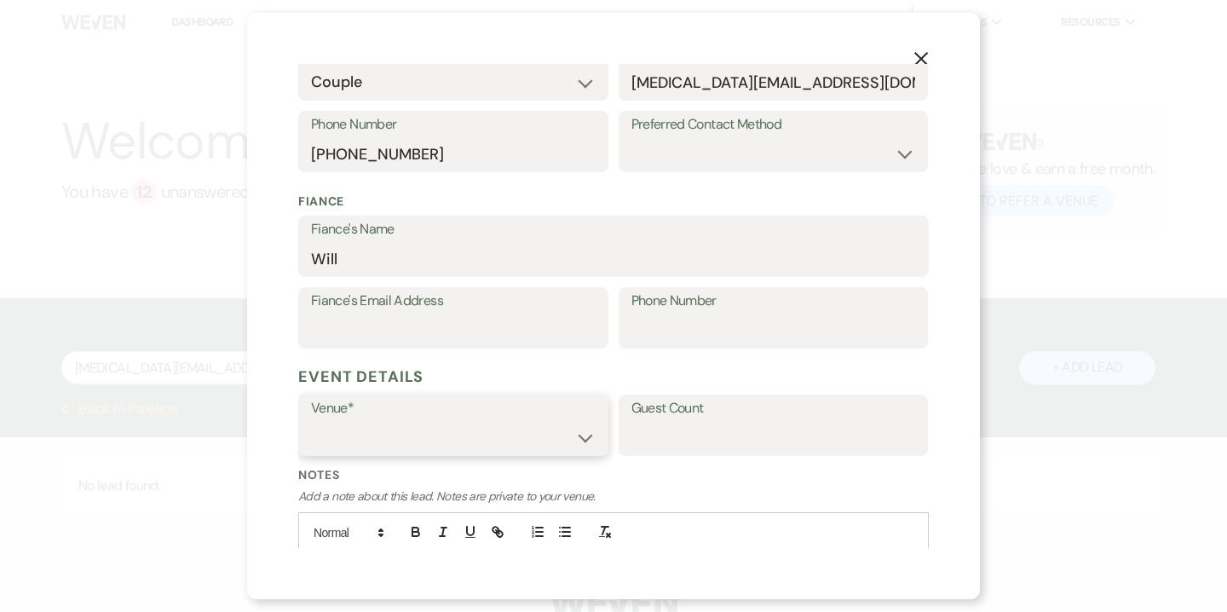
click at [563, 439] on select "Willow Creek Winery The Southern Mansion" at bounding box center [453, 437] width 285 height 33
select select "531"
click at [311, 421] on select "Willow Creek Winery The Southern Mansion" at bounding box center [453, 437] width 285 height 33
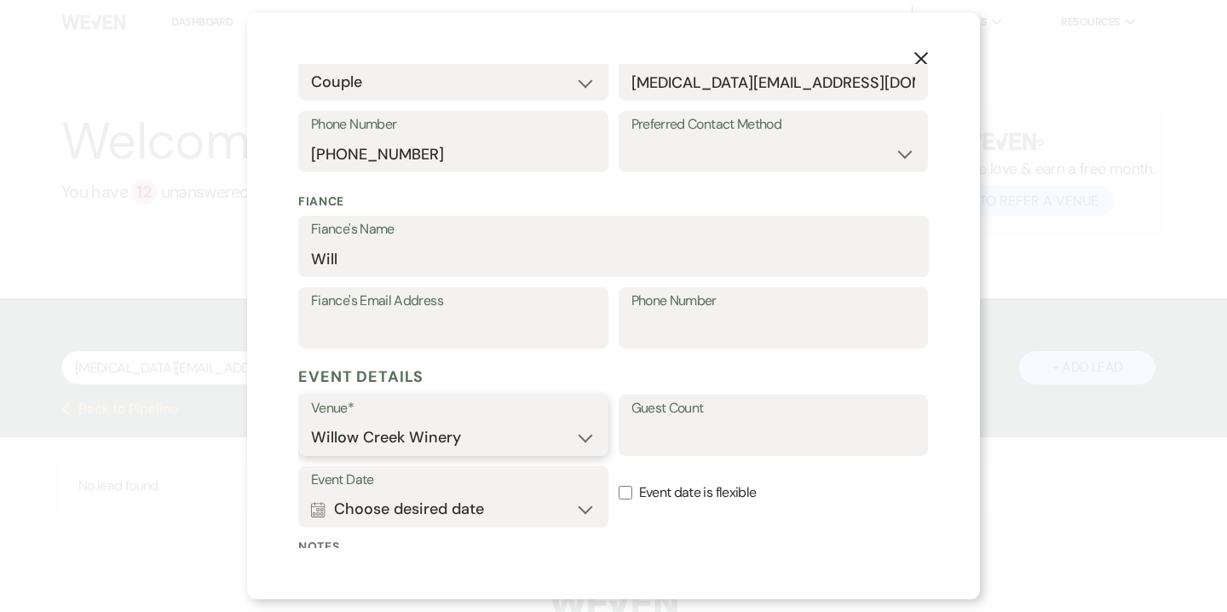
scroll to position [599, 0]
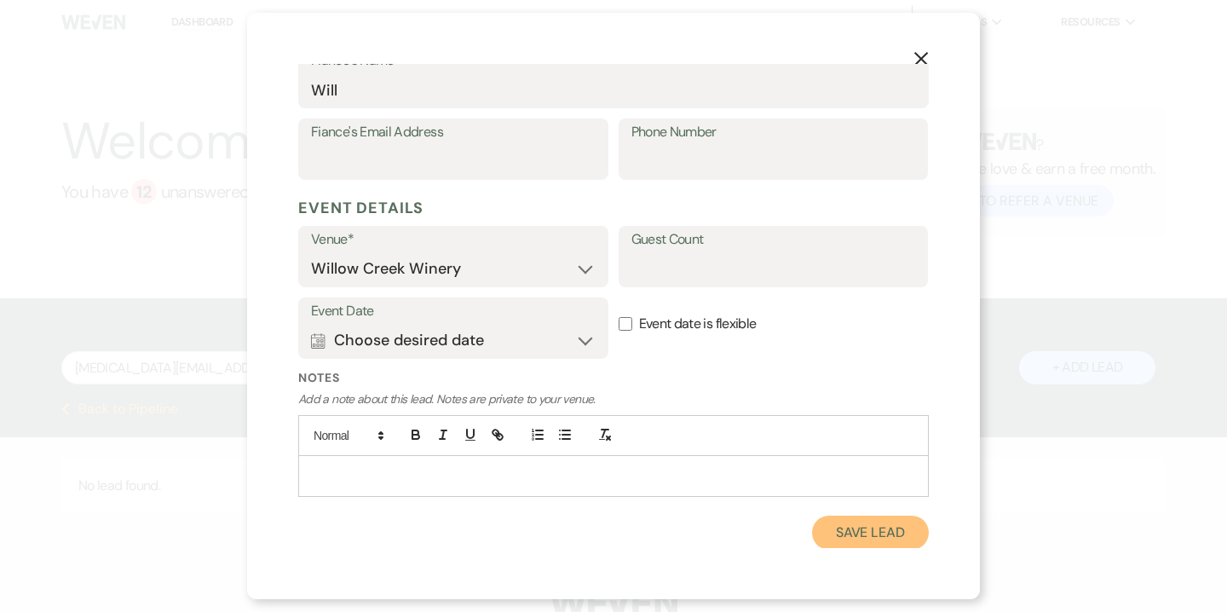
click at [844, 536] on button "Save Lead" at bounding box center [870, 533] width 117 height 34
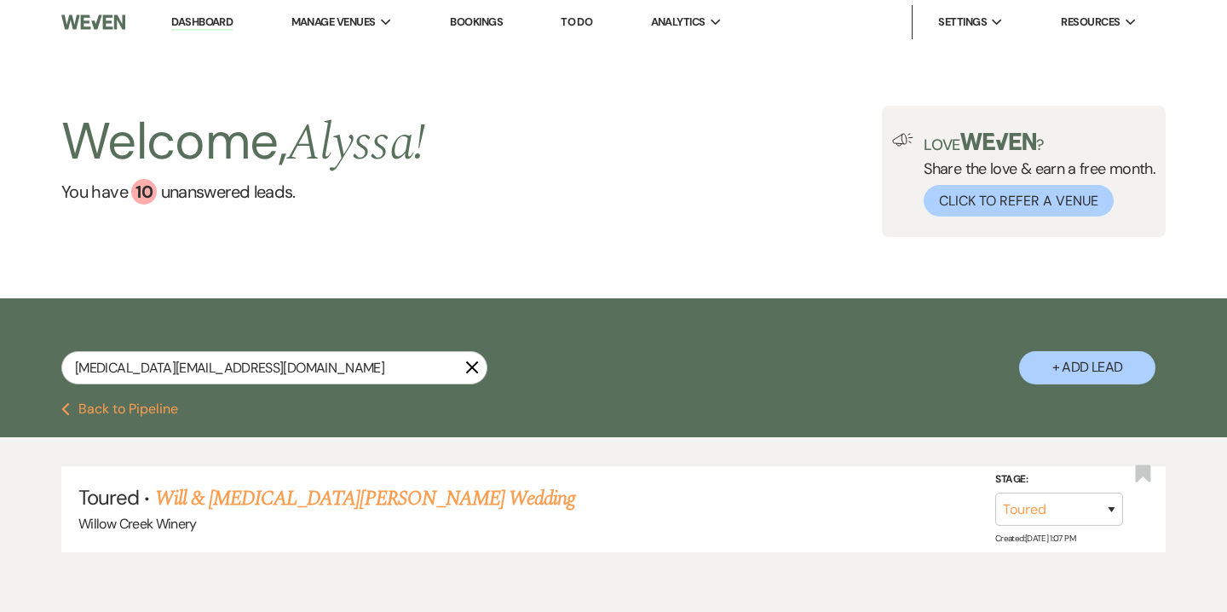
click at [322, 497] on link "Will & [MEDICAL_DATA][PERSON_NAME] Wedding" at bounding box center [365, 498] width 421 height 31
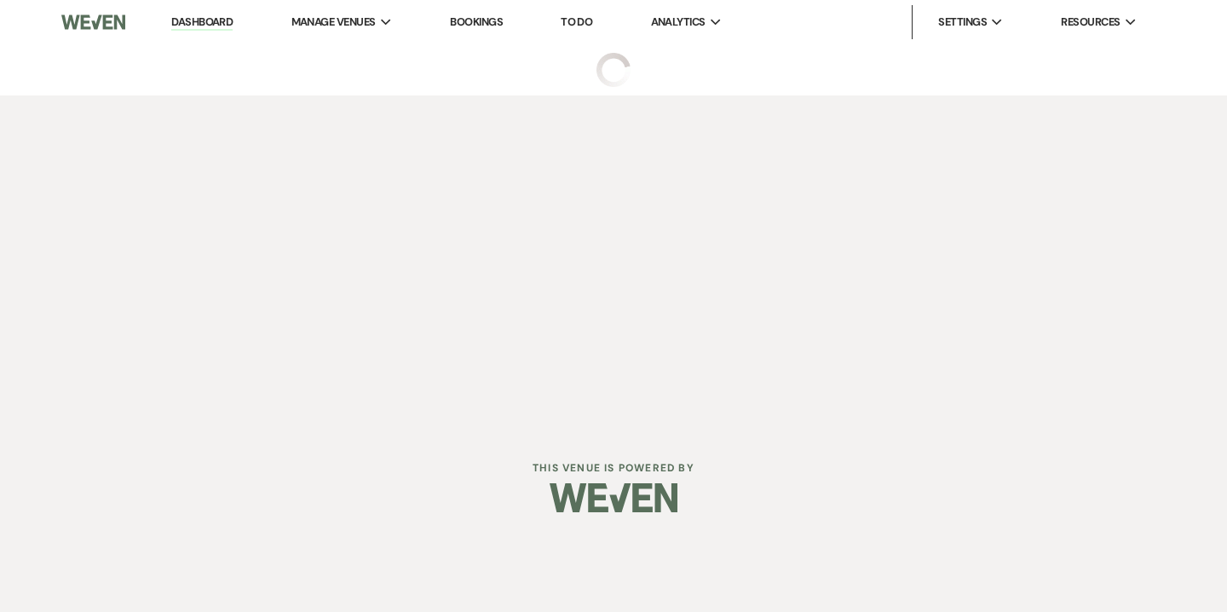
select select "5"
select select "14"
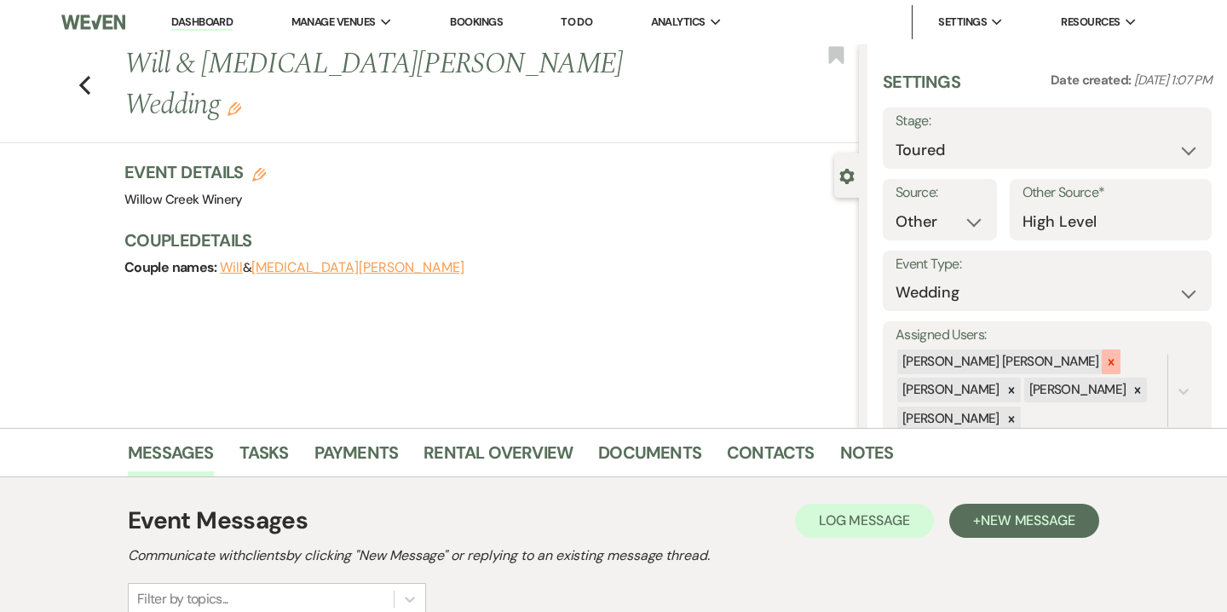
click at [1105, 366] on icon at bounding box center [1111, 362] width 12 height 12
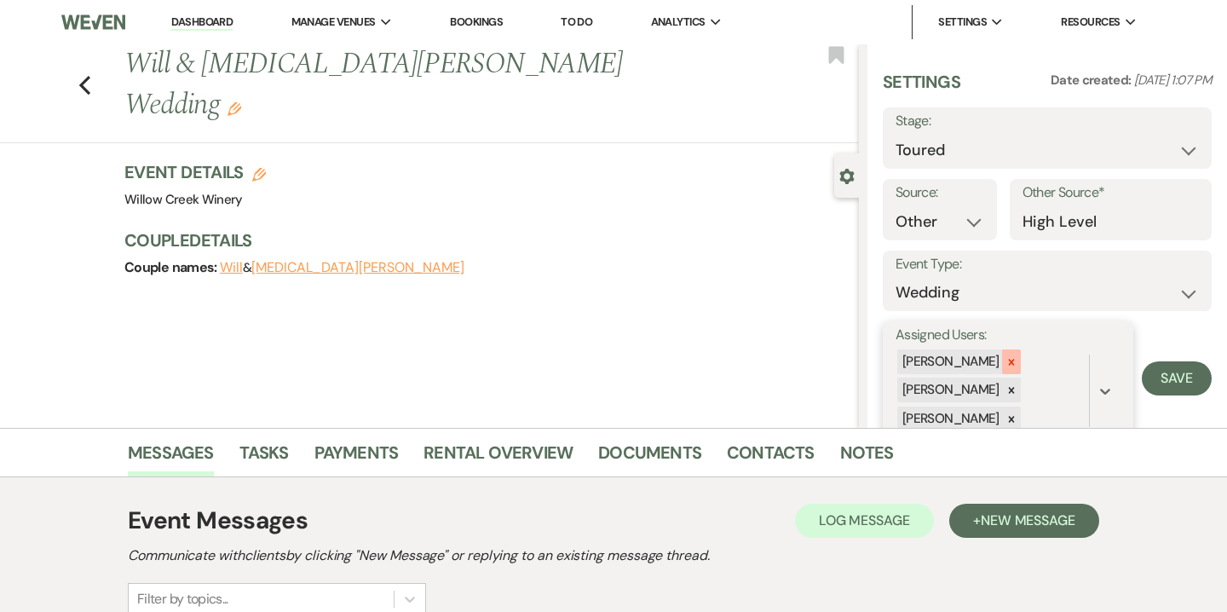
click at [1006, 364] on icon at bounding box center [1012, 362] width 12 height 12
click at [1007, 386] on icon at bounding box center [1012, 391] width 12 height 12
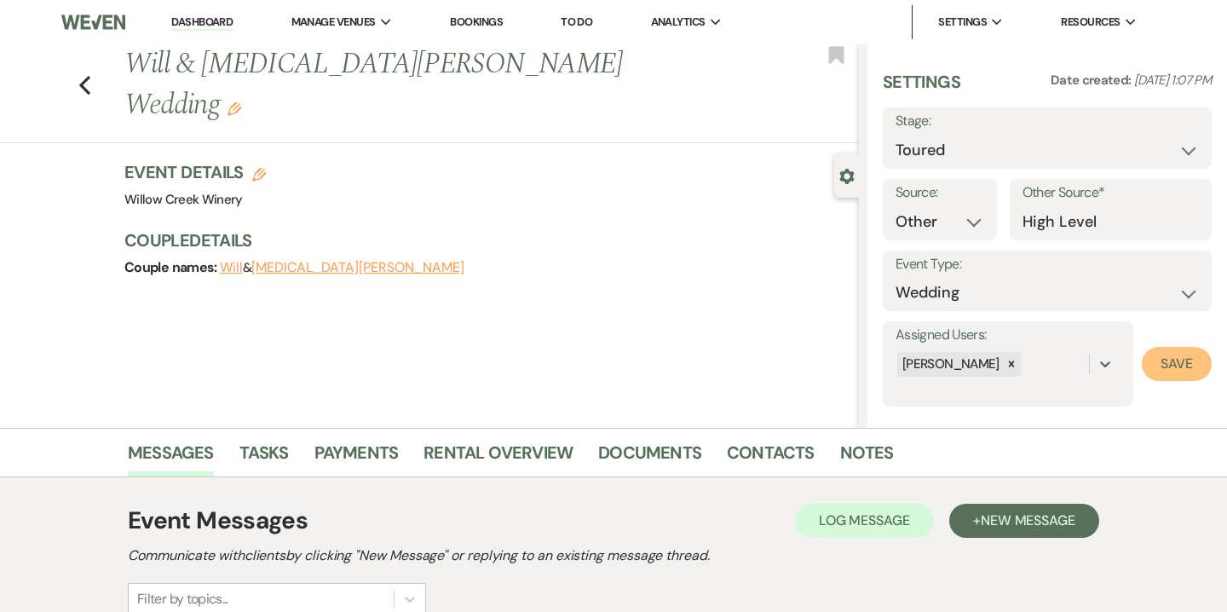
click at [1207, 366] on button "Save" at bounding box center [1177, 364] width 70 height 34
click at [845, 470] on link "Notes" at bounding box center [867, 457] width 54 height 37
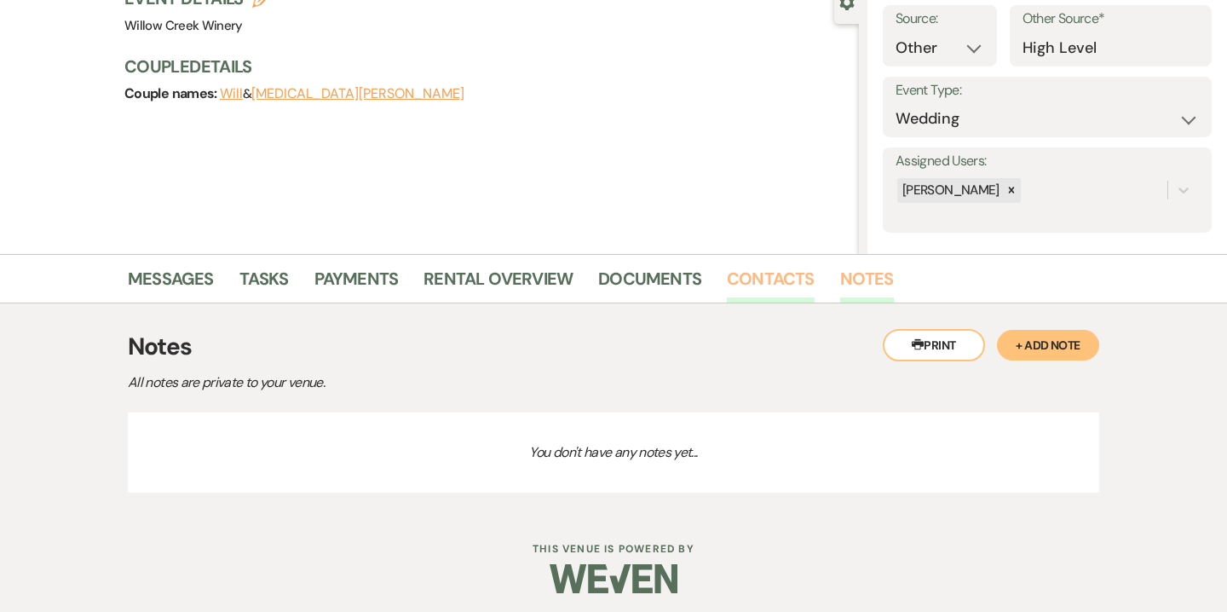
scroll to position [181, 0]
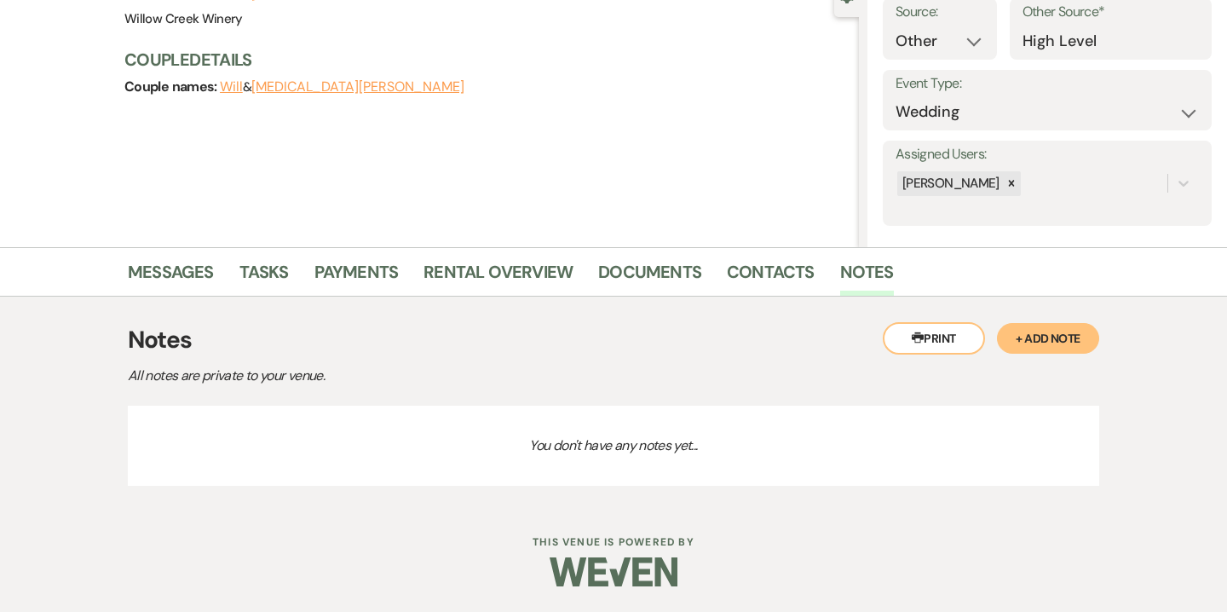
click at [1059, 334] on button "+ Add Note" at bounding box center [1048, 338] width 102 height 31
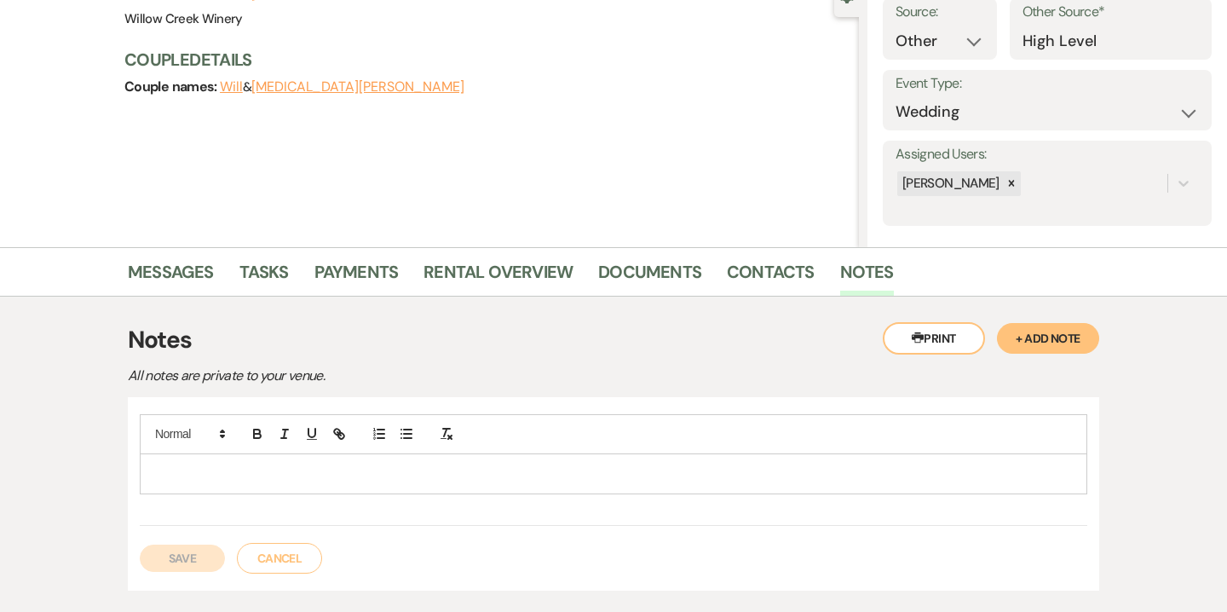
click at [631, 462] on div at bounding box center [614, 473] width 946 height 39
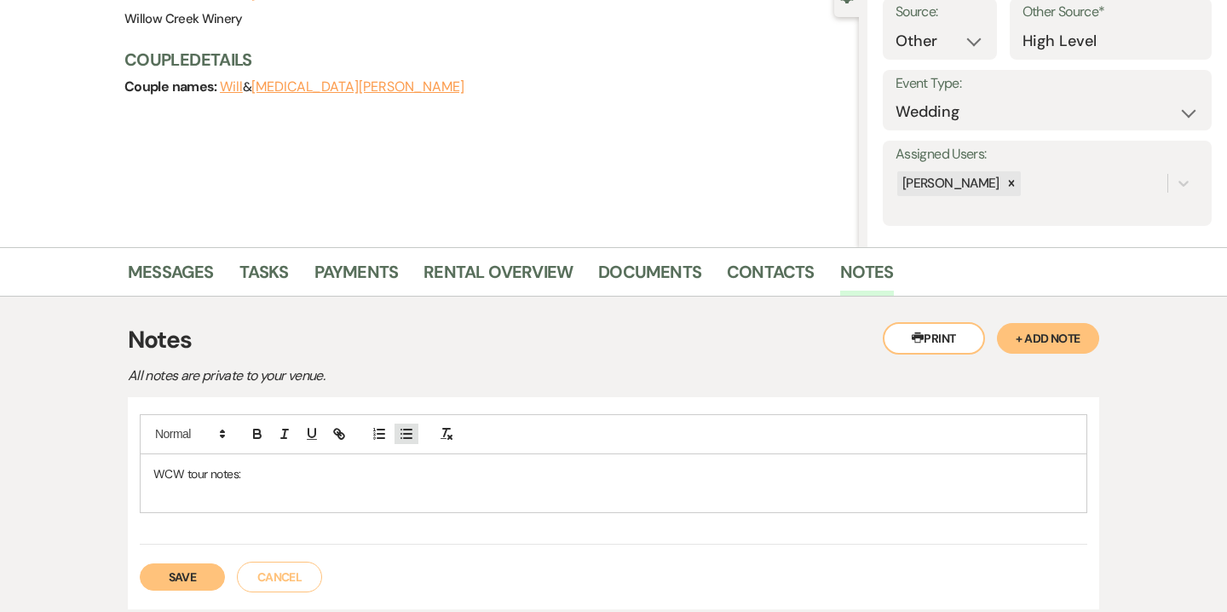
click at [416, 436] on button "button" at bounding box center [407, 434] width 24 height 20
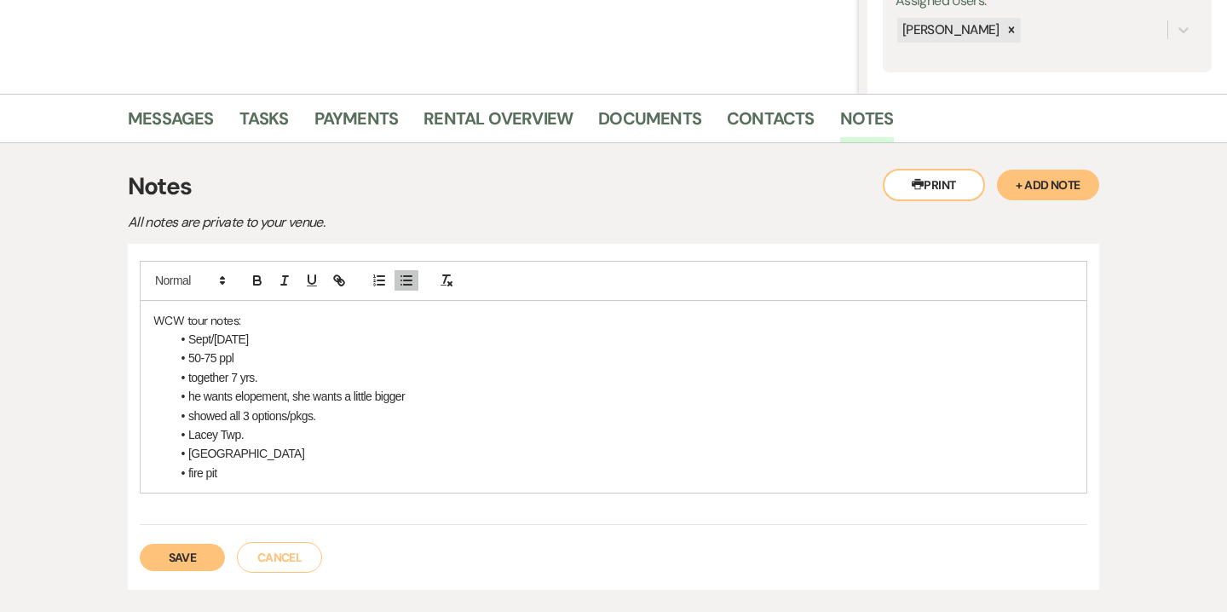
scroll to position [344, 0]
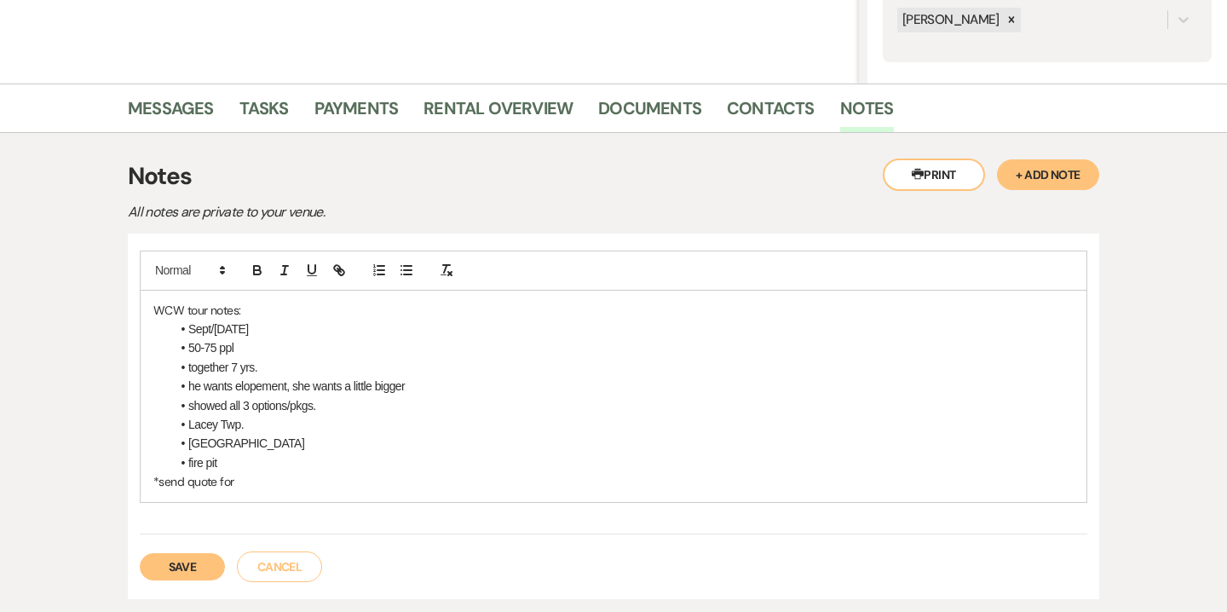
click at [194, 558] on button "Save" at bounding box center [182, 566] width 85 height 27
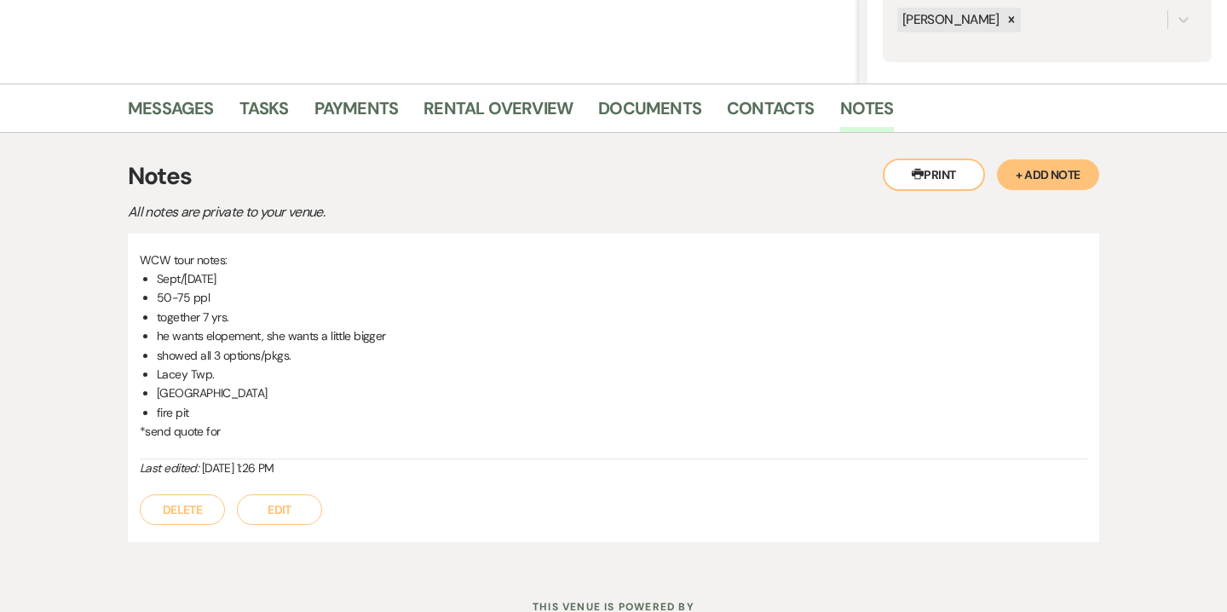
click at [297, 510] on button "Edit" at bounding box center [279, 509] width 85 height 31
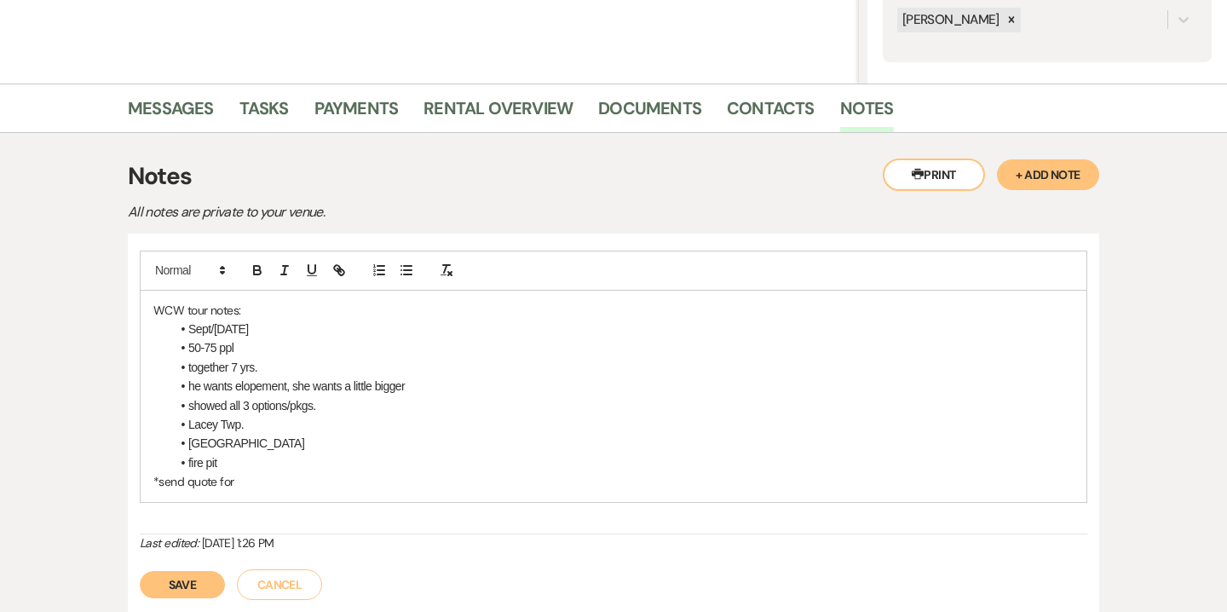
click at [283, 479] on p "*send quote for" at bounding box center [613, 481] width 920 height 19
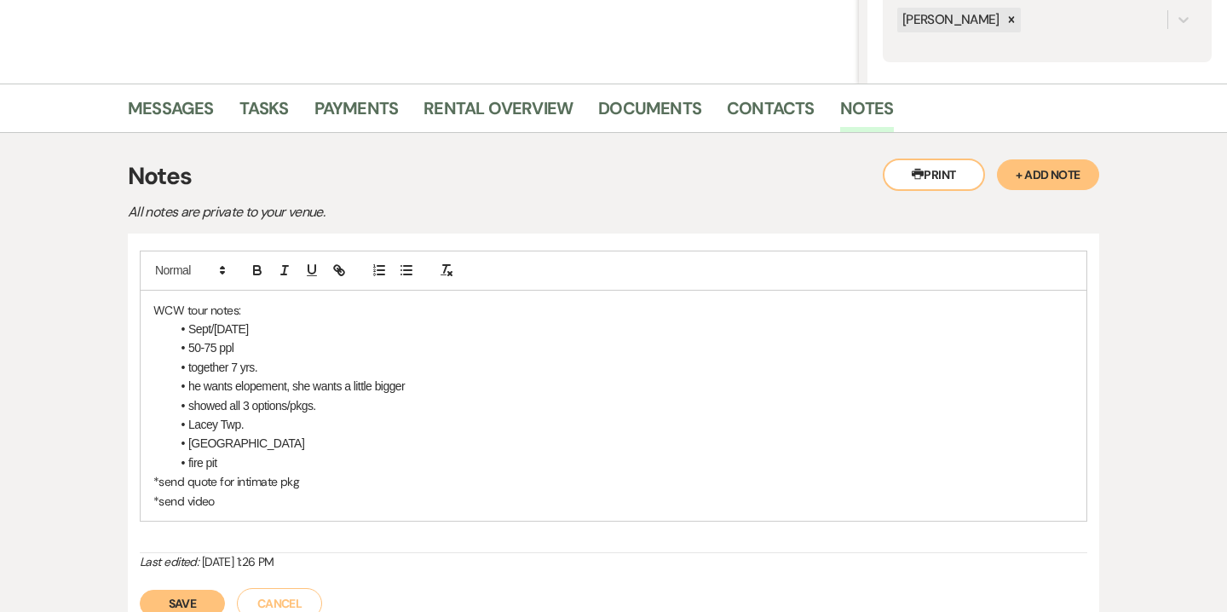
click at [178, 599] on button "Save" at bounding box center [182, 603] width 85 height 27
